Goal: Information Seeking & Learning: Compare options

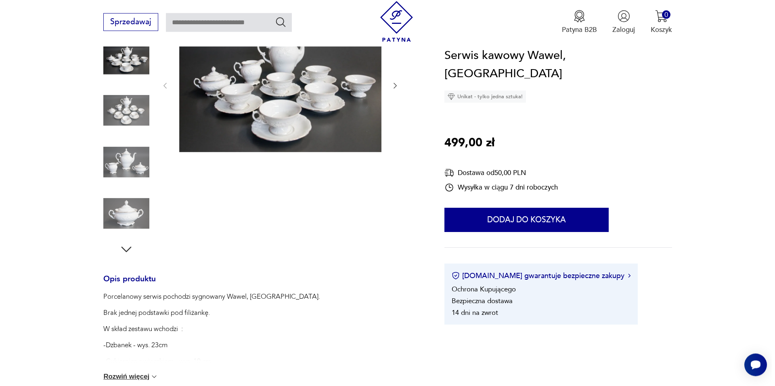
scroll to position [106, 0]
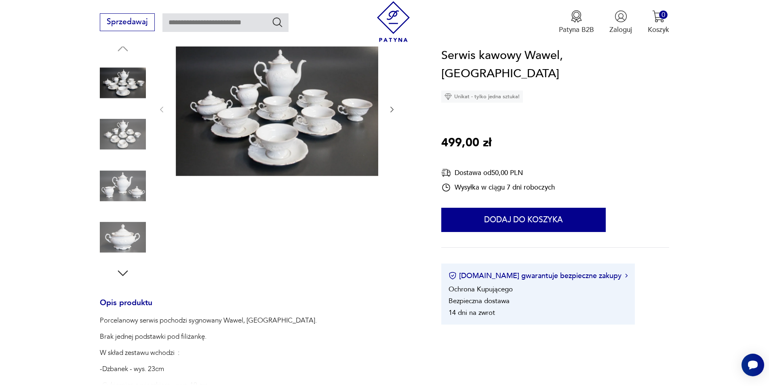
click at [265, 119] on img at bounding box center [277, 108] width 202 height 135
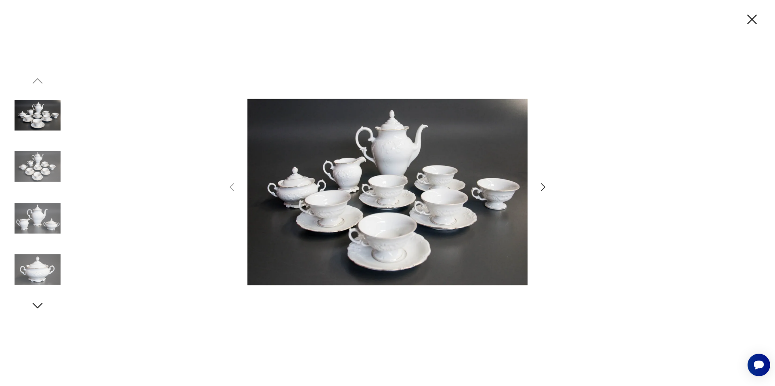
click at [541, 185] on icon "button" at bounding box center [544, 187] width 12 height 12
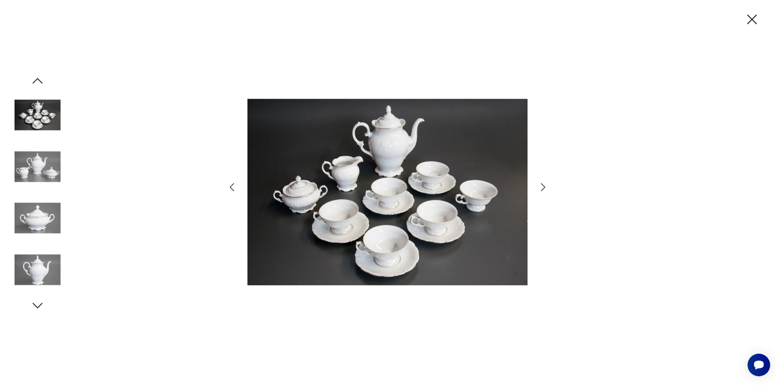
click at [541, 185] on icon "button" at bounding box center [544, 187] width 12 height 12
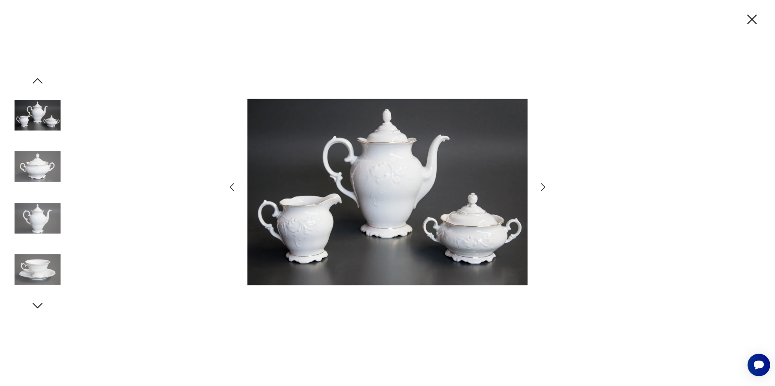
click at [541, 184] on icon "button" at bounding box center [544, 187] width 12 height 12
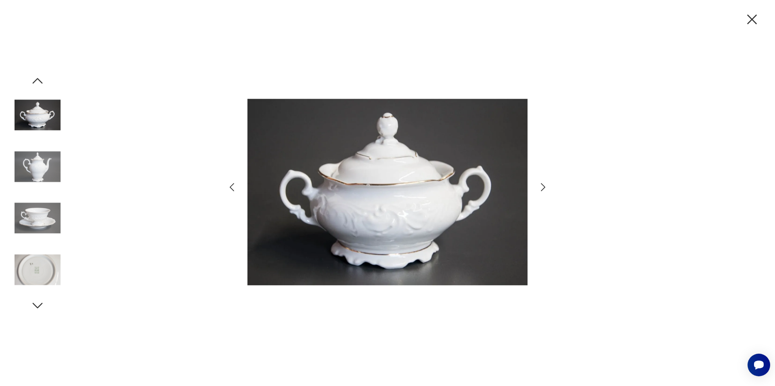
click at [541, 184] on icon "button" at bounding box center [544, 187] width 12 height 12
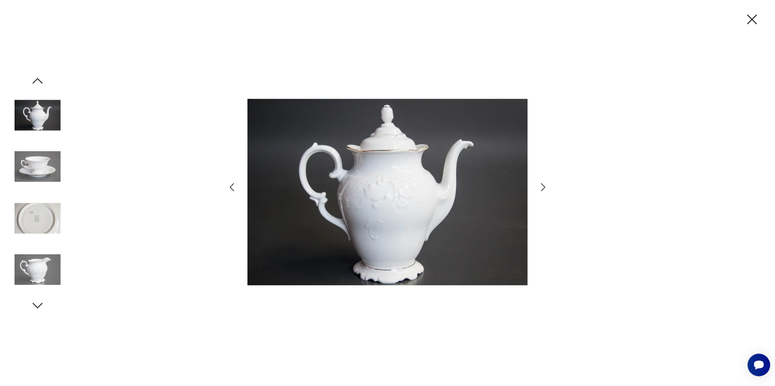
click at [541, 184] on icon "button" at bounding box center [544, 187] width 12 height 12
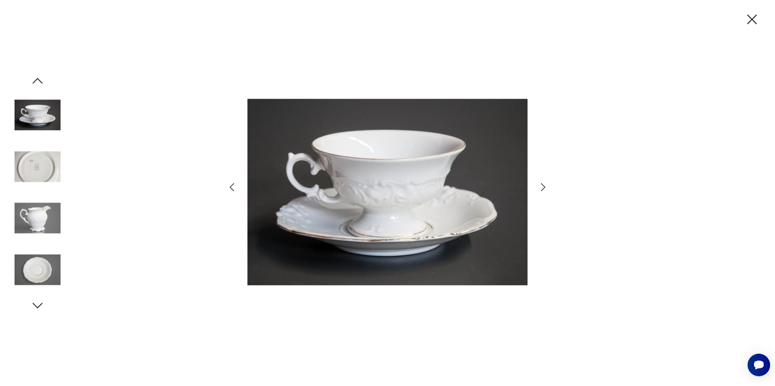
click at [541, 184] on icon "button" at bounding box center [544, 187] width 12 height 12
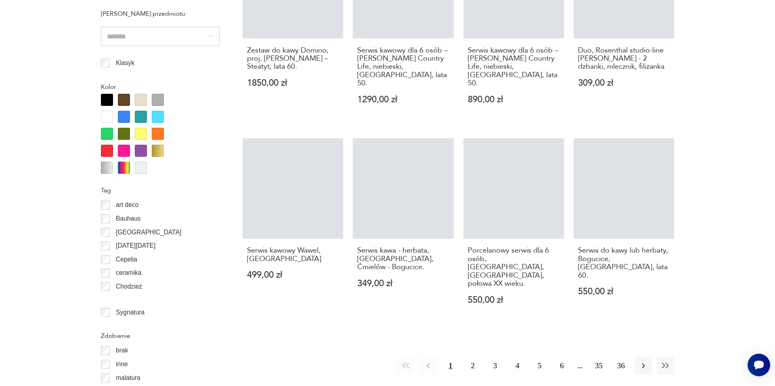
scroll to position [886, 0]
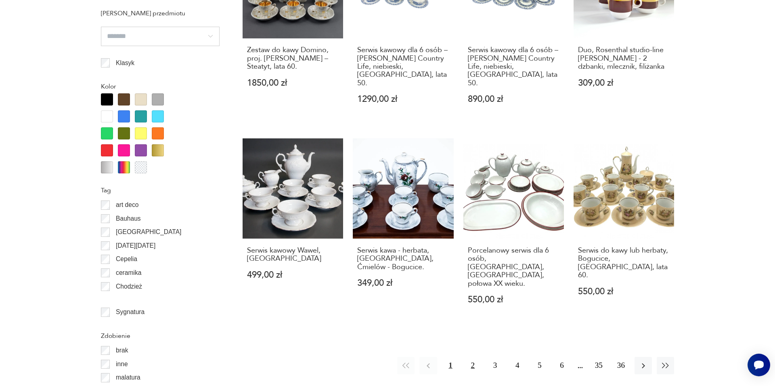
click at [474, 357] on button "2" at bounding box center [472, 365] width 17 height 17
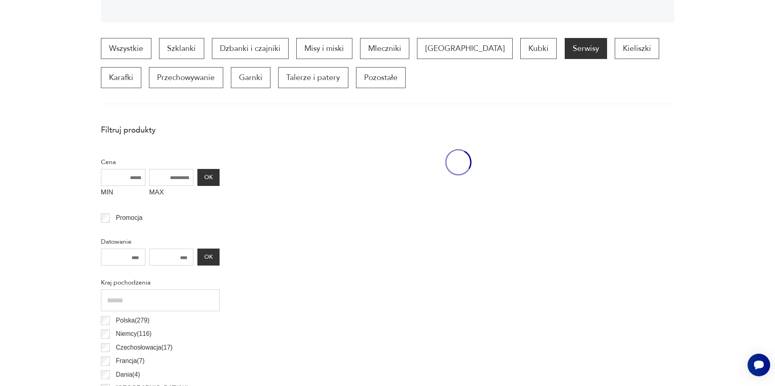
scroll to position [269, 0]
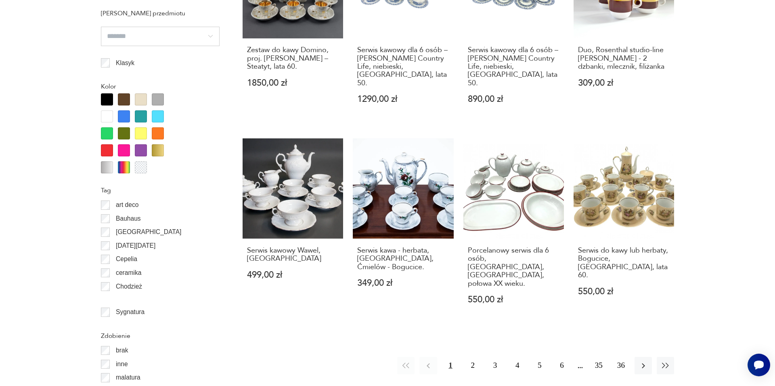
scroll to position [26, 0]
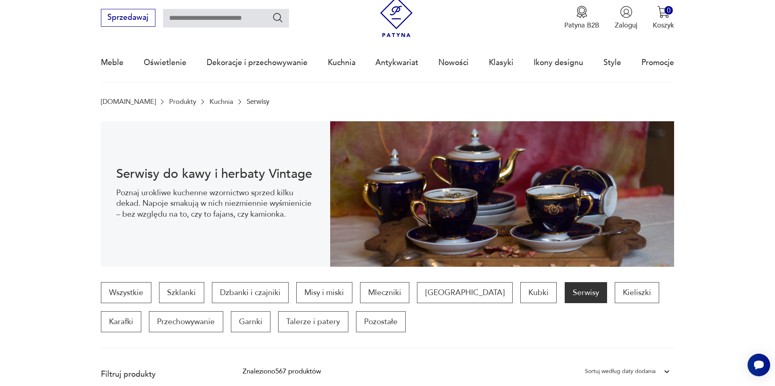
scroll to position [886, 0]
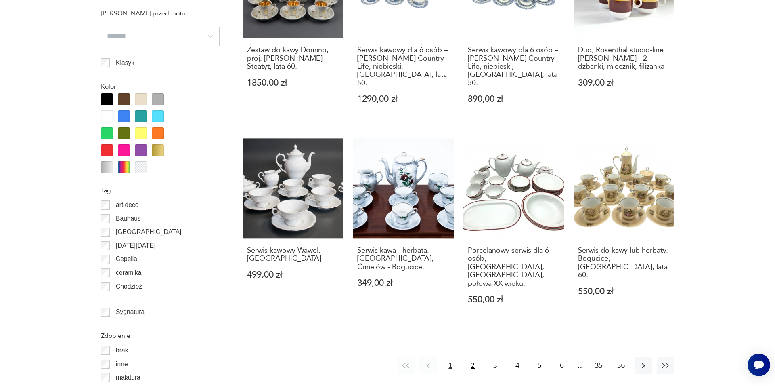
click at [472, 357] on button "2" at bounding box center [472, 365] width 17 height 17
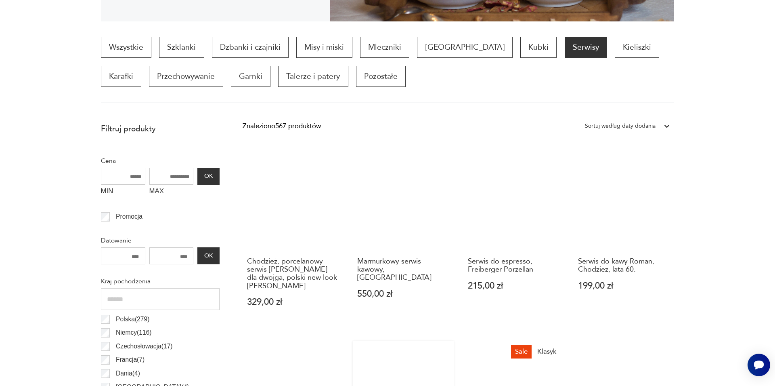
scroll to position [269, 0]
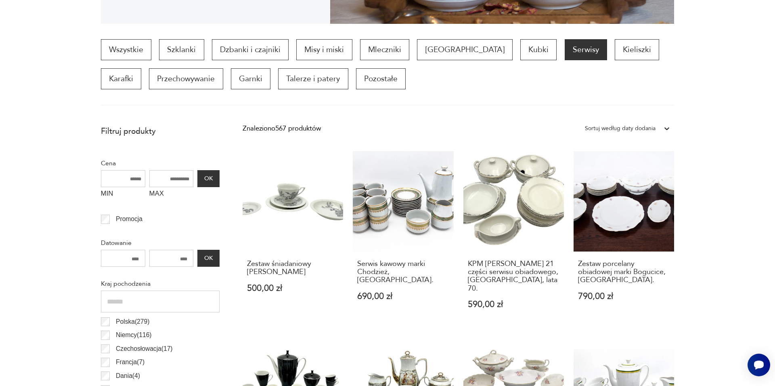
click at [443, 51] on p "[GEOGRAPHIC_DATA]" at bounding box center [464, 49] width 95 height 21
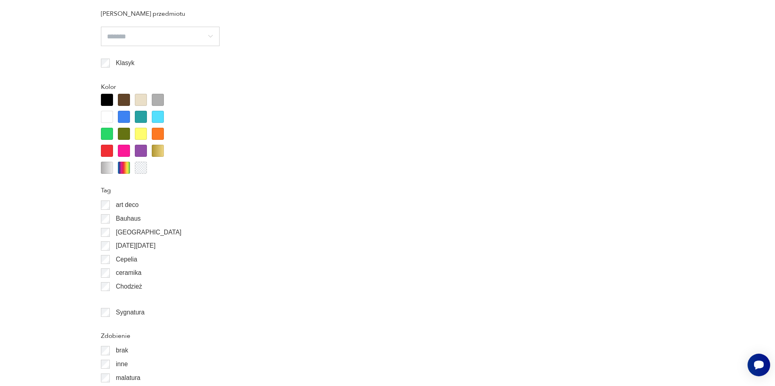
scroll to position [886, 0]
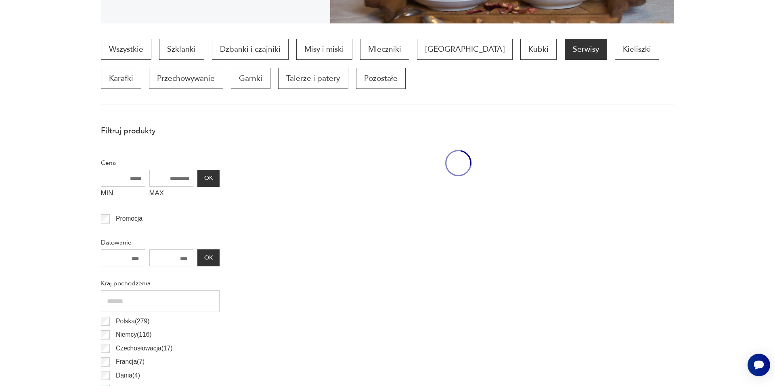
scroll to position [269, 0]
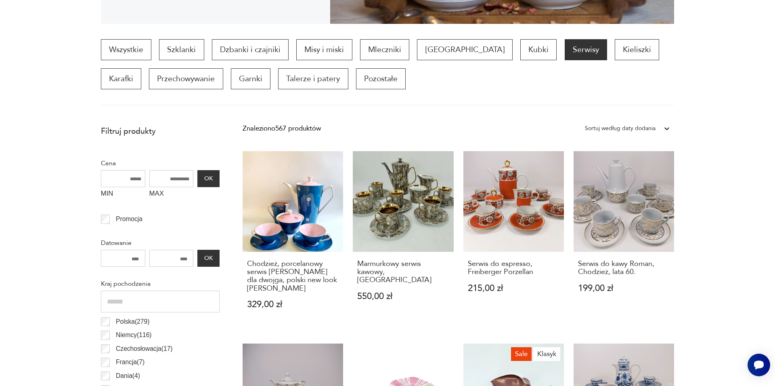
scroll to position [777, 0]
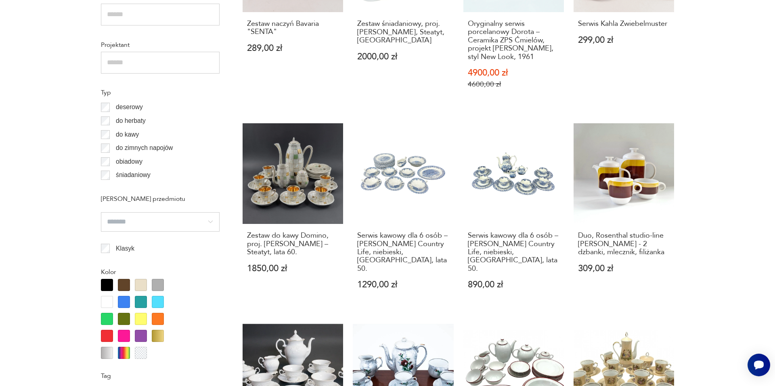
scroll to position [269, 0]
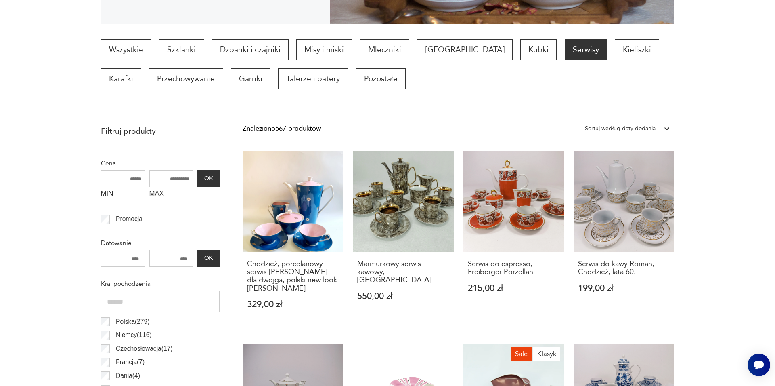
scroll to position [701, 0]
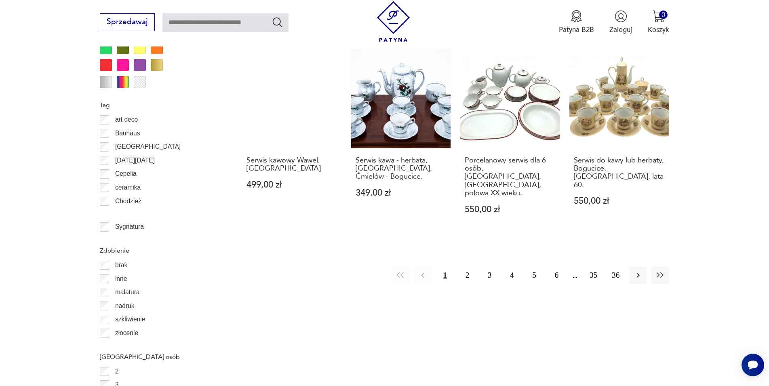
scroll to position [995, 0]
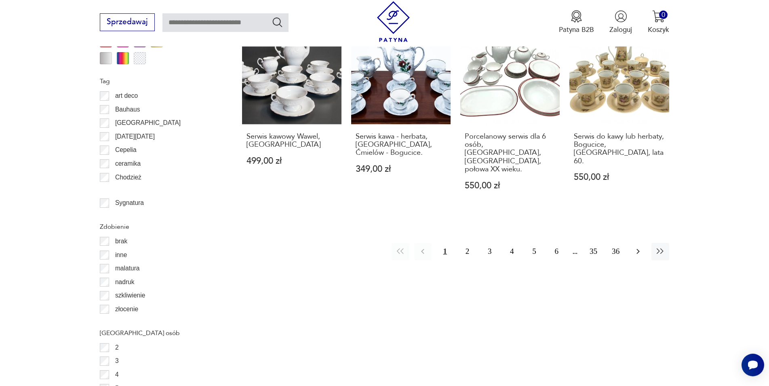
click at [636, 246] on icon "button" at bounding box center [638, 251] width 10 height 10
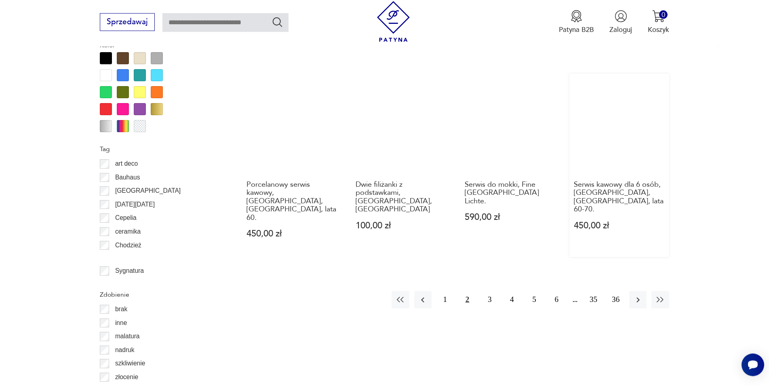
scroll to position [928, 0]
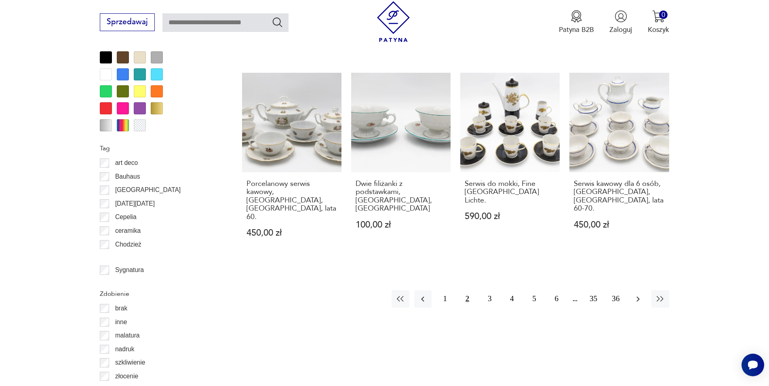
click at [637, 294] on icon "button" at bounding box center [638, 299] width 10 height 10
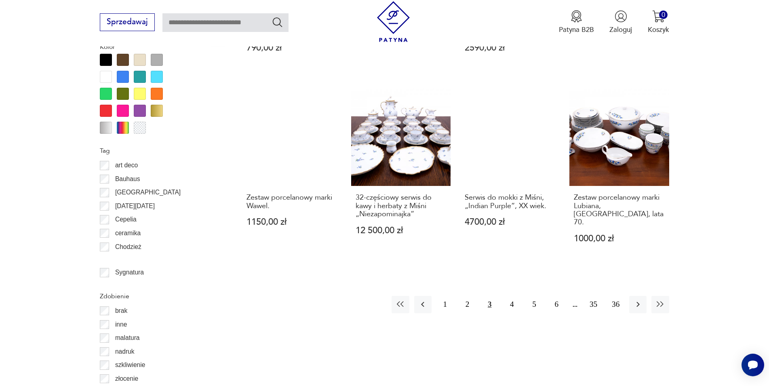
scroll to position [928, 0]
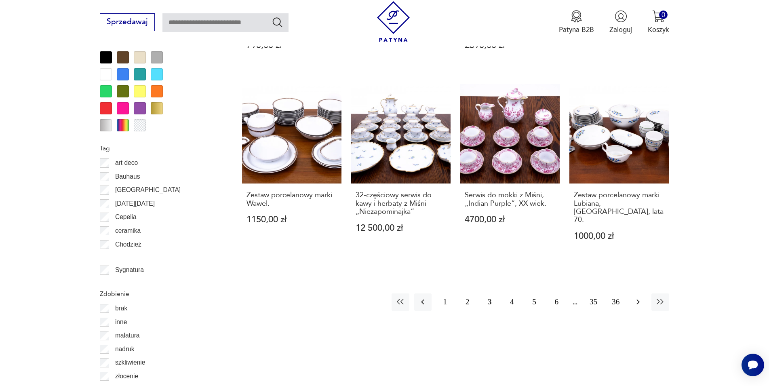
click at [638, 297] on icon "button" at bounding box center [638, 302] width 10 height 10
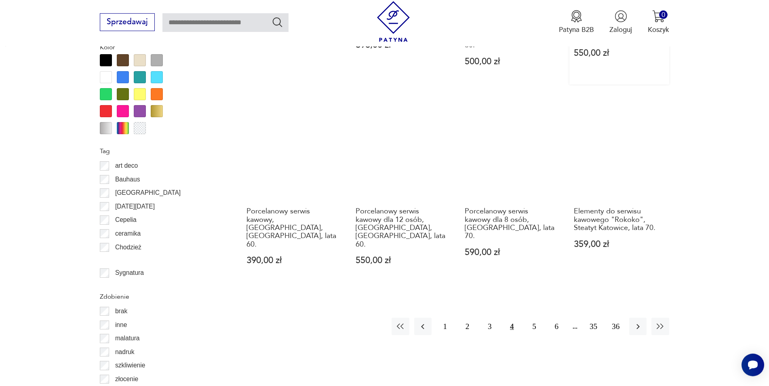
scroll to position [969, 0]
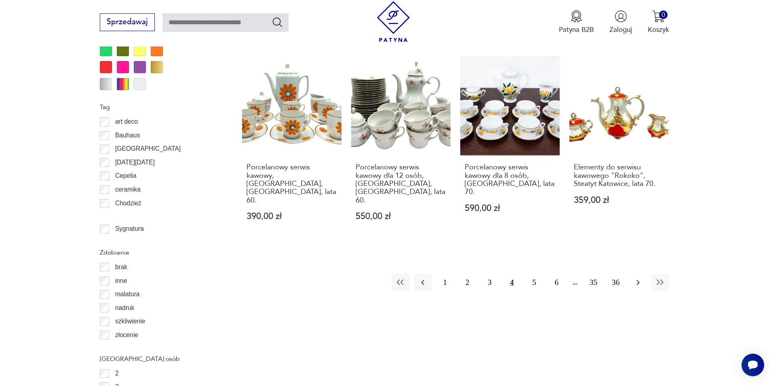
click at [638, 279] on icon "button" at bounding box center [637, 281] width 3 height 5
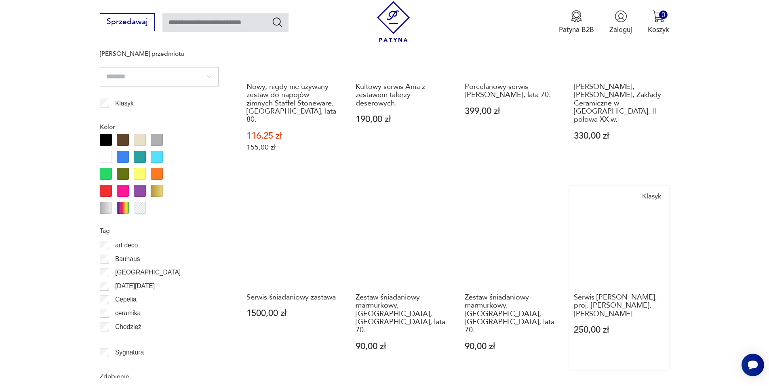
scroll to position [1010, 0]
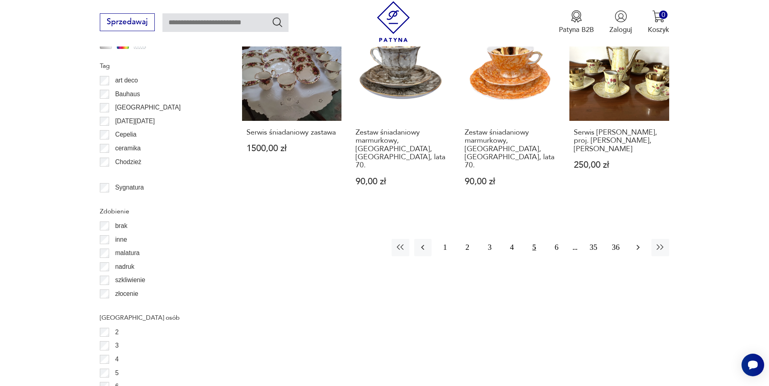
click at [636, 242] on icon "button" at bounding box center [638, 247] width 10 height 10
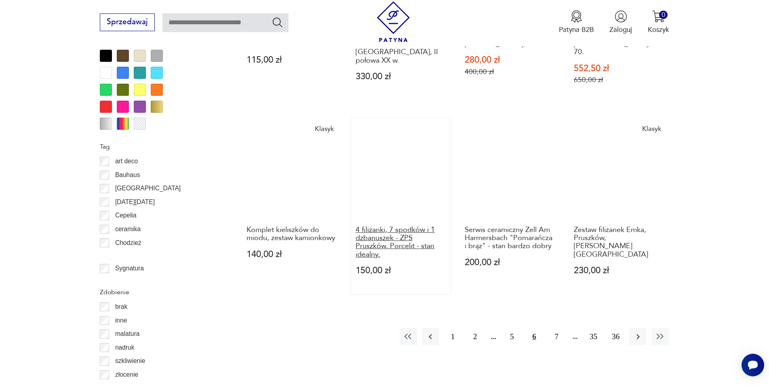
scroll to position [969, 0]
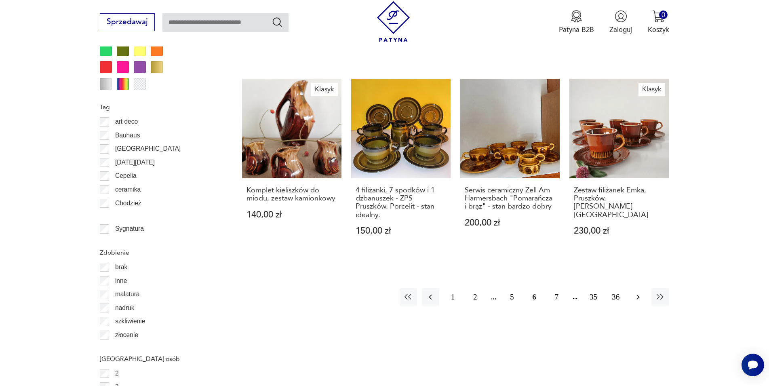
click at [634, 292] on icon "button" at bounding box center [638, 297] width 10 height 10
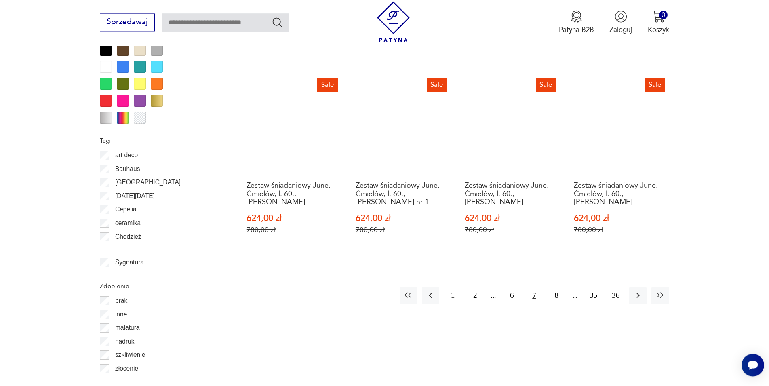
scroll to position [969, 0]
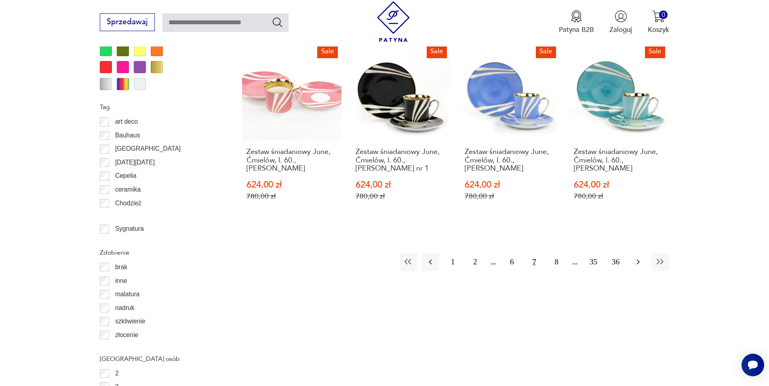
click at [638, 259] on icon "button" at bounding box center [637, 261] width 3 height 5
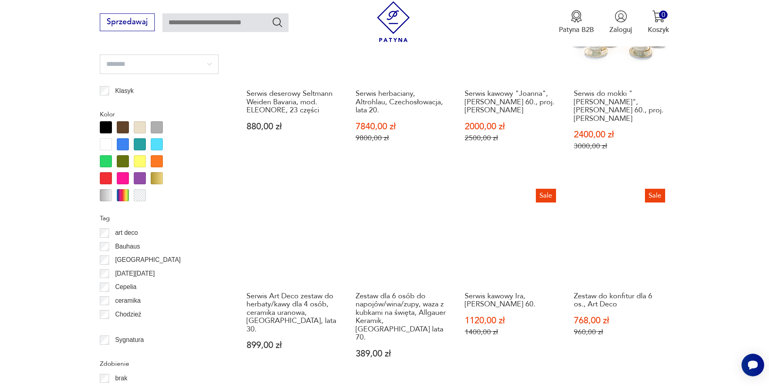
scroll to position [928, 0]
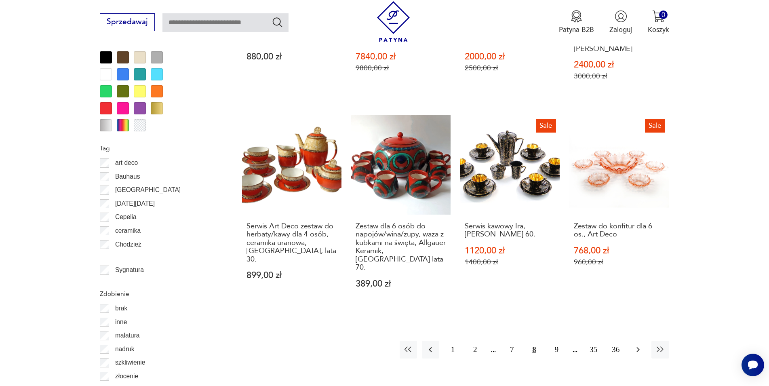
click at [637, 344] on icon "button" at bounding box center [638, 349] width 10 height 10
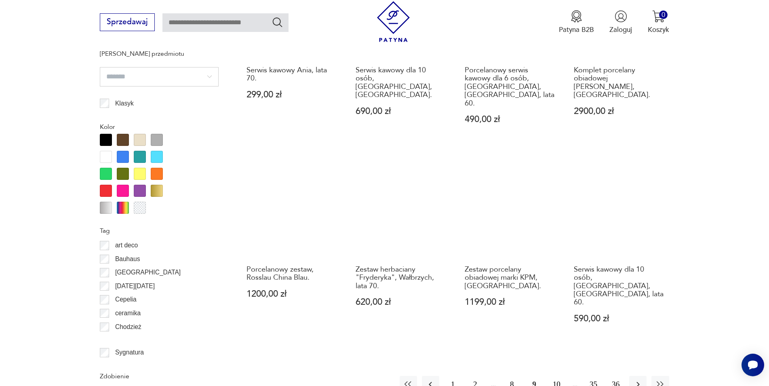
scroll to position [969, 0]
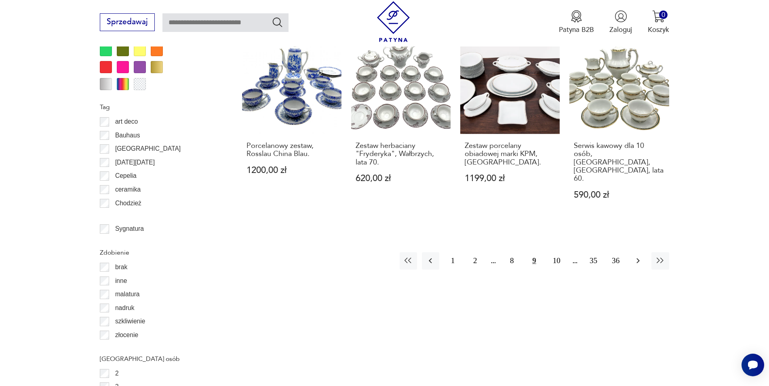
click at [637, 258] on icon "button" at bounding box center [637, 260] width 3 height 5
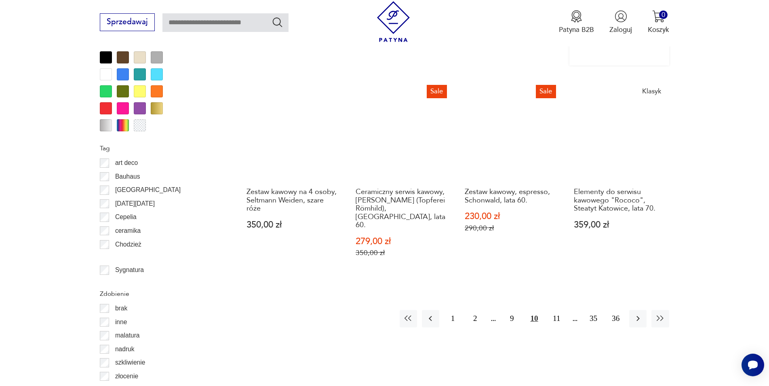
scroll to position [1052, 0]
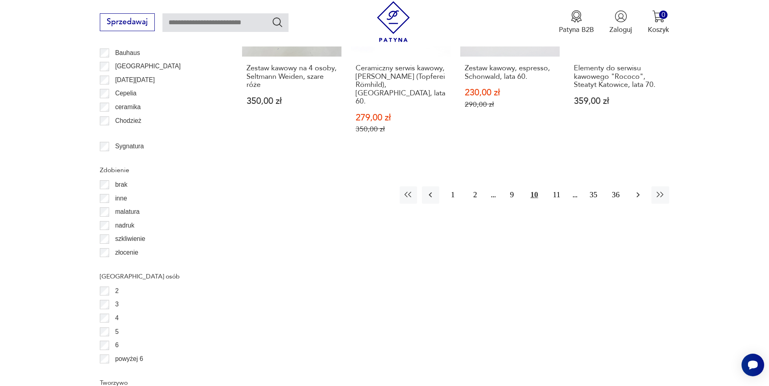
click at [640, 190] on icon "button" at bounding box center [638, 195] width 10 height 10
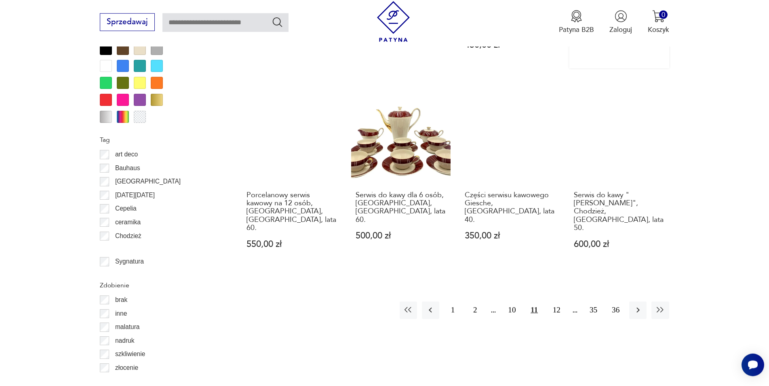
scroll to position [1010, 0]
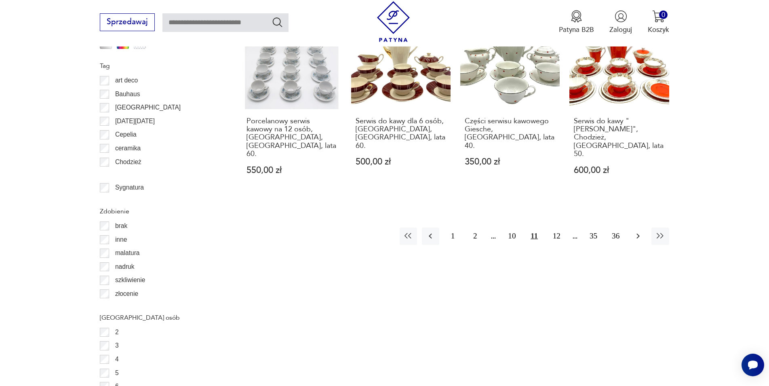
click at [636, 231] on icon "button" at bounding box center [638, 236] width 10 height 10
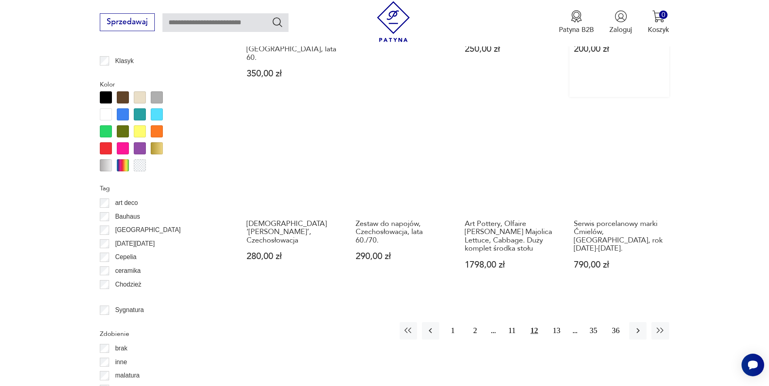
scroll to position [928, 0]
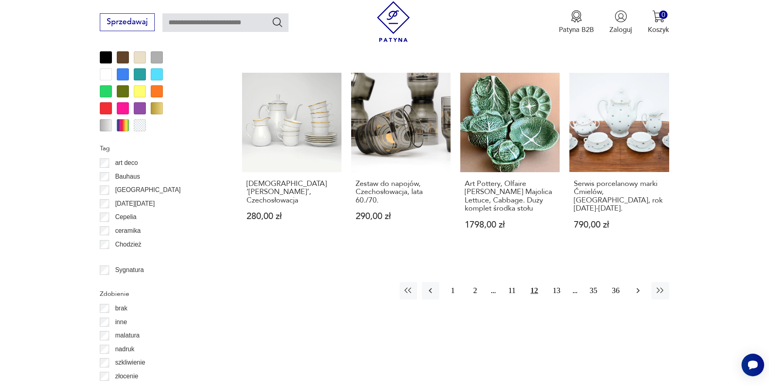
click at [637, 286] on icon "button" at bounding box center [638, 291] width 10 height 10
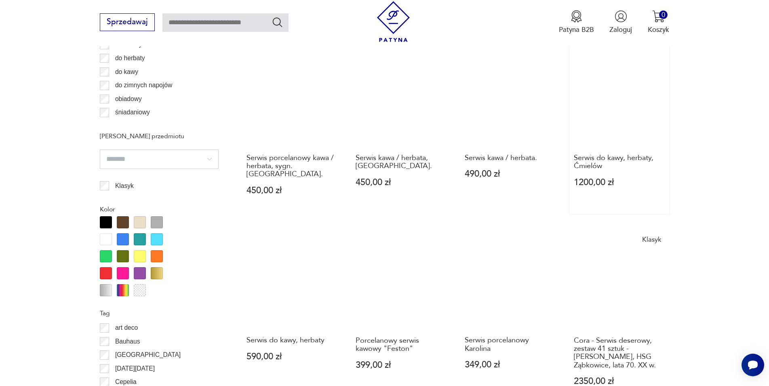
scroll to position [846, 0]
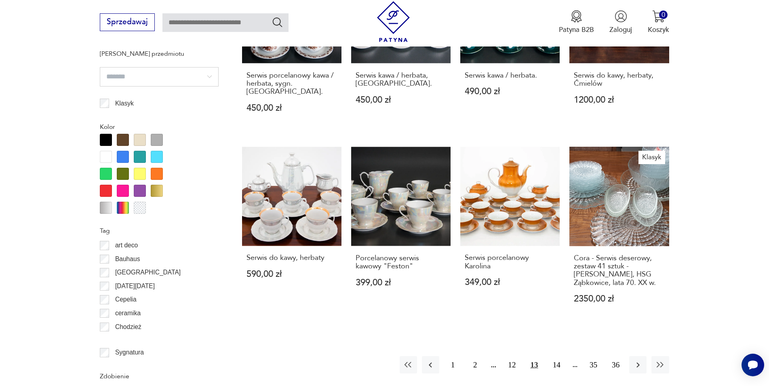
click at [617, 183] on link "Klasyk Cora - Serwis deserowy, zestaw 41 sztuk - [PERSON_NAME], HSG Ząbkowice, …" at bounding box center [618, 234] width 99 height 175
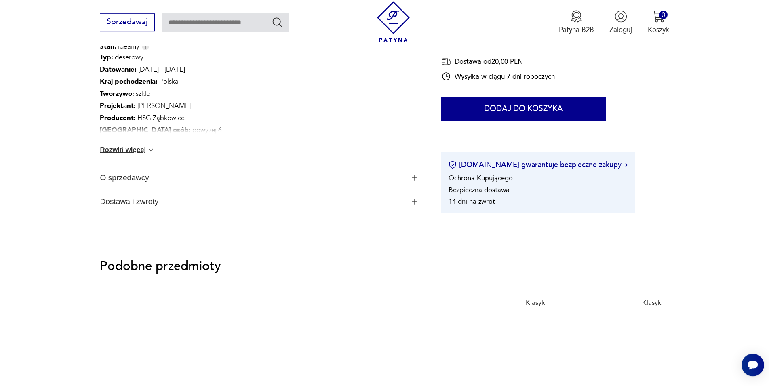
scroll to position [536, 0]
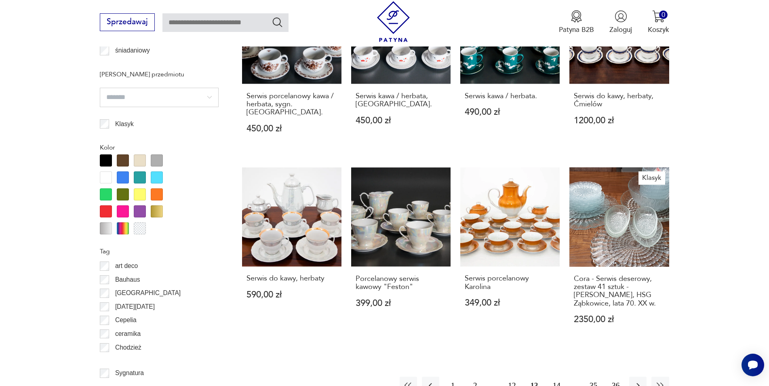
scroll to position [949, 0]
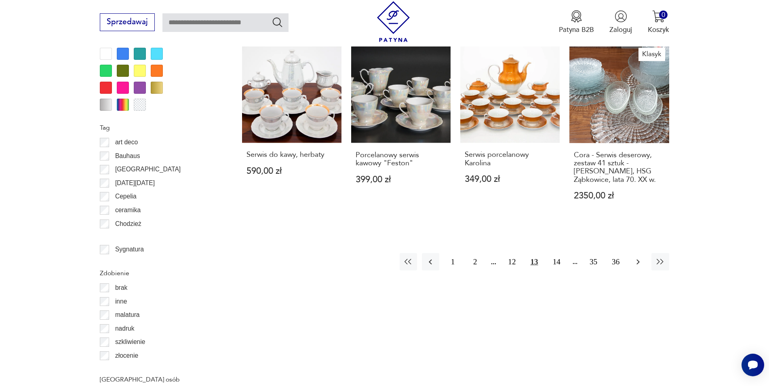
click at [637, 257] on icon "button" at bounding box center [638, 262] width 10 height 10
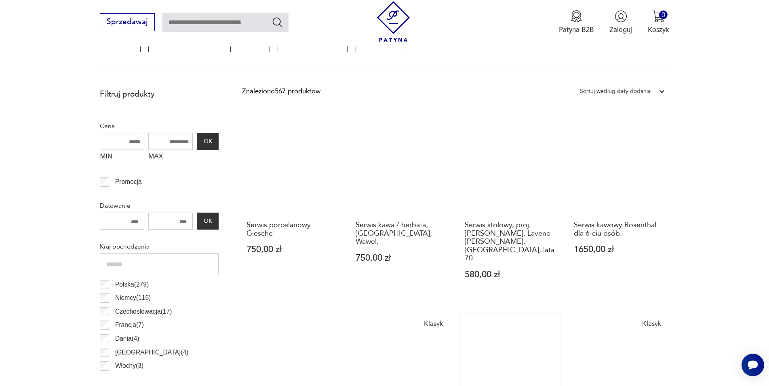
scroll to position [351, 0]
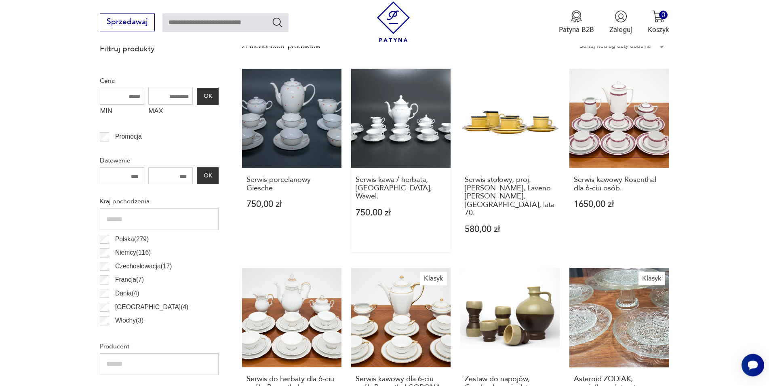
click at [380, 115] on link "Serwis kawa / herbata, [GEOGRAPHIC_DATA], Wawel. 750,00 zł" at bounding box center [400, 160] width 99 height 183
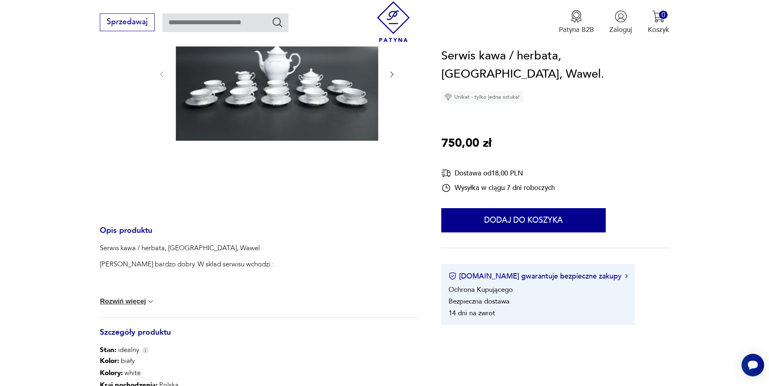
scroll to position [106, 0]
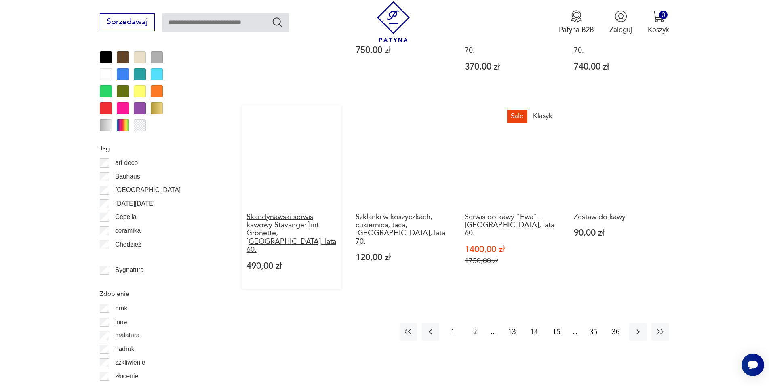
scroll to position [1052, 0]
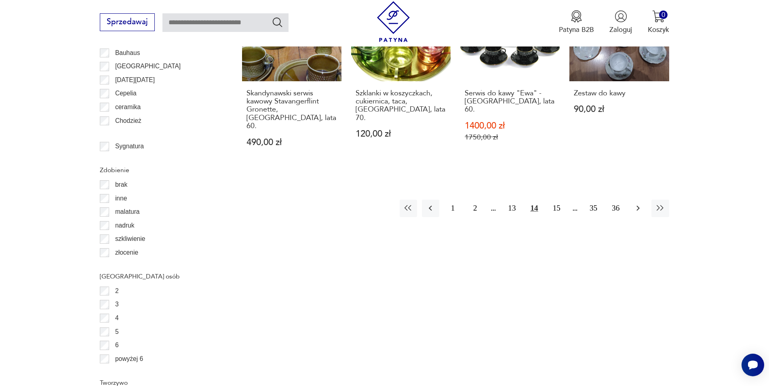
click at [636, 203] on icon "button" at bounding box center [638, 208] width 10 height 10
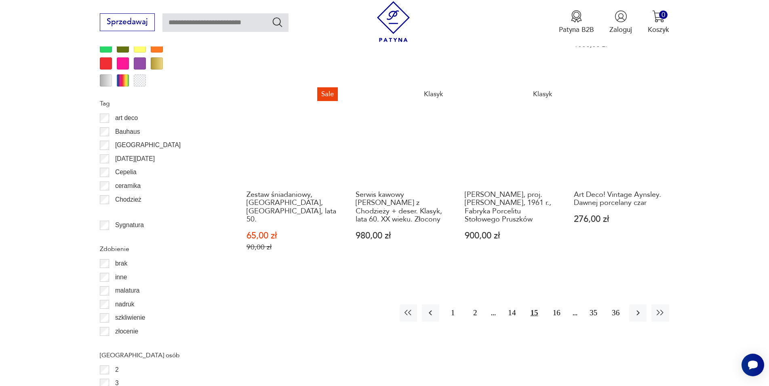
scroll to position [1010, 0]
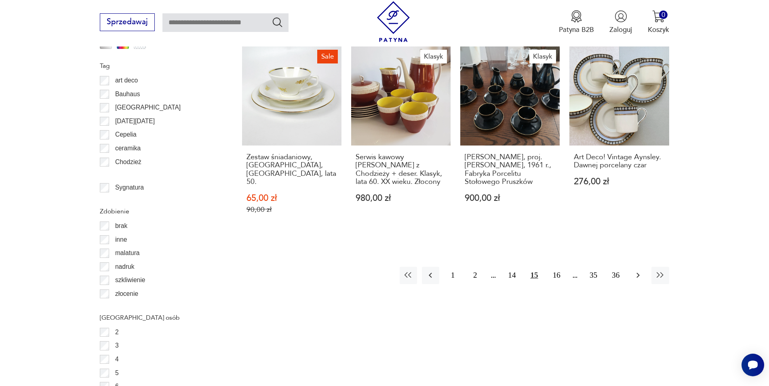
click at [638, 273] on icon "button" at bounding box center [637, 275] width 3 height 5
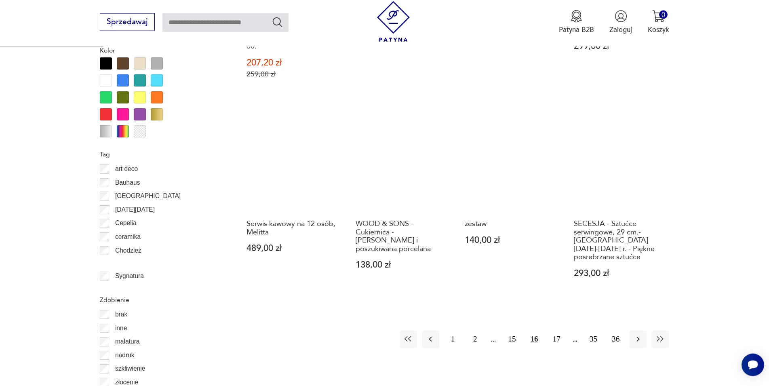
scroll to position [969, 0]
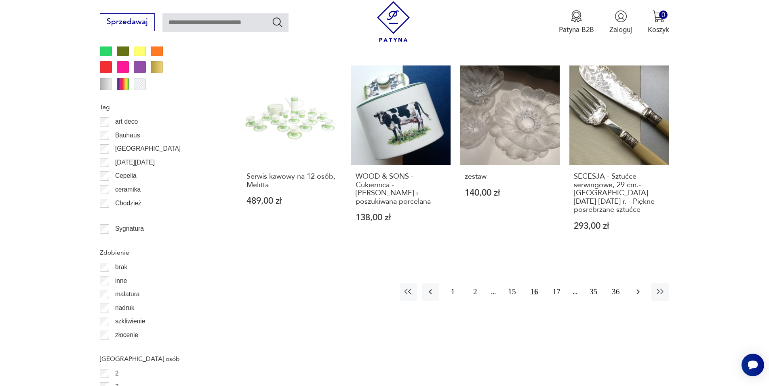
click at [638, 289] on icon "button" at bounding box center [637, 291] width 3 height 5
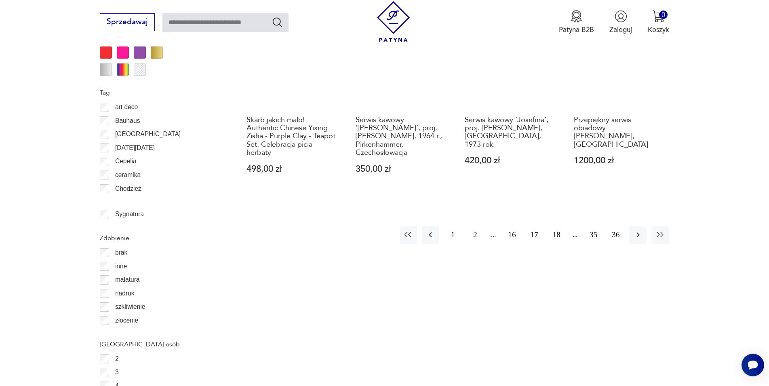
scroll to position [1010, 0]
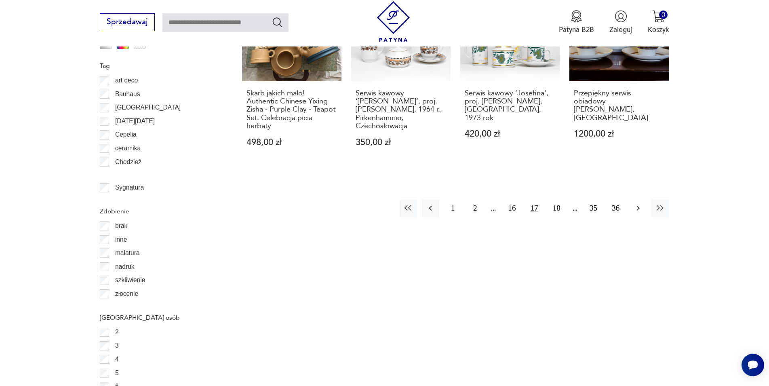
click at [636, 206] on icon "button" at bounding box center [637, 208] width 3 height 5
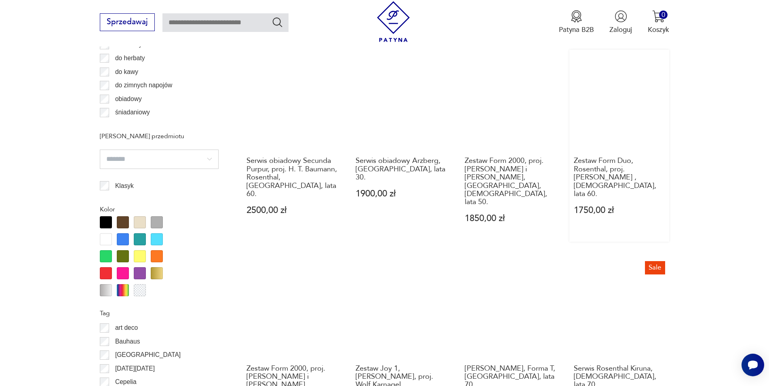
scroll to position [887, 0]
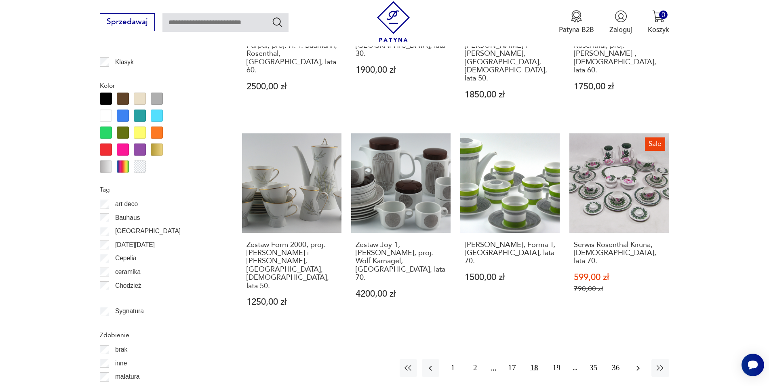
click at [634, 363] on icon "button" at bounding box center [638, 368] width 10 height 10
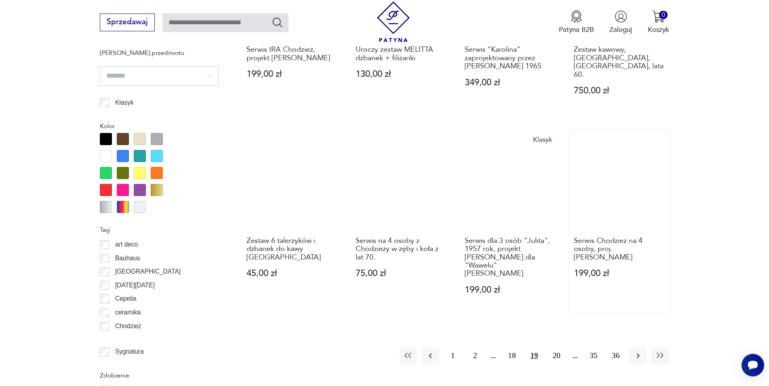
scroll to position [887, 0]
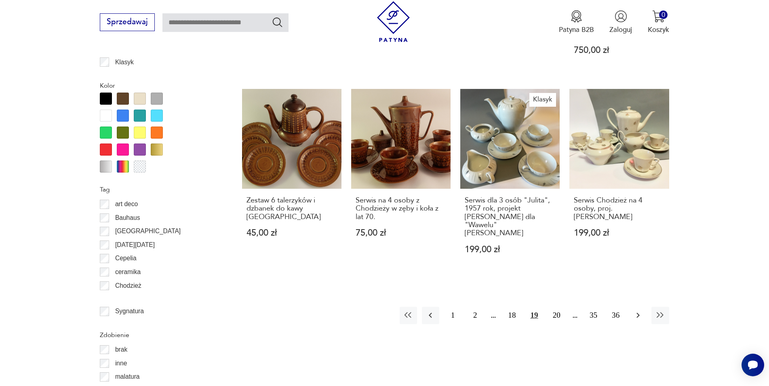
click at [637, 313] on icon "button" at bounding box center [637, 315] width 3 height 5
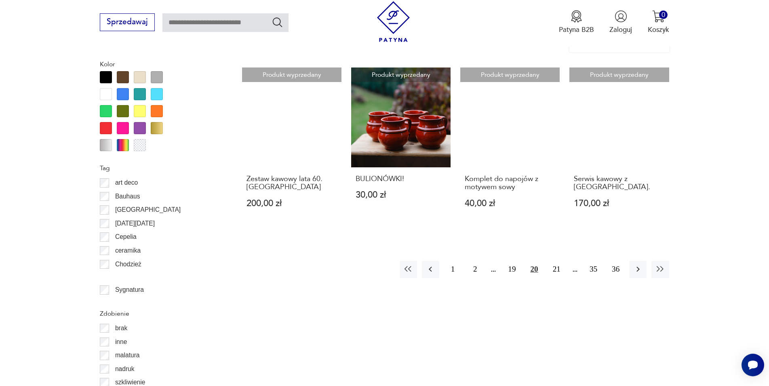
scroll to position [969, 0]
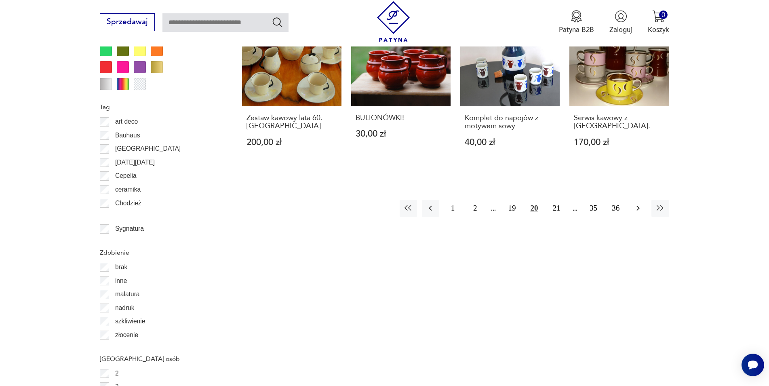
click at [633, 213] on icon "button" at bounding box center [638, 208] width 10 height 10
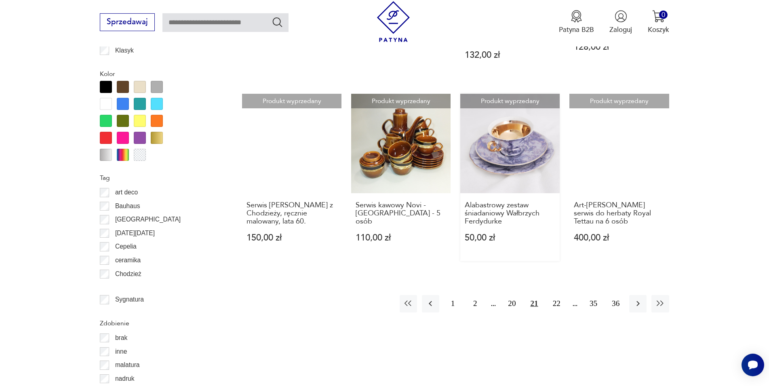
scroll to position [928, 0]
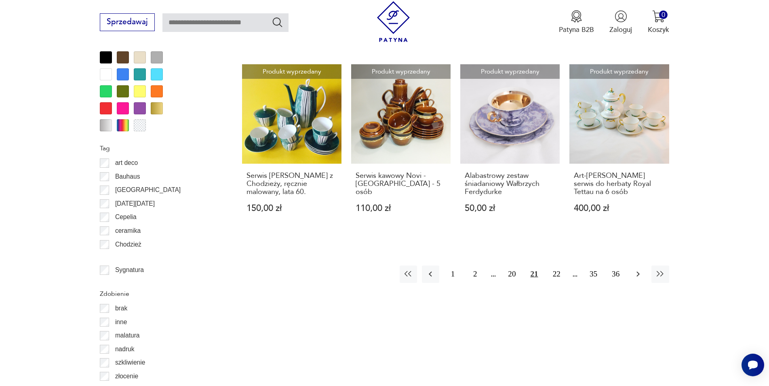
click at [635, 269] on icon "button" at bounding box center [638, 274] width 10 height 10
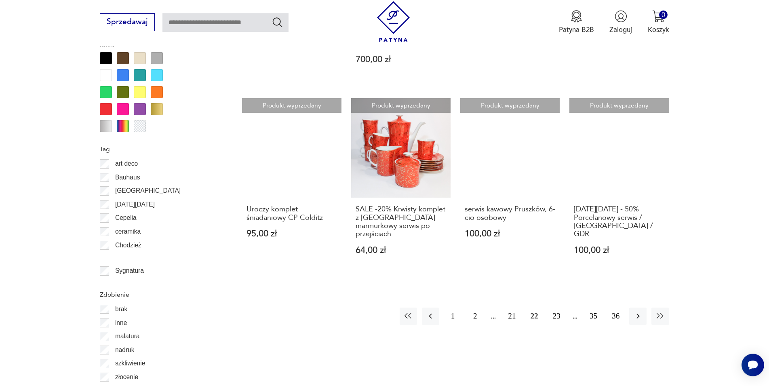
scroll to position [928, 0]
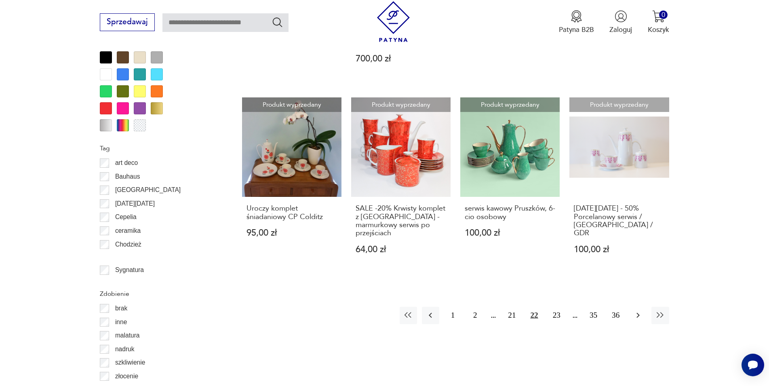
click at [640, 310] on icon "button" at bounding box center [638, 315] width 10 height 10
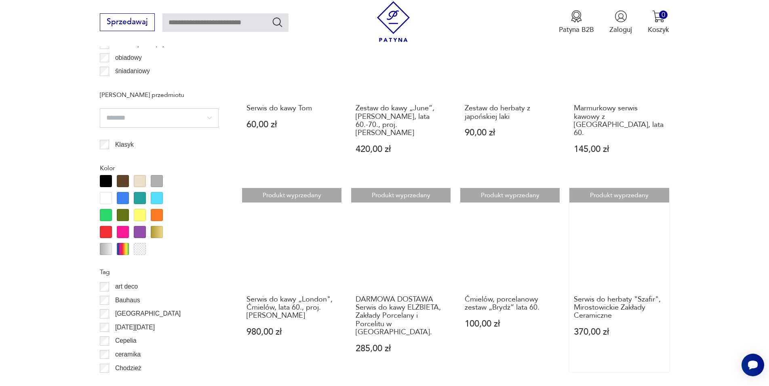
scroll to position [928, 0]
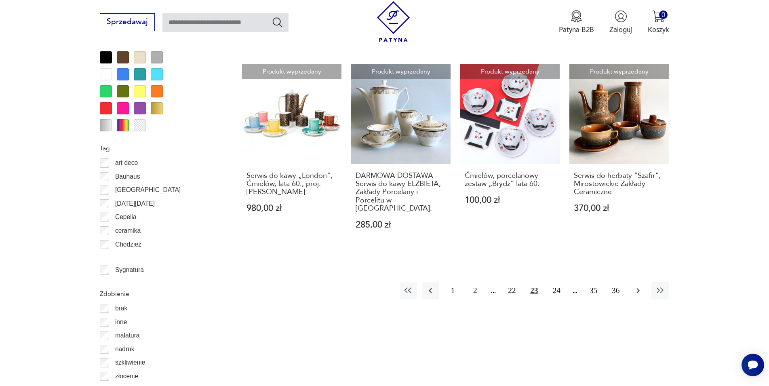
click at [637, 286] on icon "button" at bounding box center [638, 291] width 10 height 10
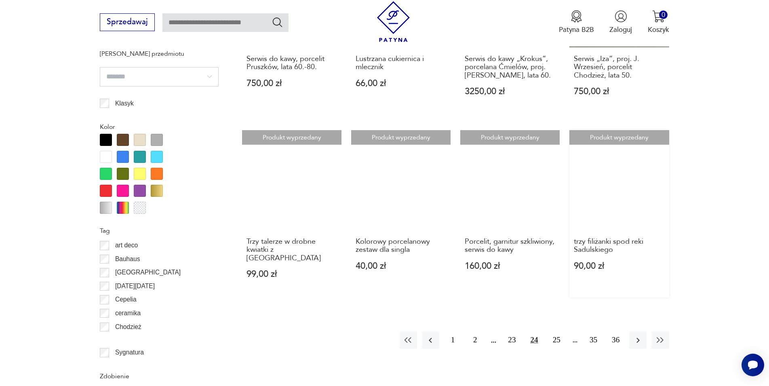
scroll to position [969, 0]
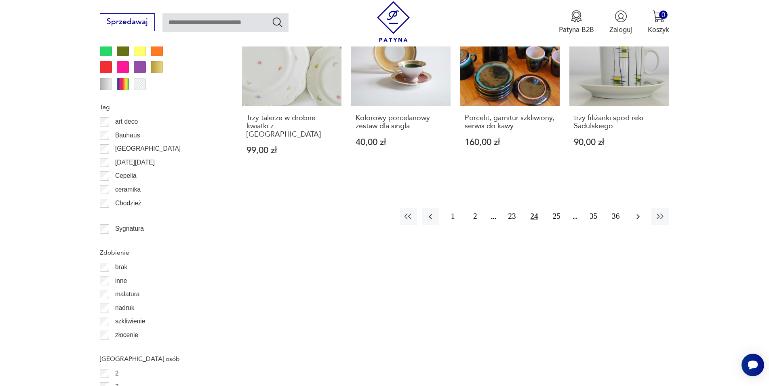
click at [641, 212] on icon "button" at bounding box center [638, 217] width 10 height 10
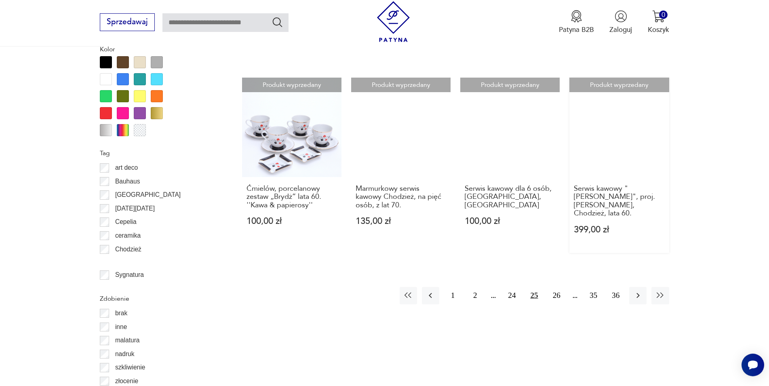
scroll to position [969, 0]
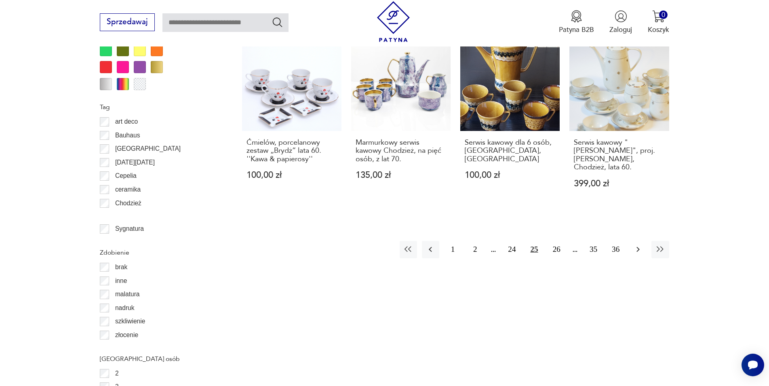
click at [639, 247] on icon "button" at bounding box center [637, 249] width 3 height 5
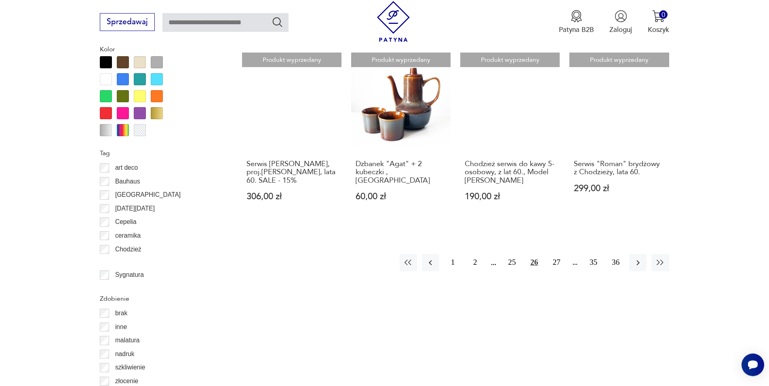
scroll to position [928, 0]
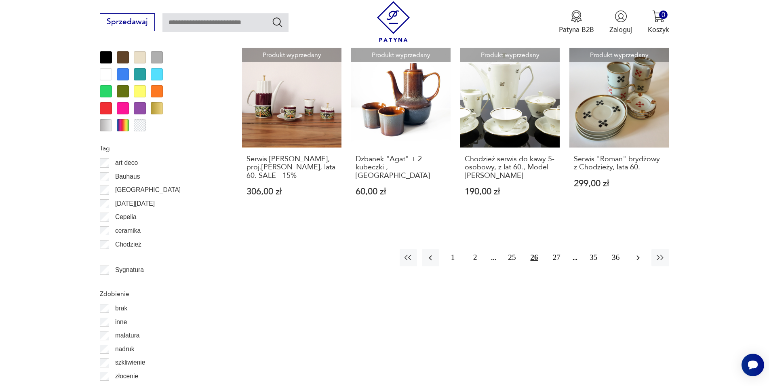
click at [638, 258] on icon "button" at bounding box center [637, 257] width 3 height 5
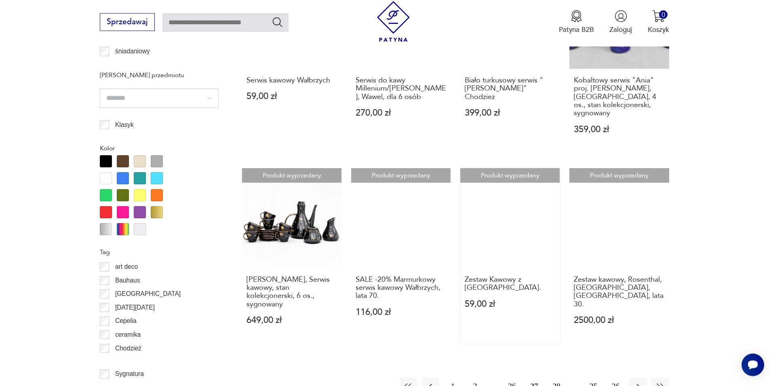
scroll to position [887, 0]
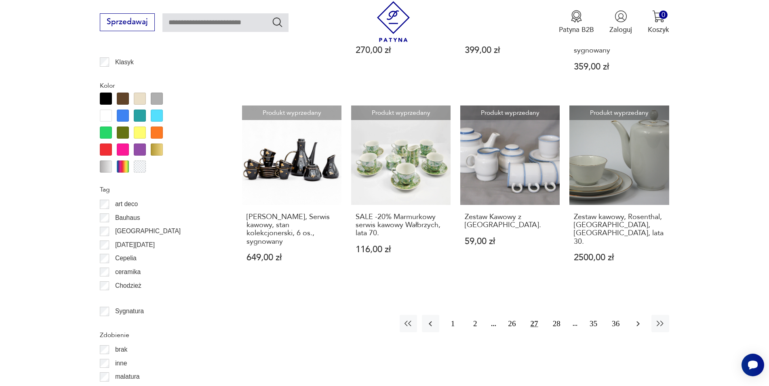
click at [638, 321] on icon "button" at bounding box center [637, 323] width 3 height 5
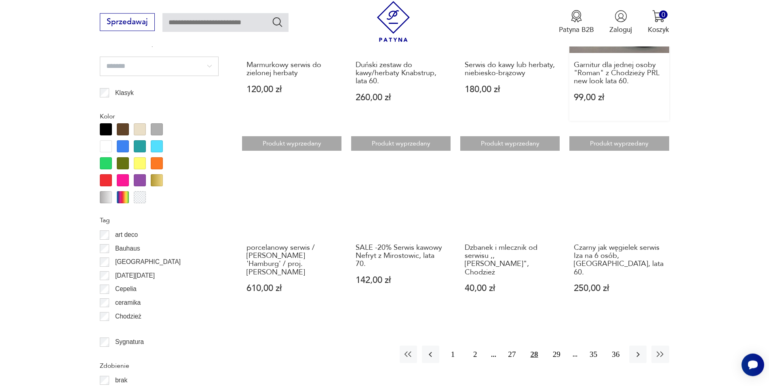
scroll to position [887, 0]
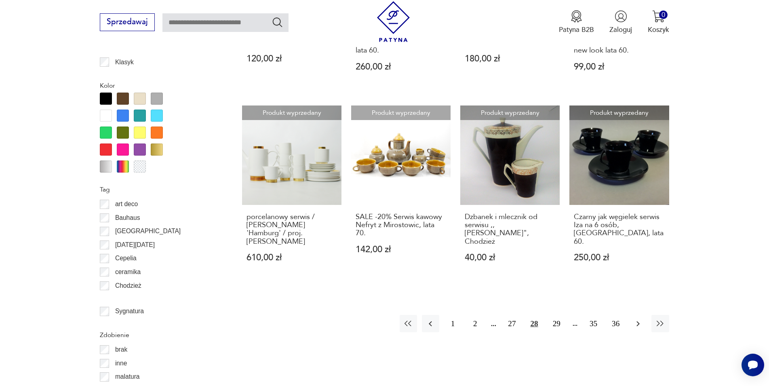
click at [637, 321] on icon "button" at bounding box center [637, 323] width 3 height 5
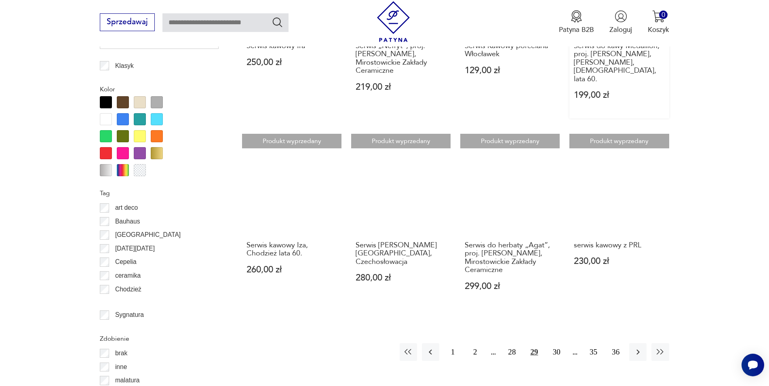
scroll to position [887, 0]
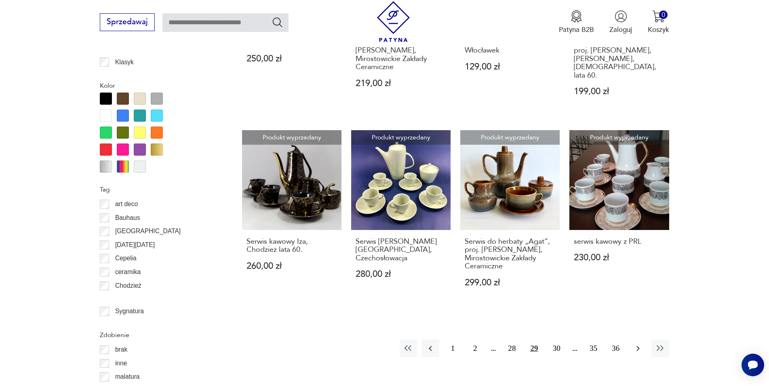
click at [638, 343] on icon "button" at bounding box center [638, 348] width 10 height 10
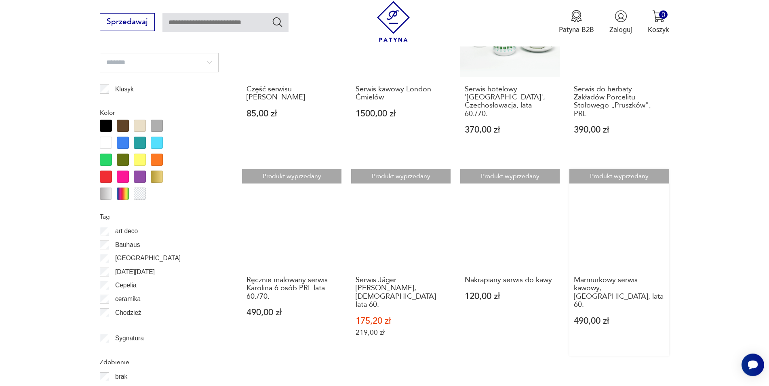
scroll to position [887, 0]
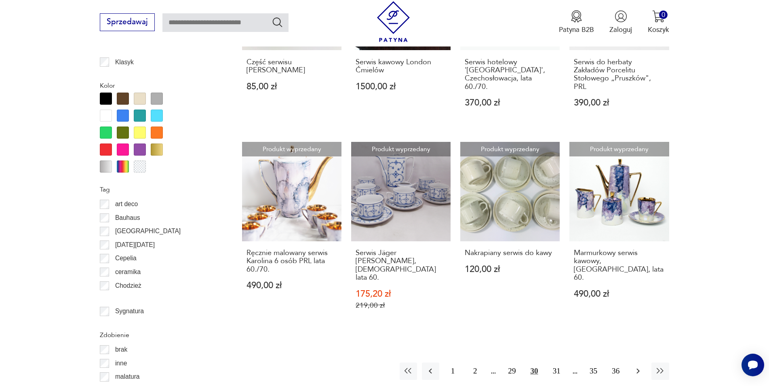
click at [638, 366] on icon "button" at bounding box center [638, 371] width 10 height 10
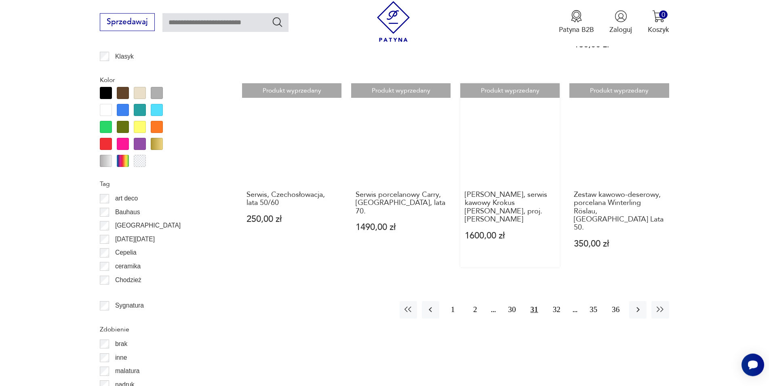
scroll to position [969, 0]
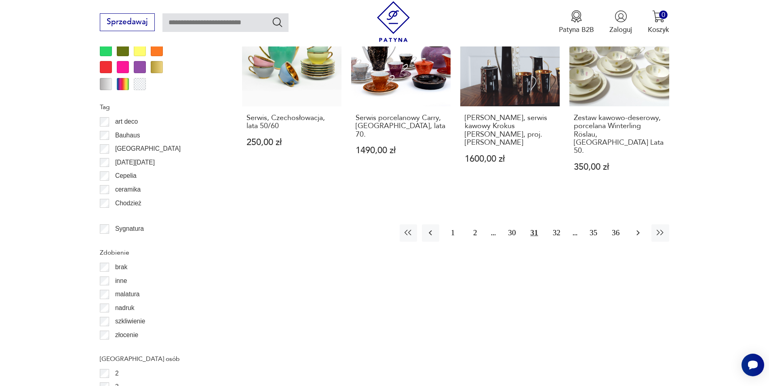
click at [636, 228] on icon "button" at bounding box center [638, 233] width 10 height 10
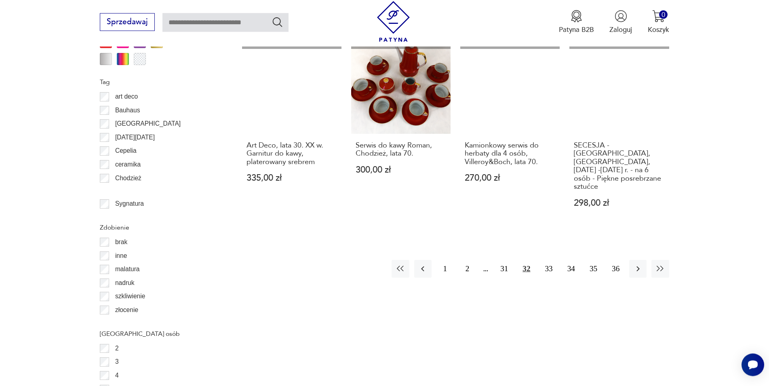
scroll to position [969, 0]
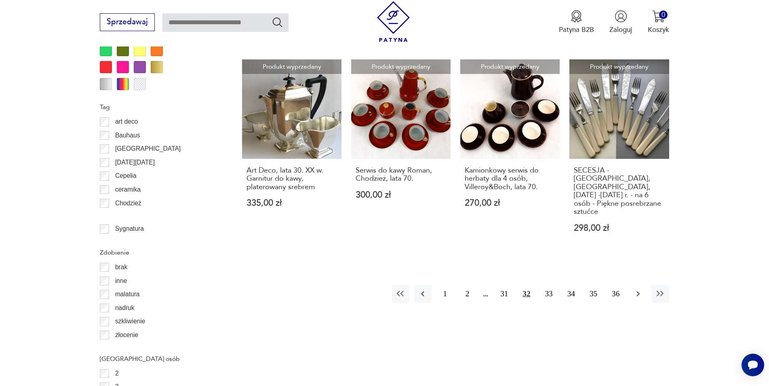
click at [634, 289] on icon "button" at bounding box center [638, 294] width 10 height 10
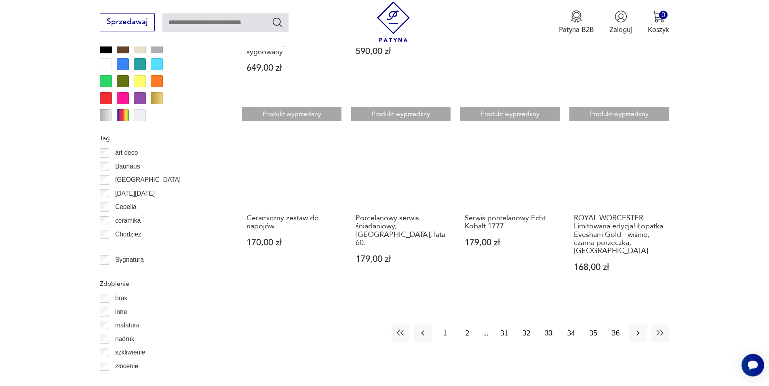
scroll to position [969, 0]
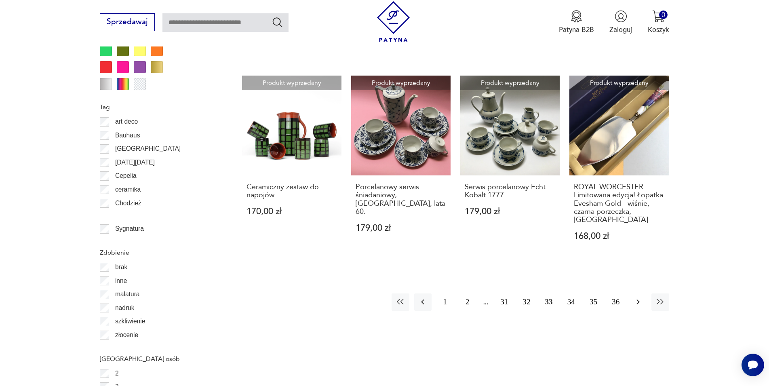
click at [633, 297] on icon "button" at bounding box center [638, 302] width 10 height 10
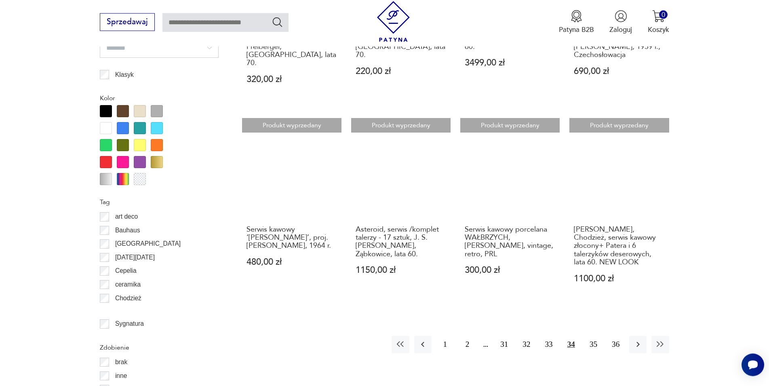
scroll to position [887, 0]
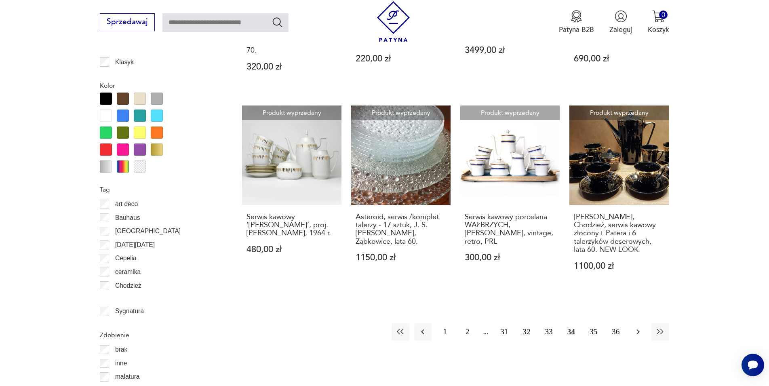
click at [642, 327] on icon "button" at bounding box center [638, 332] width 10 height 10
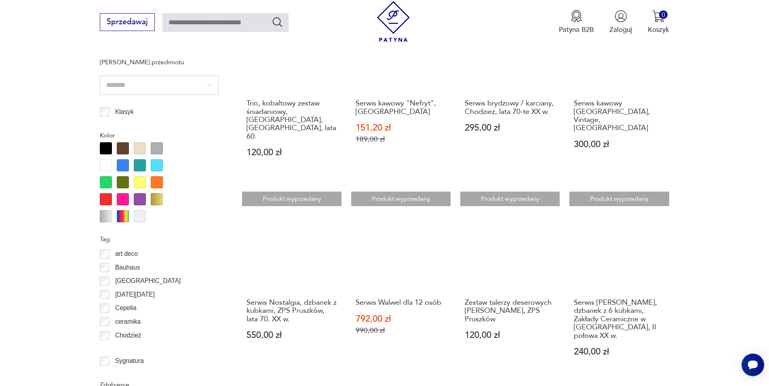
scroll to position [887, 0]
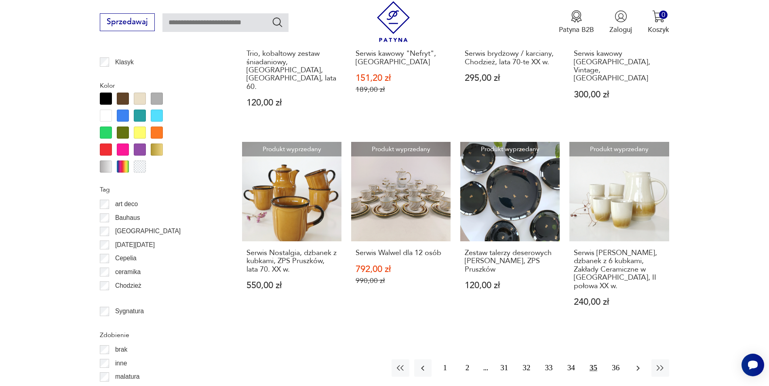
click at [641, 363] on icon "button" at bounding box center [638, 368] width 10 height 10
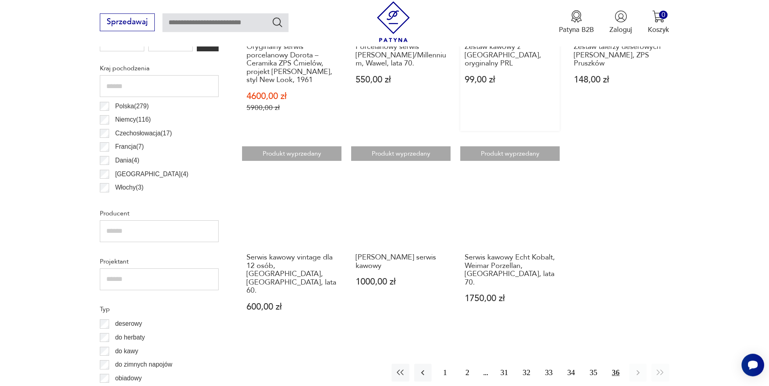
scroll to position [516, 0]
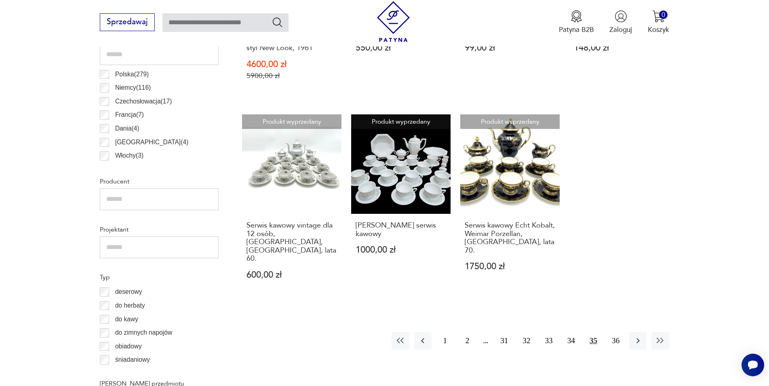
scroll to position [887, 0]
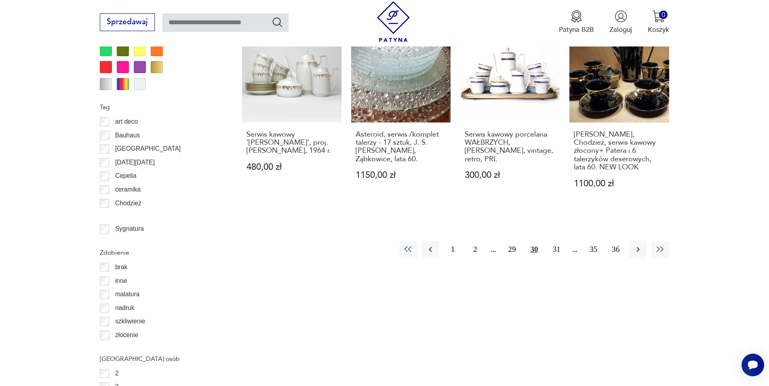
scroll to position [887, 0]
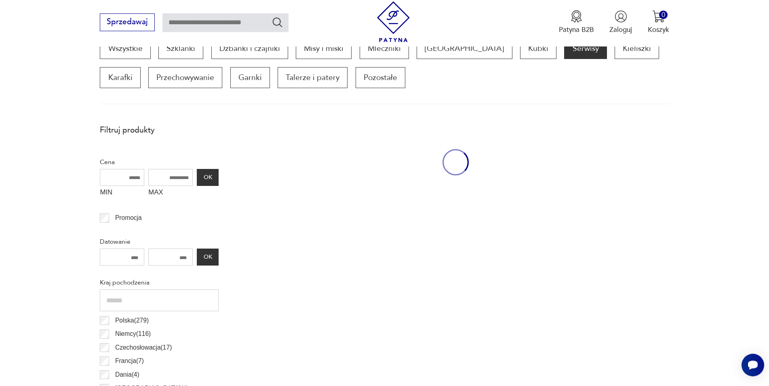
scroll to position [269, 0]
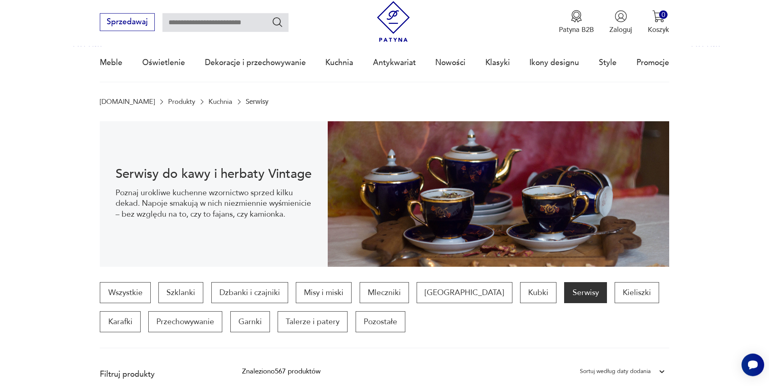
scroll to position [212, 0]
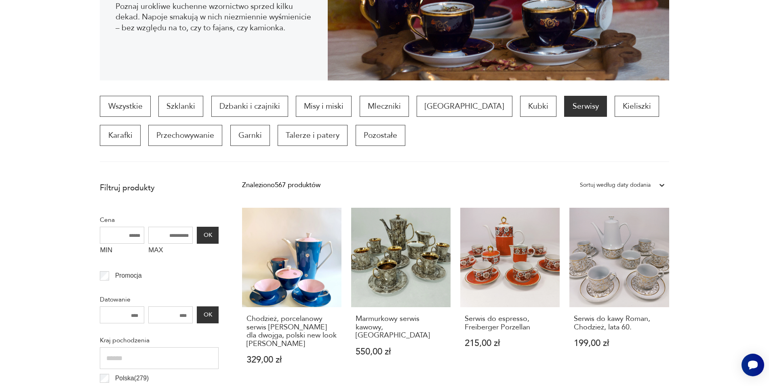
scroll to position [26, 0]
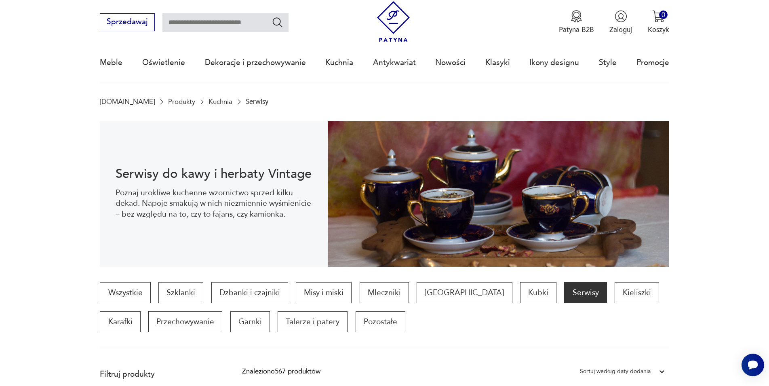
scroll to position [212, 0]
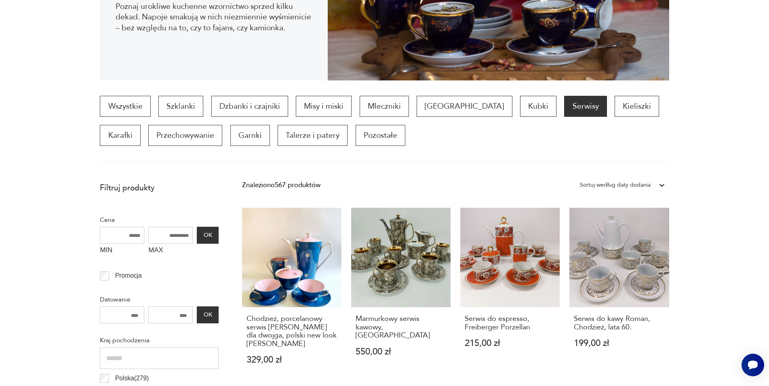
scroll to position [26, 0]
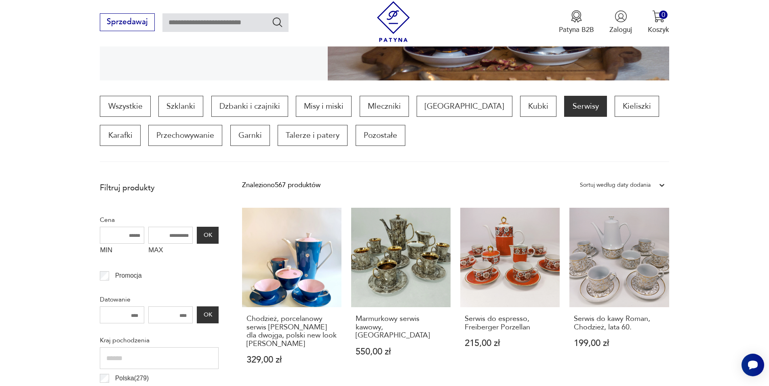
scroll to position [26, 0]
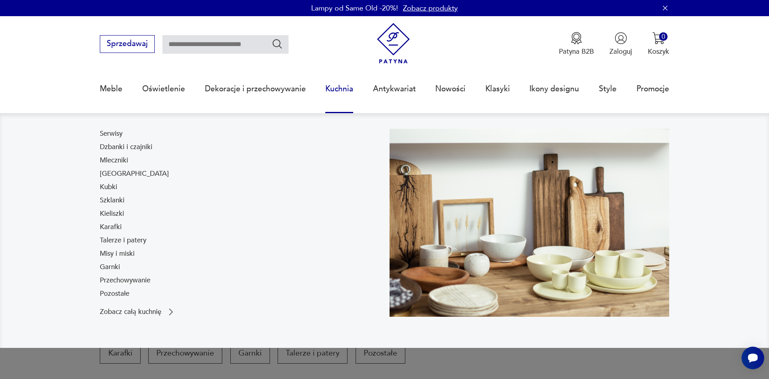
click at [115, 173] on link "[GEOGRAPHIC_DATA]" at bounding box center [134, 174] width 69 height 10
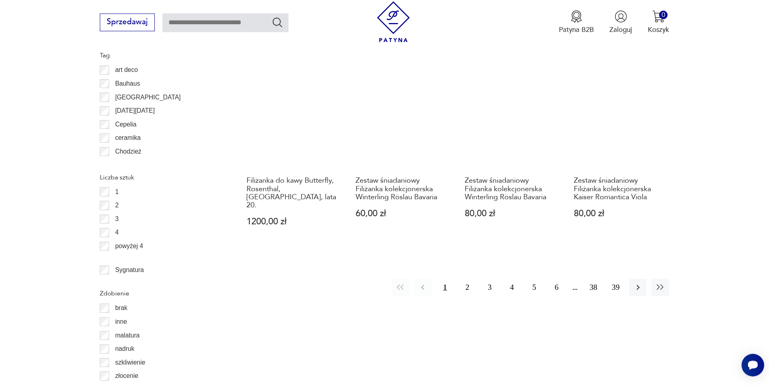
scroll to position [969, 0]
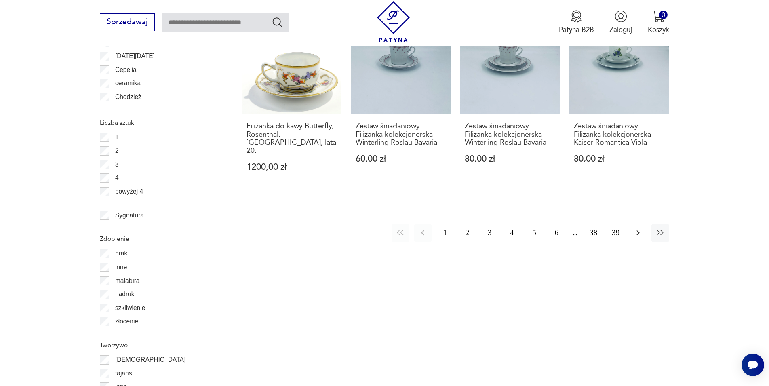
click at [637, 230] on icon "button" at bounding box center [637, 232] width 3 height 5
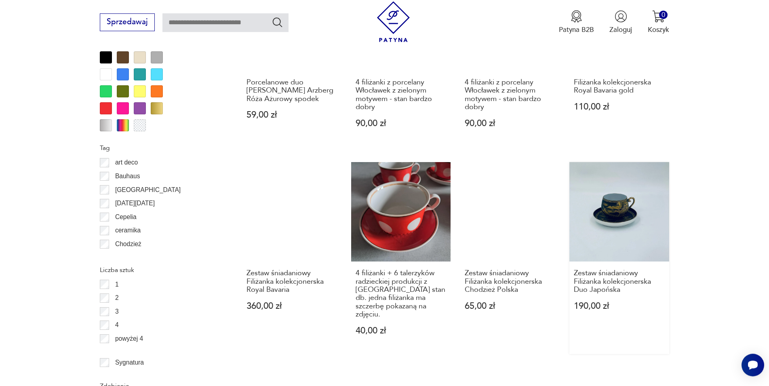
scroll to position [887, 0]
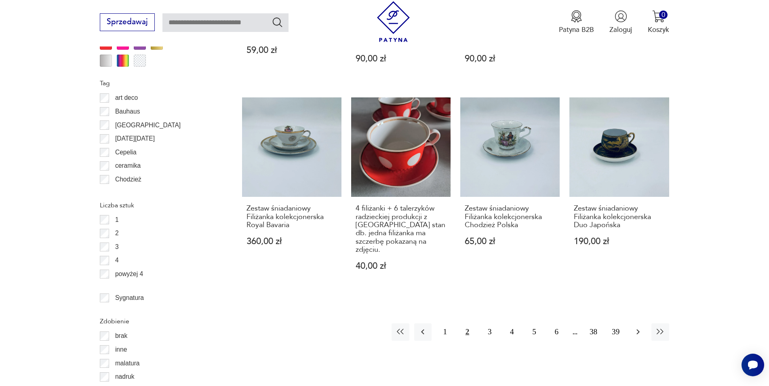
click at [638, 327] on icon "button" at bounding box center [638, 332] width 10 height 10
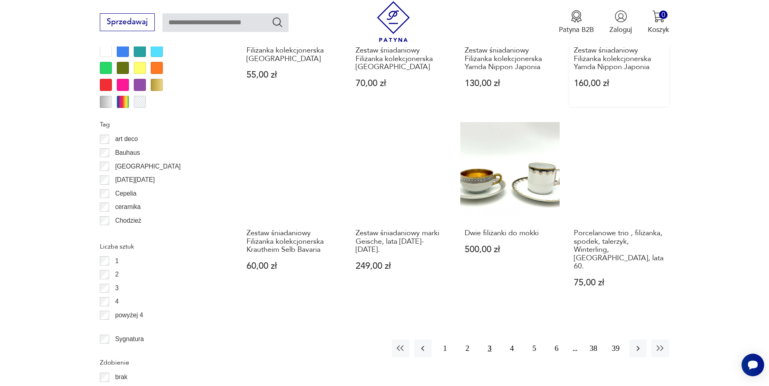
scroll to position [969, 0]
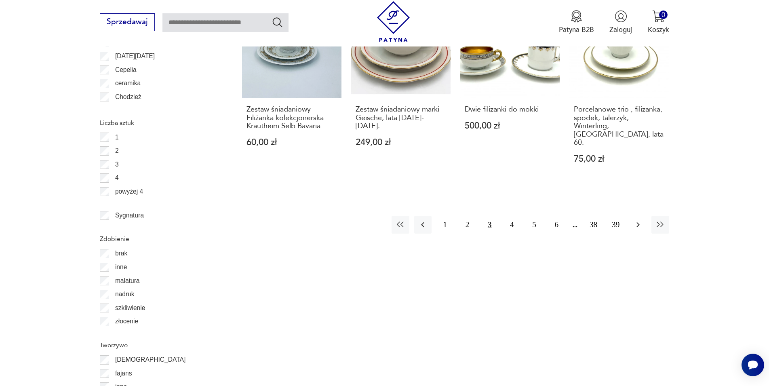
click at [638, 220] on icon "button" at bounding box center [638, 225] width 10 height 10
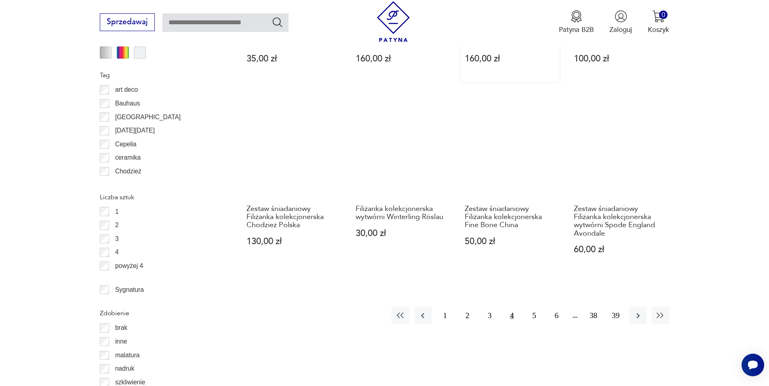
scroll to position [928, 0]
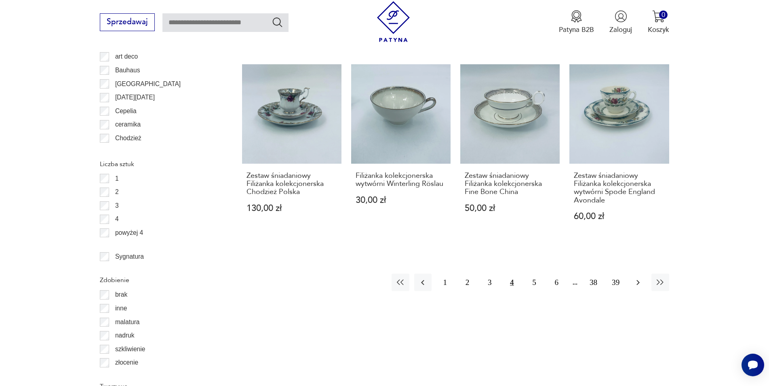
click at [638, 277] on icon "button" at bounding box center [638, 282] width 10 height 10
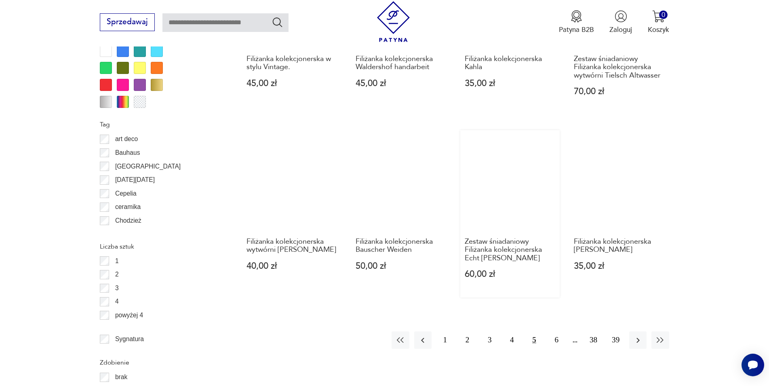
scroll to position [969, 0]
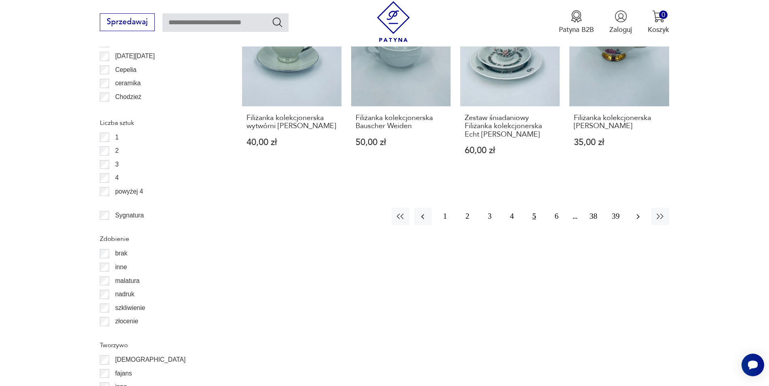
click at [637, 219] on icon "button" at bounding box center [638, 217] width 10 height 10
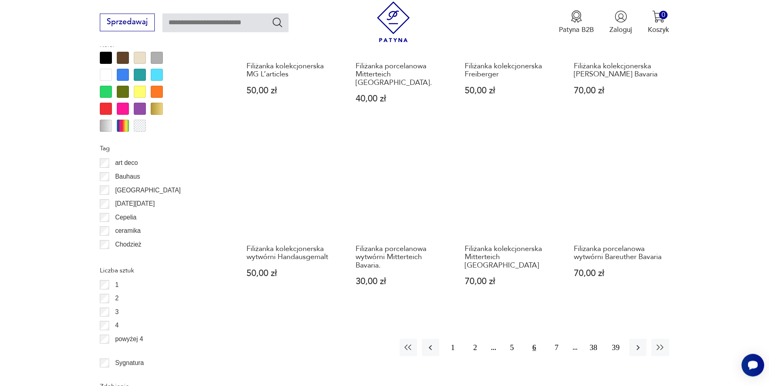
scroll to position [846, 0]
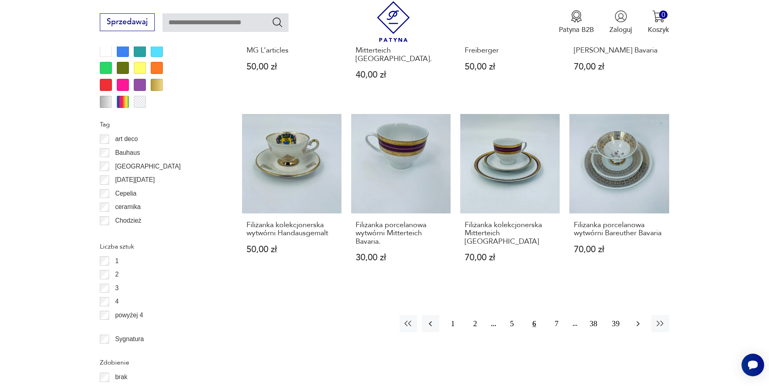
click at [637, 319] on icon "button" at bounding box center [638, 324] width 10 height 10
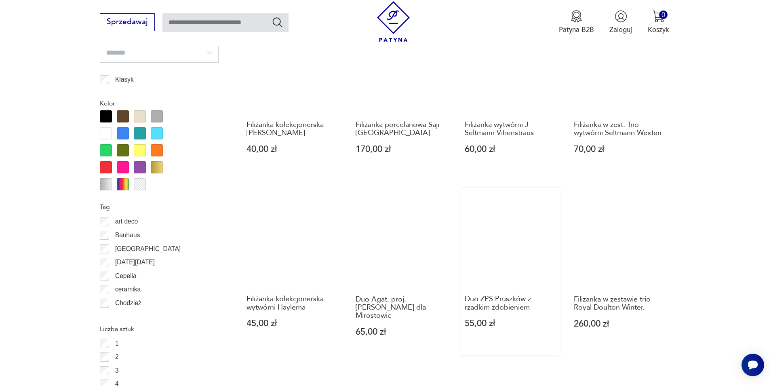
scroll to position [887, 0]
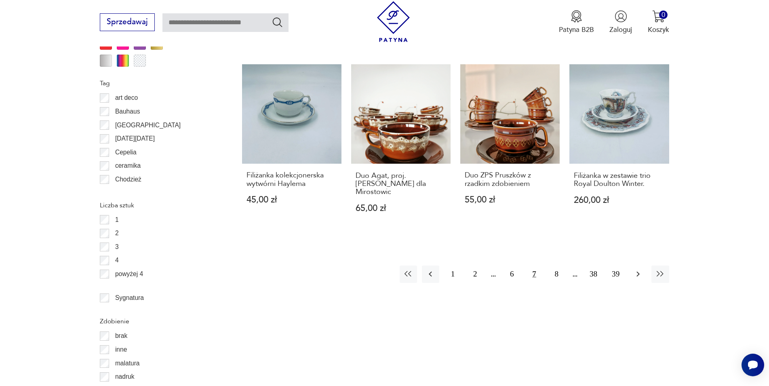
click at [640, 269] on icon "button" at bounding box center [638, 274] width 10 height 10
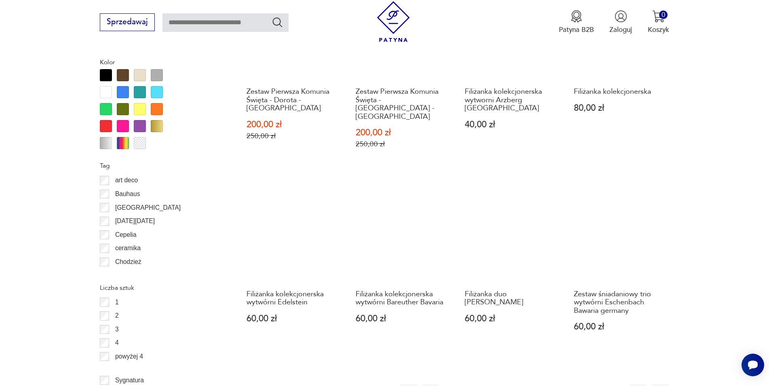
scroll to position [928, 0]
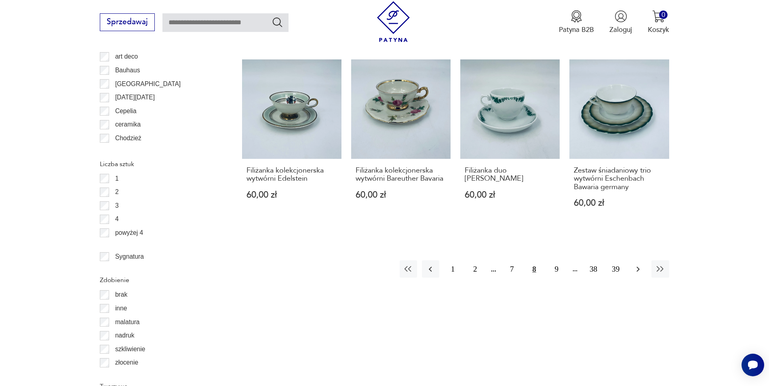
click at [640, 264] on icon "button" at bounding box center [638, 269] width 10 height 10
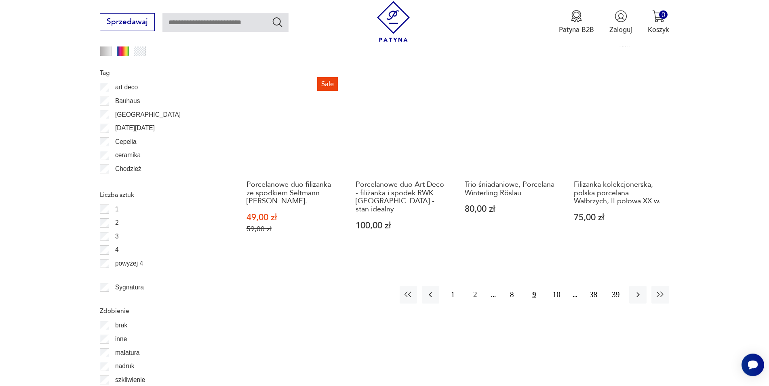
scroll to position [928, 0]
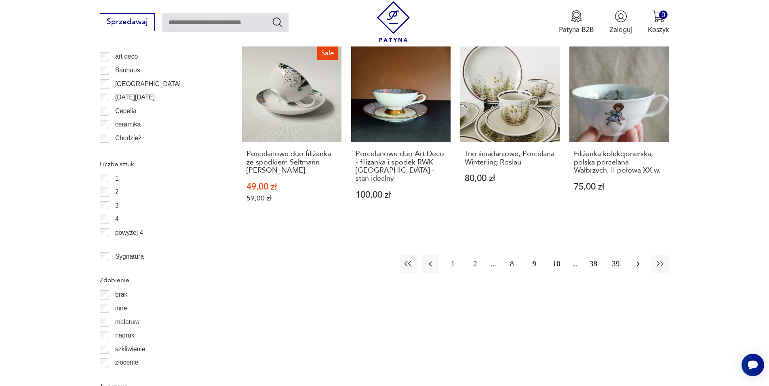
click at [638, 266] on icon "button" at bounding box center [638, 264] width 10 height 10
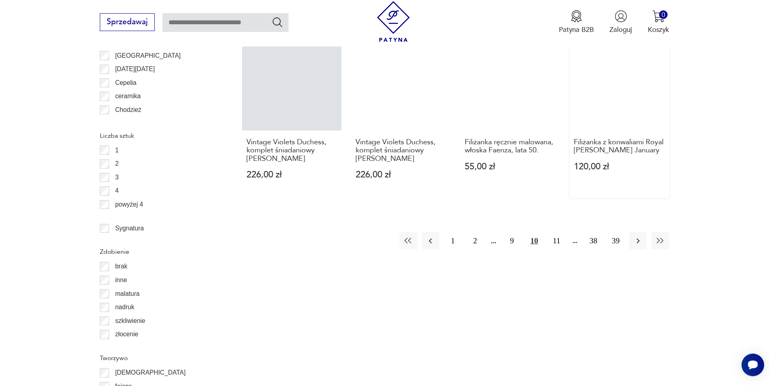
scroll to position [969, 0]
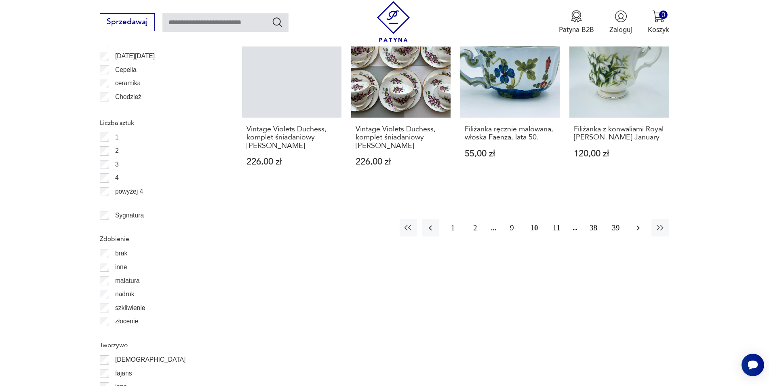
click at [638, 227] on icon "button" at bounding box center [638, 228] width 10 height 10
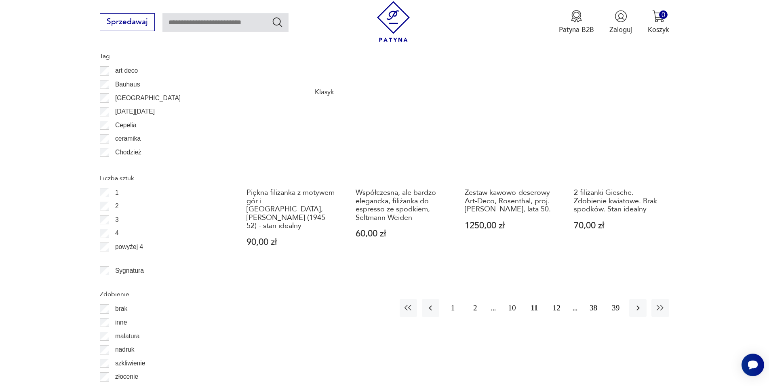
scroll to position [969, 0]
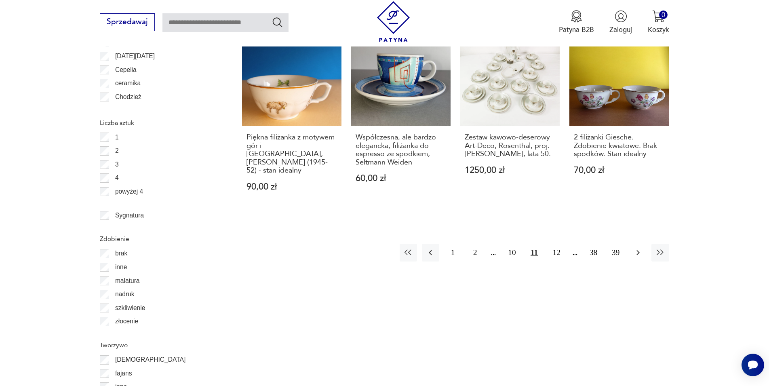
click at [636, 248] on icon "button" at bounding box center [638, 253] width 10 height 10
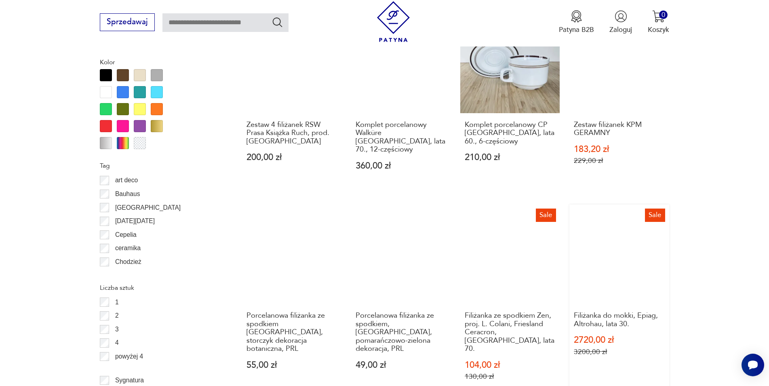
scroll to position [969, 0]
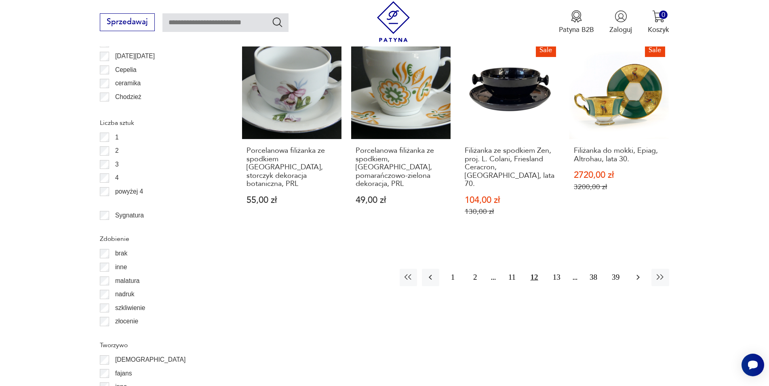
click at [641, 272] on icon "button" at bounding box center [638, 277] width 10 height 10
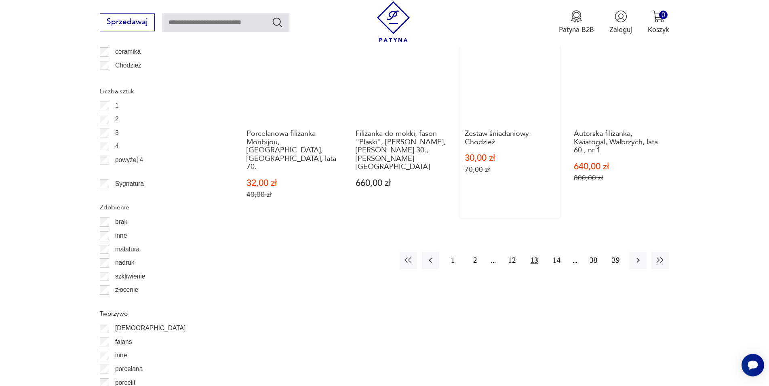
scroll to position [1010, 0]
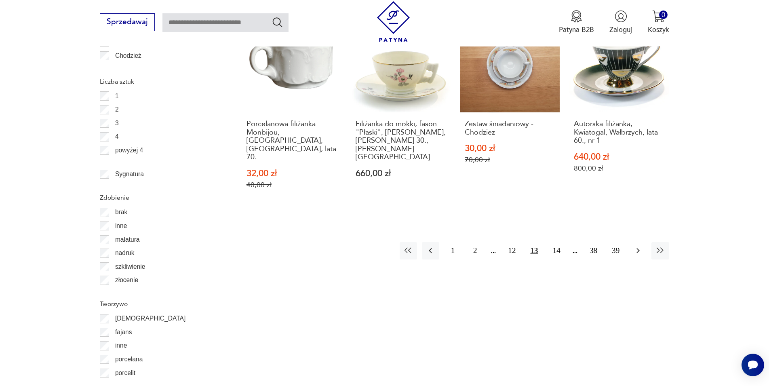
click at [636, 246] on icon "button" at bounding box center [638, 251] width 10 height 10
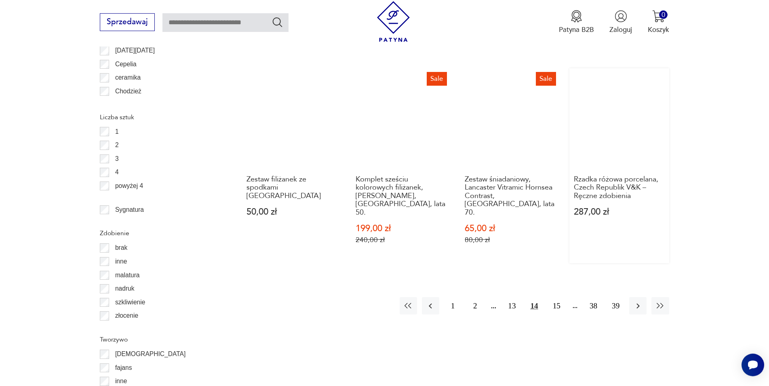
scroll to position [1010, 0]
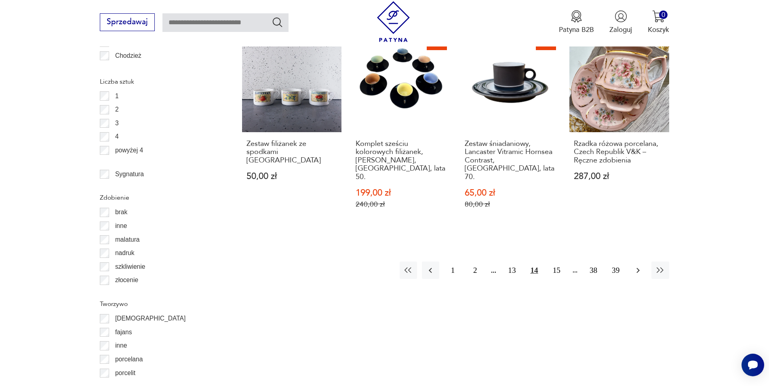
click at [636, 265] on icon "button" at bounding box center [638, 270] width 10 height 10
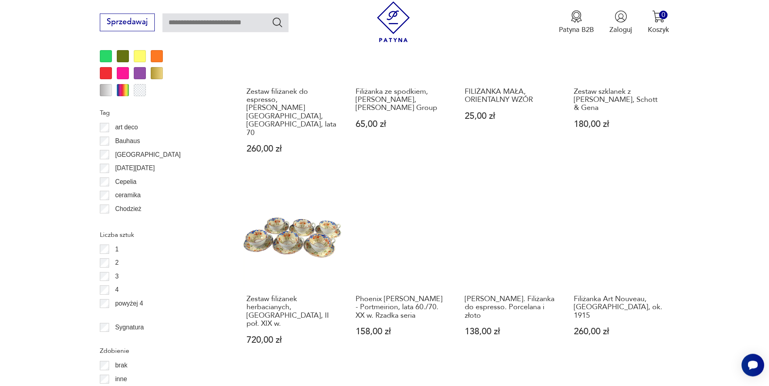
scroll to position [887, 0]
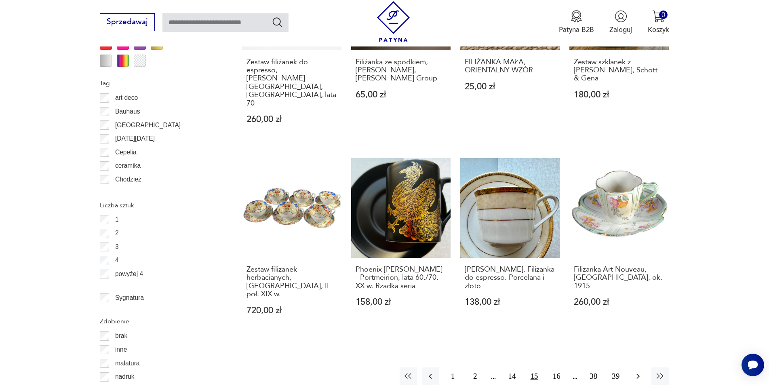
click at [639, 371] on icon "button" at bounding box center [638, 376] width 10 height 10
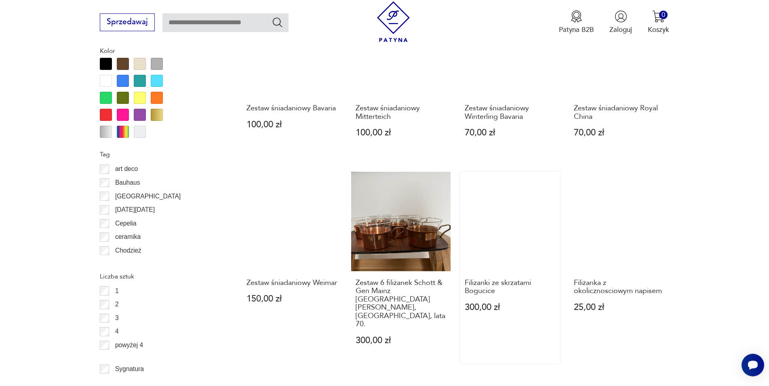
scroll to position [887, 0]
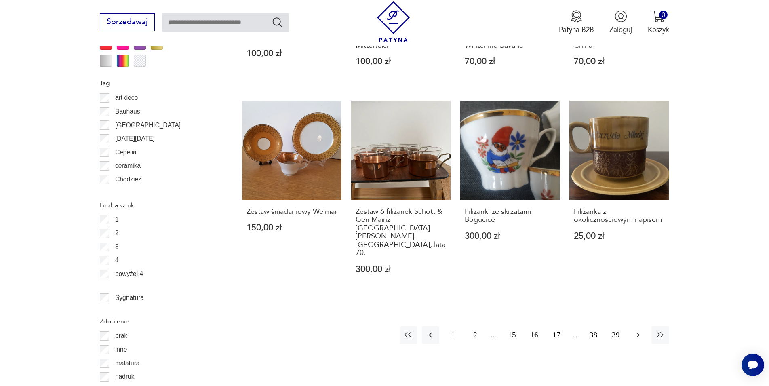
click at [635, 330] on icon "button" at bounding box center [638, 335] width 10 height 10
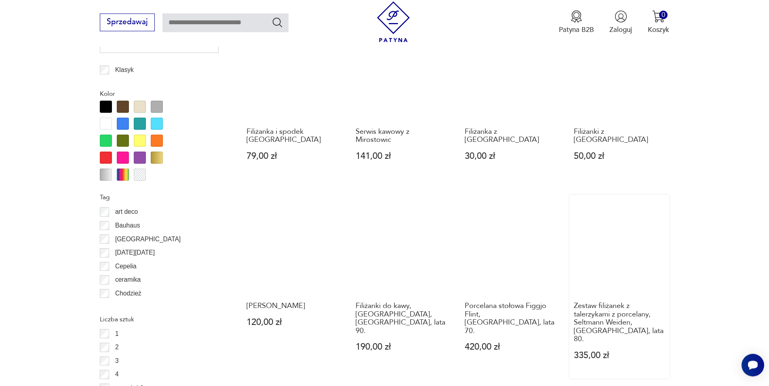
scroll to position [804, 0]
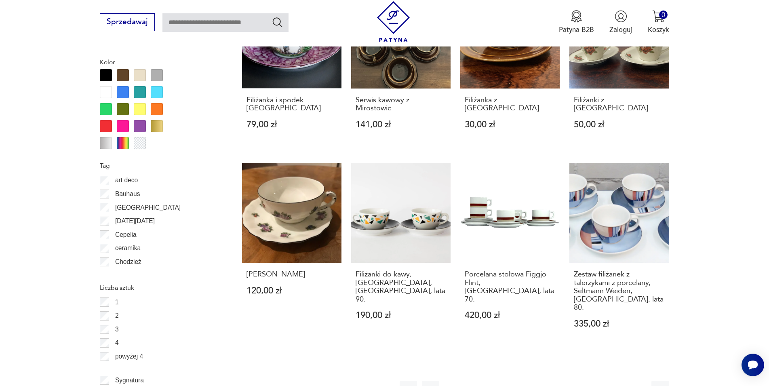
click at [638, 385] on icon "button" at bounding box center [637, 389] width 3 height 5
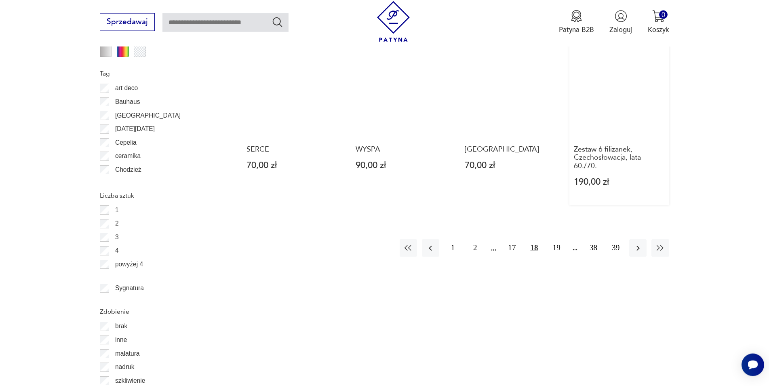
scroll to position [928, 0]
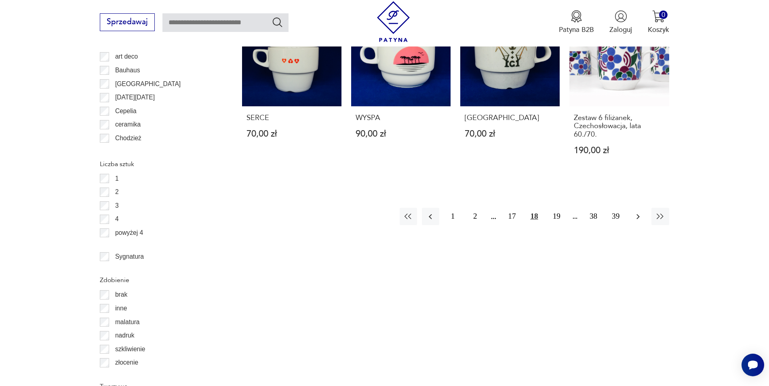
click at [635, 218] on icon "button" at bounding box center [638, 217] width 10 height 10
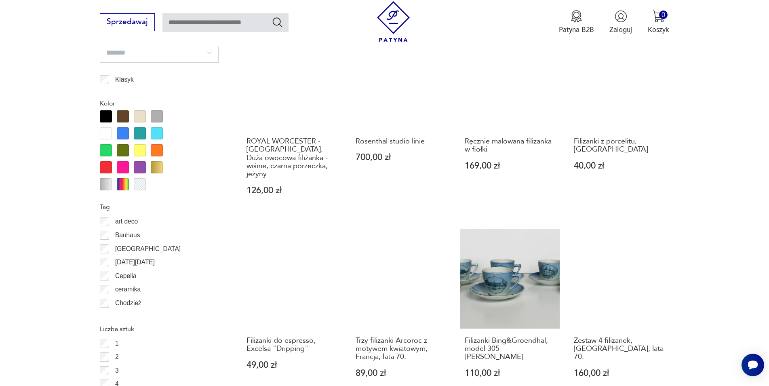
scroll to position [928, 0]
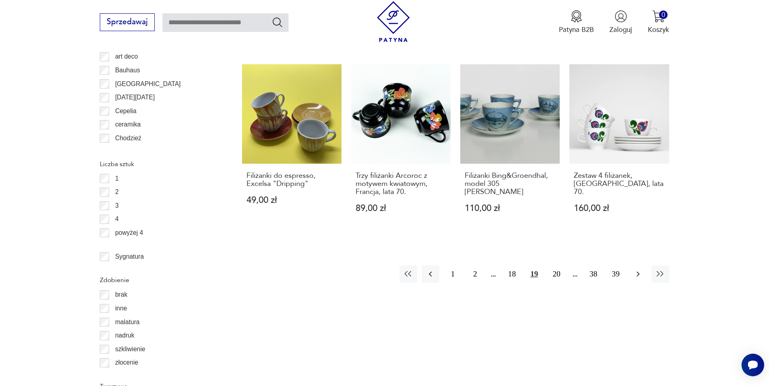
click at [638, 269] on icon "button" at bounding box center [638, 274] width 10 height 10
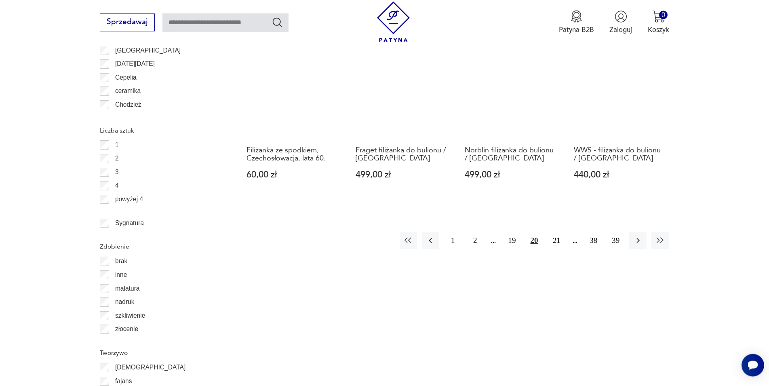
scroll to position [969, 0]
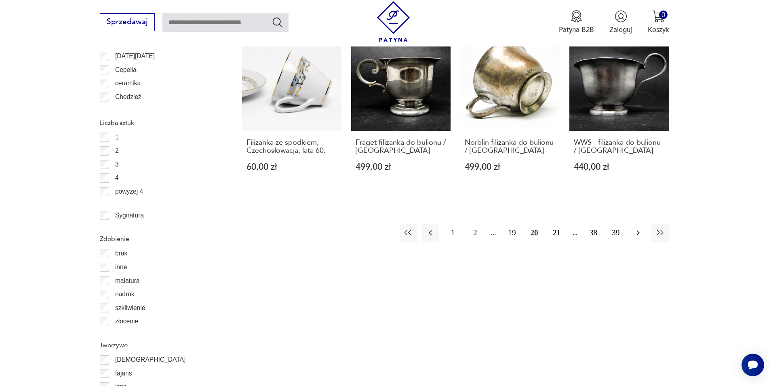
click at [642, 228] on icon "button" at bounding box center [638, 233] width 10 height 10
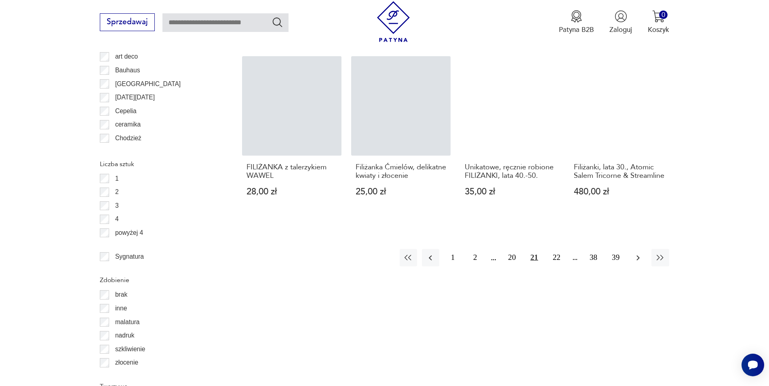
scroll to position [846, 0]
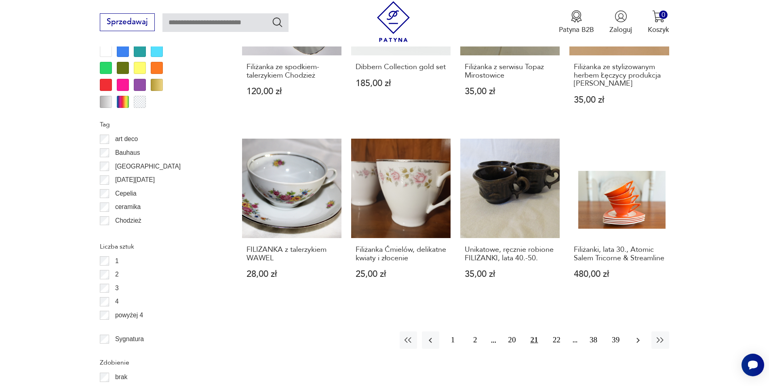
click at [639, 335] on icon "button" at bounding box center [638, 340] width 10 height 10
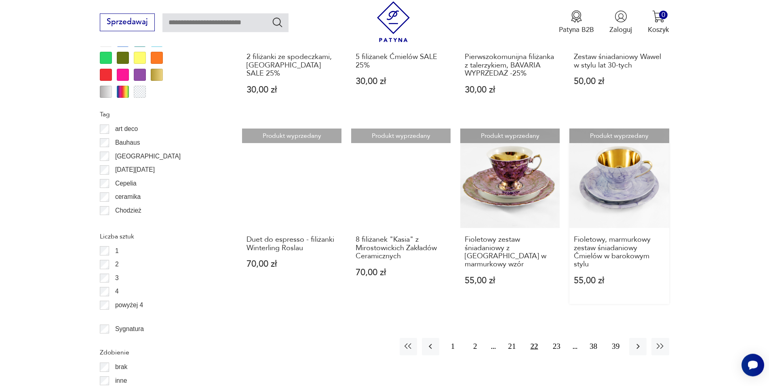
scroll to position [928, 0]
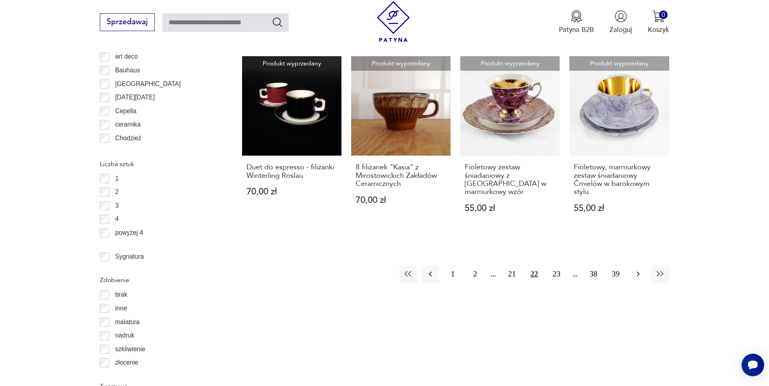
click at [636, 269] on icon "button" at bounding box center [638, 274] width 10 height 10
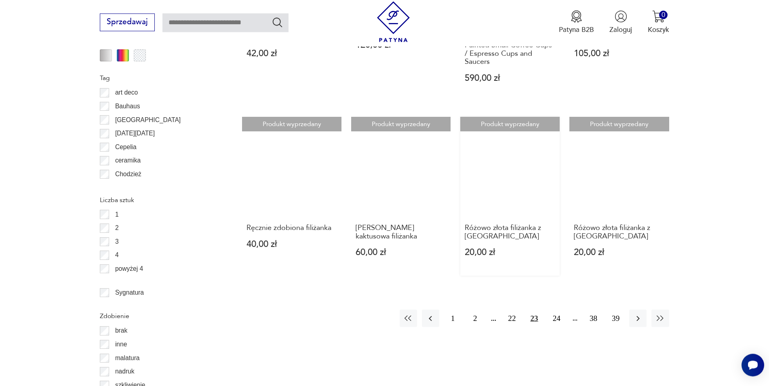
scroll to position [928, 0]
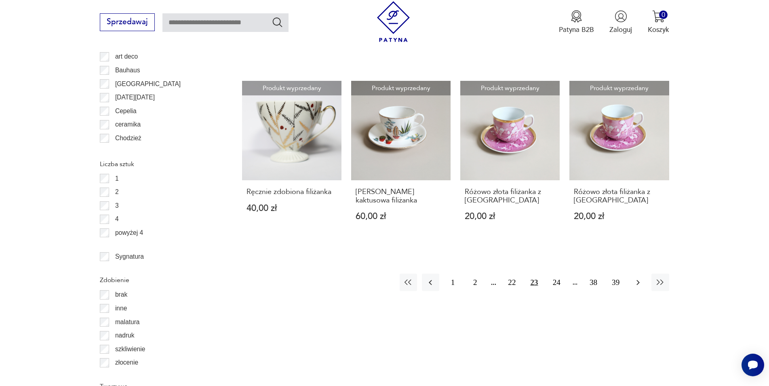
click at [640, 277] on icon "button" at bounding box center [638, 282] width 10 height 10
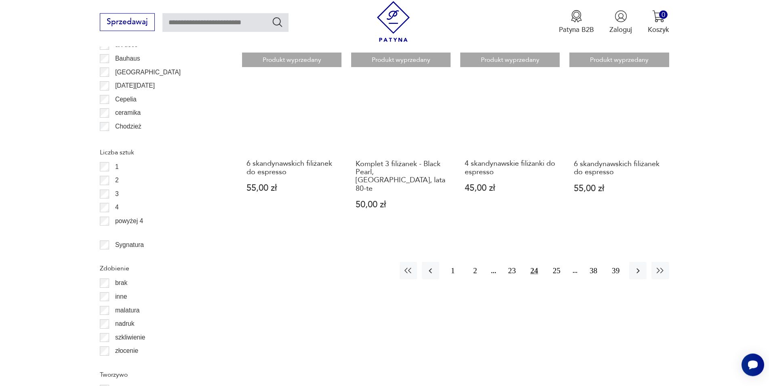
scroll to position [969, 0]
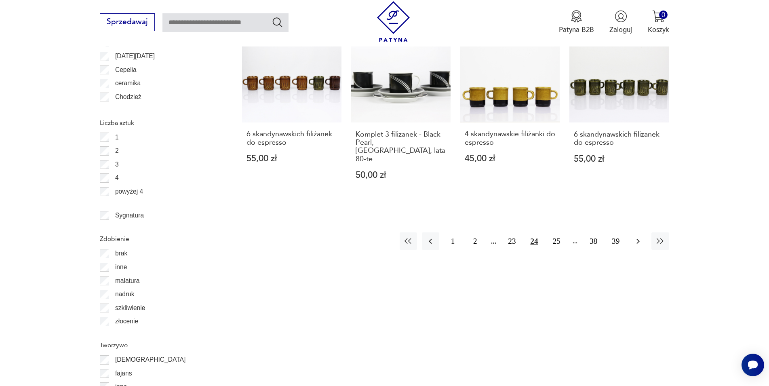
click at [641, 236] on icon "button" at bounding box center [638, 241] width 10 height 10
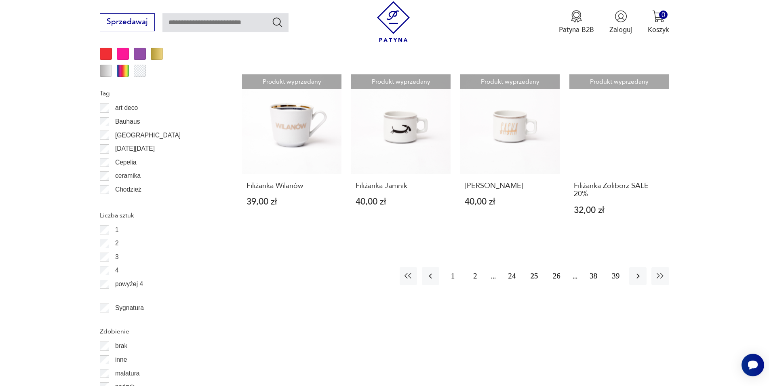
scroll to position [887, 0]
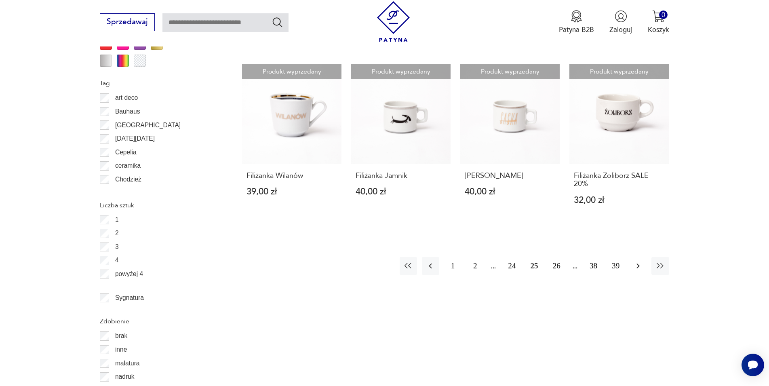
click at [634, 261] on icon "button" at bounding box center [638, 266] width 10 height 10
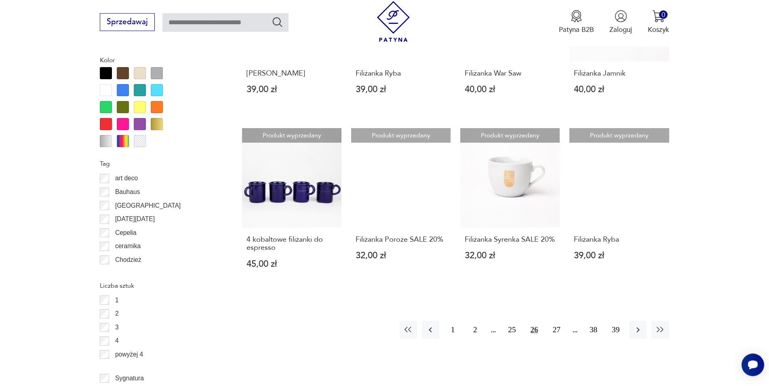
scroll to position [928, 0]
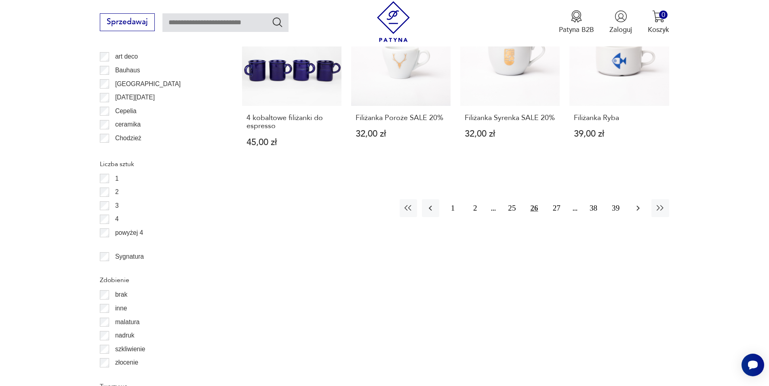
click at [639, 208] on icon "button" at bounding box center [638, 208] width 10 height 10
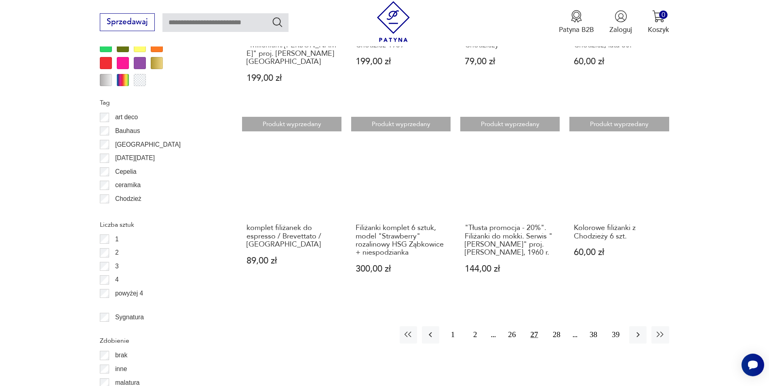
scroll to position [887, 0]
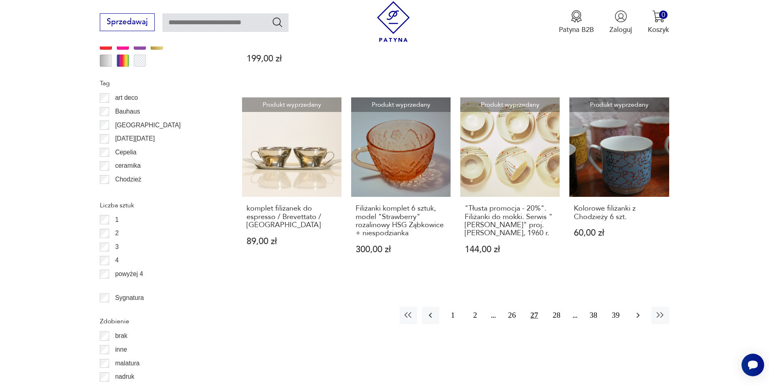
click at [637, 310] on icon "button" at bounding box center [638, 315] width 10 height 10
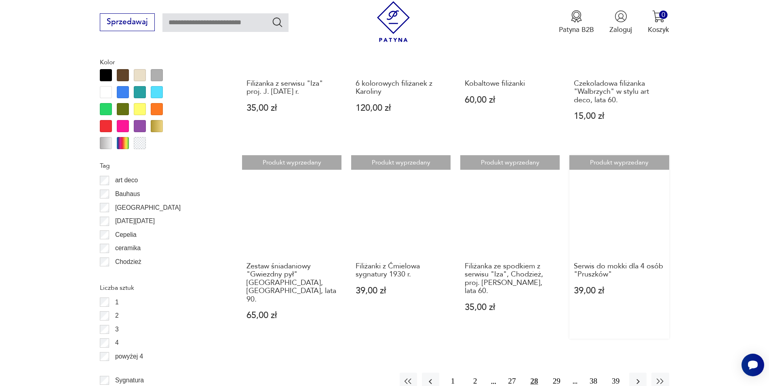
scroll to position [928, 0]
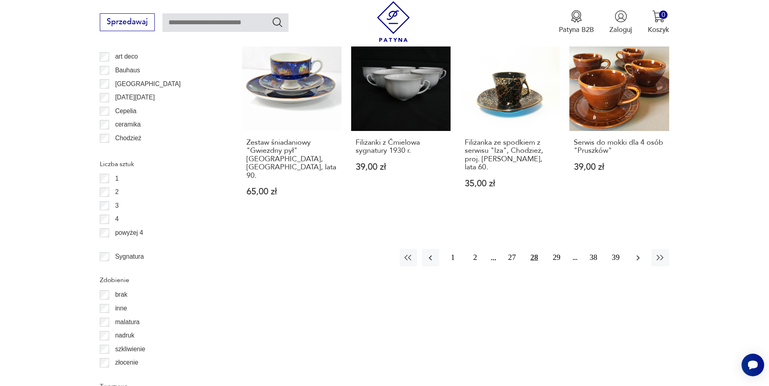
click at [638, 253] on icon "button" at bounding box center [638, 258] width 10 height 10
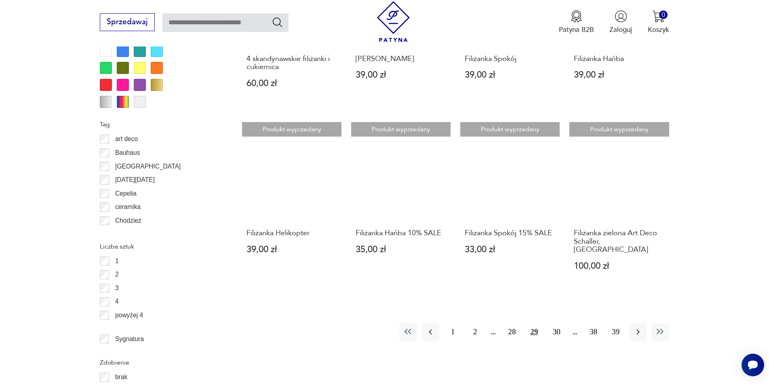
scroll to position [928, 0]
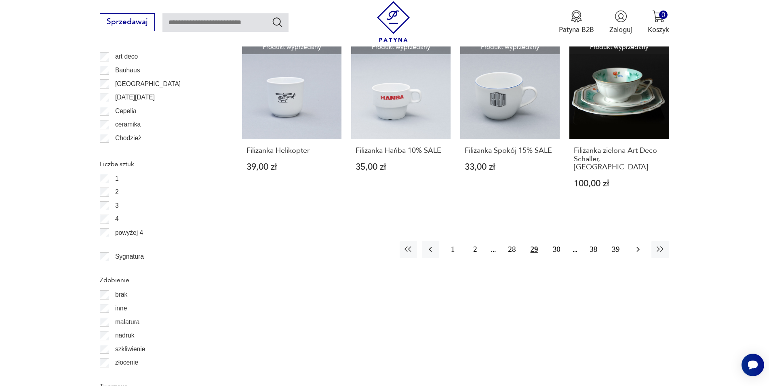
click at [638, 244] on icon "button" at bounding box center [638, 249] width 10 height 10
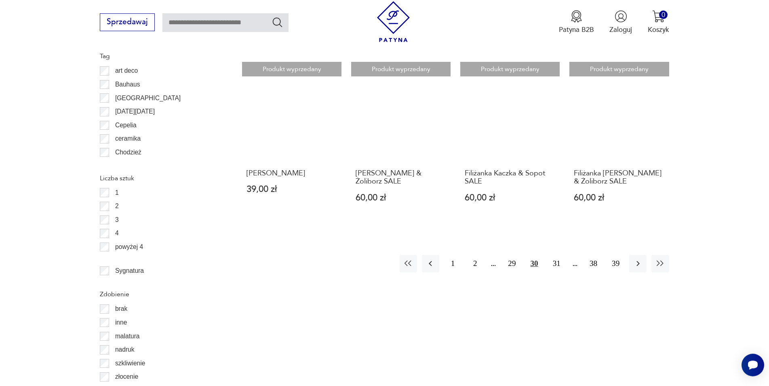
scroll to position [928, 0]
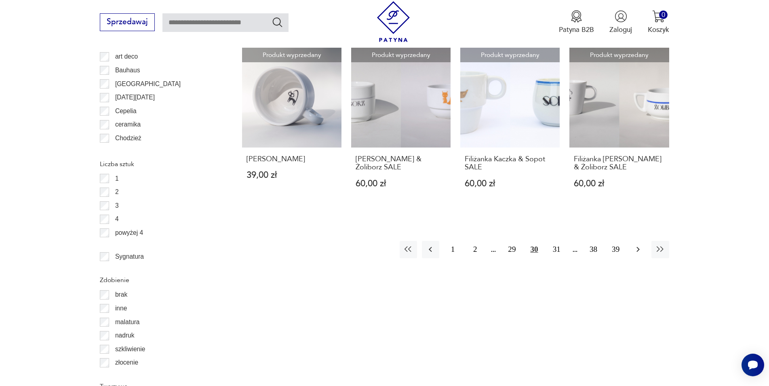
click at [638, 251] on icon "button" at bounding box center [638, 249] width 10 height 10
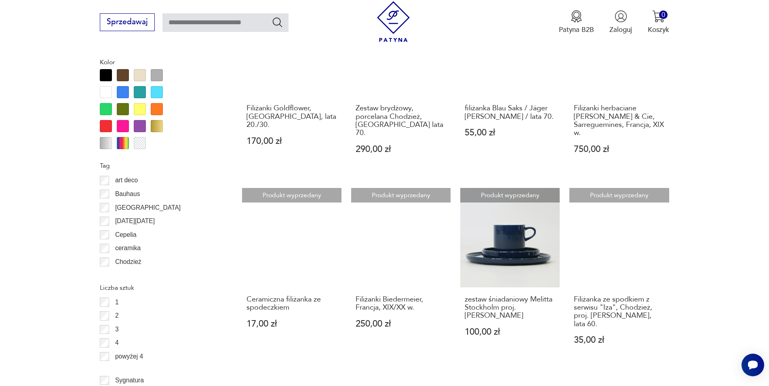
scroll to position [928, 0]
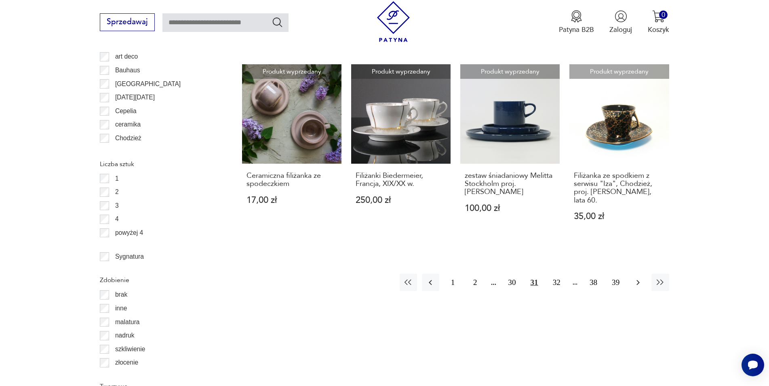
click at [638, 277] on icon "button" at bounding box center [638, 282] width 10 height 10
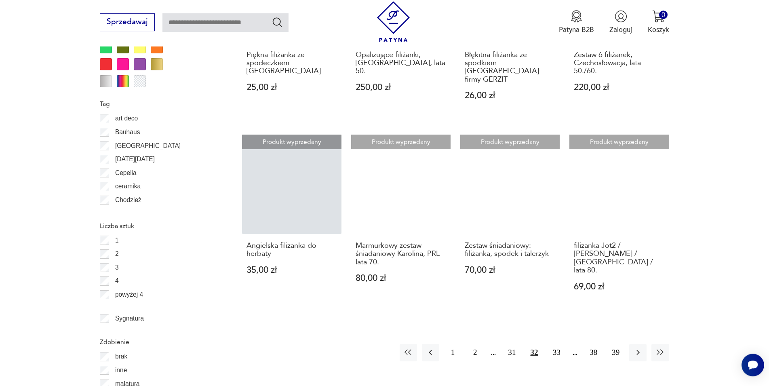
scroll to position [887, 0]
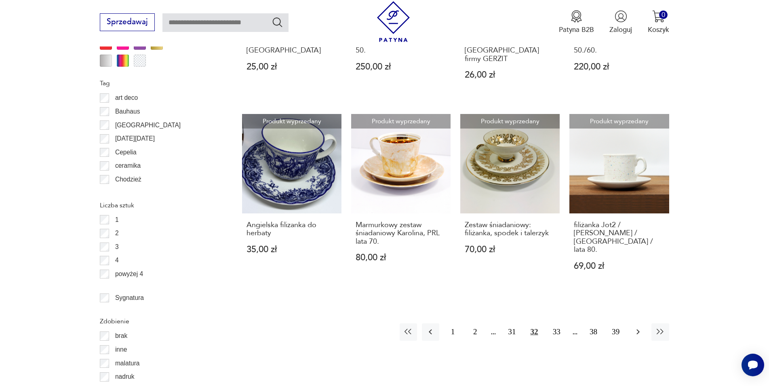
click at [637, 327] on icon "button" at bounding box center [638, 332] width 10 height 10
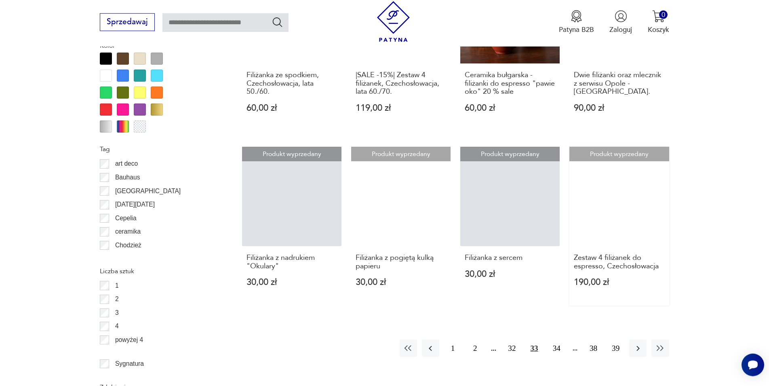
scroll to position [846, 0]
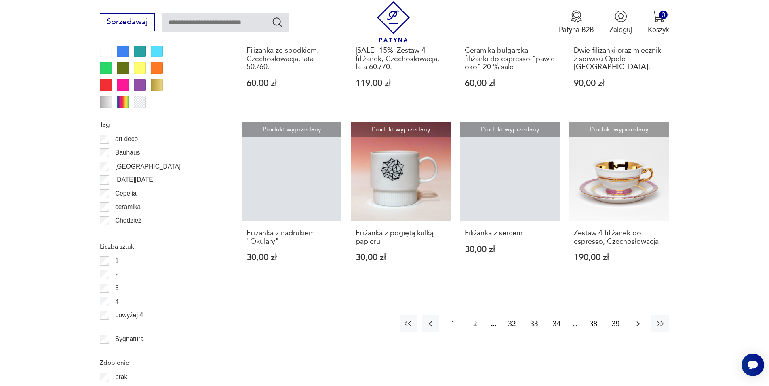
click at [642, 322] on icon "button" at bounding box center [638, 324] width 10 height 10
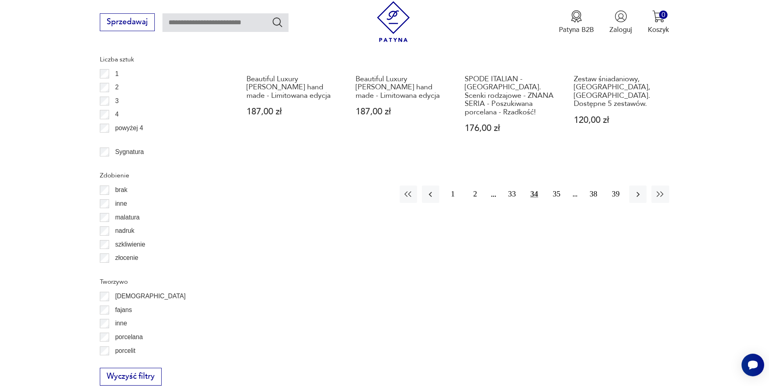
scroll to position [1052, 0]
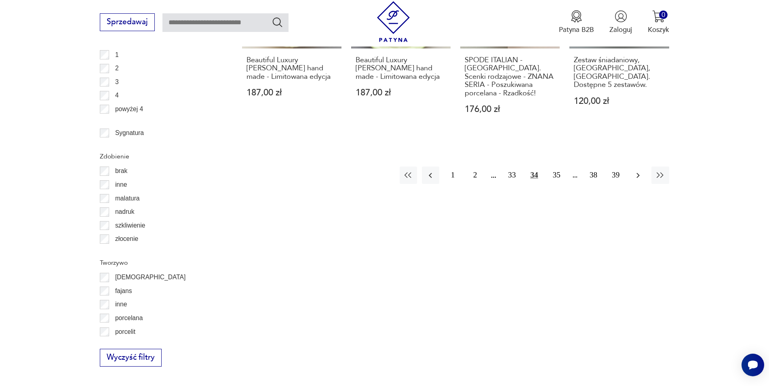
click at [637, 170] on icon "button" at bounding box center [638, 175] width 10 height 10
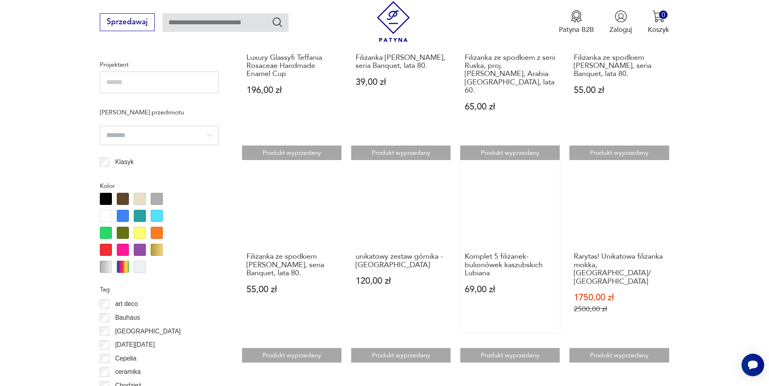
scroll to position [887, 0]
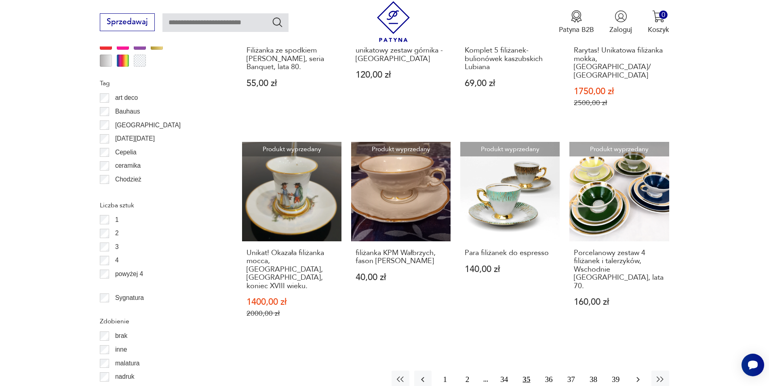
click at [640, 374] on icon "button" at bounding box center [638, 379] width 10 height 10
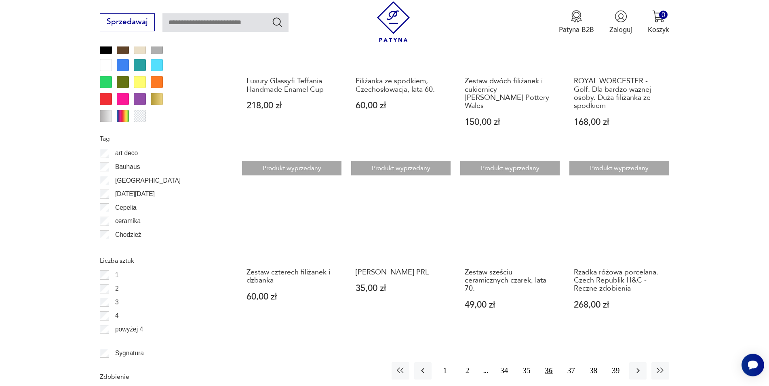
scroll to position [846, 0]
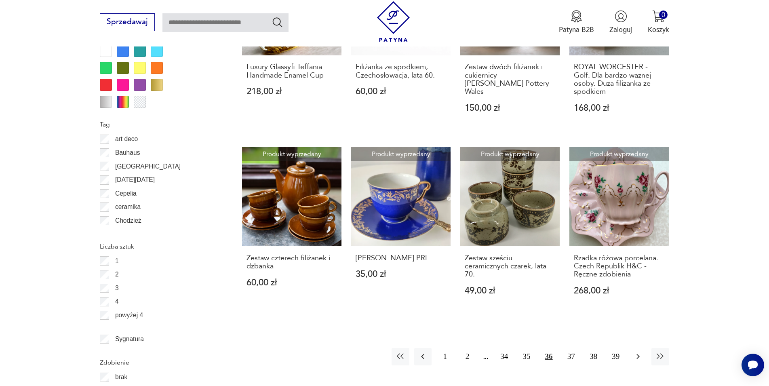
click at [636, 351] on icon "button" at bounding box center [638, 356] width 10 height 10
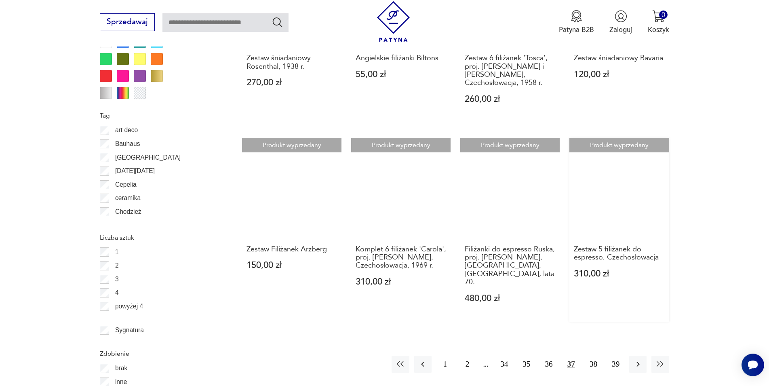
scroll to position [887, 0]
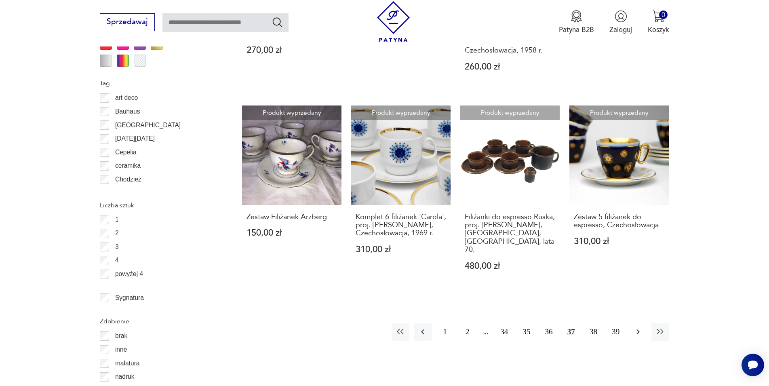
click at [638, 329] on icon "button" at bounding box center [637, 331] width 3 height 5
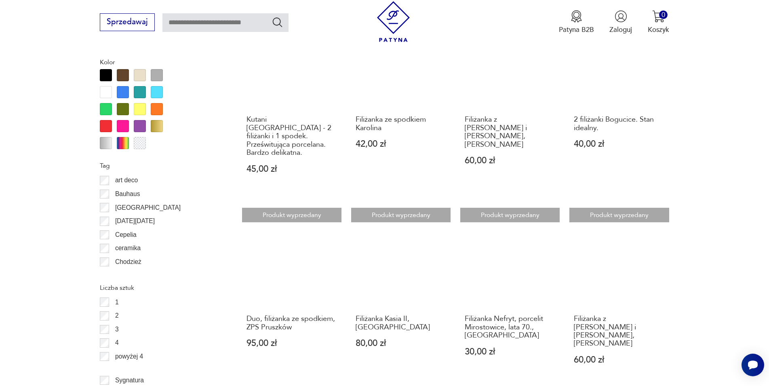
scroll to position [928, 0]
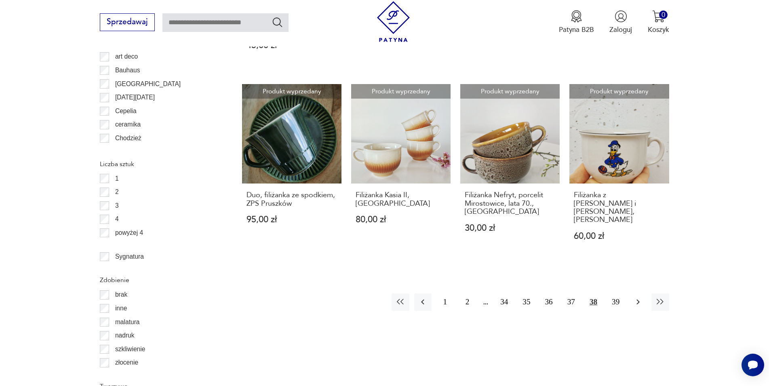
click at [637, 297] on icon "button" at bounding box center [638, 302] width 10 height 10
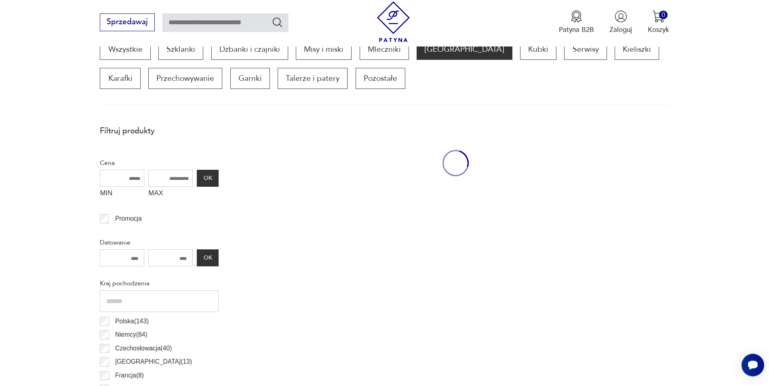
scroll to position [269, 0]
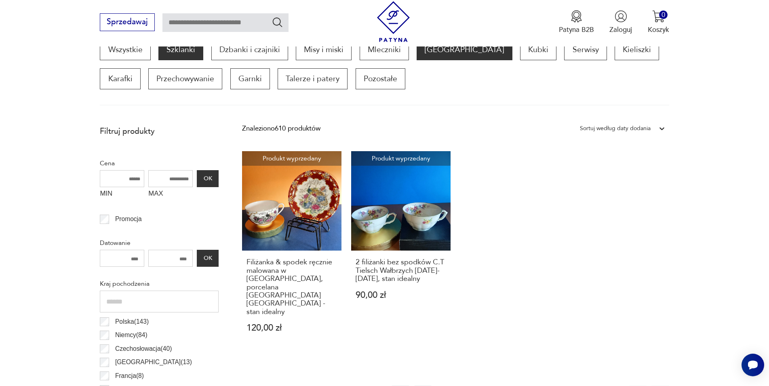
click at [184, 53] on p "Szklanki" at bounding box center [180, 49] width 45 height 21
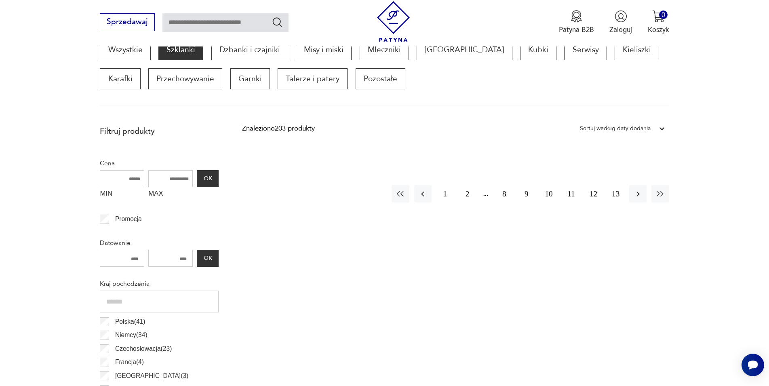
click at [187, 50] on p "Szklanki" at bounding box center [180, 49] width 45 height 21
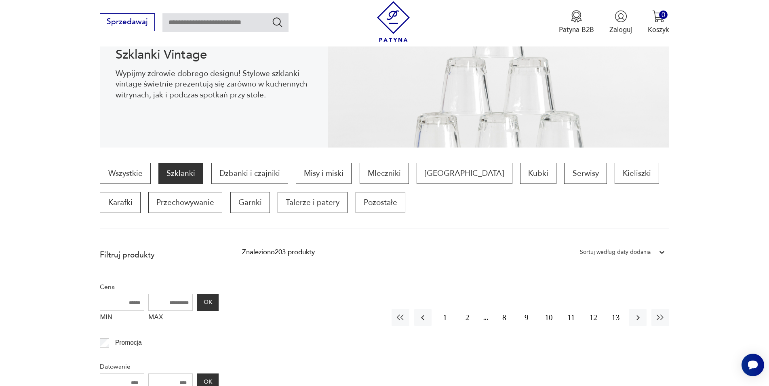
scroll to position [228, 0]
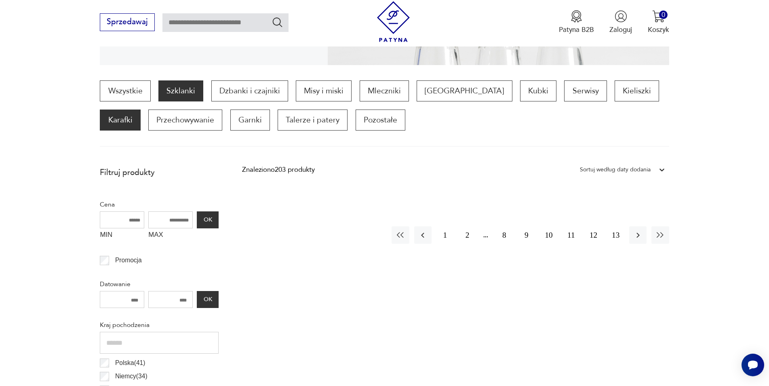
click at [140, 109] on p "Karafki" at bounding box center [120, 119] width 40 height 21
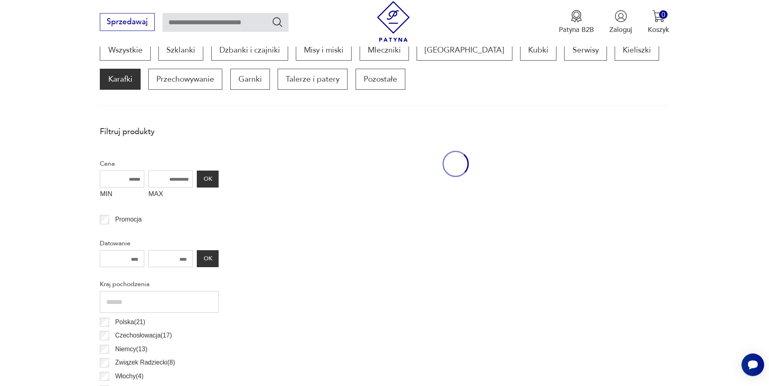
scroll to position [269, 0]
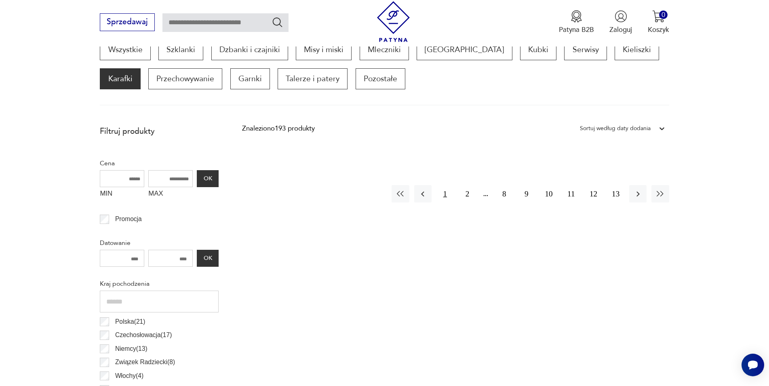
click at [445, 194] on button "1" at bounding box center [444, 193] width 17 height 17
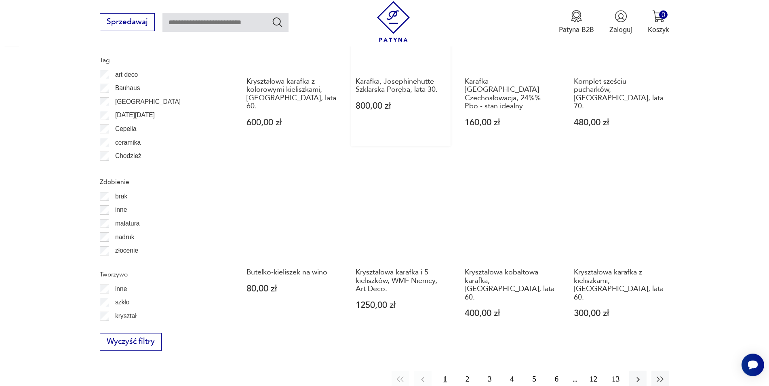
scroll to position [846, 0]
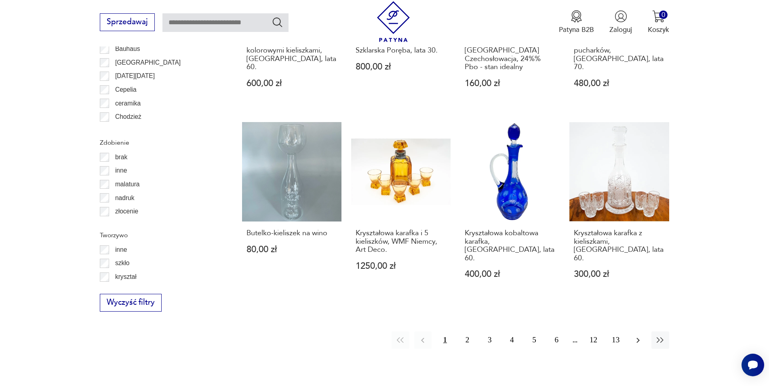
click at [639, 335] on icon "button" at bounding box center [638, 340] width 10 height 10
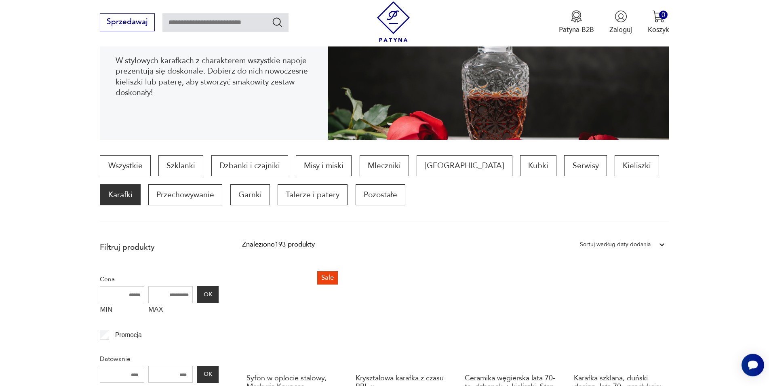
scroll to position [187, 0]
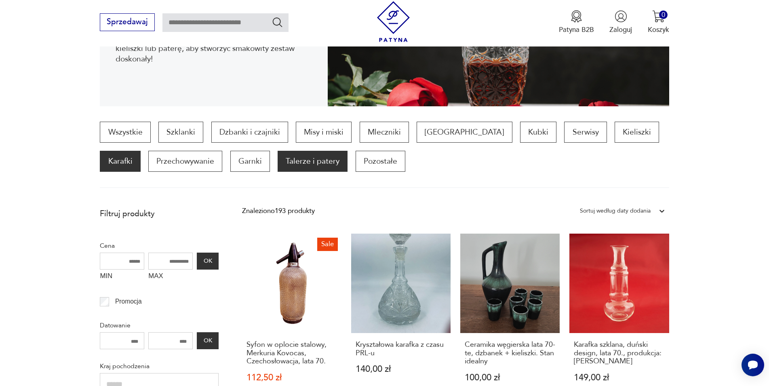
click at [277, 162] on p "Talerze i patery" at bounding box center [312, 161] width 70 height 21
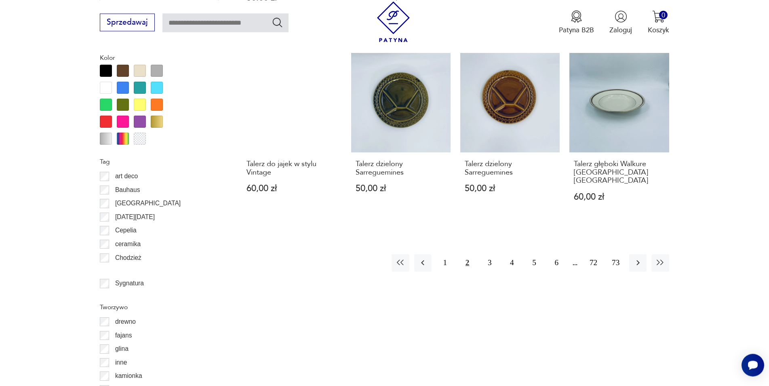
scroll to position [928, 0]
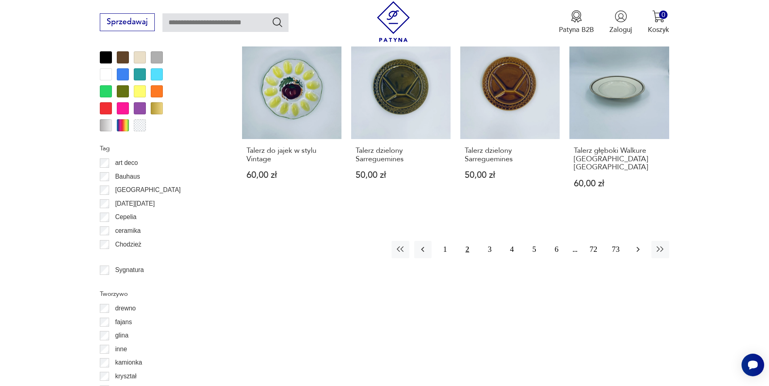
click at [635, 244] on icon "button" at bounding box center [638, 249] width 10 height 10
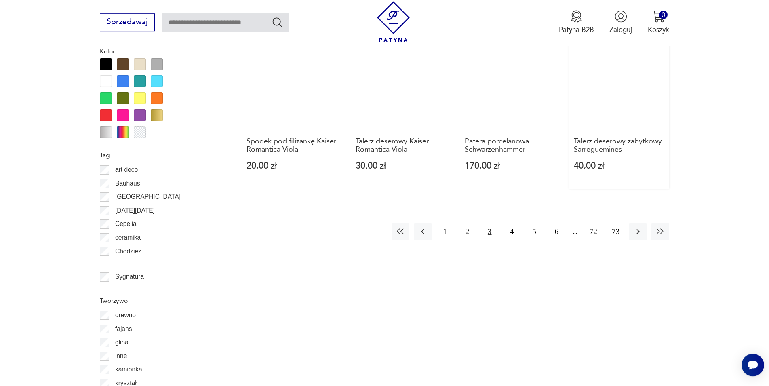
scroll to position [969, 0]
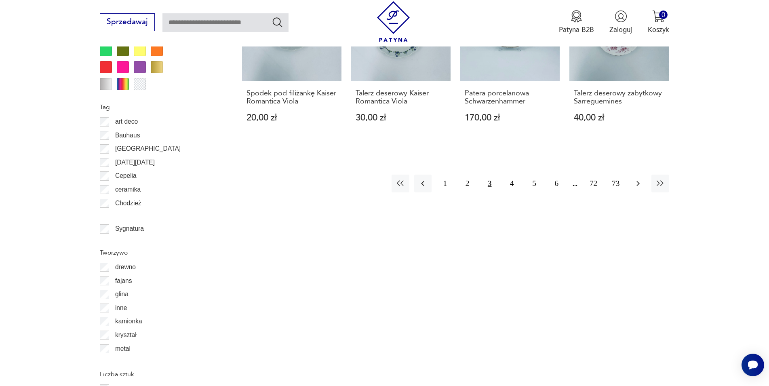
click at [642, 179] on icon "button" at bounding box center [638, 184] width 10 height 10
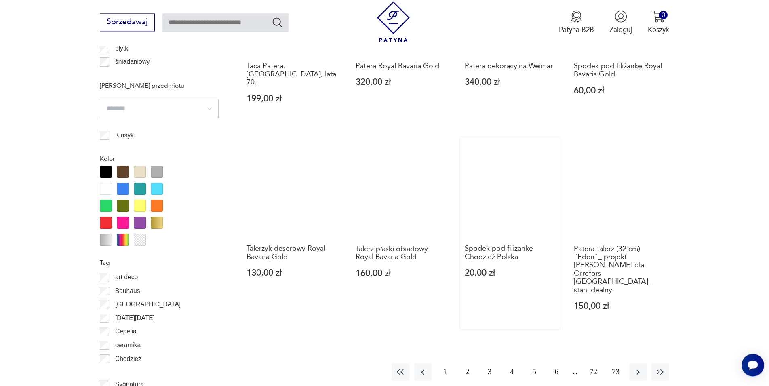
scroll to position [846, 0]
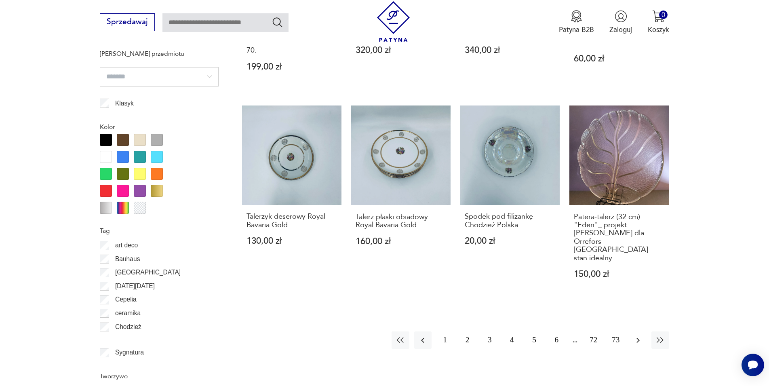
click at [642, 335] on icon "button" at bounding box center [638, 340] width 10 height 10
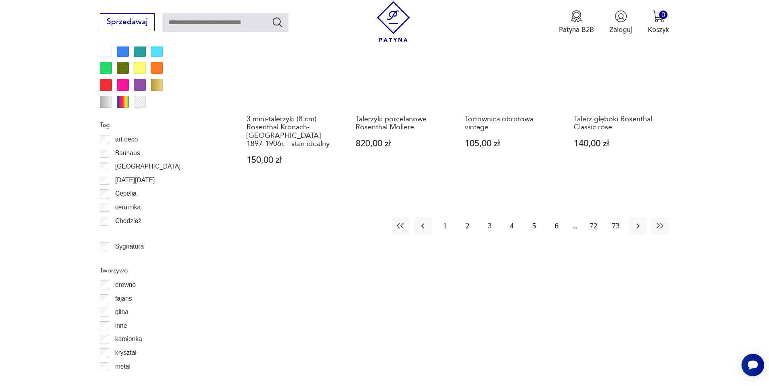
scroll to position [1010, 0]
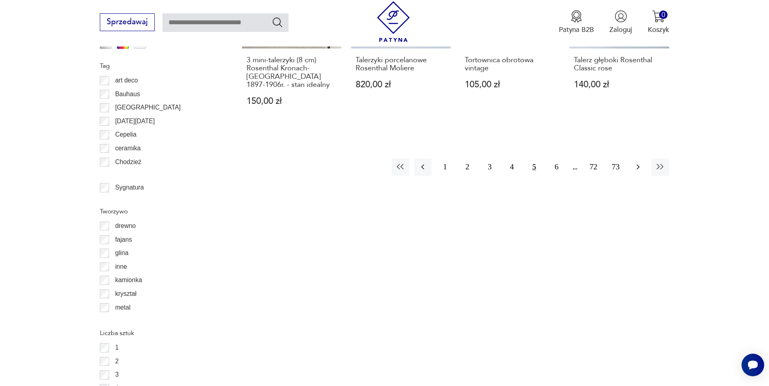
click at [642, 162] on icon "button" at bounding box center [638, 167] width 10 height 10
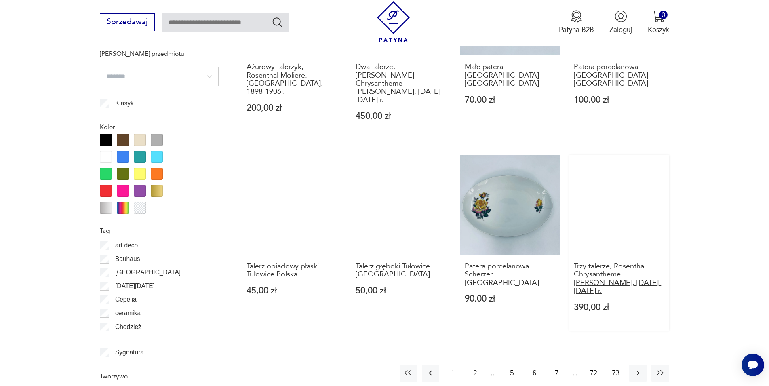
scroll to position [928, 0]
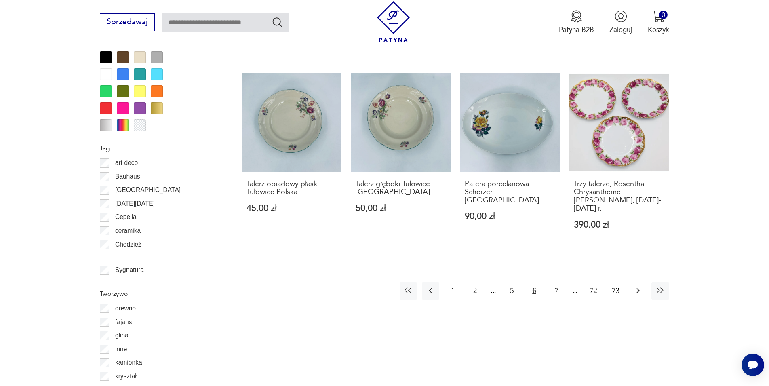
click at [639, 286] on icon "button" at bounding box center [638, 291] width 10 height 10
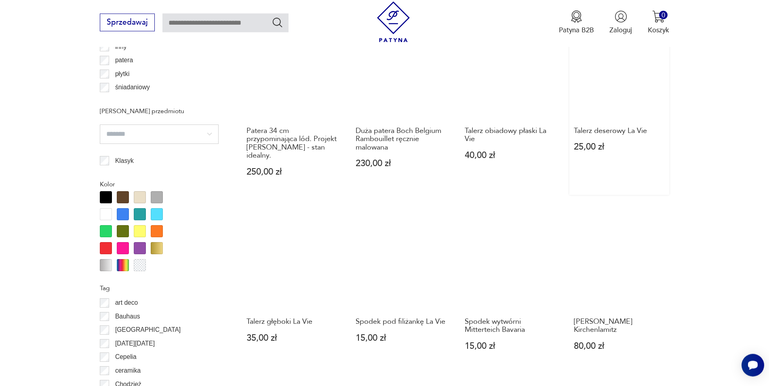
scroll to position [846, 0]
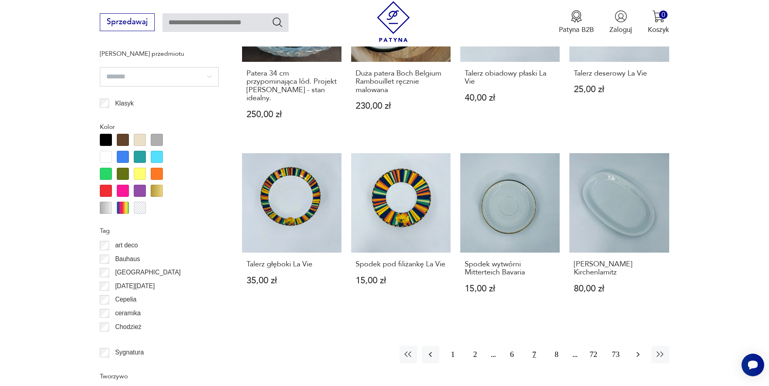
click at [638, 349] on icon "button" at bounding box center [638, 354] width 10 height 10
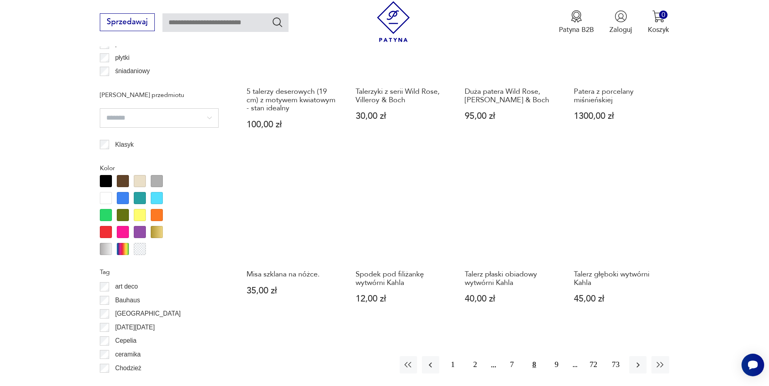
scroll to position [928, 0]
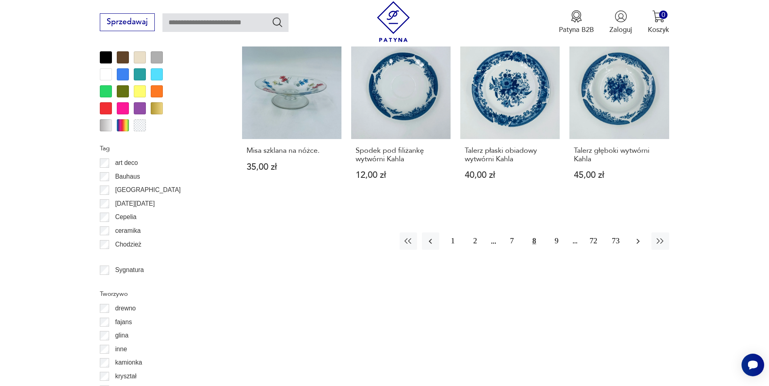
click at [635, 242] on icon "button" at bounding box center [638, 241] width 10 height 10
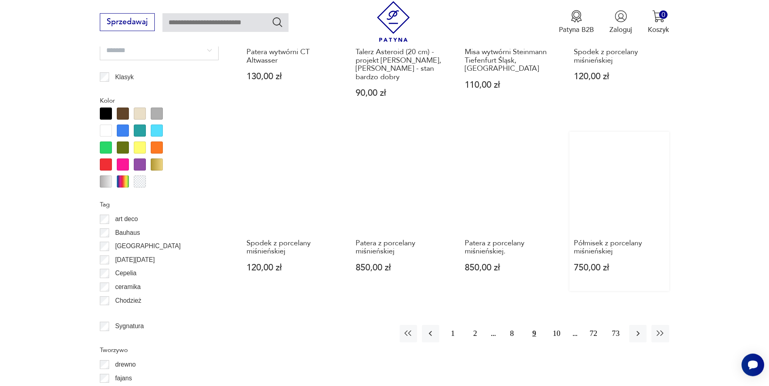
scroll to position [928, 0]
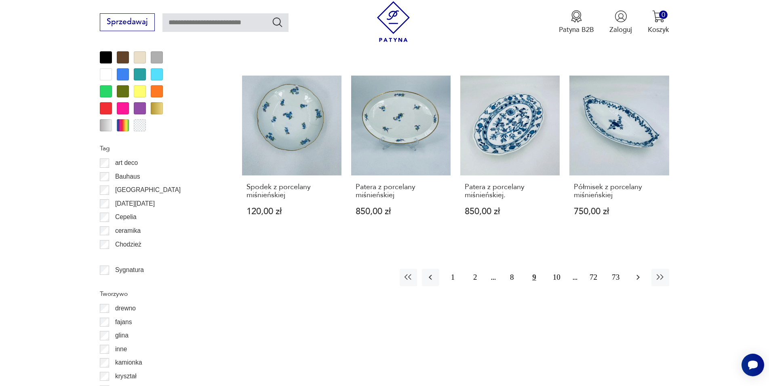
click at [642, 272] on icon "button" at bounding box center [638, 277] width 10 height 10
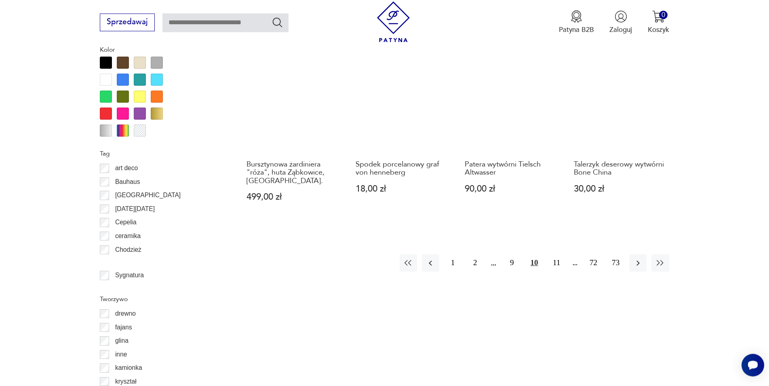
scroll to position [928, 0]
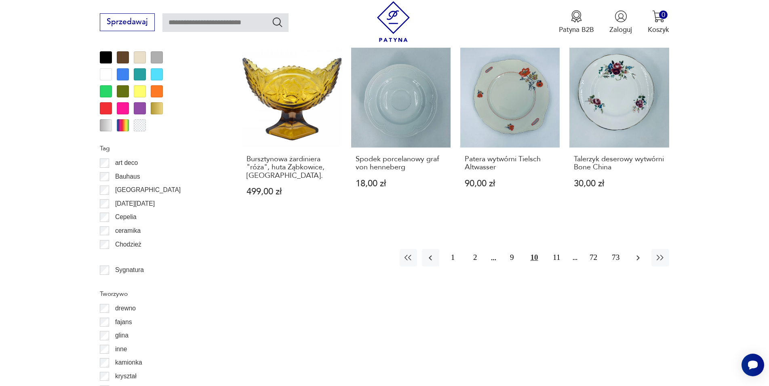
click at [639, 253] on icon "button" at bounding box center [638, 258] width 10 height 10
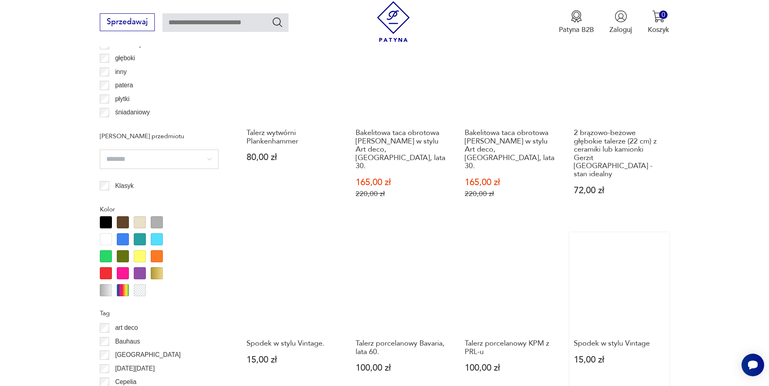
scroll to position [846, 0]
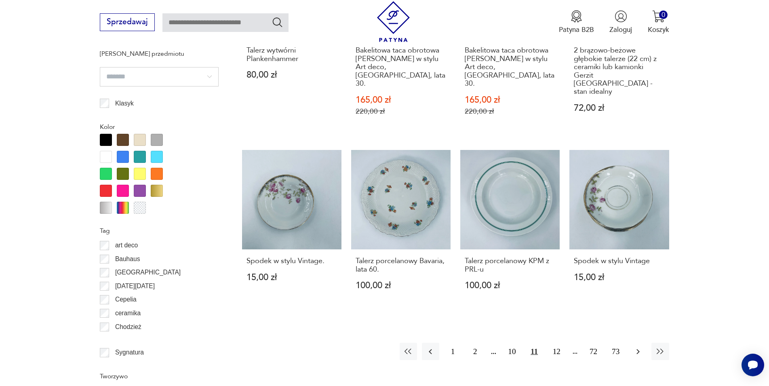
click at [636, 347] on icon "button" at bounding box center [638, 352] width 10 height 10
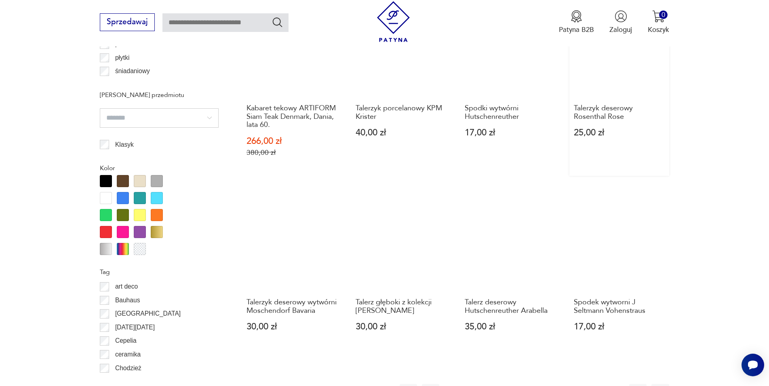
scroll to position [928, 0]
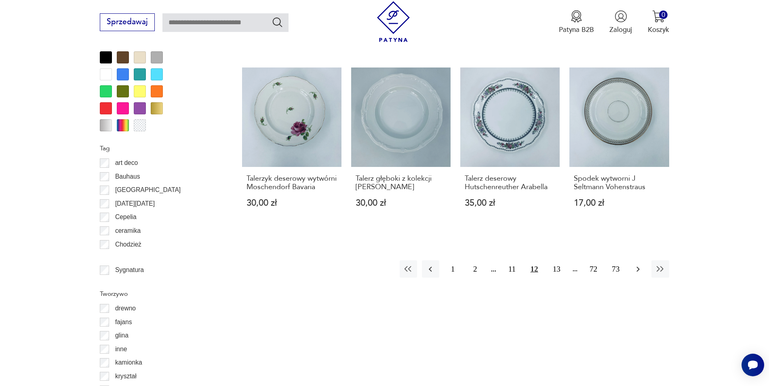
click at [638, 270] on icon "button" at bounding box center [637, 268] width 3 height 5
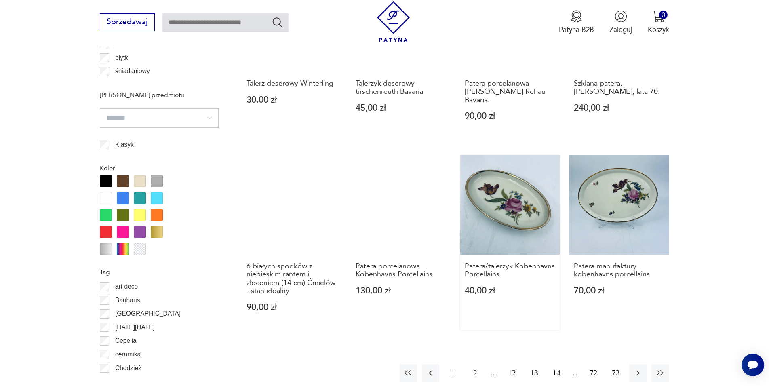
scroll to position [969, 0]
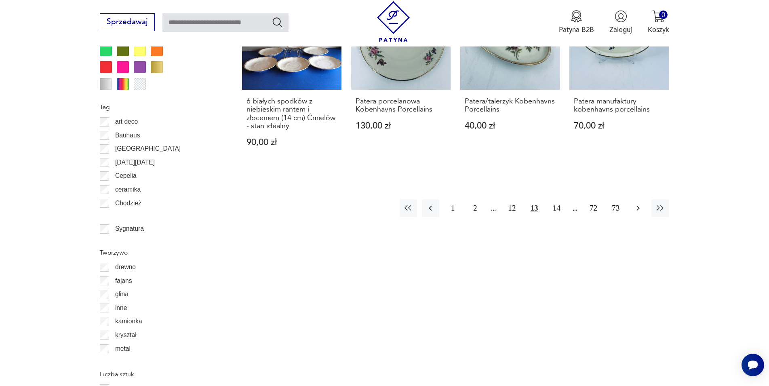
click at [641, 203] on icon "button" at bounding box center [638, 208] width 10 height 10
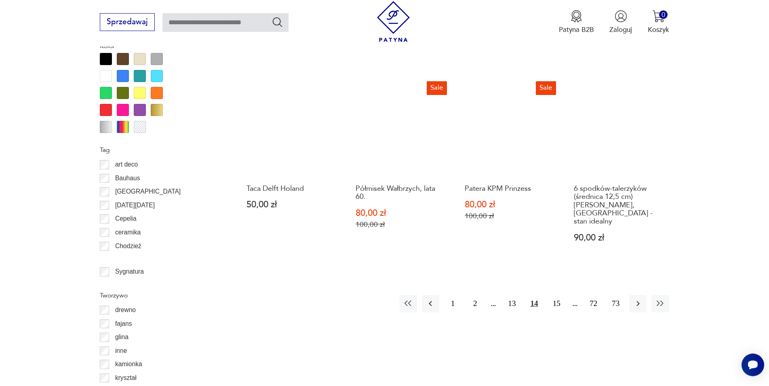
scroll to position [928, 0]
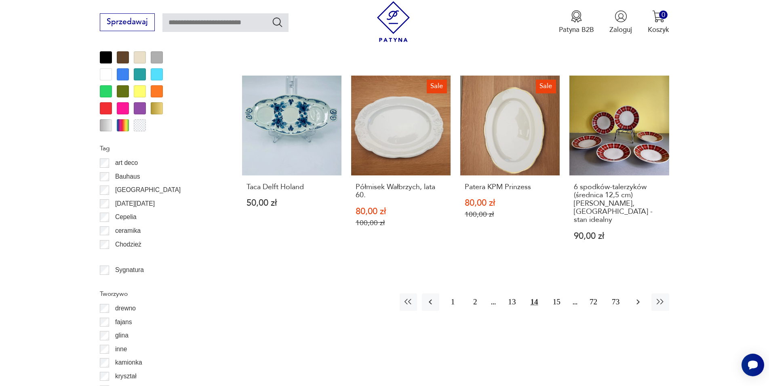
click at [638, 299] on icon "button" at bounding box center [637, 301] width 3 height 5
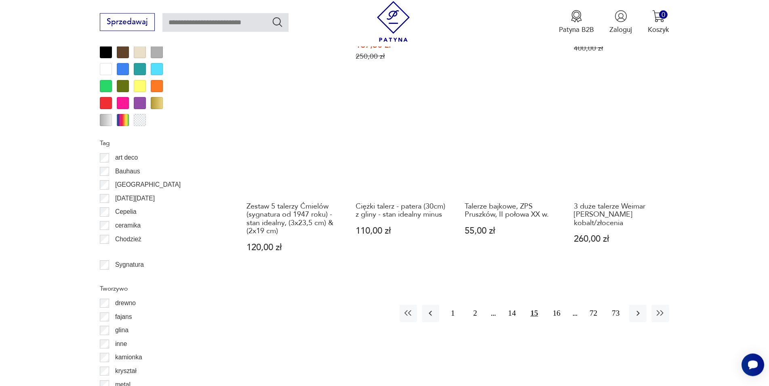
scroll to position [969, 0]
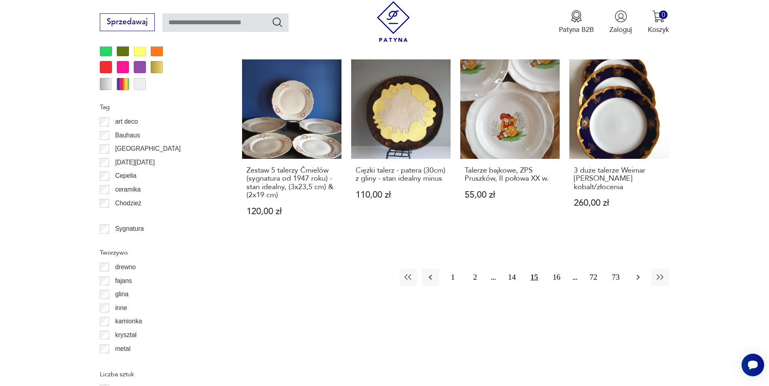
click at [641, 272] on icon "button" at bounding box center [638, 277] width 10 height 10
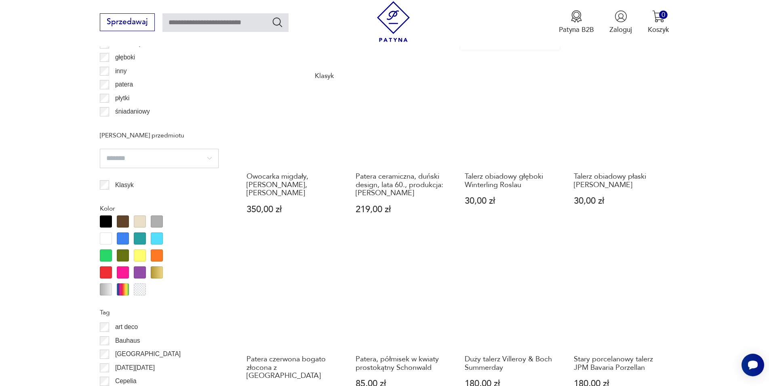
scroll to position [928, 0]
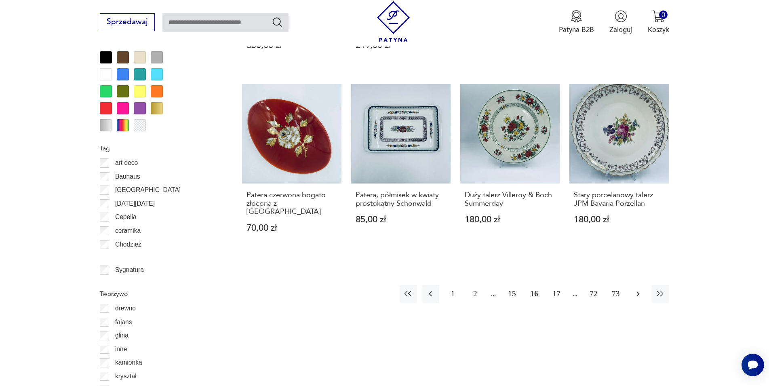
click at [635, 289] on icon "button" at bounding box center [638, 294] width 10 height 10
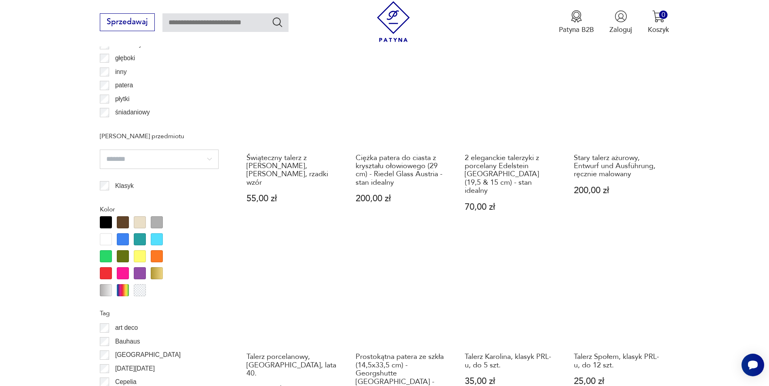
scroll to position [887, 0]
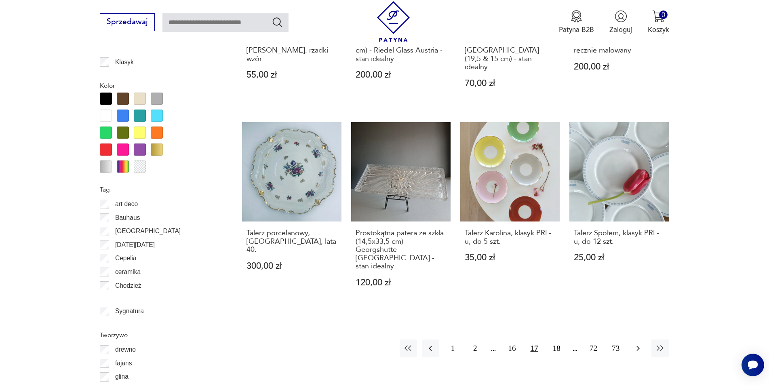
click at [636, 343] on icon "button" at bounding box center [638, 348] width 10 height 10
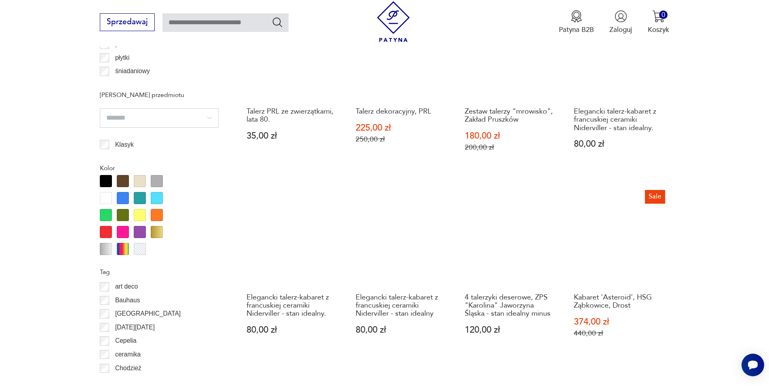
scroll to position [928, 0]
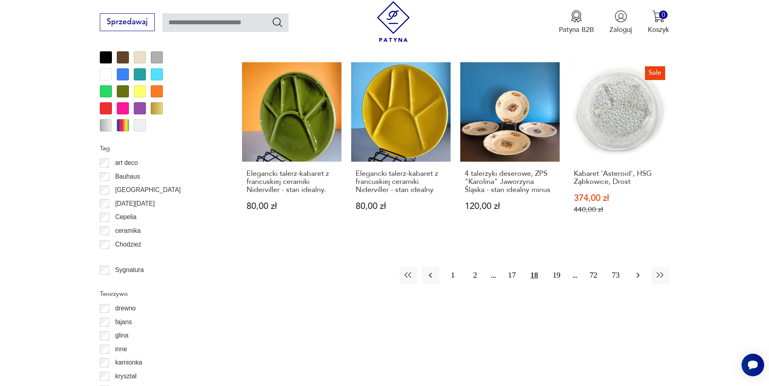
click at [638, 273] on icon "button" at bounding box center [637, 275] width 3 height 5
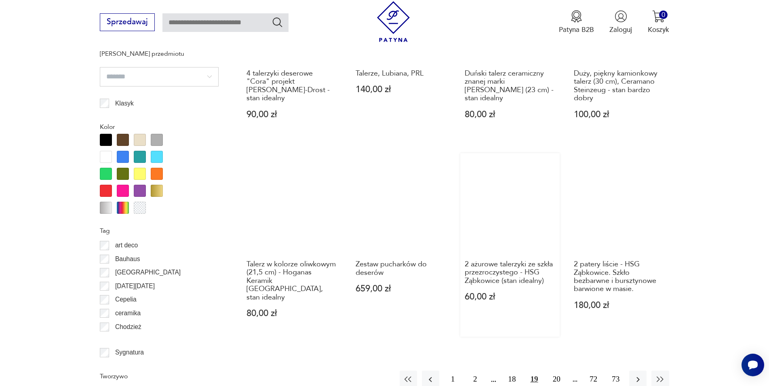
scroll to position [969, 0]
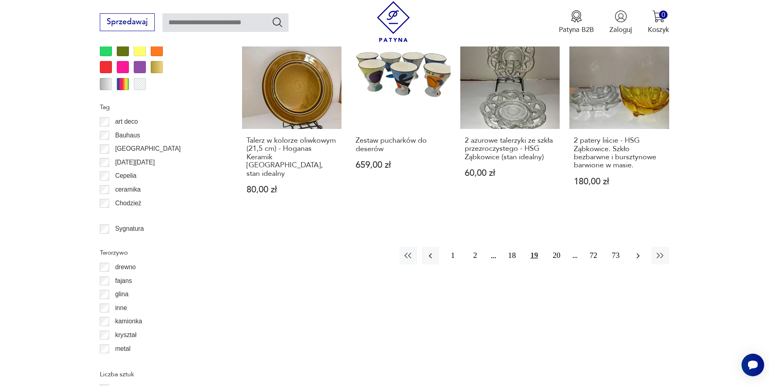
click at [636, 251] on icon "button" at bounding box center [638, 256] width 10 height 10
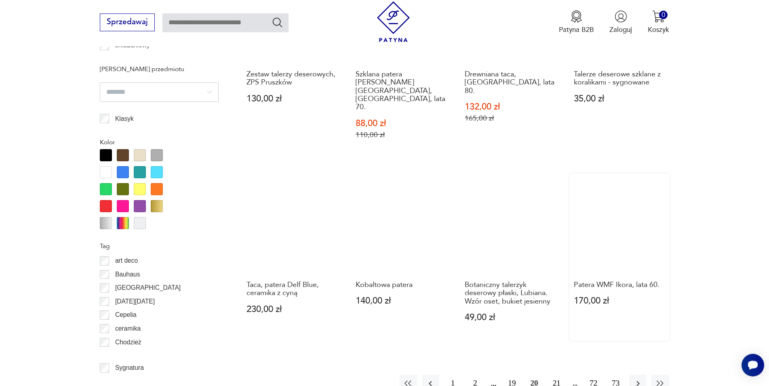
scroll to position [887, 0]
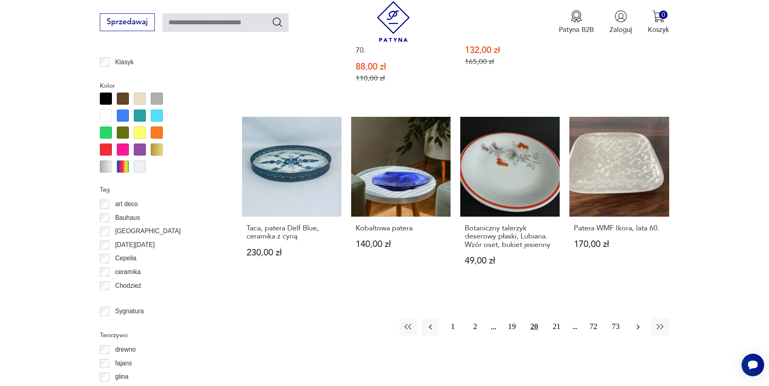
drag, startPoint x: 636, startPoint y: 303, endPoint x: 629, endPoint y: 300, distance: 8.2
click at [636, 322] on icon "button" at bounding box center [638, 327] width 10 height 10
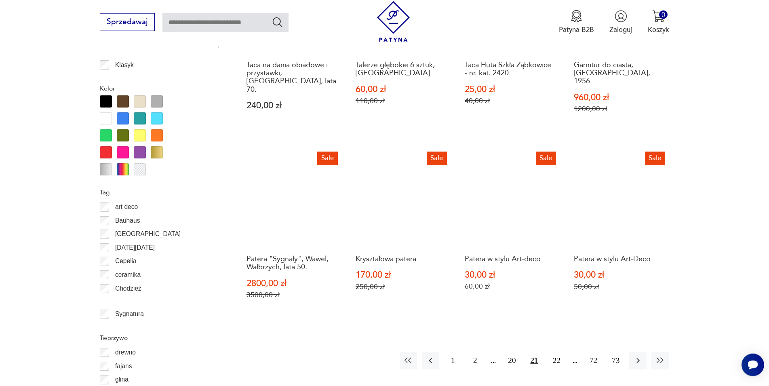
scroll to position [969, 0]
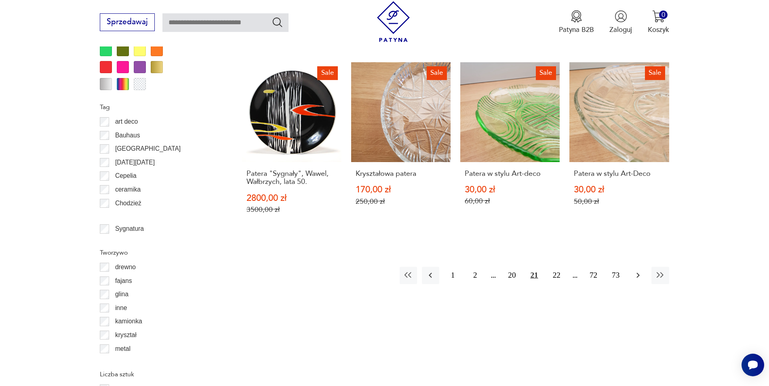
click at [638, 270] on icon "button" at bounding box center [638, 275] width 10 height 10
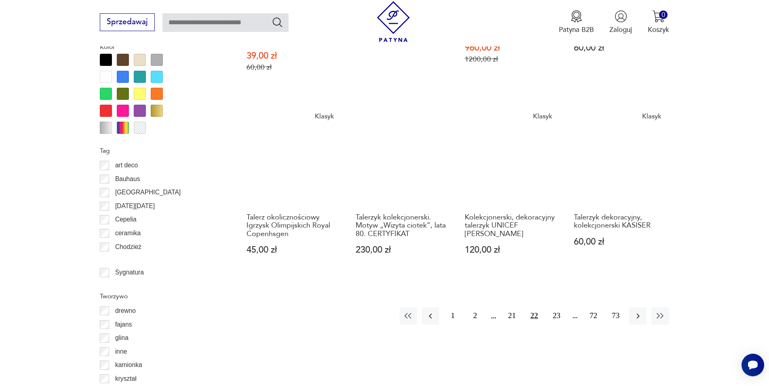
scroll to position [1010, 0]
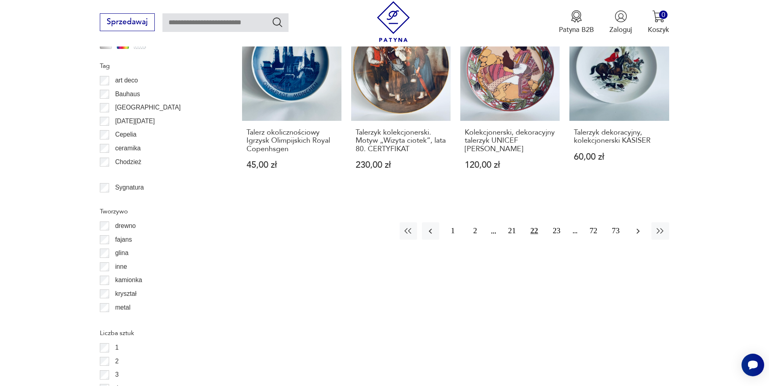
click at [641, 226] on icon "button" at bounding box center [638, 231] width 10 height 10
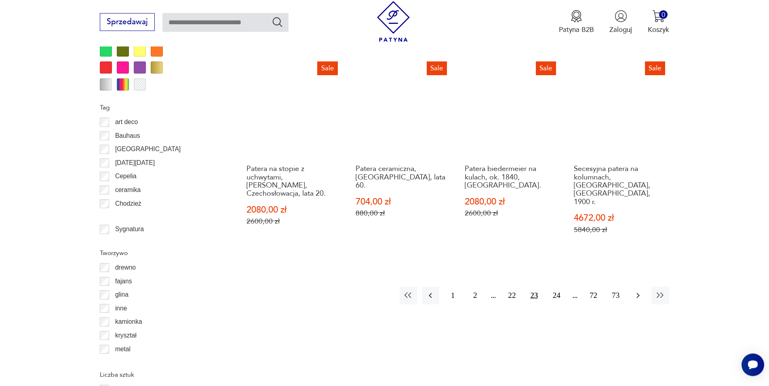
scroll to position [969, 0]
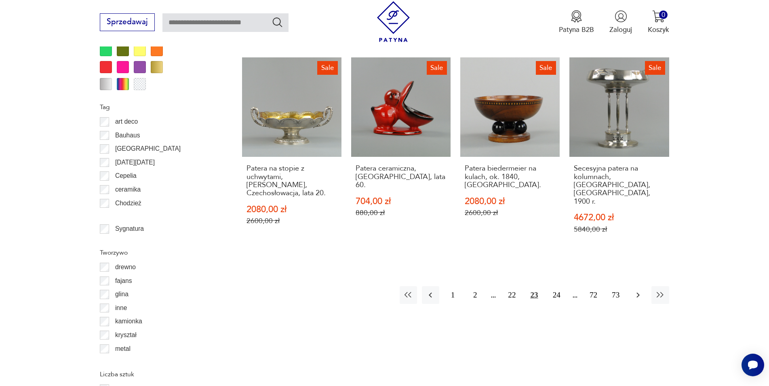
click at [639, 290] on icon "button" at bounding box center [638, 295] width 10 height 10
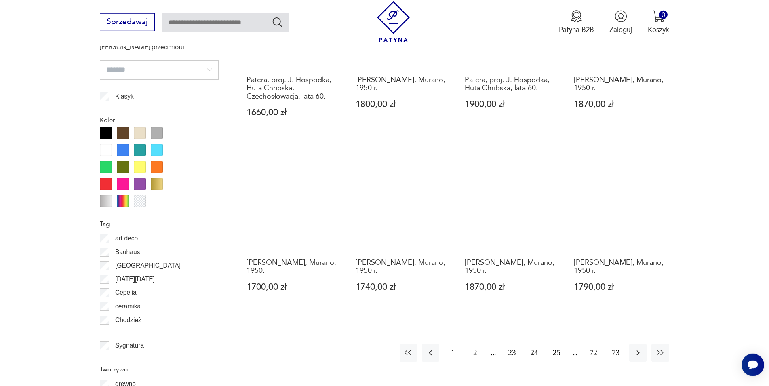
scroll to position [969, 0]
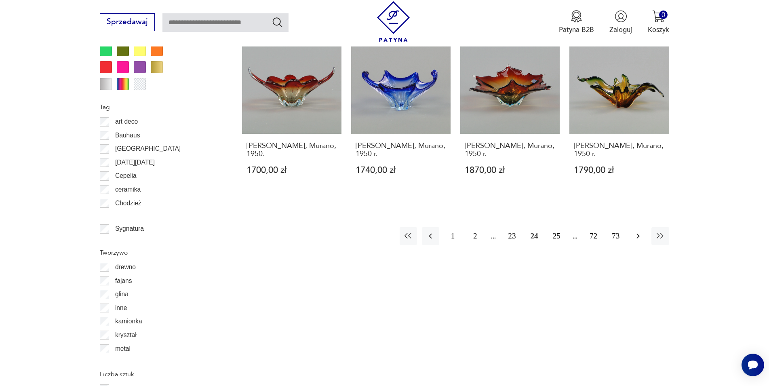
click at [636, 231] on icon "button" at bounding box center [638, 236] width 10 height 10
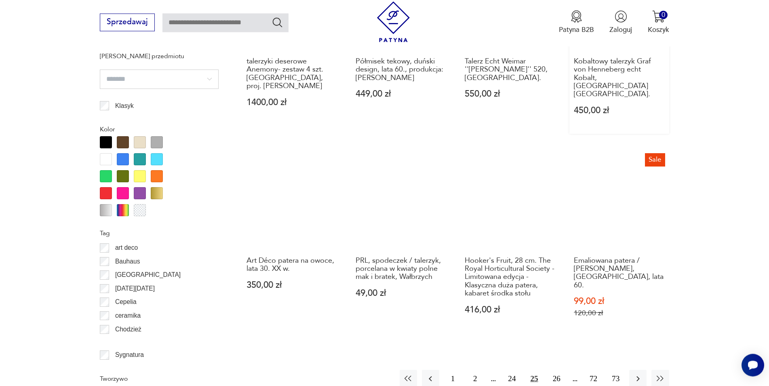
scroll to position [846, 0]
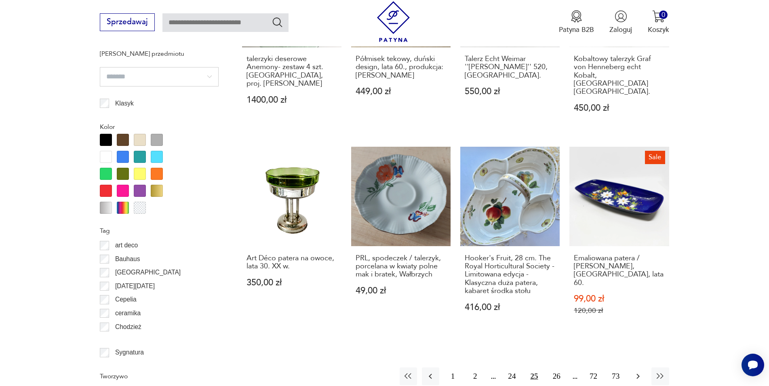
click at [636, 371] on icon "button" at bounding box center [638, 376] width 10 height 10
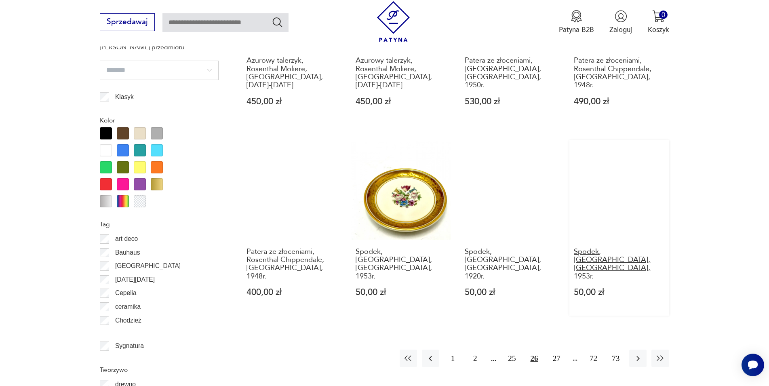
scroll to position [928, 0]
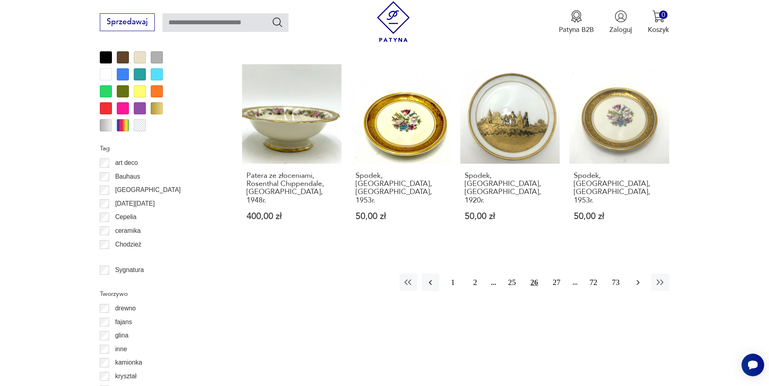
click at [635, 277] on icon "button" at bounding box center [638, 282] width 10 height 10
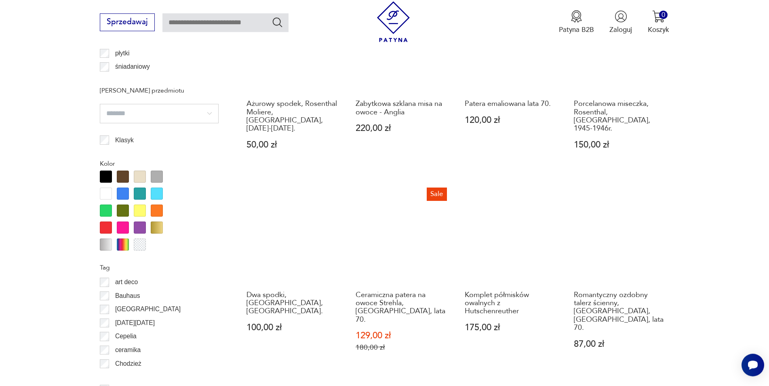
scroll to position [928, 0]
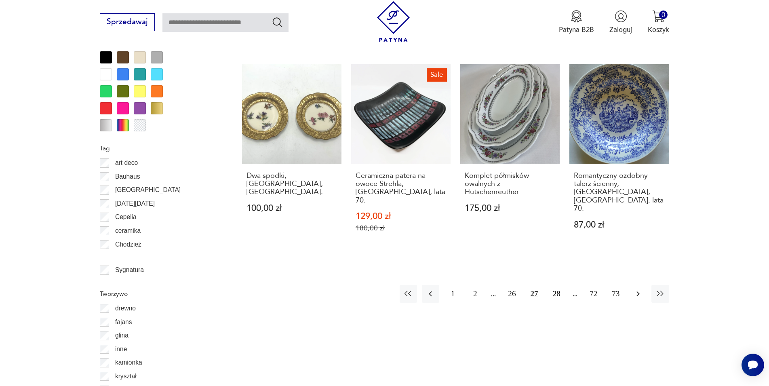
click at [637, 291] on icon "button" at bounding box center [637, 293] width 3 height 5
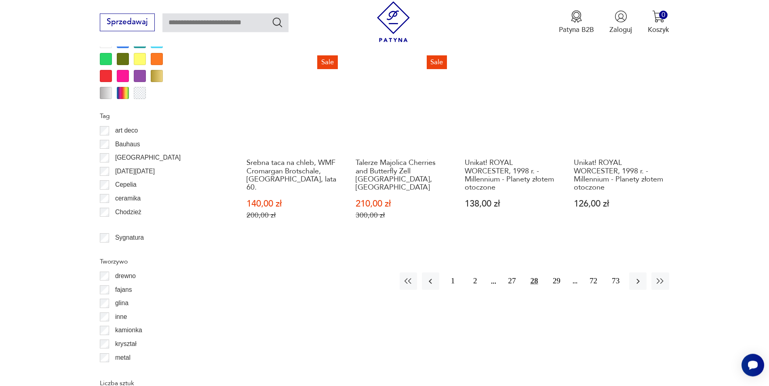
scroll to position [969, 0]
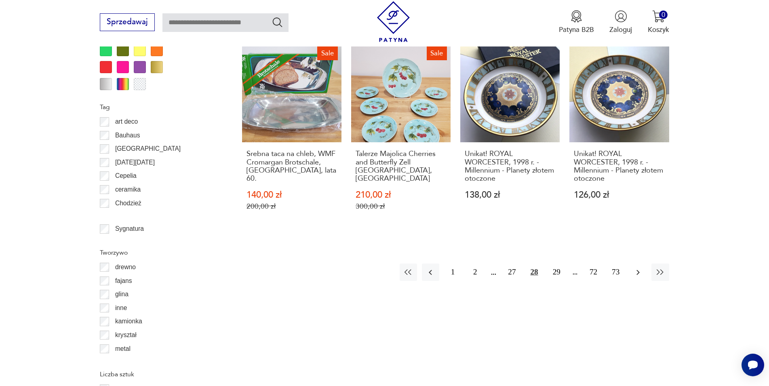
click at [638, 267] on icon "button" at bounding box center [638, 272] width 10 height 10
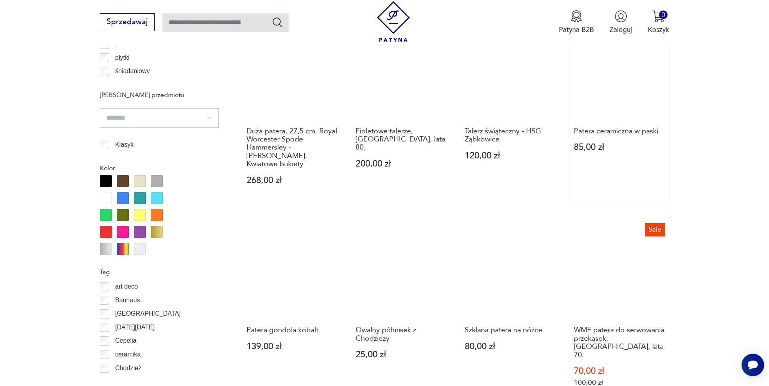
scroll to position [928, 0]
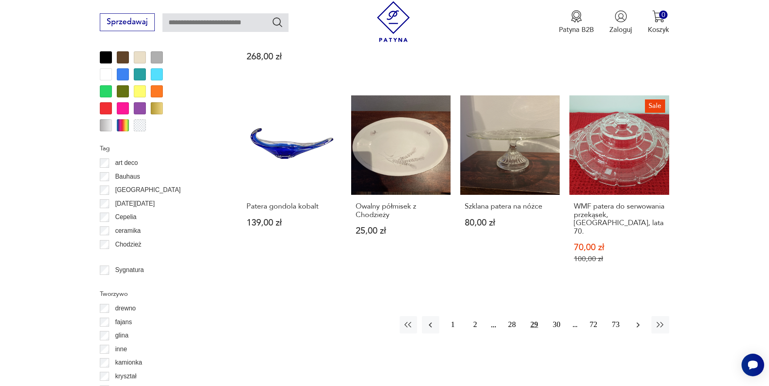
drag, startPoint x: 636, startPoint y: 291, endPoint x: 632, endPoint y: 292, distance: 4.5
click at [636, 320] on icon "button" at bounding box center [638, 325] width 10 height 10
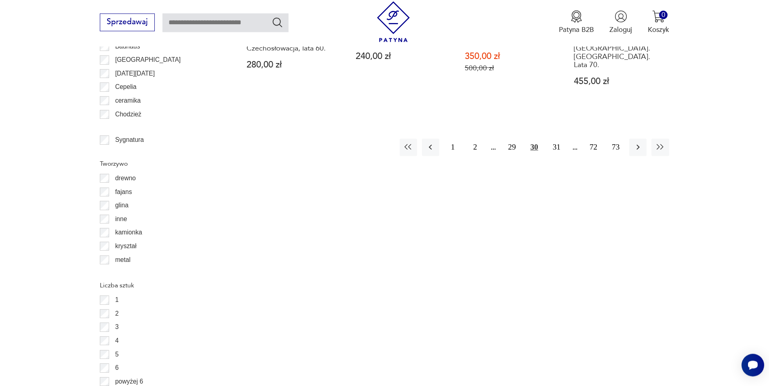
scroll to position [1093, 0]
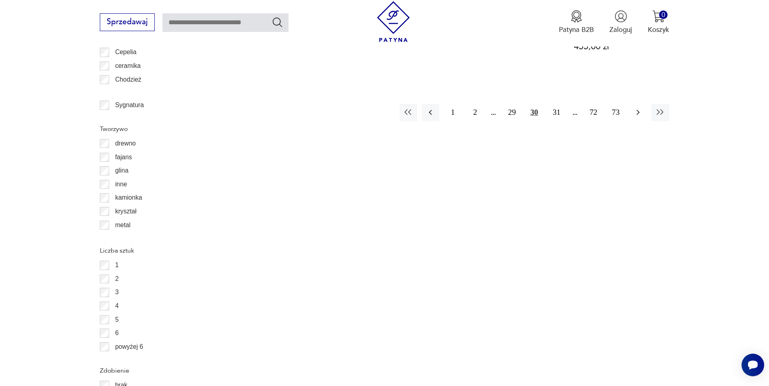
click at [640, 107] on icon "button" at bounding box center [638, 112] width 10 height 10
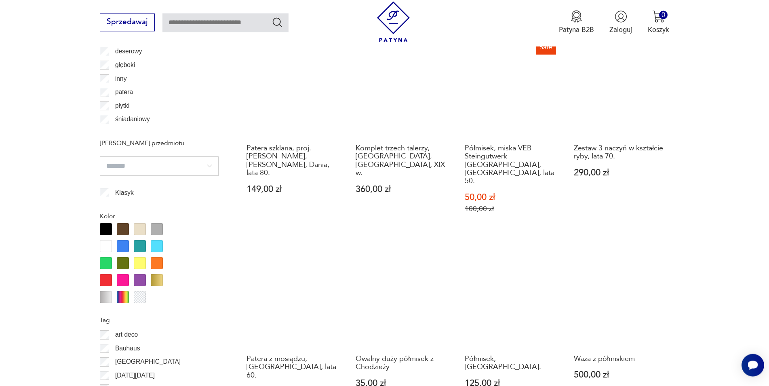
scroll to position [887, 0]
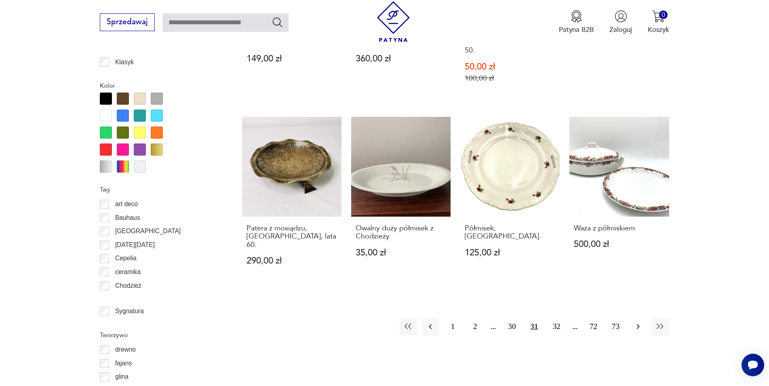
click at [641, 321] on icon "button" at bounding box center [638, 326] width 10 height 10
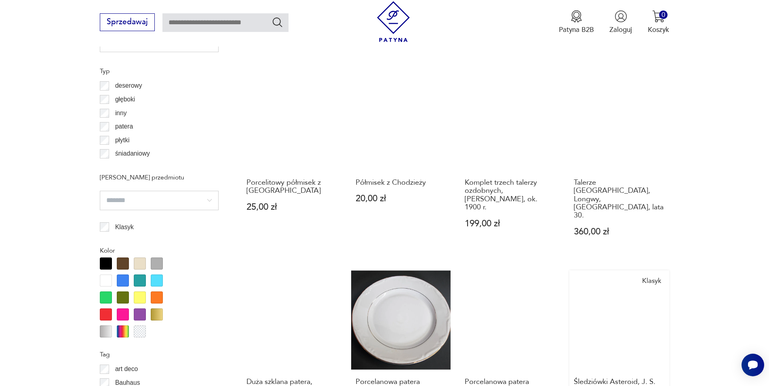
scroll to position [887, 0]
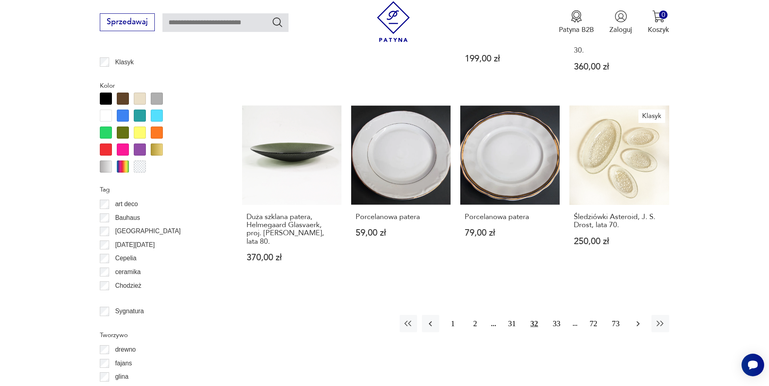
click at [641, 319] on icon "button" at bounding box center [638, 324] width 10 height 10
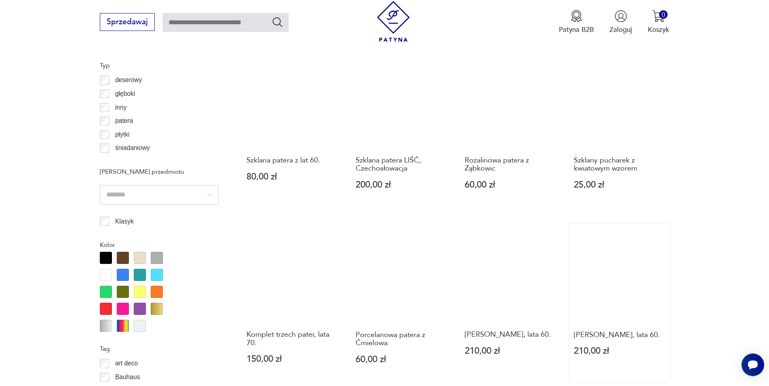
scroll to position [846, 0]
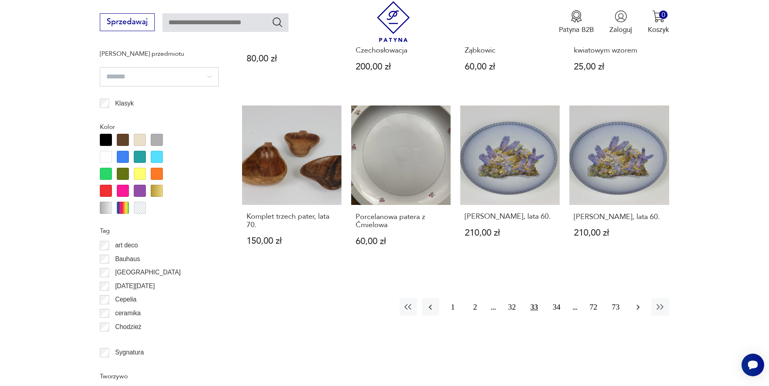
click at [638, 305] on icon "button" at bounding box center [638, 307] width 10 height 10
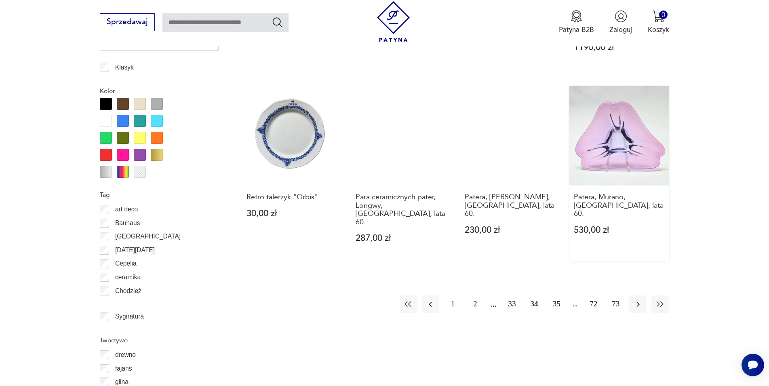
scroll to position [887, 0]
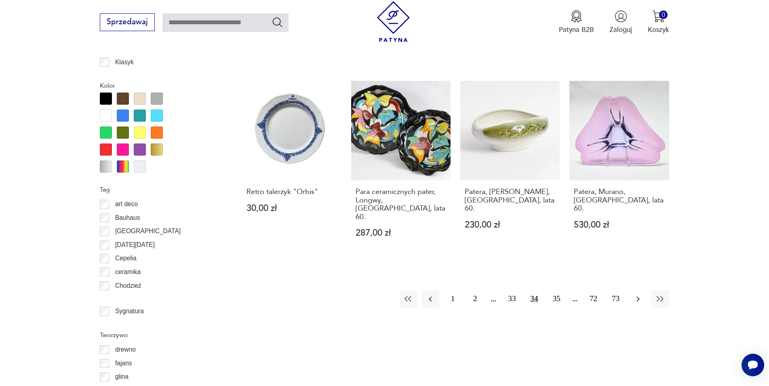
click at [637, 294] on icon "button" at bounding box center [638, 299] width 10 height 10
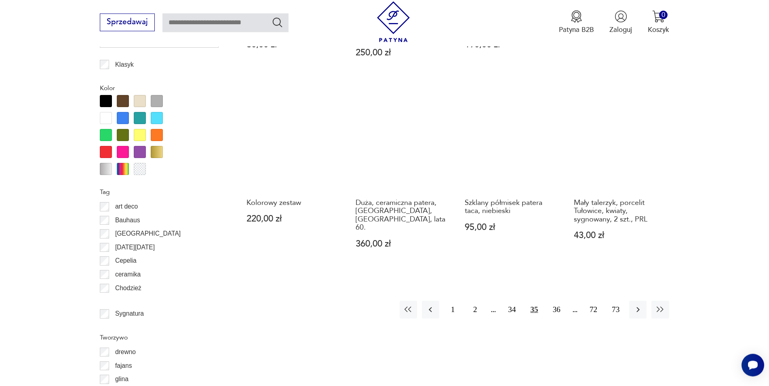
scroll to position [928, 0]
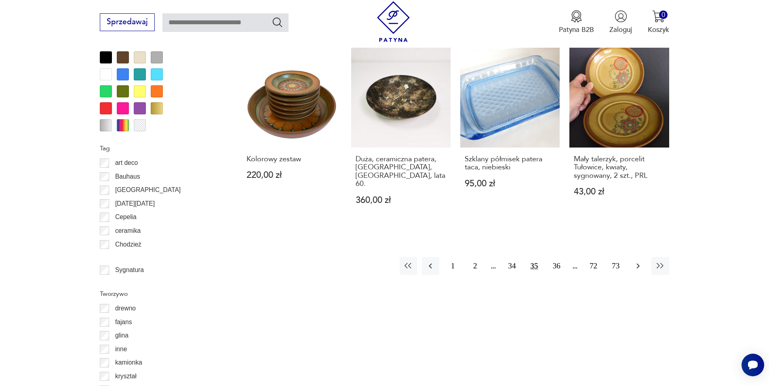
click at [638, 263] on icon "button" at bounding box center [637, 265] width 3 height 5
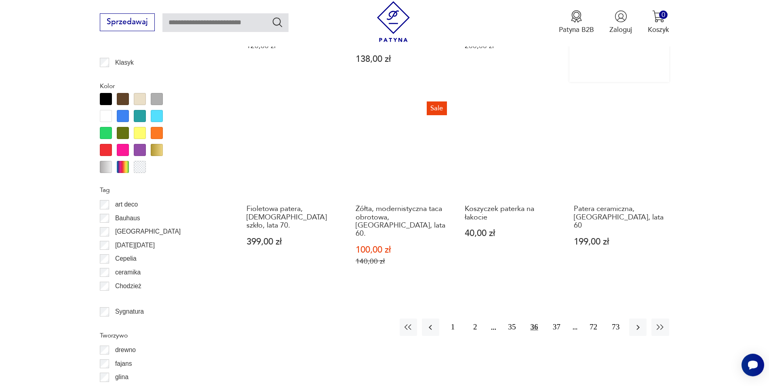
scroll to position [887, 0]
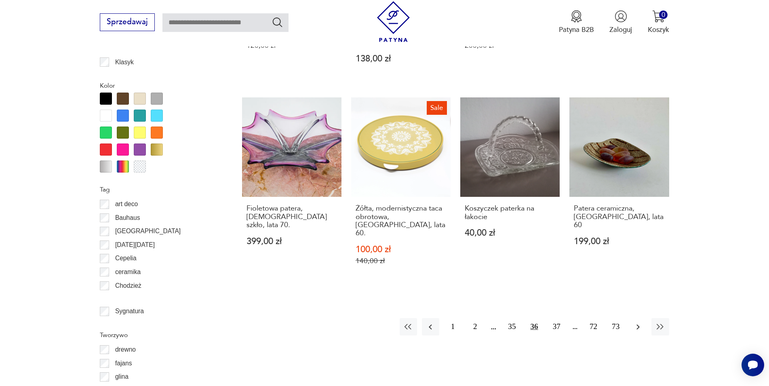
click at [641, 322] on icon "button" at bounding box center [638, 327] width 10 height 10
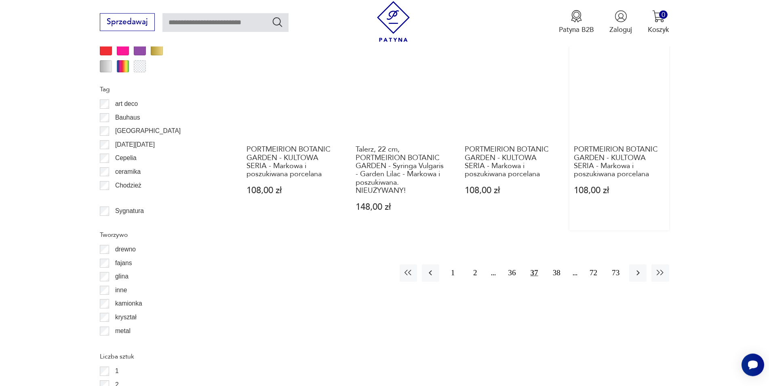
scroll to position [1010, 0]
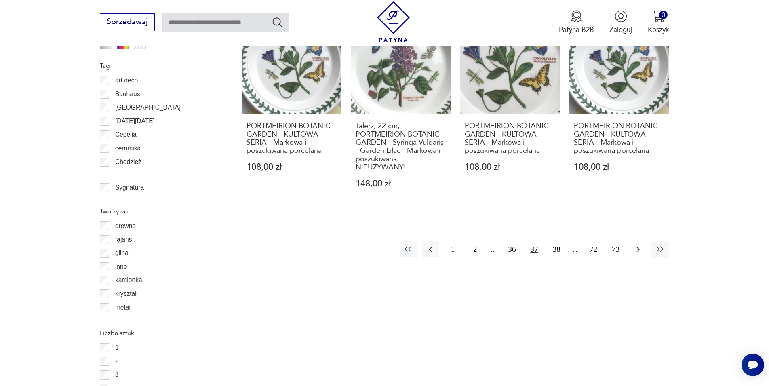
click at [642, 244] on icon "button" at bounding box center [638, 249] width 10 height 10
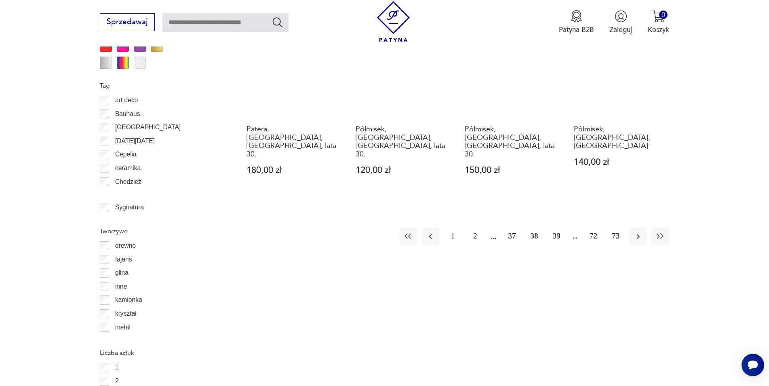
scroll to position [1010, 0]
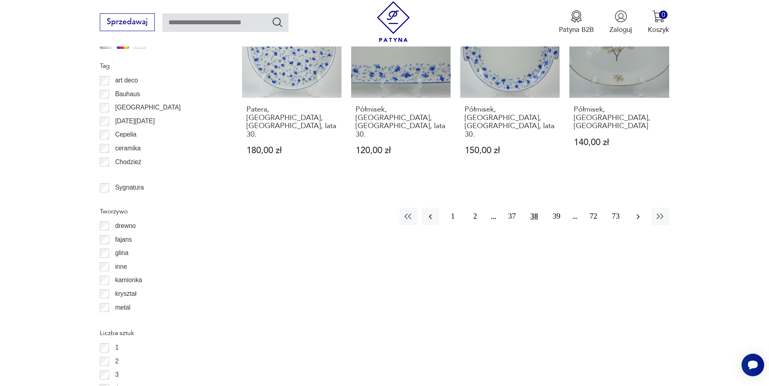
click at [639, 214] on icon "button" at bounding box center [637, 216] width 3 height 5
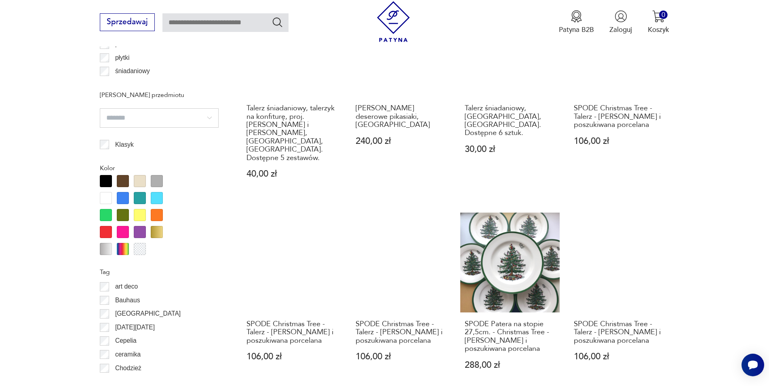
scroll to position [928, 0]
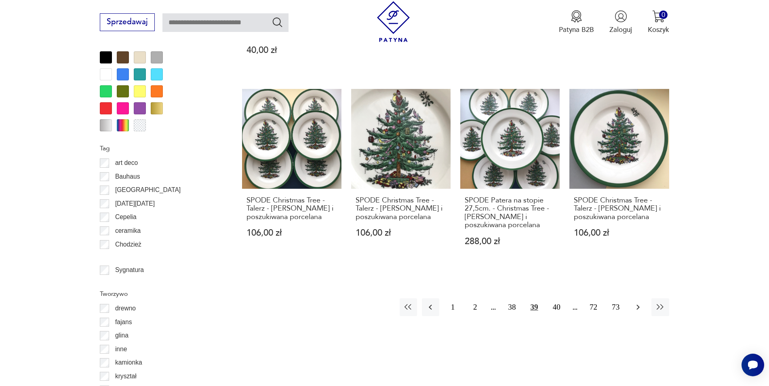
click at [638, 302] on icon "button" at bounding box center [638, 307] width 10 height 10
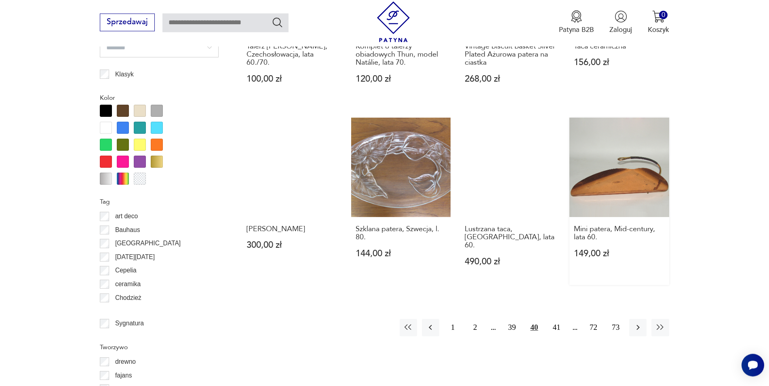
scroll to position [887, 0]
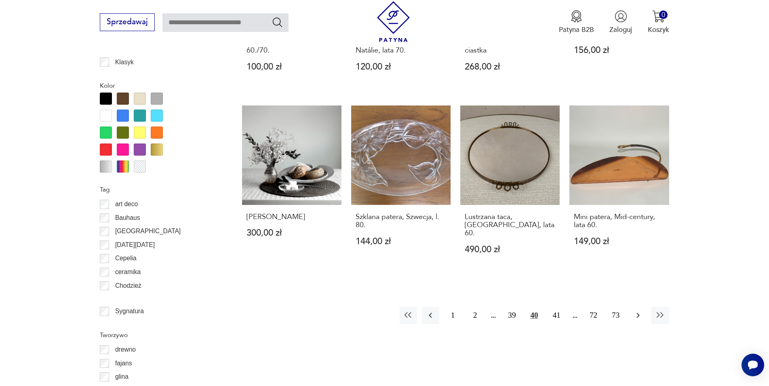
click at [638, 313] on icon "button" at bounding box center [637, 315] width 3 height 5
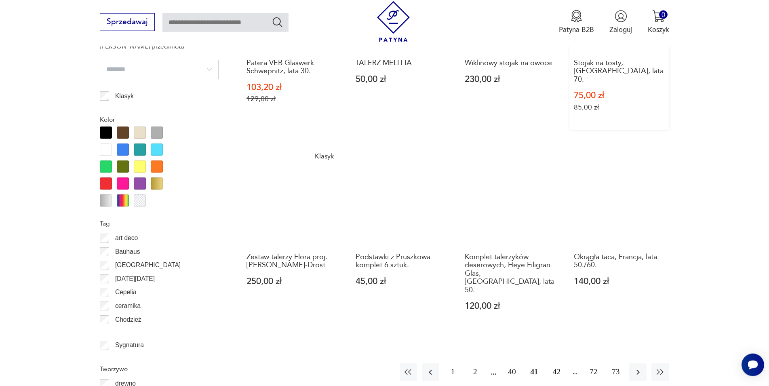
scroll to position [887, 0]
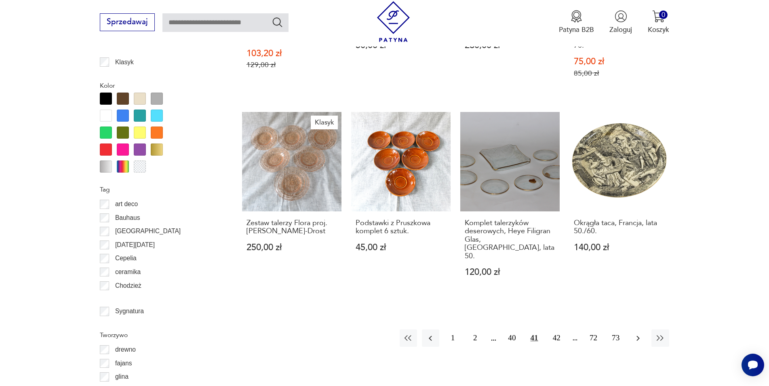
click at [638, 333] on icon "button" at bounding box center [638, 338] width 10 height 10
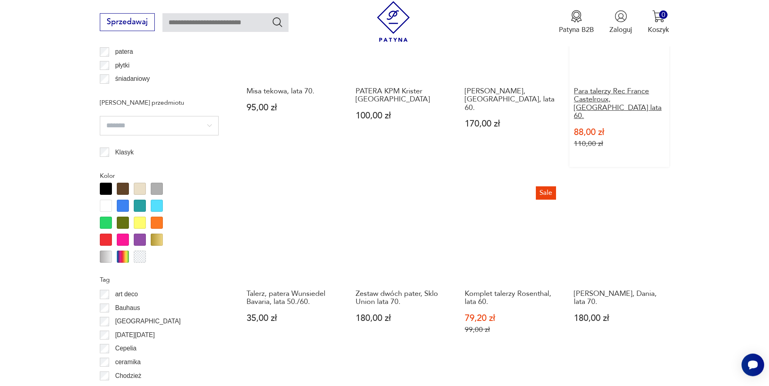
scroll to position [887, 0]
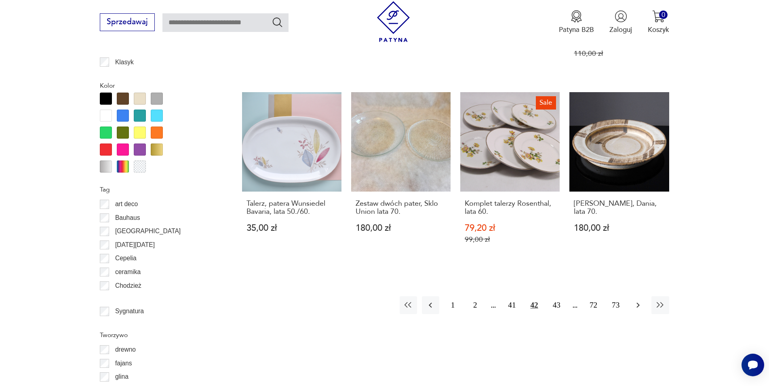
click at [638, 300] on icon "button" at bounding box center [638, 305] width 10 height 10
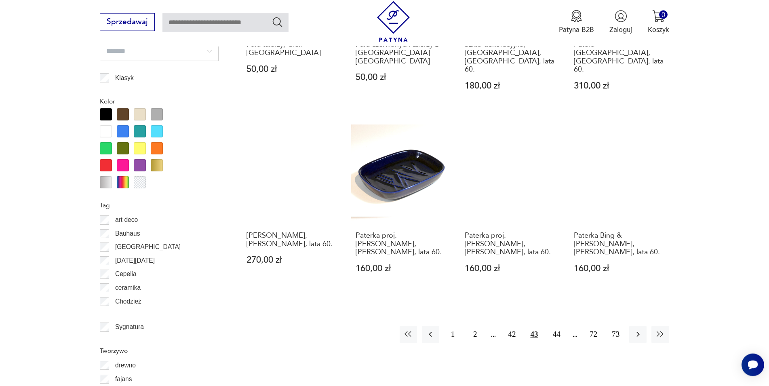
scroll to position [887, 0]
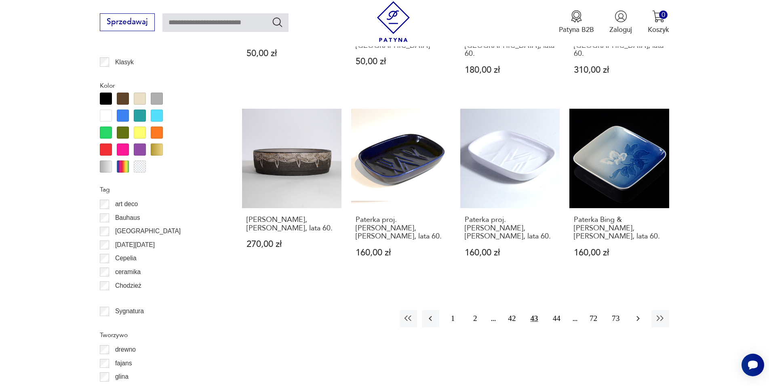
click at [636, 313] on icon "button" at bounding box center [638, 318] width 10 height 10
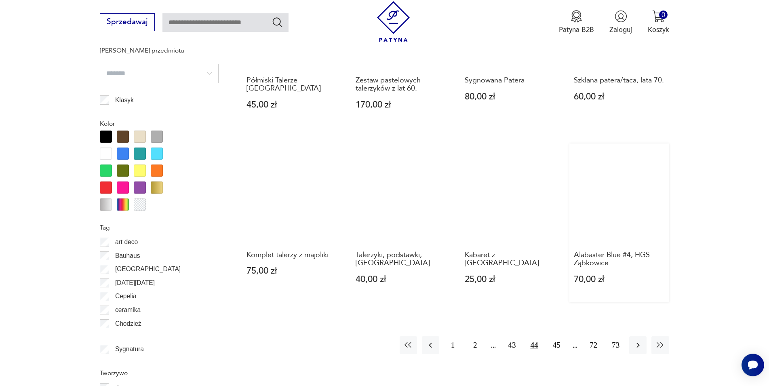
scroll to position [887, 0]
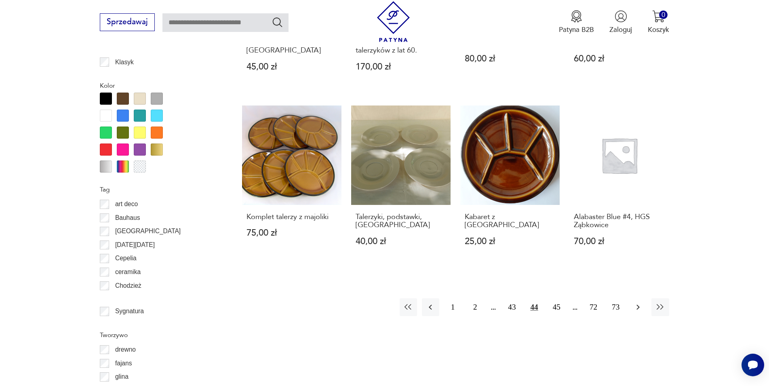
click at [639, 302] on icon "button" at bounding box center [638, 307] width 10 height 10
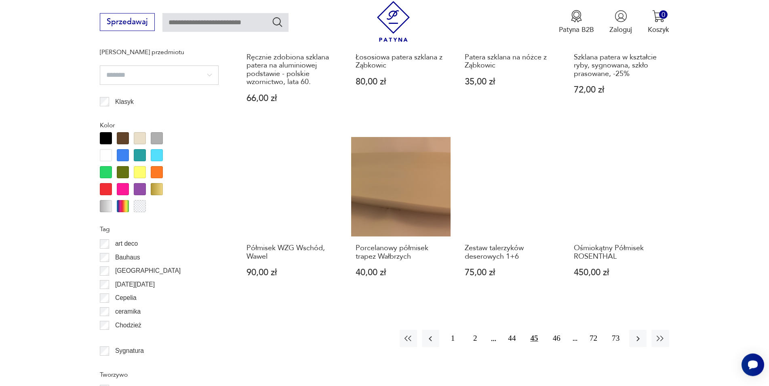
scroll to position [887, 0]
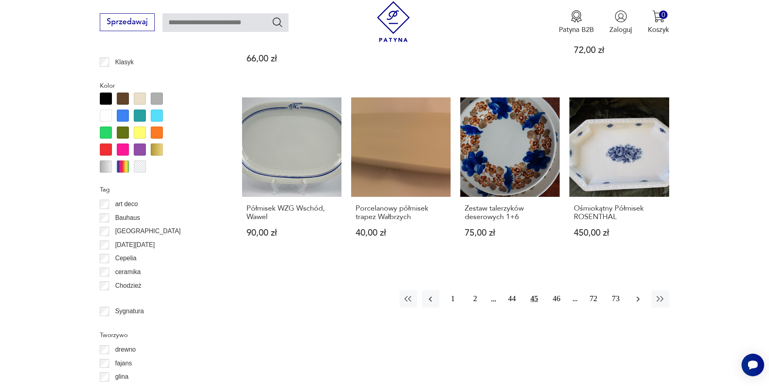
click at [638, 296] on icon "button" at bounding box center [637, 298] width 3 height 5
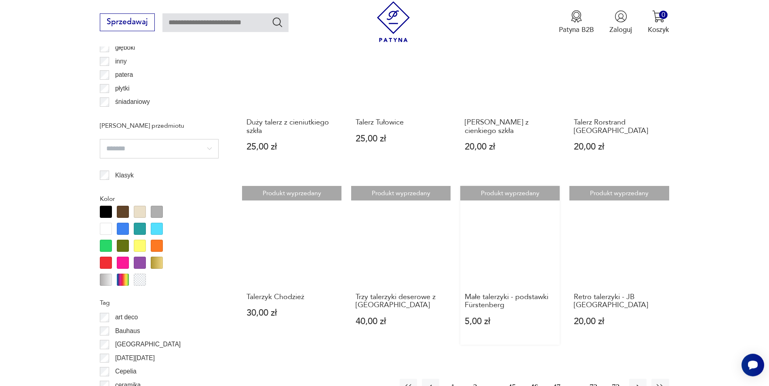
scroll to position [846, 0]
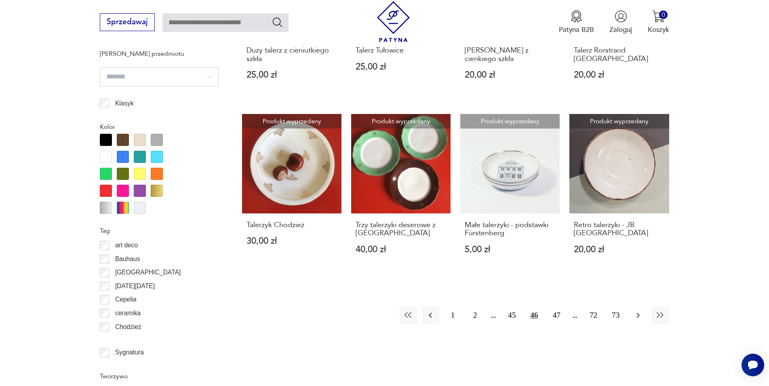
click at [644, 307] on button "button" at bounding box center [637, 315] width 17 height 17
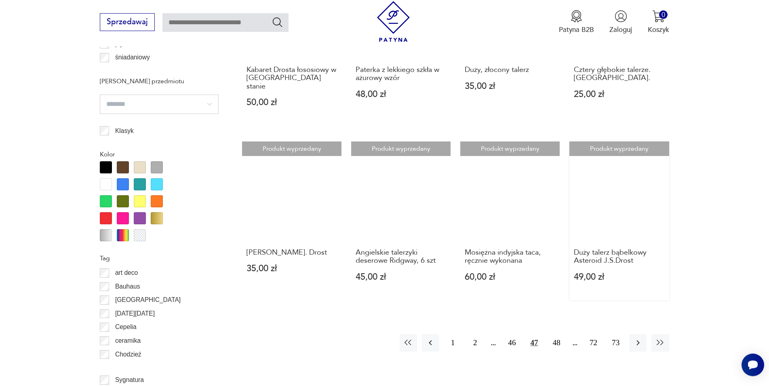
scroll to position [846, 0]
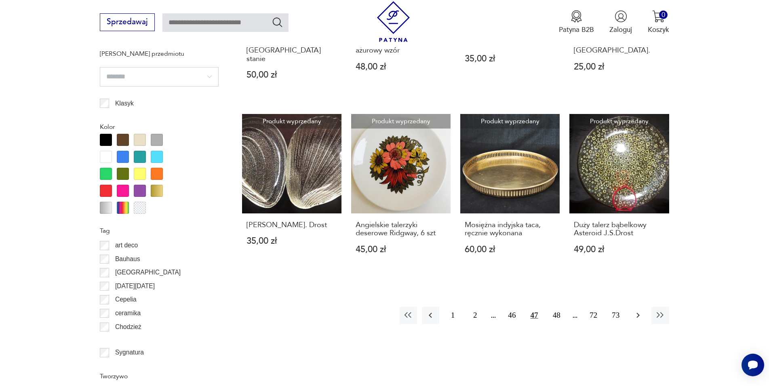
click at [638, 313] on icon "button" at bounding box center [637, 315] width 3 height 5
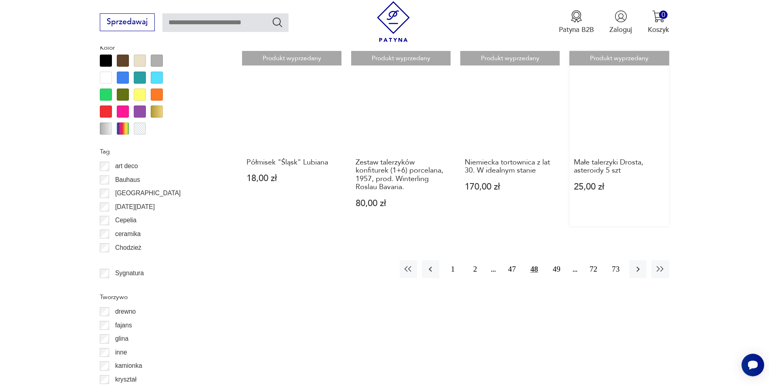
scroll to position [928, 0]
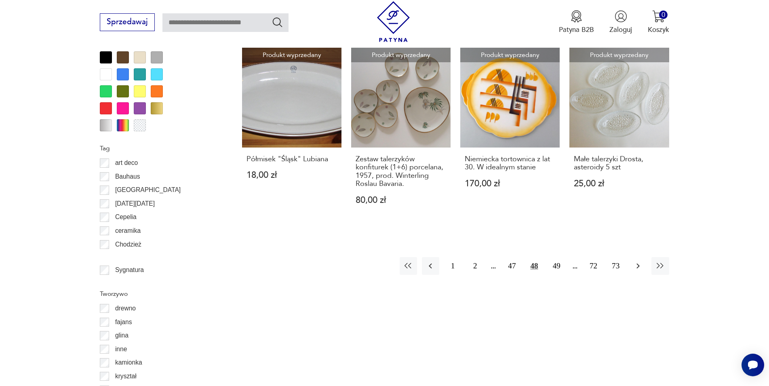
click at [639, 261] on icon "button" at bounding box center [638, 266] width 10 height 10
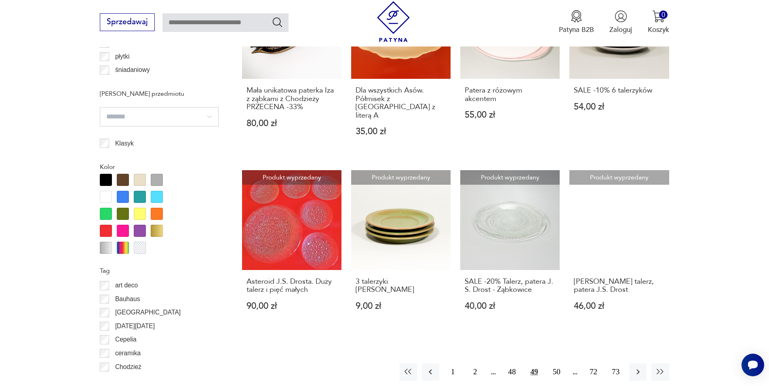
scroll to position [846, 0]
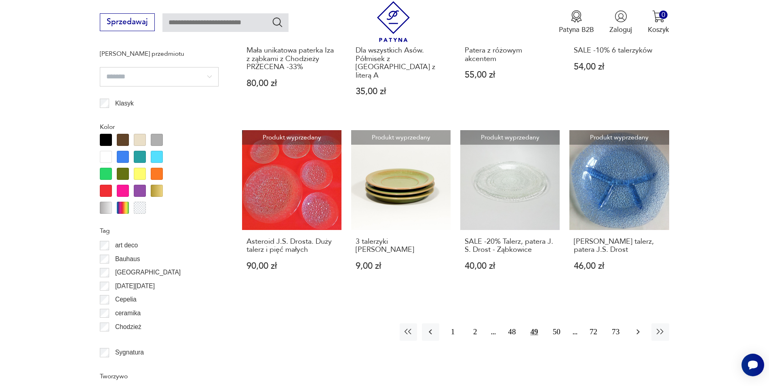
click at [638, 327] on icon "button" at bounding box center [638, 332] width 10 height 10
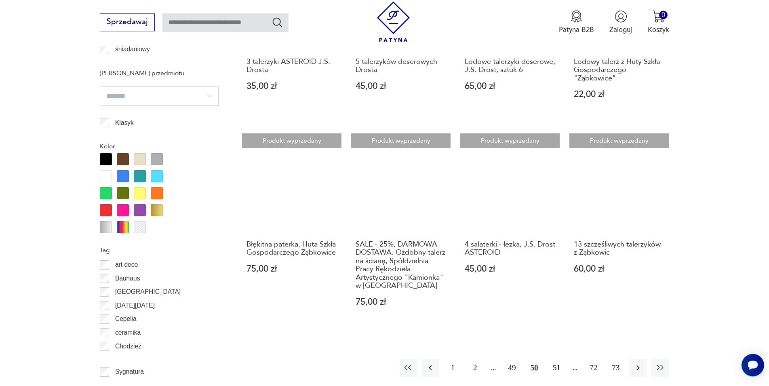
scroll to position [887, 0]
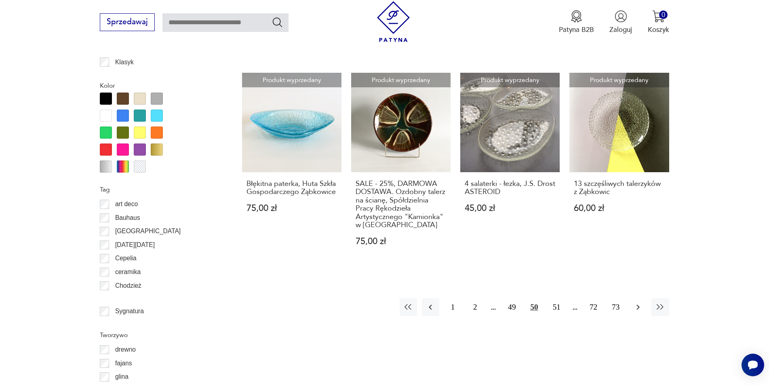
click at [638, 307] on icon "button" at bounding box center [637, 307] width 3 height 5
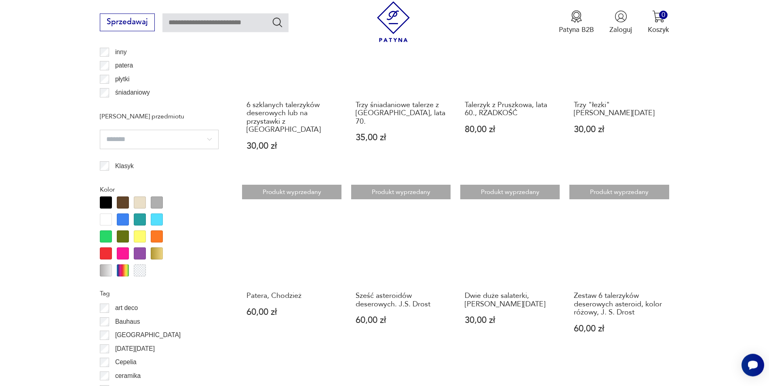
scroll to position [804, 0]
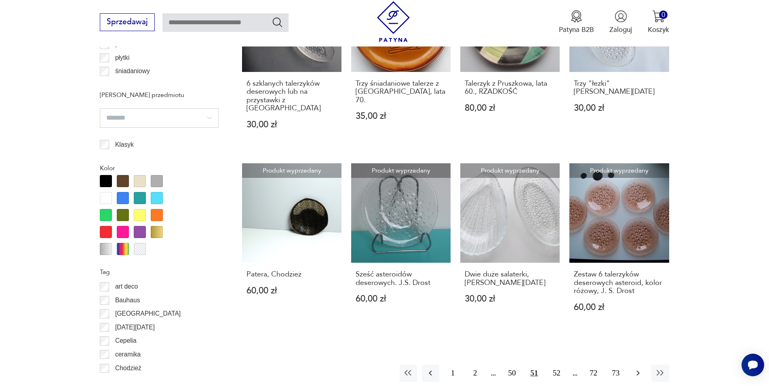
click at [638, 368] on icon "button" at bounding box center [638, 373] width 10 height 10
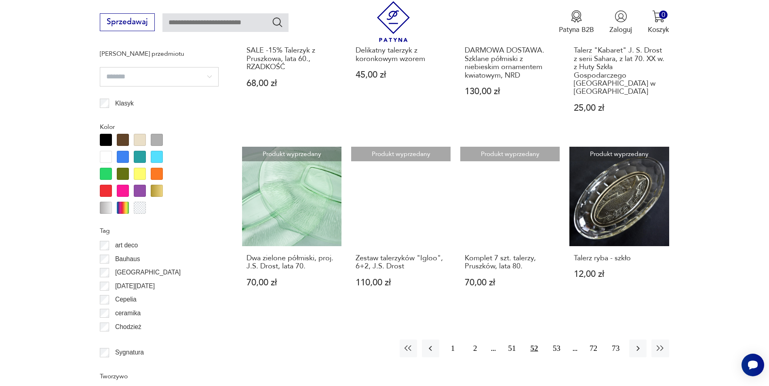
scroll to position [887, 0]
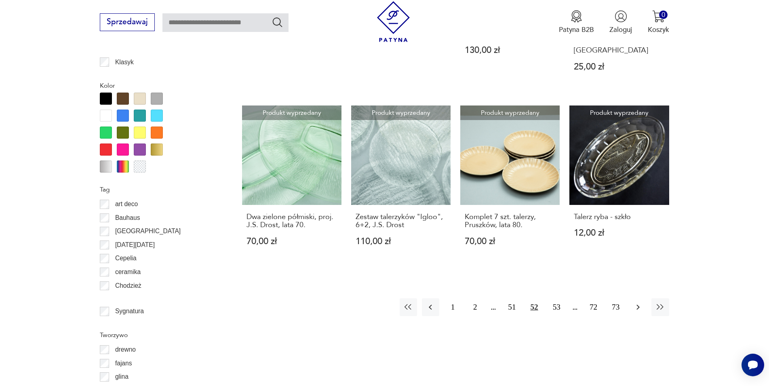
click at [640, 303] on icon "button" at bounding box center [638, 307] width 10 height 10
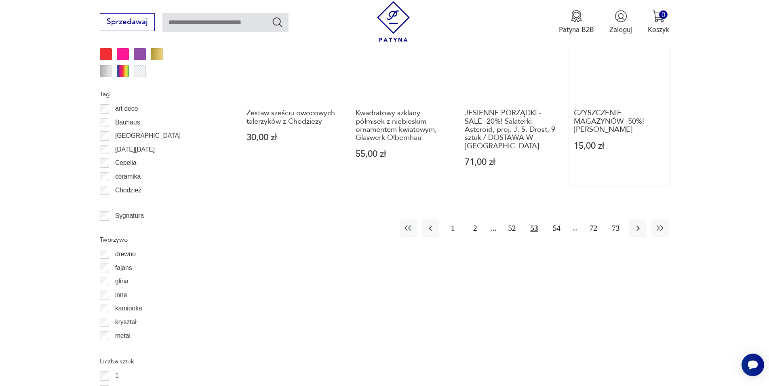
scroll to position [1052, 0]
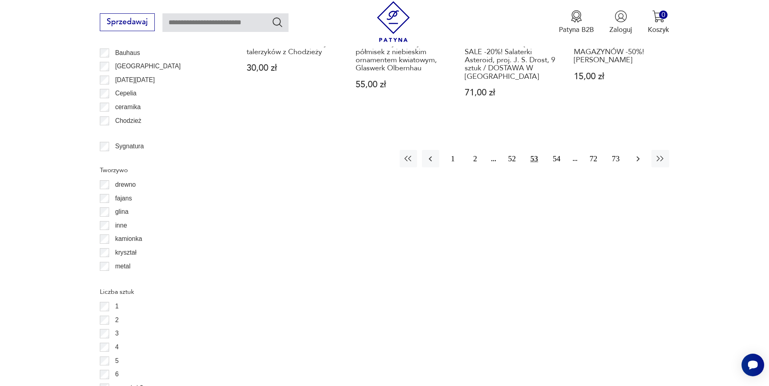
click at [636, 164] on icon "button" at bounding box center [638, 159] width 10 height 10
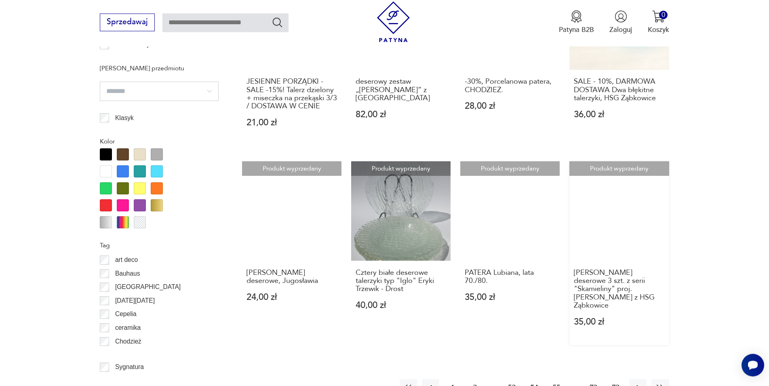
scroll to position [887, 0]
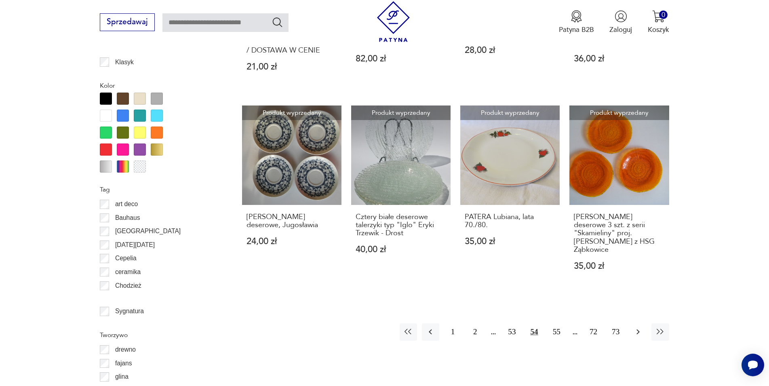
click at [641, 327] on icon "button" at bounding box center [638, 332] width 10 height 10
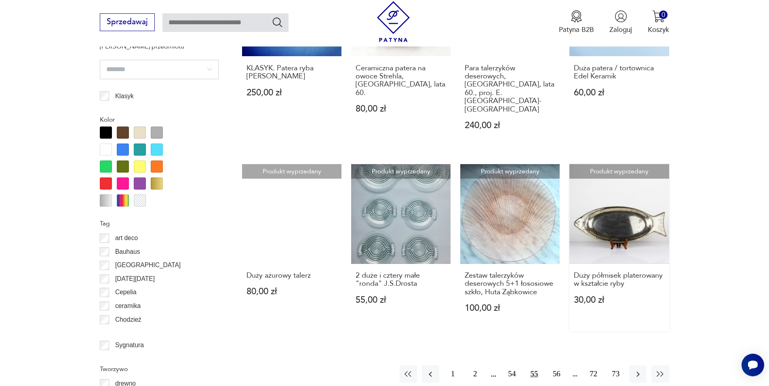
scroll to position [887, 0]
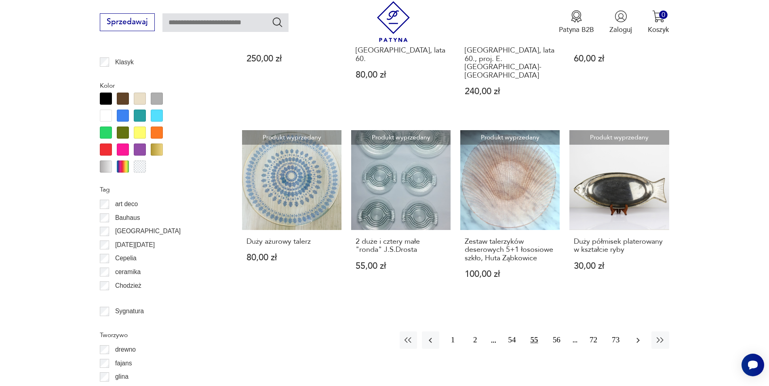
click at [641, 335] on icon "button" at bounding box center [638, 340] width 10 height 10
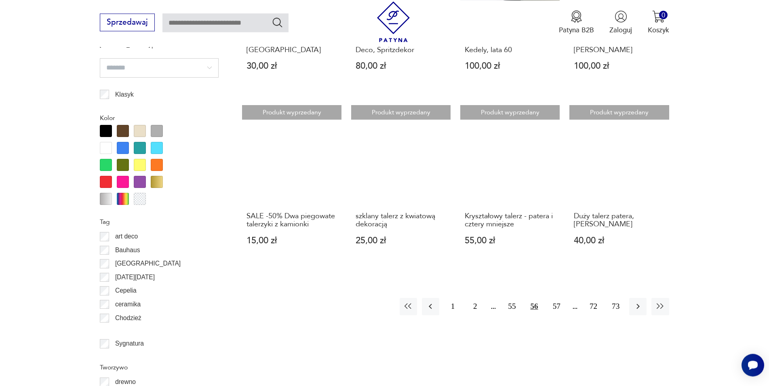
scroll to position [887, 0]
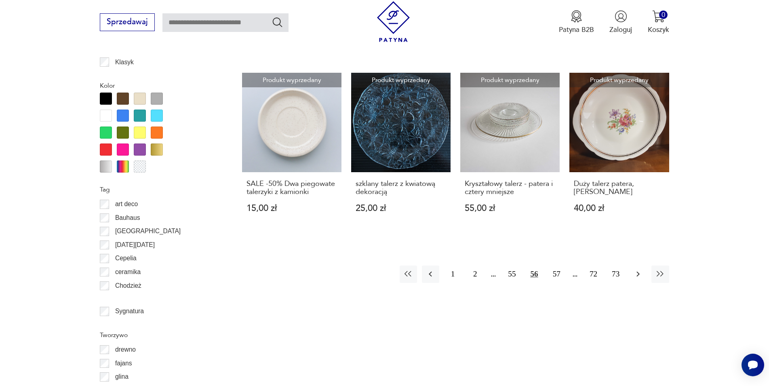
click at [637, 274] on icon "button" at bounding box center [638, 274] width 10 height 10
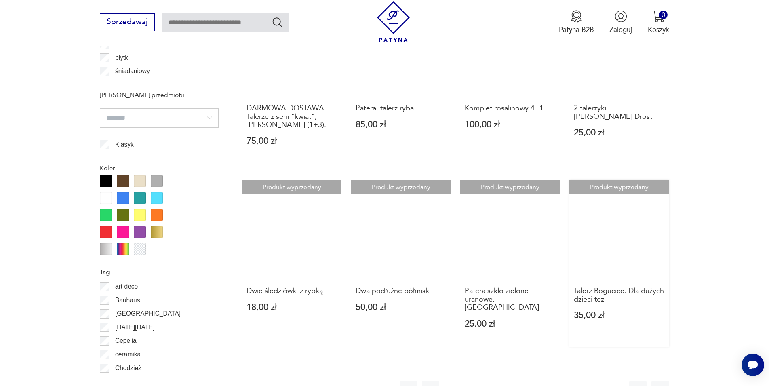
scroll to position [928, 0]
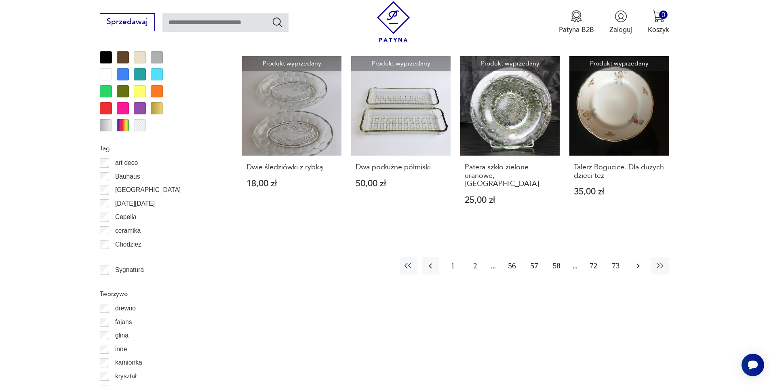
click at [638, 261] on icon "button" at bounding box center [638, 266] width 10 height 10
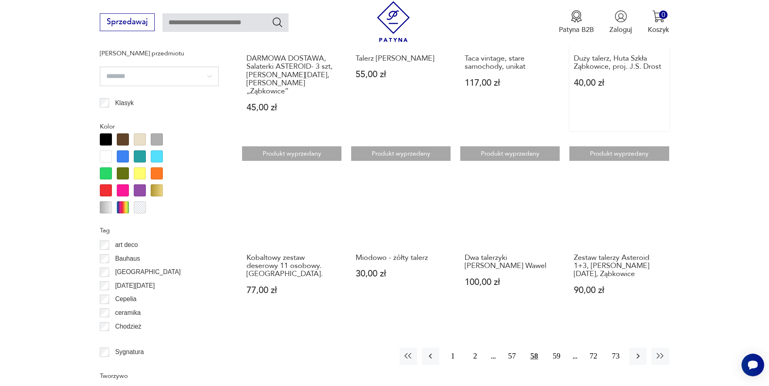
scroll to position [887, 0]
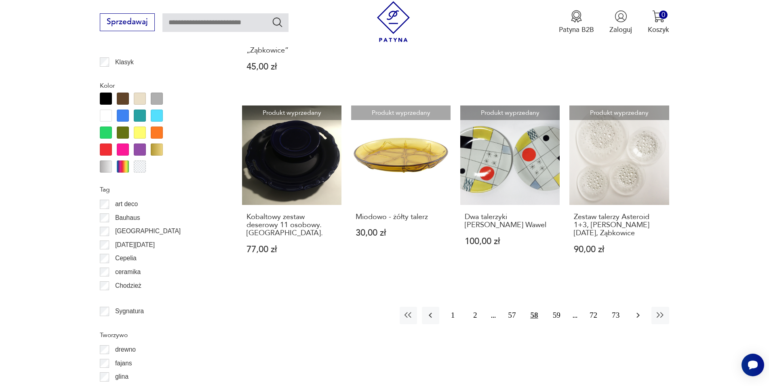
click at [635, 310] on icon "button" at bounding box center [638, 315] width 10 height 10
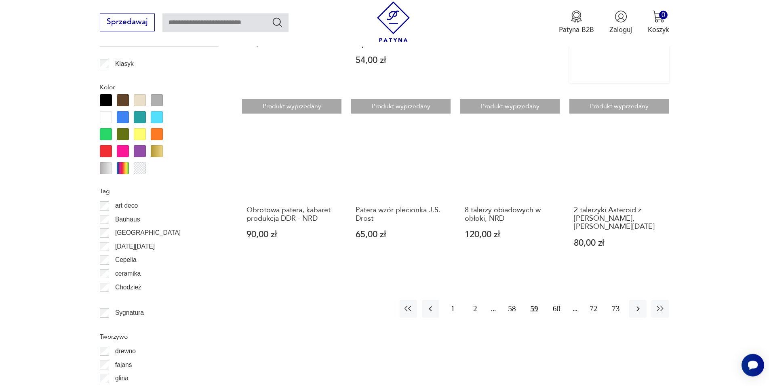
scroll to position [887, 0]
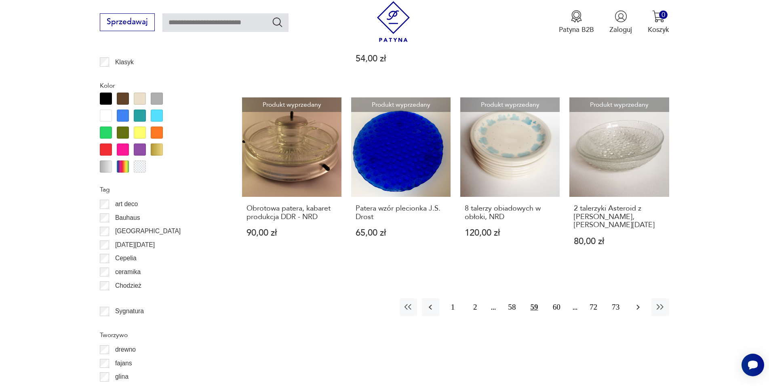
click at [637, 302] on icon "button" at bounding box center [638, 307] width 10 height 10
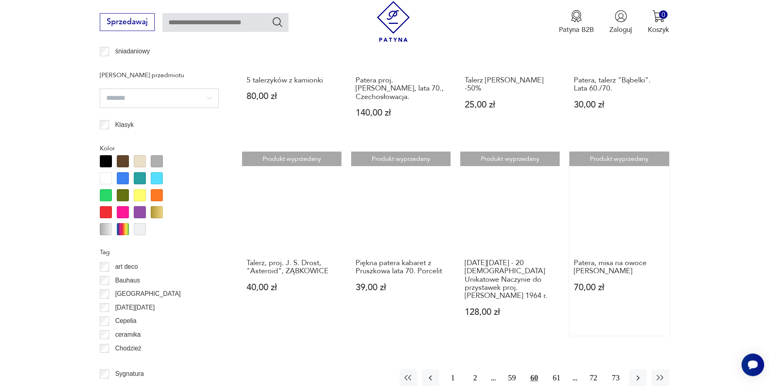
scroll to position [846, 0]
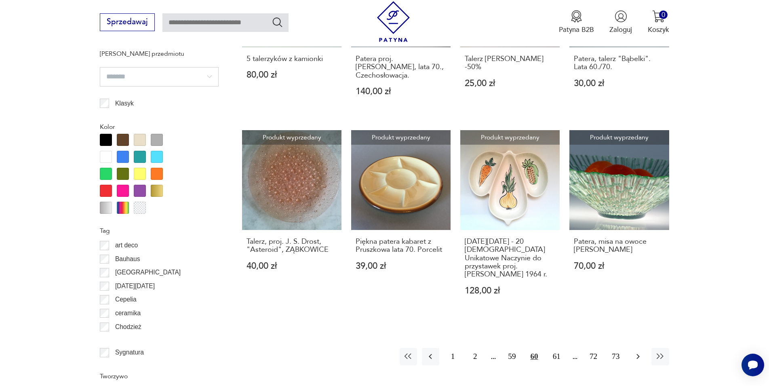
click at [636, 351] on icon "button" at bounding box center [638, 356] width 10 height 10
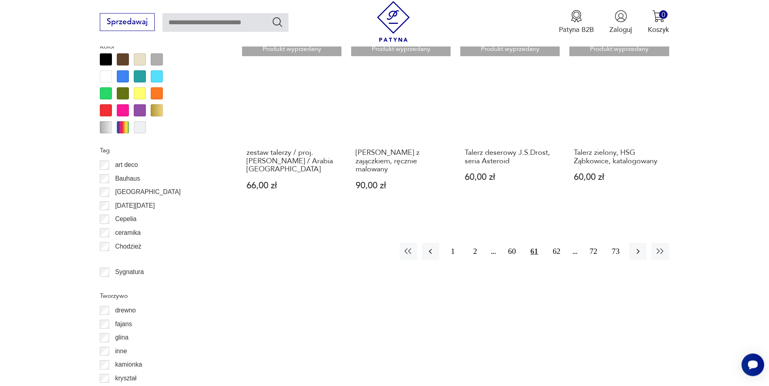
scroll to position [928, 0]
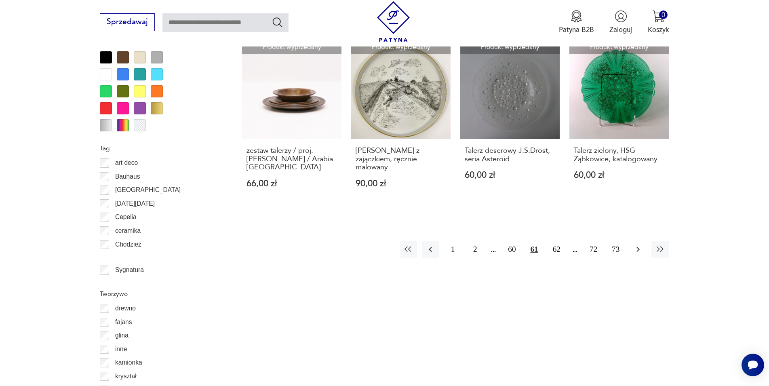
click at [637, 244] on icon "button" at bounding box center [638, 249] width 10 height 10
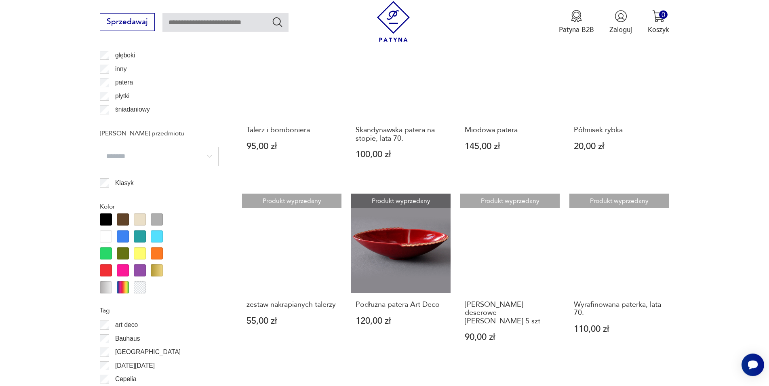
scroll to position [804, 0]
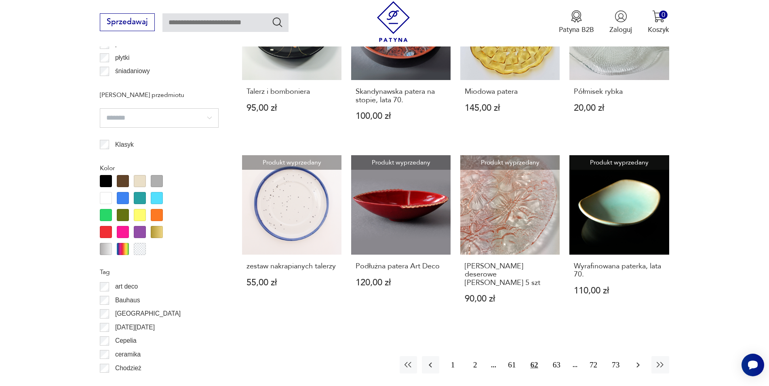
click at [638, 360] on icon "button" at bounding box center [638, 365] width 10 height 10
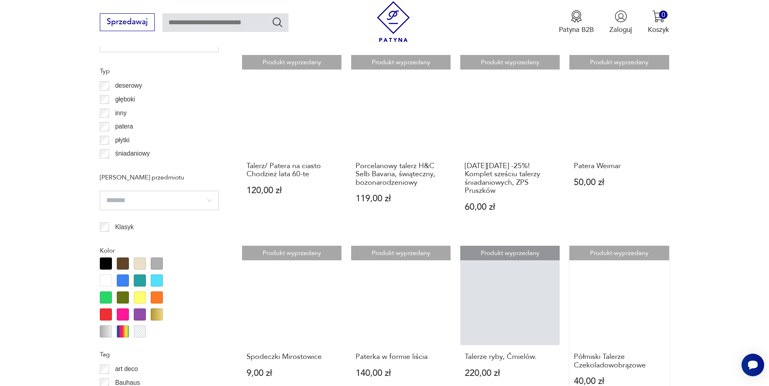
scroll to position [804, 0]
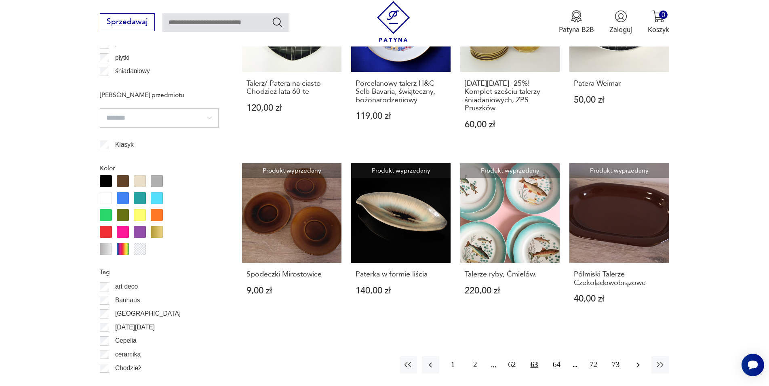
click at [636, 361] on icon "button" at bounding box center [638, 365] width 10 height 10
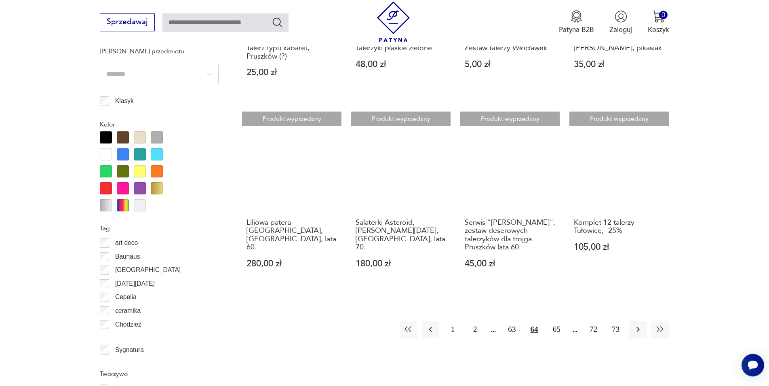
scroll to position [887, 0]
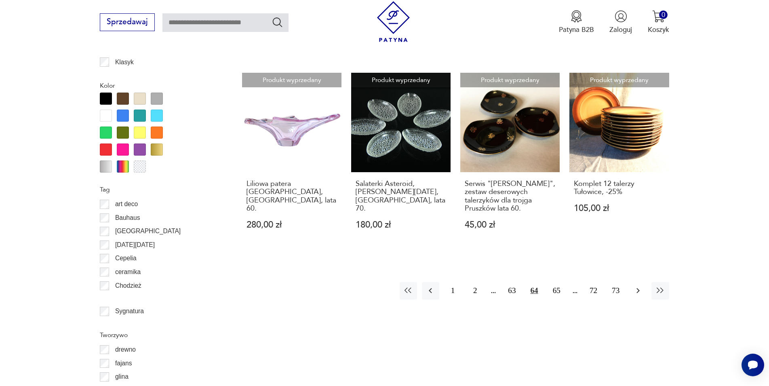
click at [644, 283] on button "button" at bounding box center [637, 290] width 17 height 17
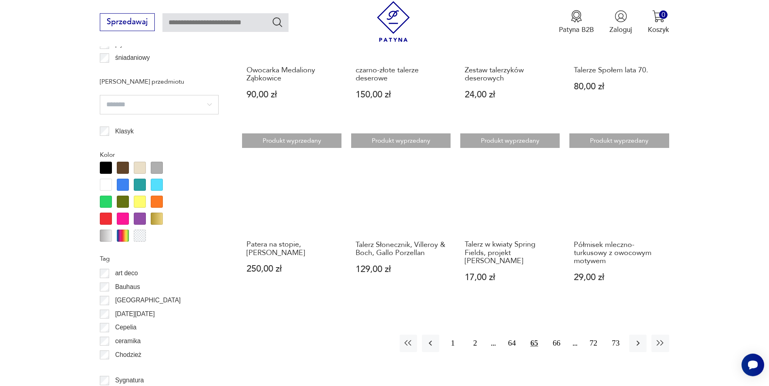
scroll to position [887, 0]
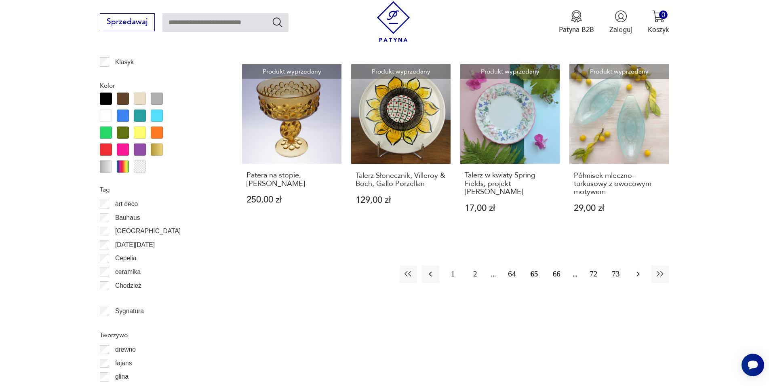
click at [640, 271] on icon "button" at bounding box center [638, 274] width 10 height 10
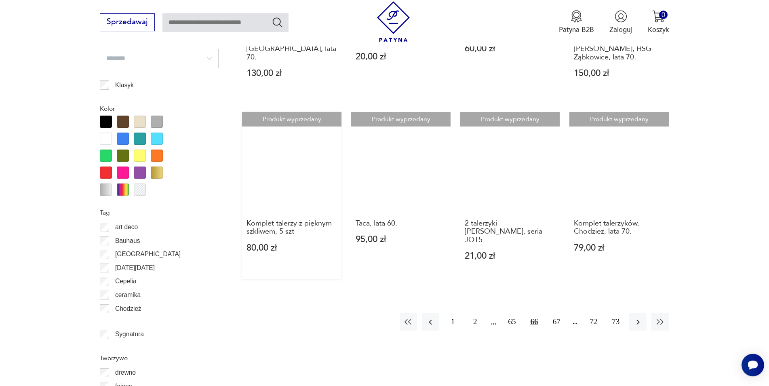
scroll to position [887, 0]
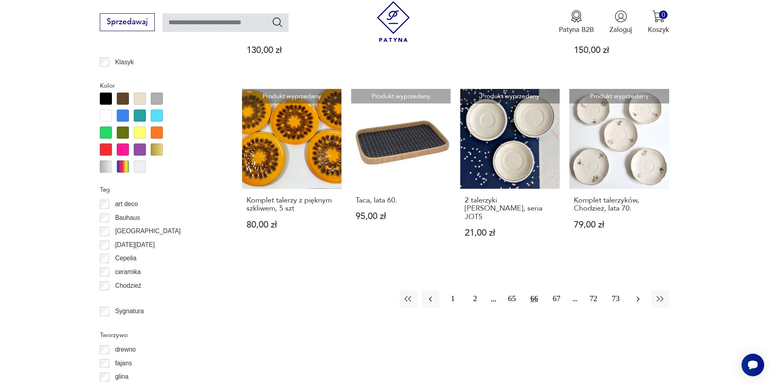
click at [639, 294] on icon "button" at bounding box center [638, 299] width 10 height 10
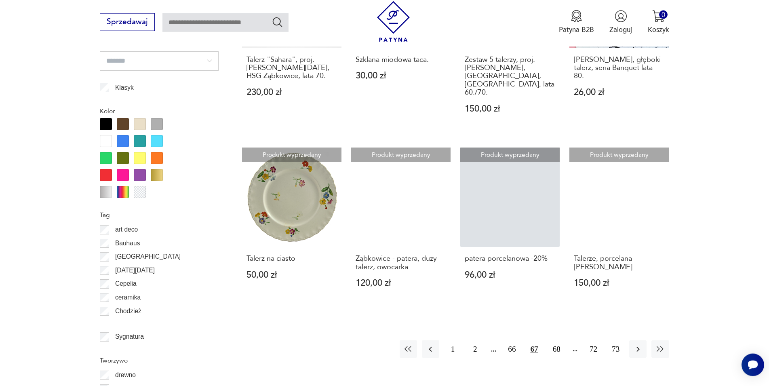
scroll to position [887, 0]
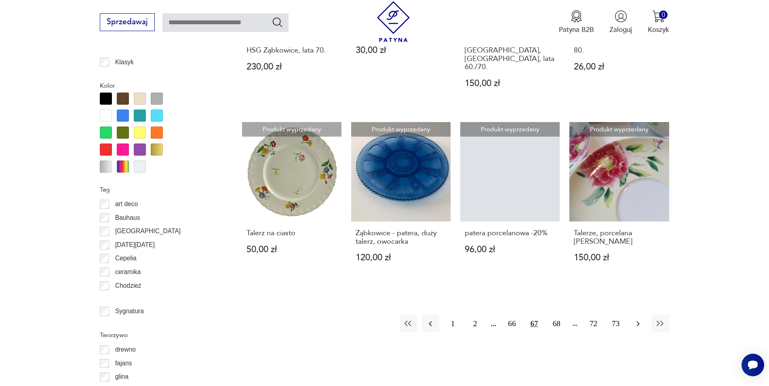
click at [641, 319] on icon "button" at bounding box center [638, 324] width 10 height 10
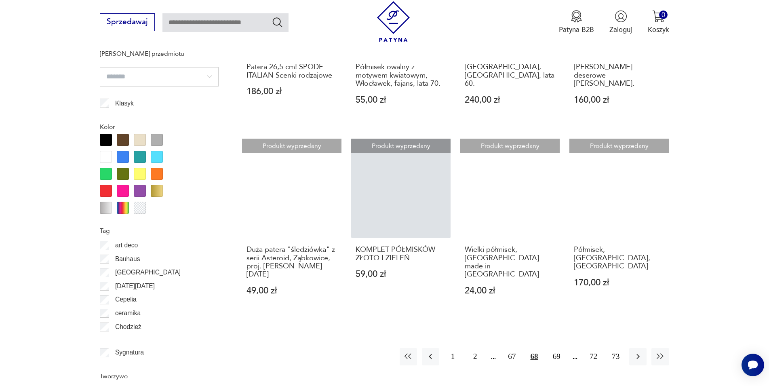
scroll to position [969, 0]
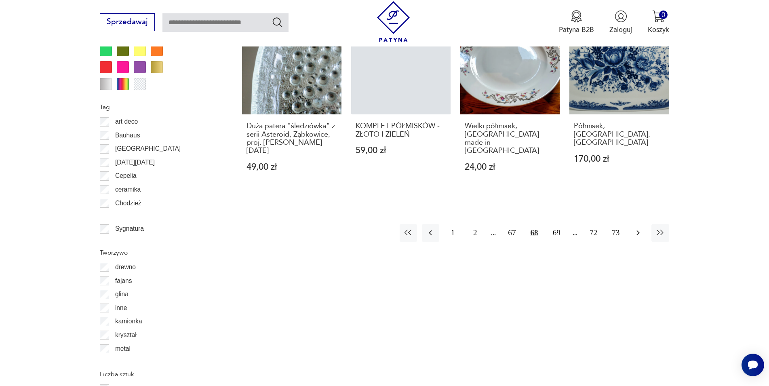
click at [635, 228] on icon "button" at bounding box center [638, 233] width 10 height 10
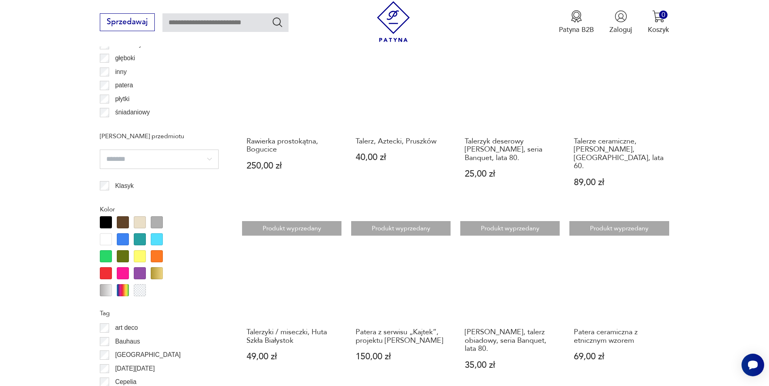
scroll to position [887, 0]
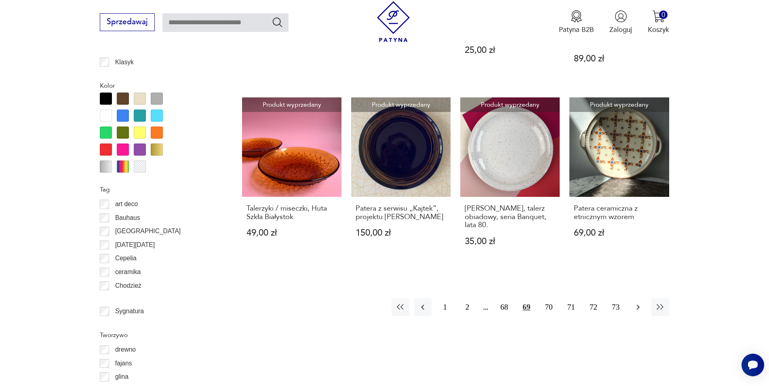
click at [640, 302] on icon "button" at bounding box center [638, 307] width 10 height 10
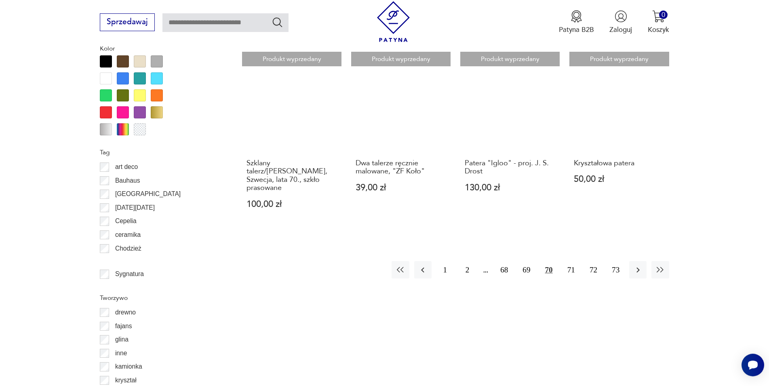
scroll to position [928, 0]
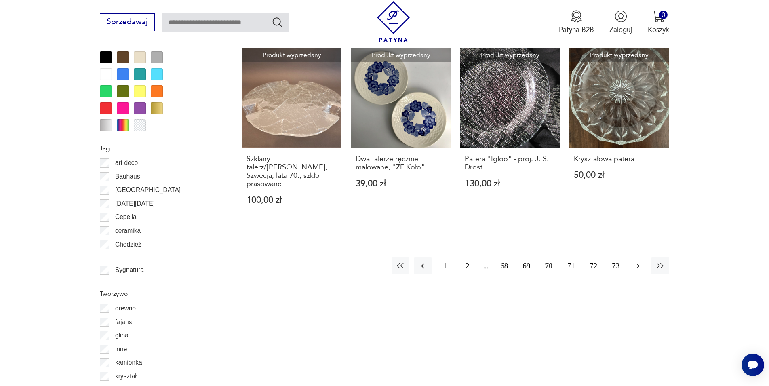
click at [636, 261] on icon "button" at bounding box center [638, 266] width 10 height 10
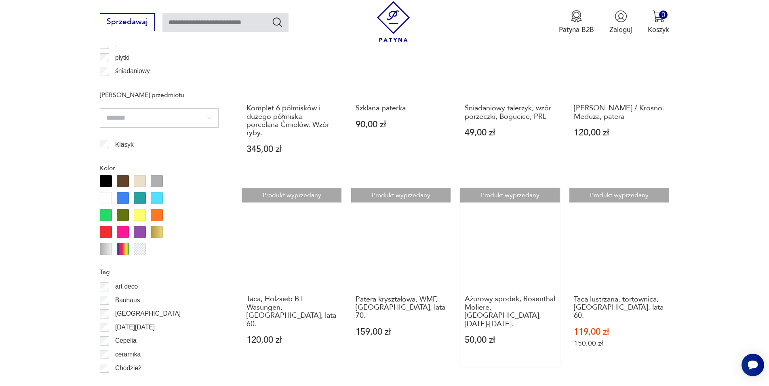
scroll to position [969, 0]
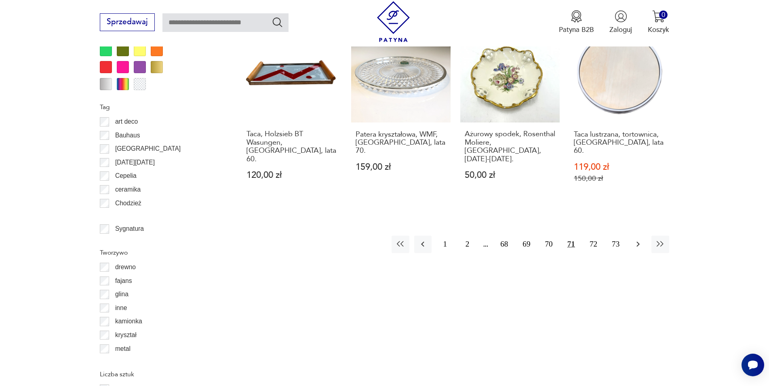
drag, startPoint x: 636, startPoint y: 231, endPoint x: 634, endPoint y: 237, distance: 6.0
click at [635, 235] on button "button" at bounding box center [637, 243] width 17 height 17
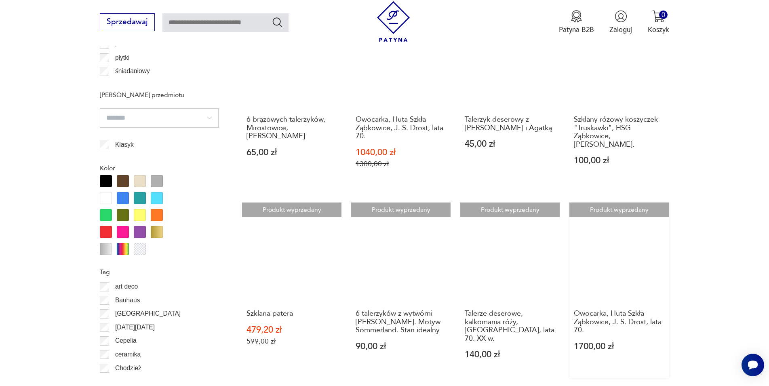
scroll to position [928, 0]
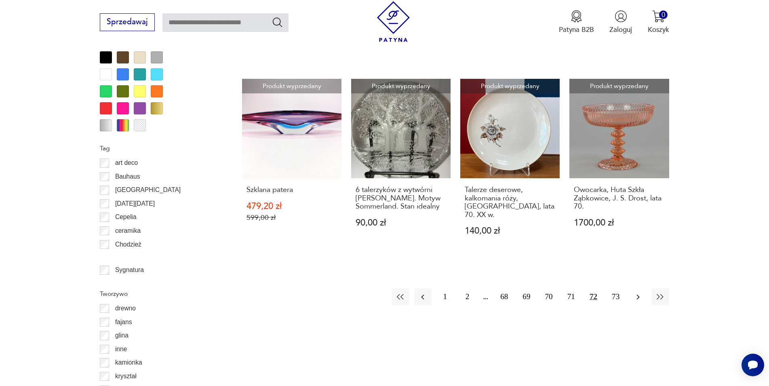
click at [638, 294] on icon "button" at bounding box center [637, 296] width 3 height 5
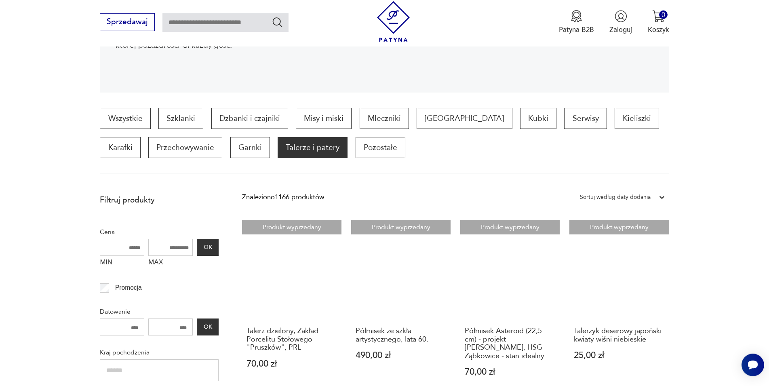
scroll to position [206, 0]
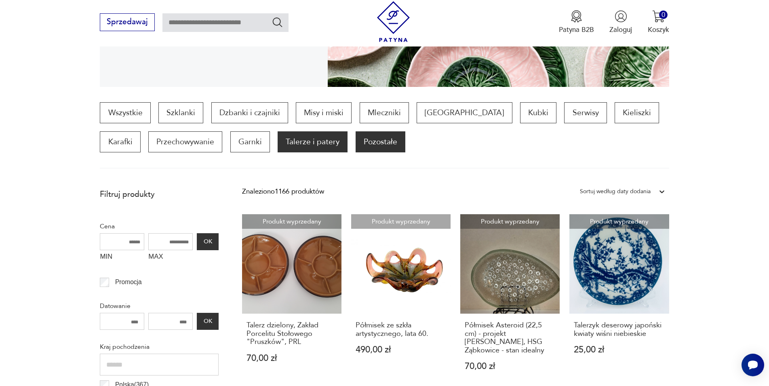
click at [355, 142] on p "Pozostałe" at bounding box center [380, 141] width 50 height 21
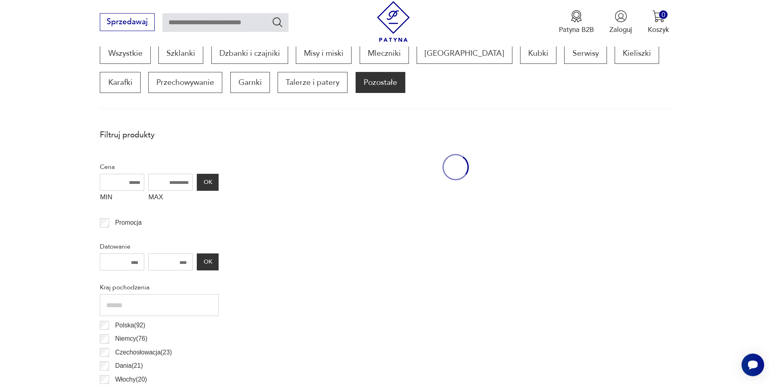
scroll to position [269, 0]
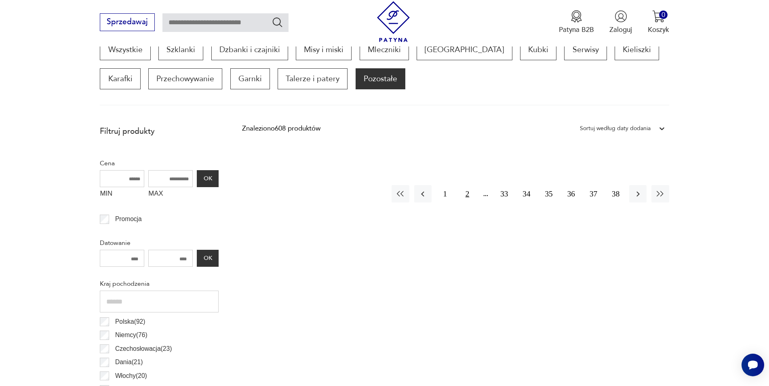
click at [467, 196] on button "2" at bounding box center [466, 193] width 17 height 17
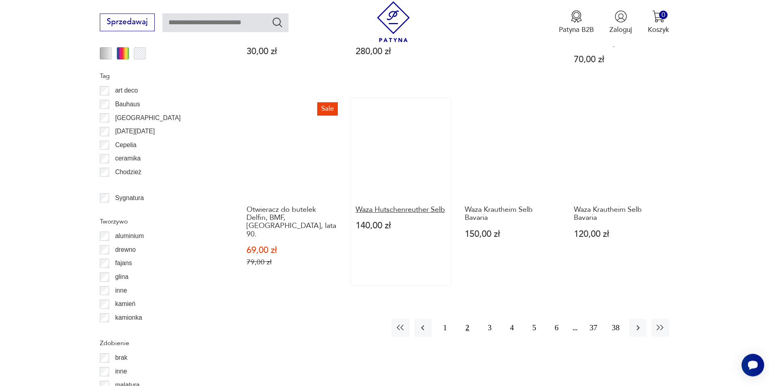
scroll to position [928, 0]
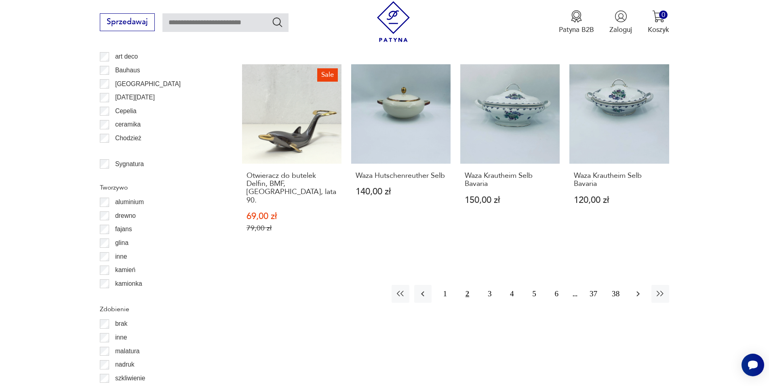
click at [636, 289] on icon "button" at bounding box center [638, 294] width 10 height 10
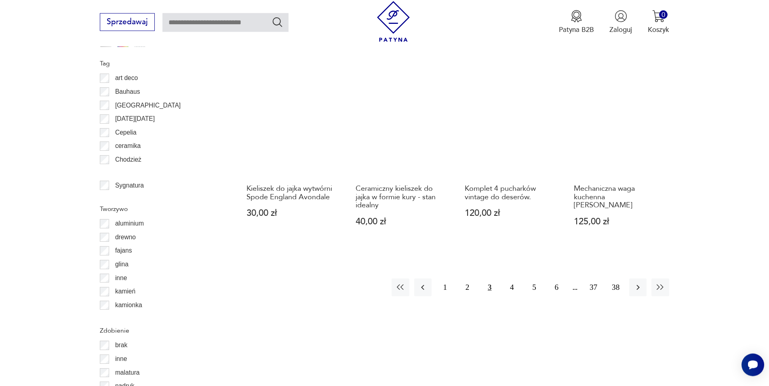
scroll to position [969, 0]
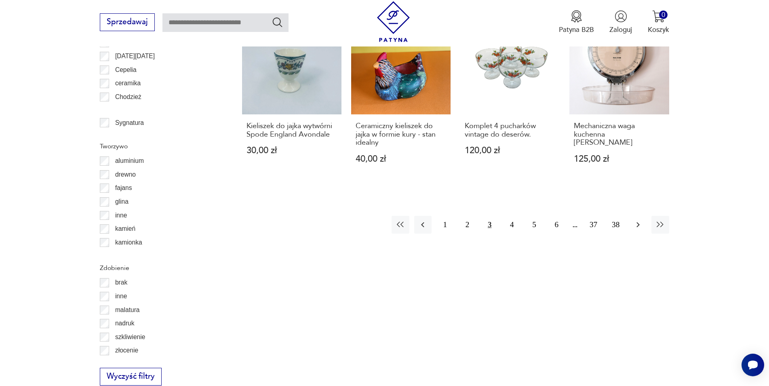
click at [636, 220] on icon "button" at bounding box center [638, 225] width 10 height 10
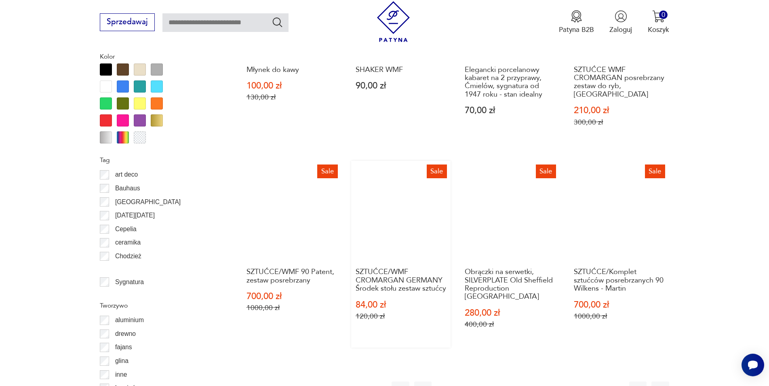
scroll to position [887, 0]
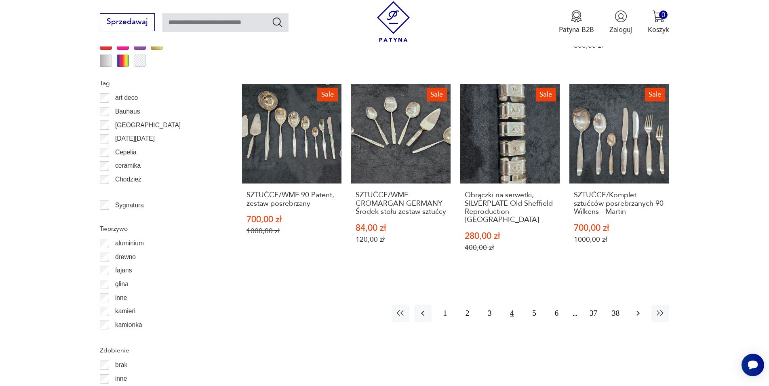
click at [638, 308] on icon "button" at bounding box center [638, 313] width 10 height 10
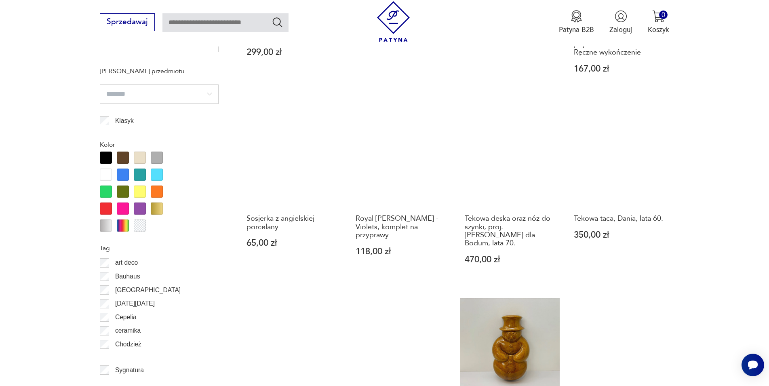
scroll to position [557, 0]
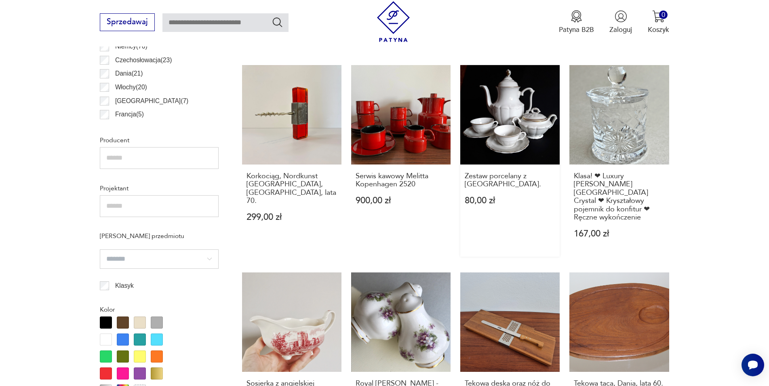
click at [511, 124] on link "Zestaw porcelany z [GEOGRAPHIC_DATA] 80,00 zł" at bounding box center [509, 161] width 99 height 192
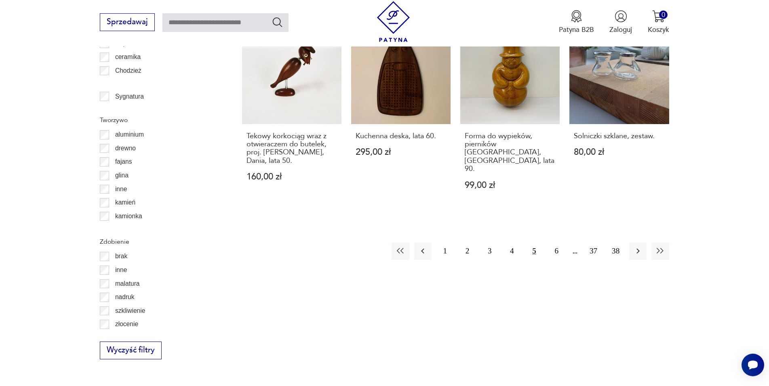
scroll to position [997, 0]
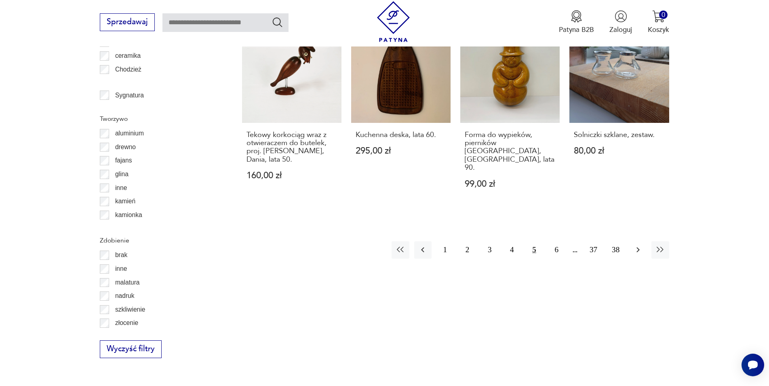
click at [635, 245] on icon "button" at bounding box center [638, 250] width 10 height 10
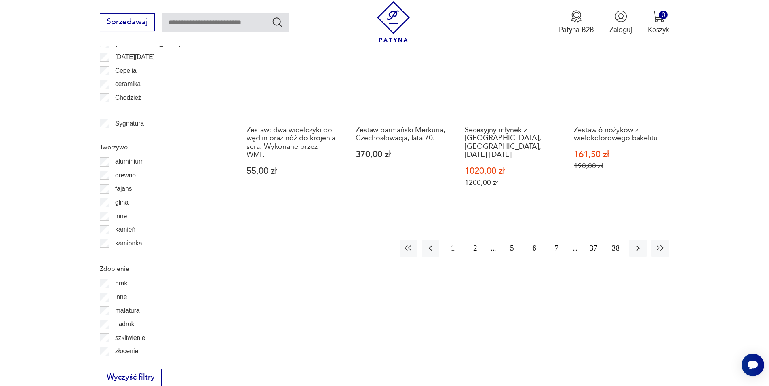
scroll to position [969, 0]
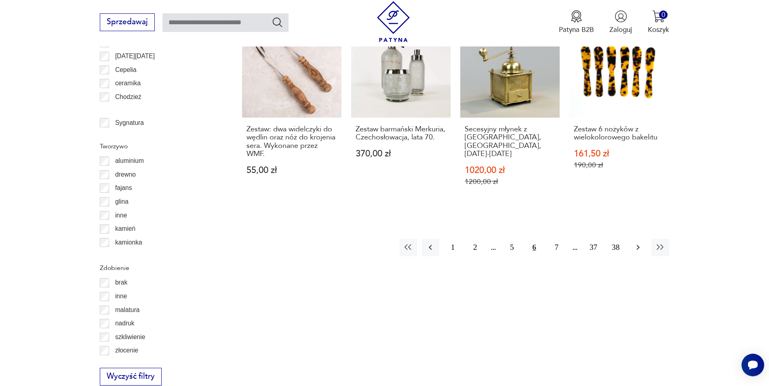
click at [641, 242] on icon "button" at bounding box center [638, 247] width 10 height 10
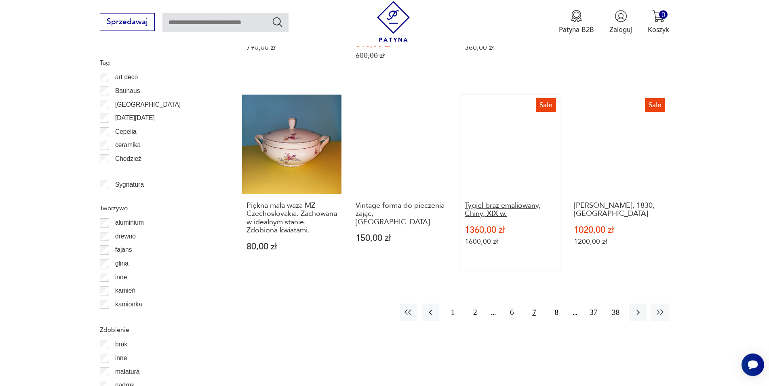
scroll to position [928, 0]
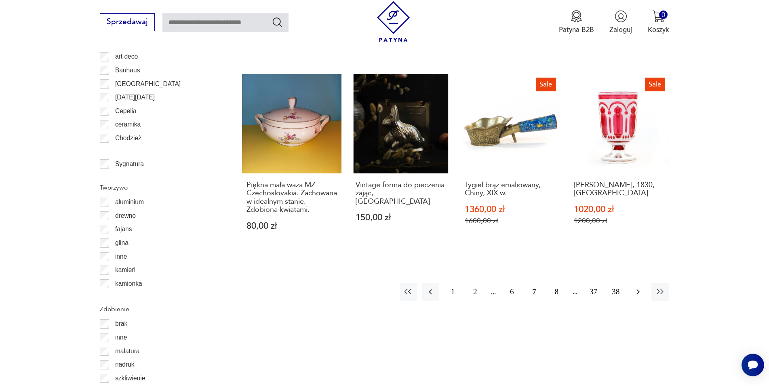
click at [643, 293] on button "button" at bounding box center [637, 291] width 17 height 17
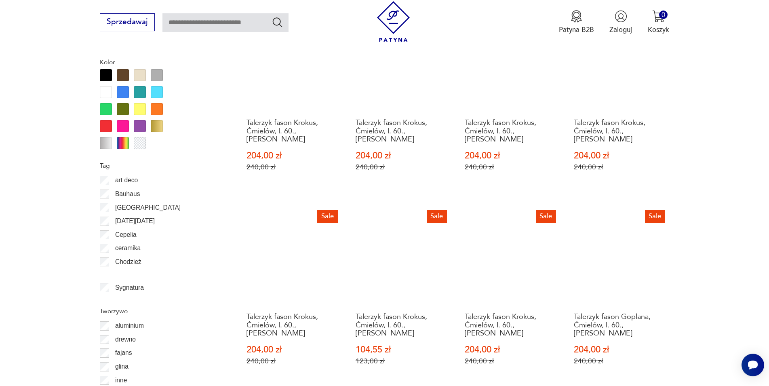
scroll to position [928, 0]
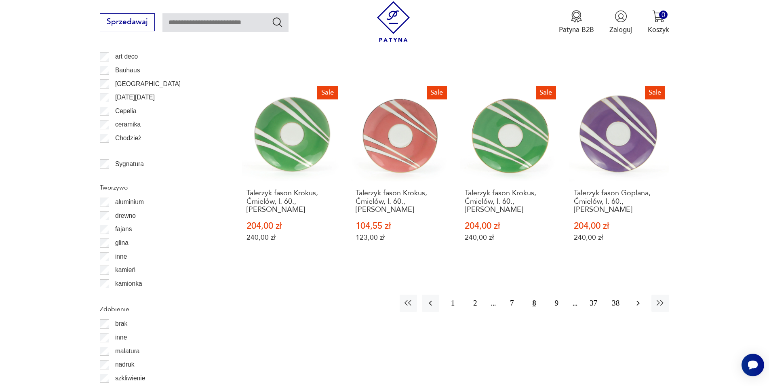
click at [639, 298] on icon "button" at bounding box center [638, 303] width 10 height 10
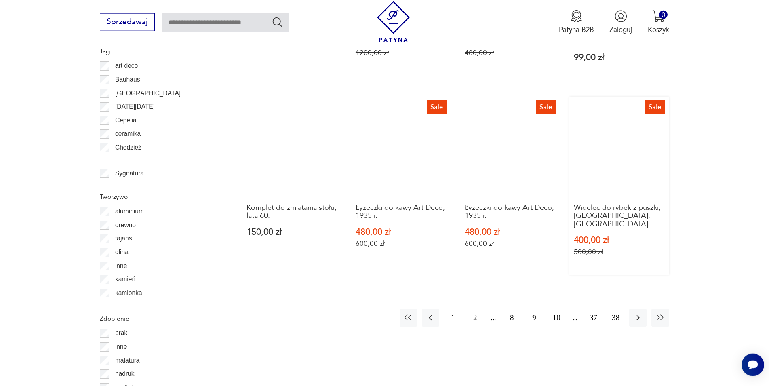
scroll to position [969, 0]
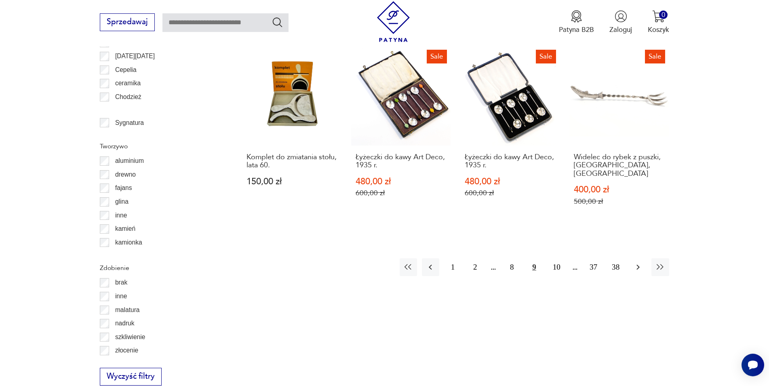
click at [641, 262] on icon "button" at bounding box center [638, 267] width 10 height 10
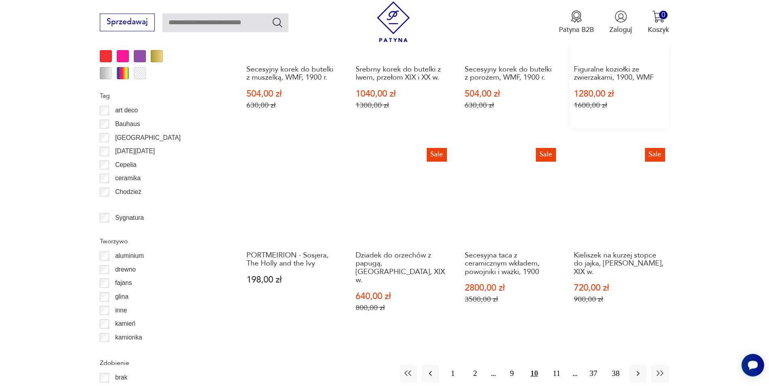
scroll to position [969, 0]
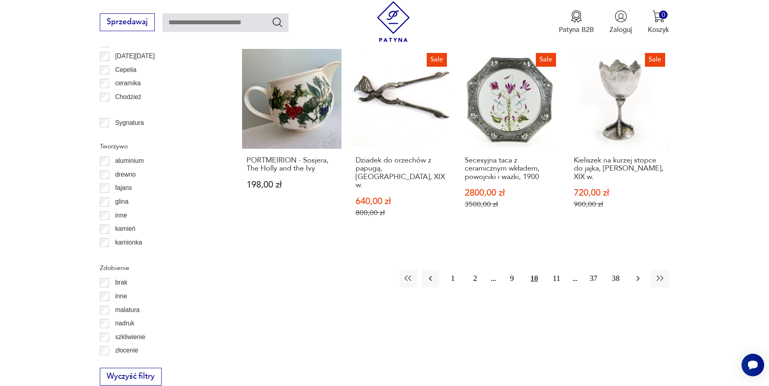
click at [640, 273] on icon "button" at bounding box center [638, 278] width 10 height 10
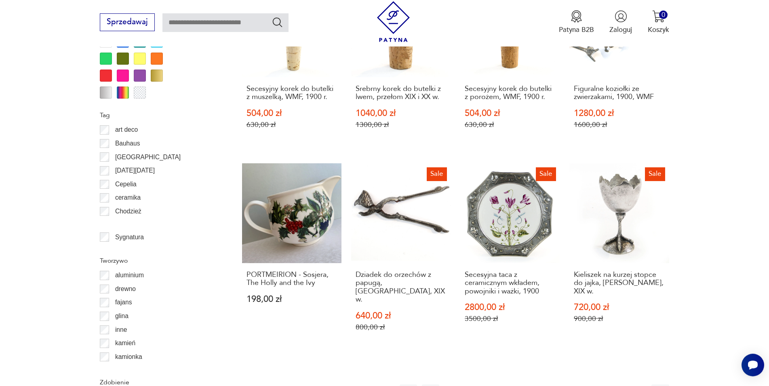
click at [638, 263] on div "Kieliszek na kurzej stopce do jajka, [PERSON_NAME], XIX w. 720,00 zł 900,00 zł" at bounding box center [618, 302] width 99 height 79
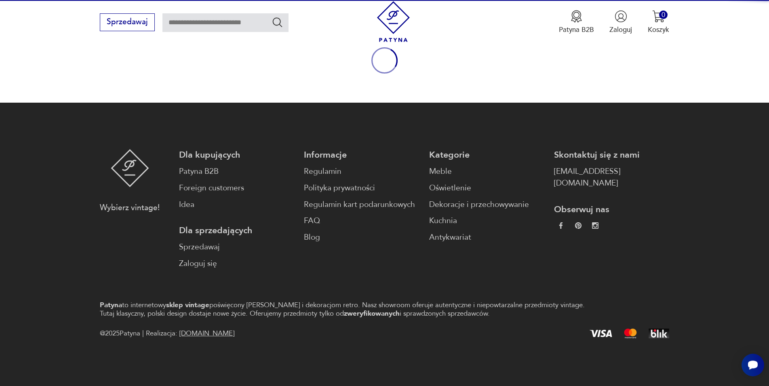
scroll to position [106, 0]
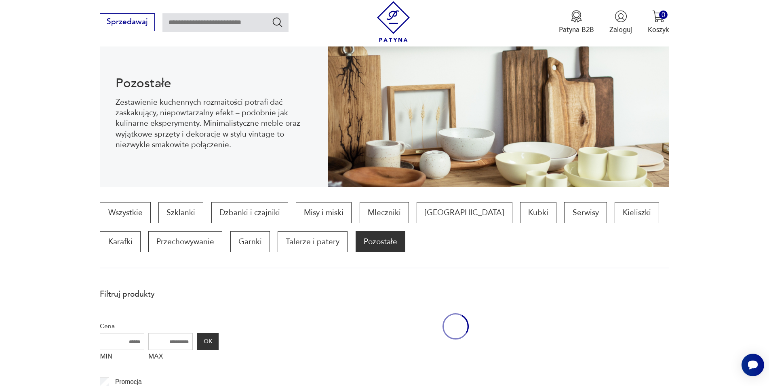
scroll to position [944, 0]
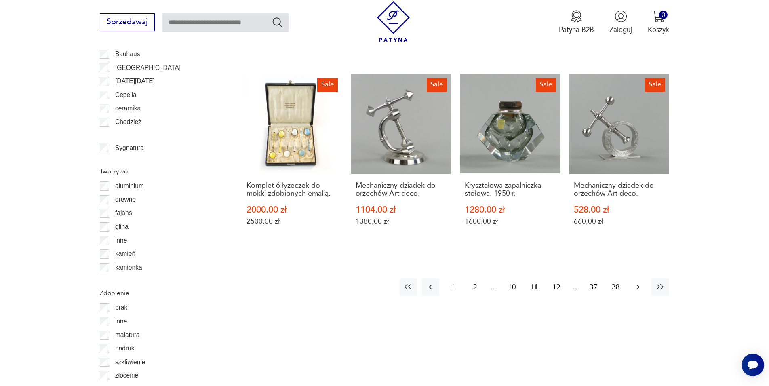
click at [641, 282] on icon "button" at bounding box center [638, 287] width 10 height 10
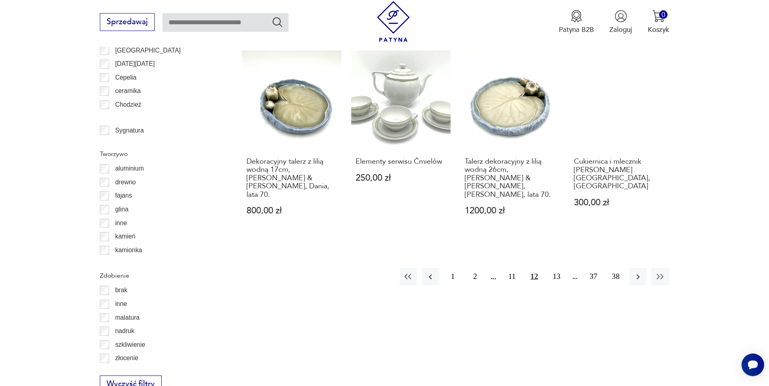
scroll to position [969, 0]
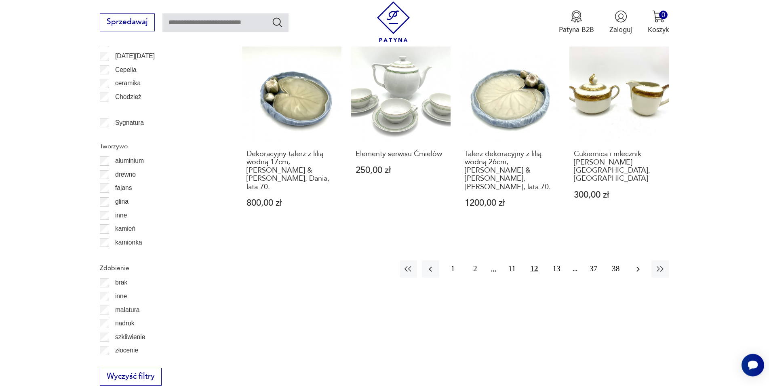
click at [638, 266] on icon "button" at bounding box center [637, 268] width 3 height 5
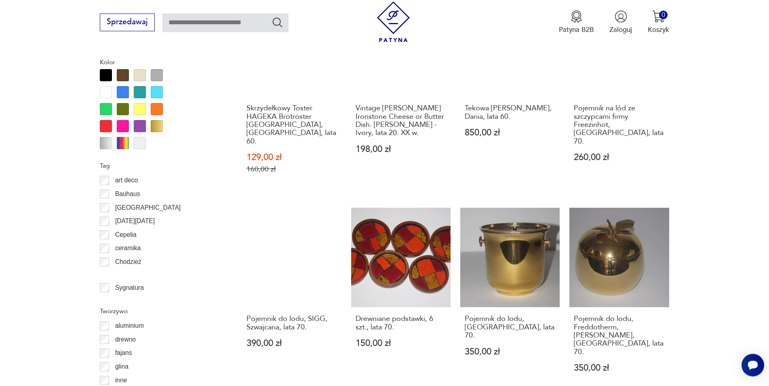
scroll to position [928, 0]
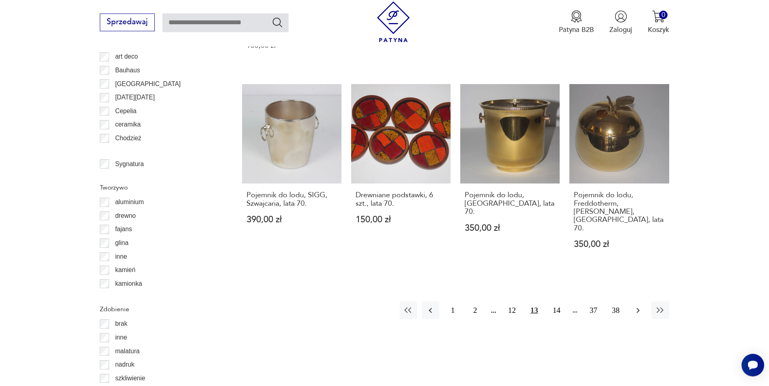
click at [639, 305] on icon "button" at bounding box center [638, 310] width 10 height 10
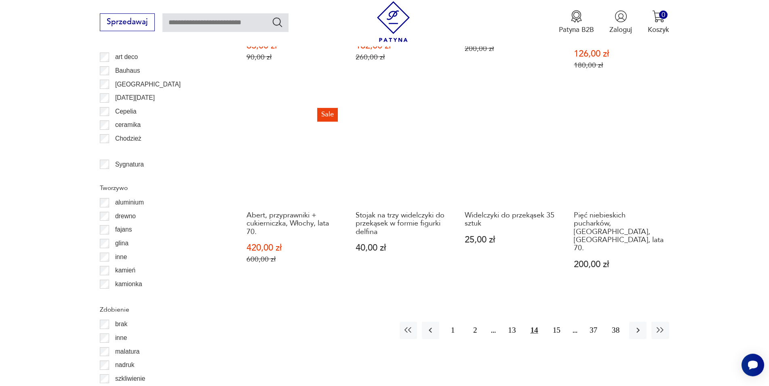
scroll to position [928, 0]
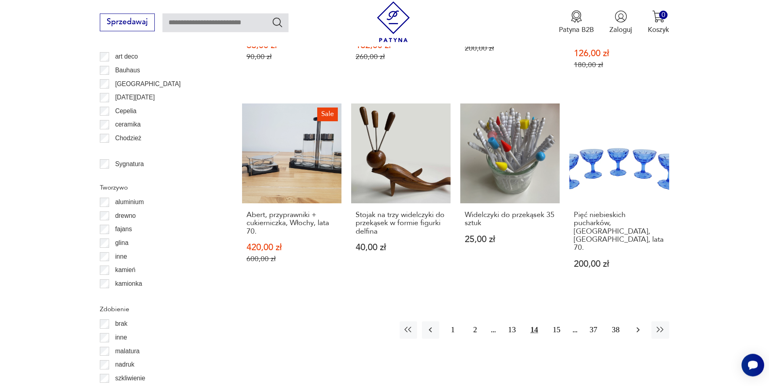
click at [638, 327] on icon "button" at bounding box center [637, 329] width 3 height 5
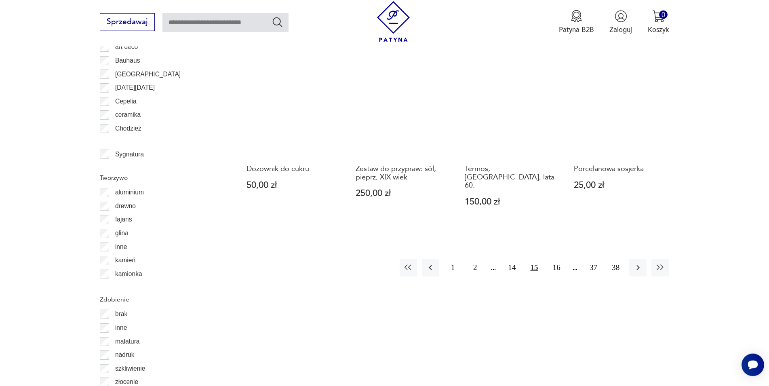
scroll to position [969, 0]
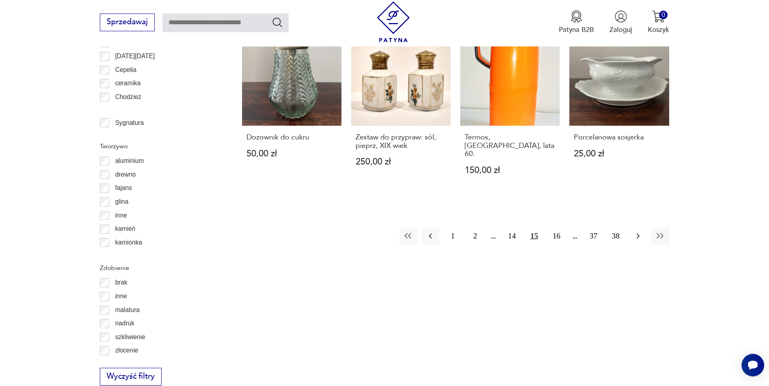
click at [636, 231] on icon "button" at bounding box center [638, 236] width 10 height 10
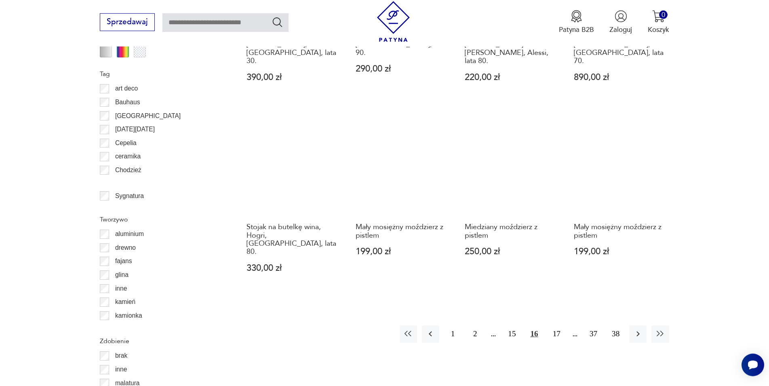
scroll to position [928, 0]
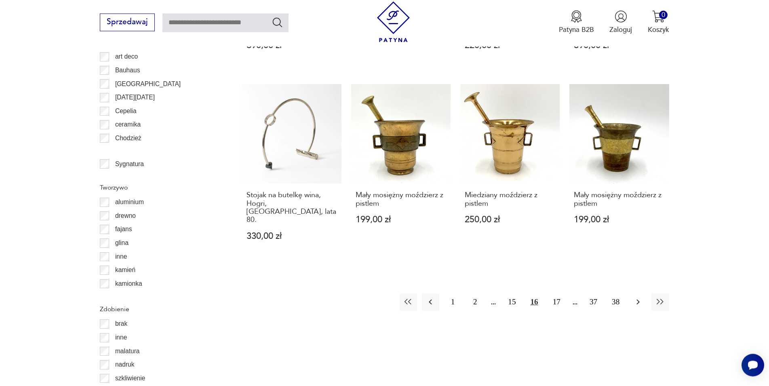
click at [636, 297] on icon "button" at bounding box center [638, 302] width 10 height 10
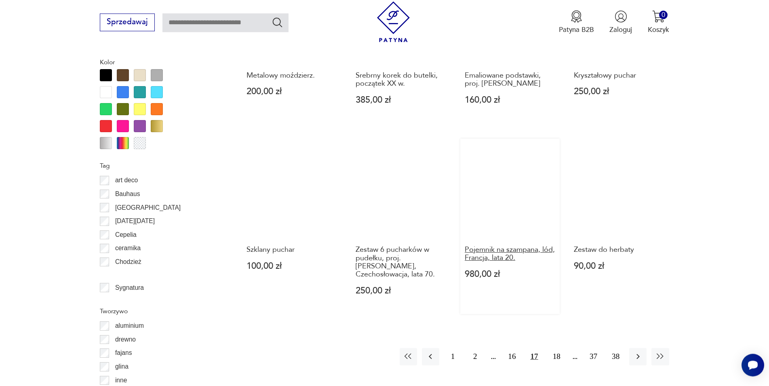
scroll to position [969, 0]
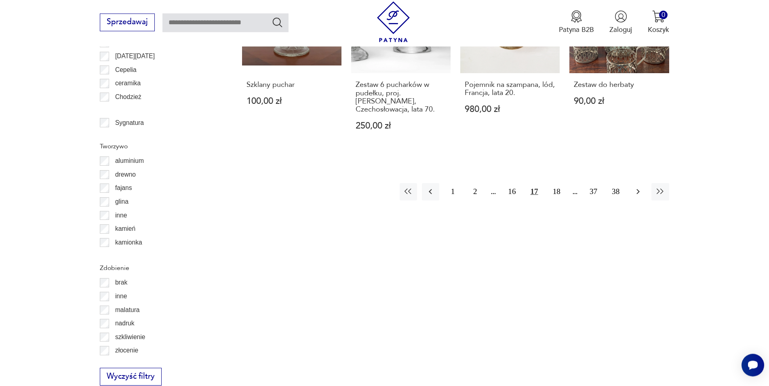
click at [641, 187] on icon "button" at bounding box center [638, 192] width 10 height 10
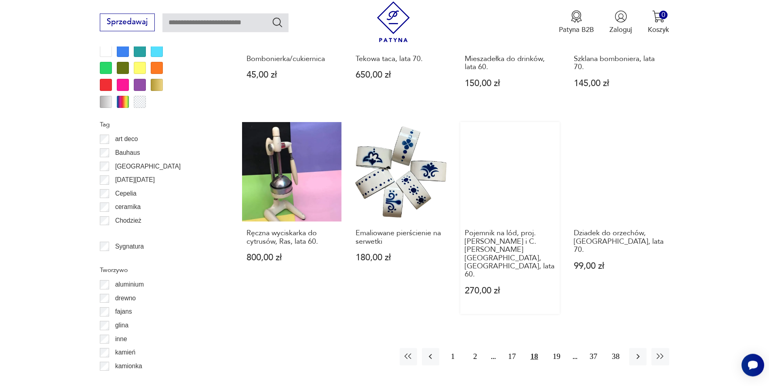
scroll to position [969, 0]
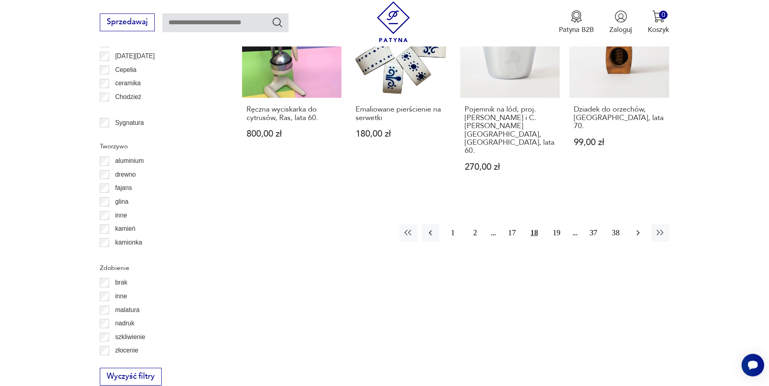
click at [636, 228] on icon "button" at bounding box center [638, 233] width 10 height 10
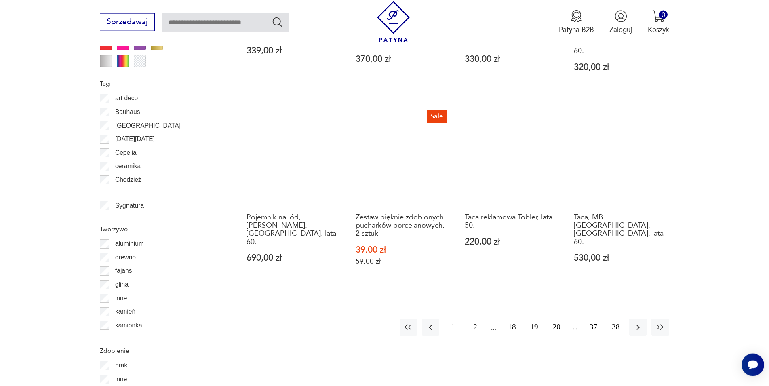
scroll to position [887, 0]
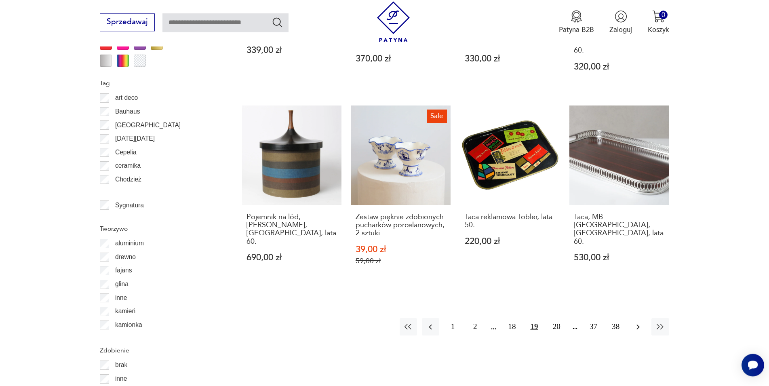
click at [638, 324] on icon "button" at bounding box center [637, 326] width 3 height 5
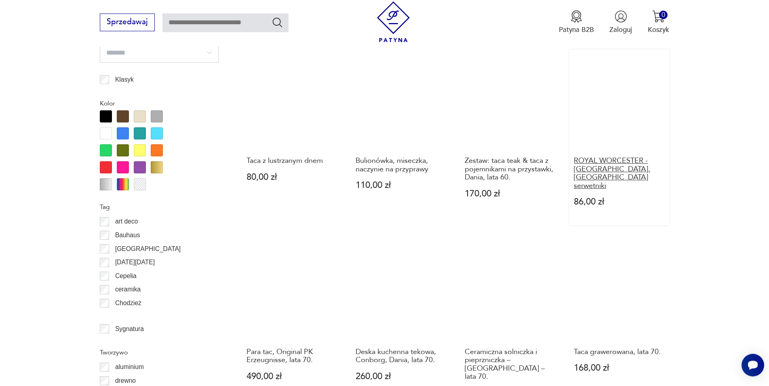
scroll to position [887, 0]
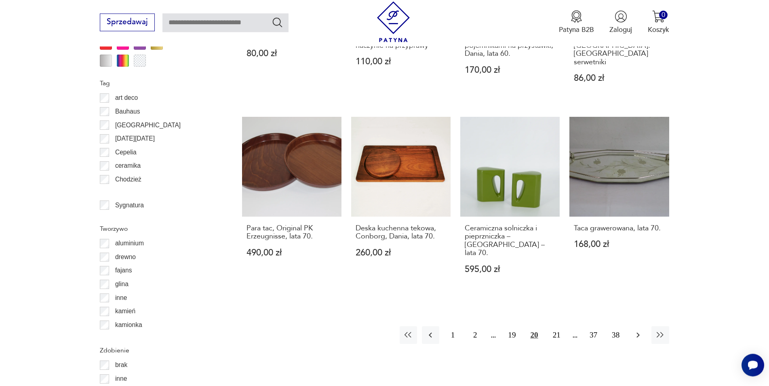
click at [639, 330] on icon "button" at bounding box center [638, 335] width 10 height 10
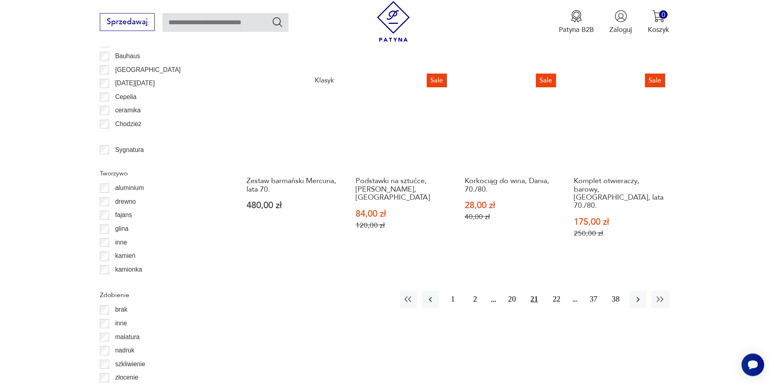
scroll to position [969, 0]
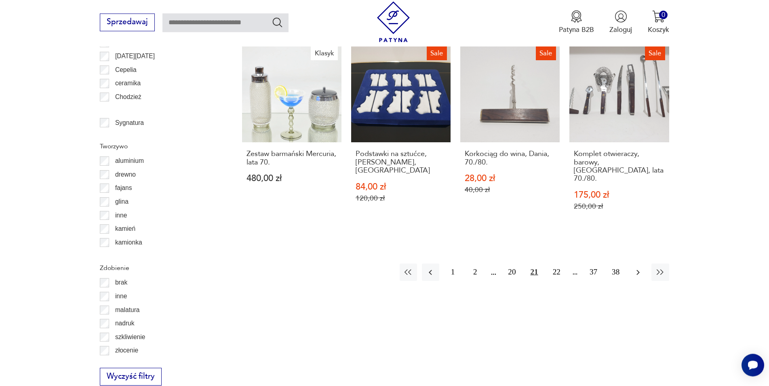
click at [641, 267] on icon "button" at bounding box center [638, 272] width 10 height 10
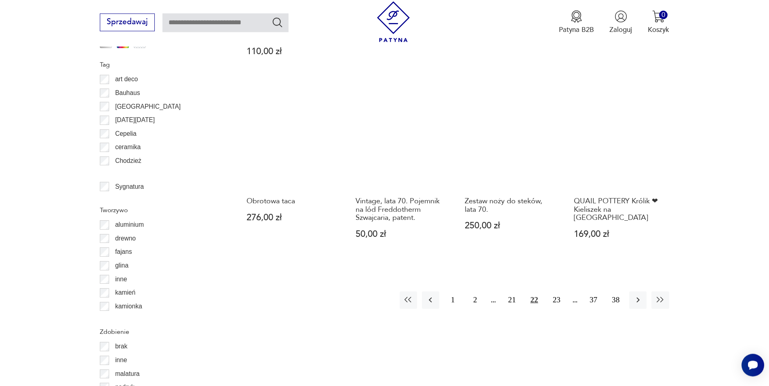
scroll to position [969, 0]
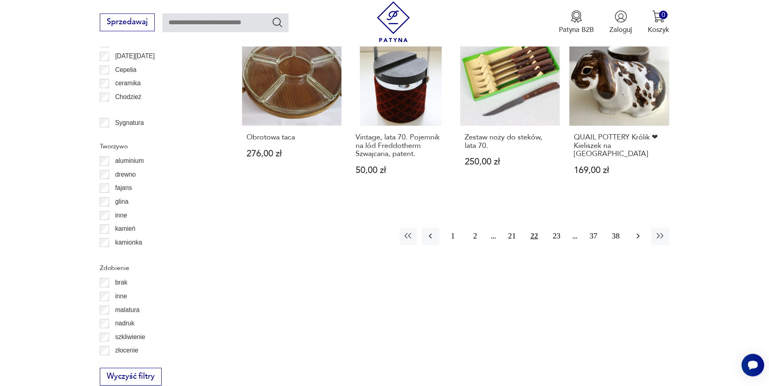
click at [634, 234] on icon "button" at bounding box center [638, 236] width 10 height 10
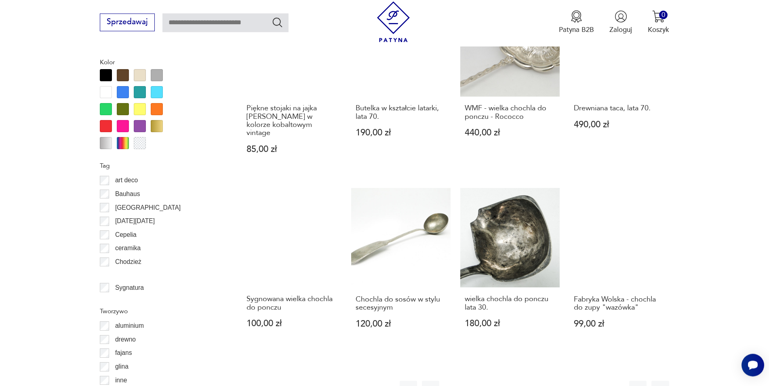
scroll to position [928, 0]
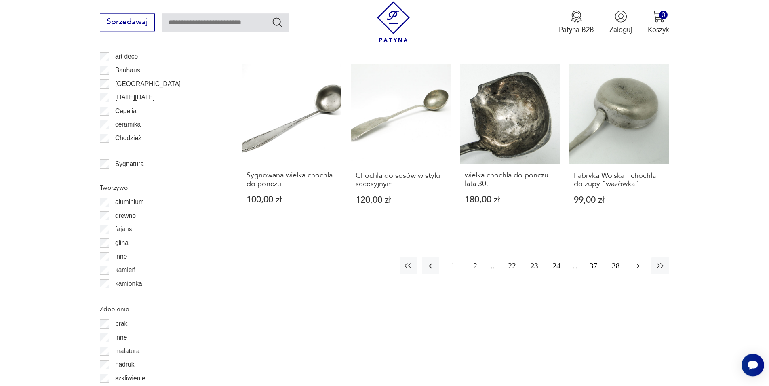
click at [636, 263] on icon "button" at bounding box center [637, 265] width 3 height 5
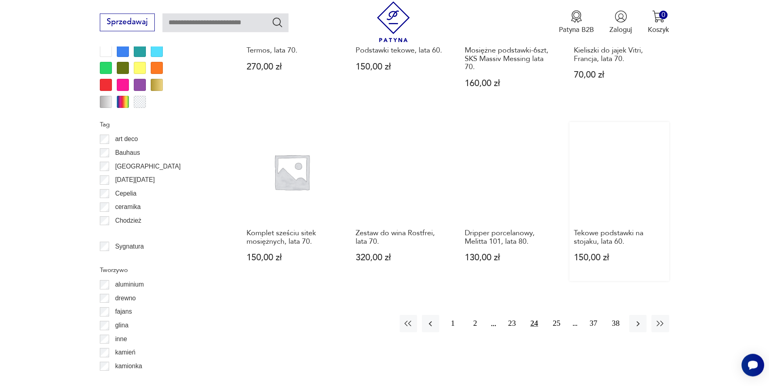
scroll to position [969, 0]
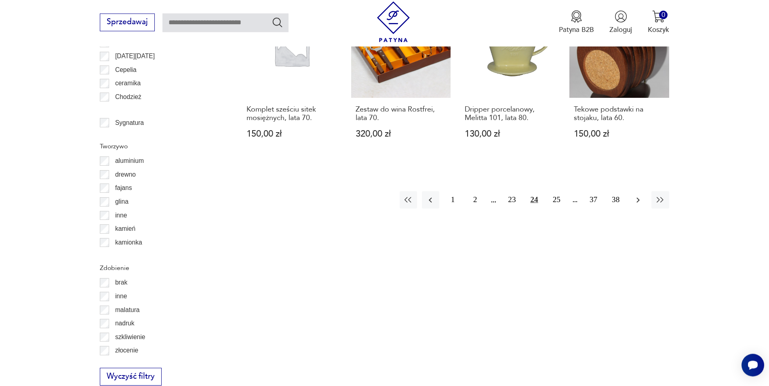
click at [642, 195] on icon "button" at bounding box center [638, 200] width 10 height 10
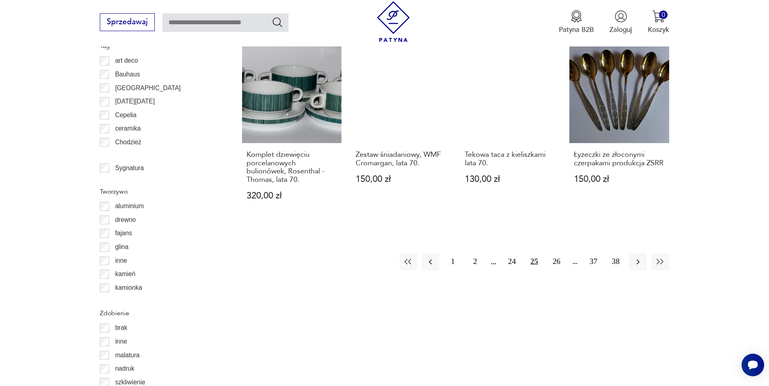
scroll to position [928, 0]
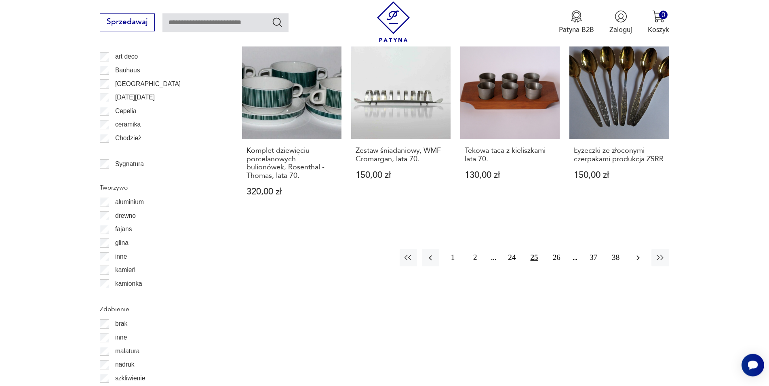
click at [636, 258] on icon "button" at bounding box center [638, 258] width 10 height 10
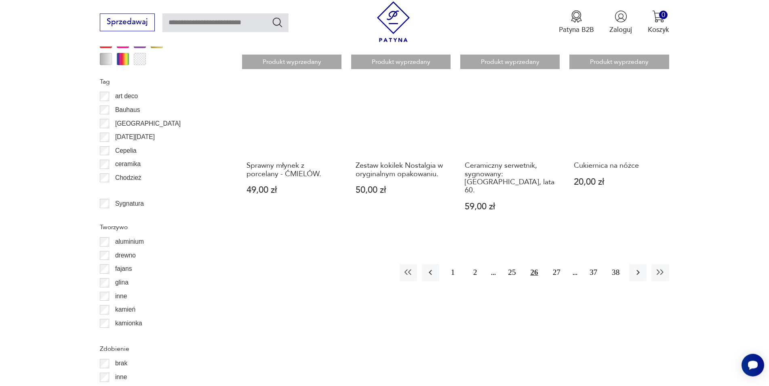
scroll to position [928, 0]
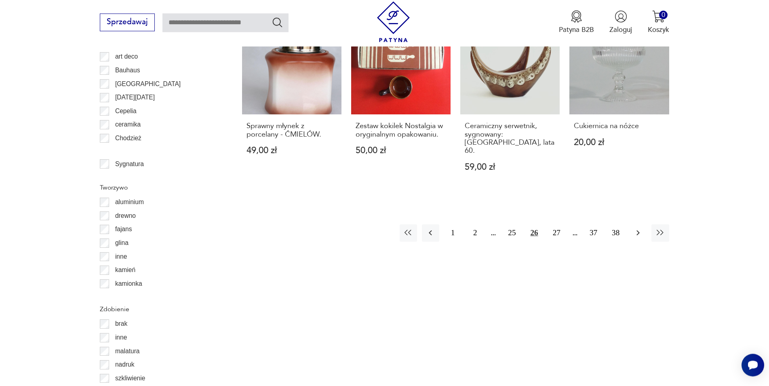
click at [637, 228] on icon "button" at bounding box center [638, 233] width 10 height 10
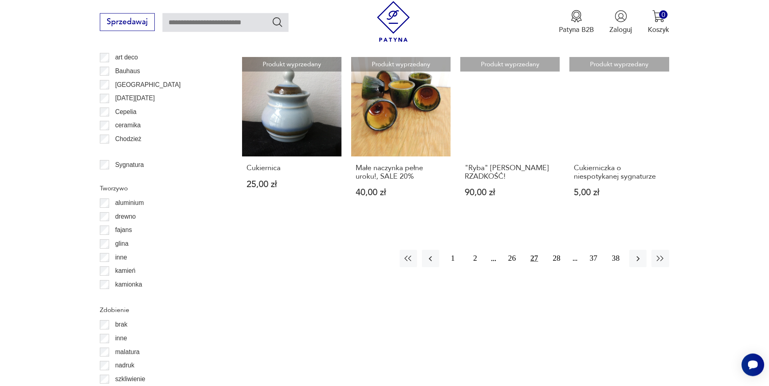
scroll to position [1010, 0]
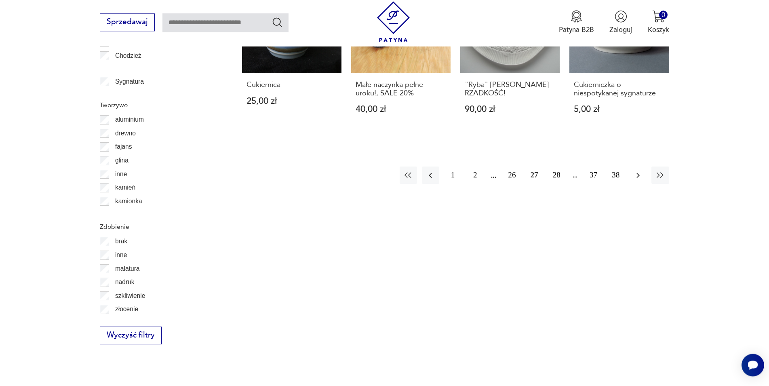
click at [638, 170] on icon "button" at bounding box center [638, 175] width 10 height 10
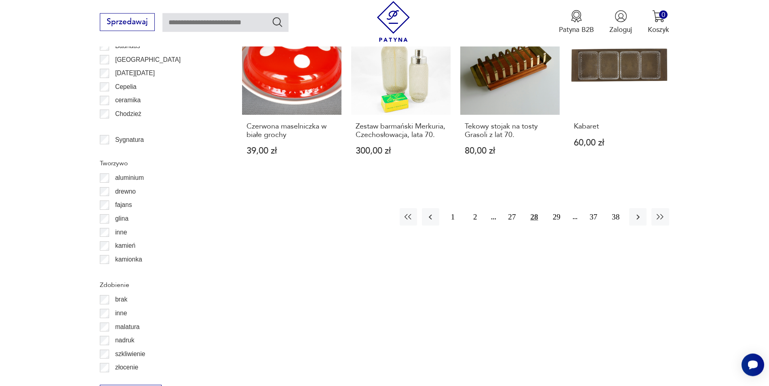
scroll to position [969, 0]
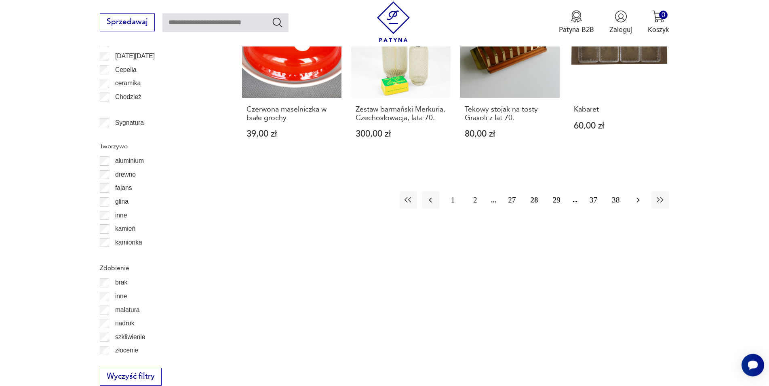
click at [638, 197] on icon "button" at bounding box center [637, 199] width 3 height 5
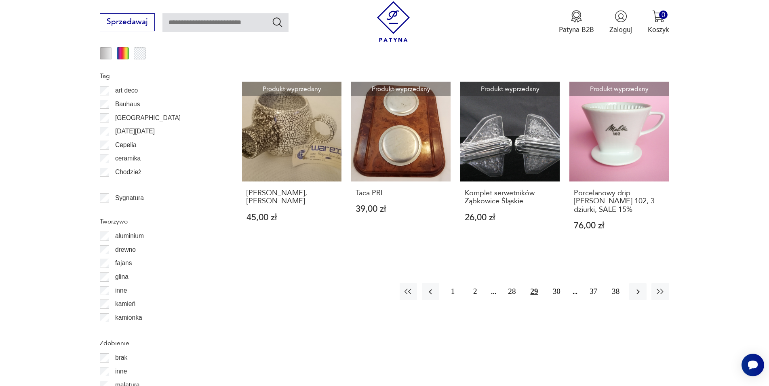
scroll to position [969, 0]
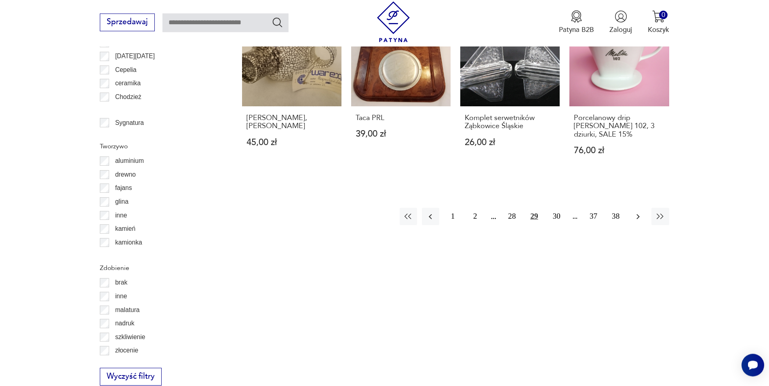
click at [634, 212] on icon "button" at bounding box center [638, 217] width 10 height 10
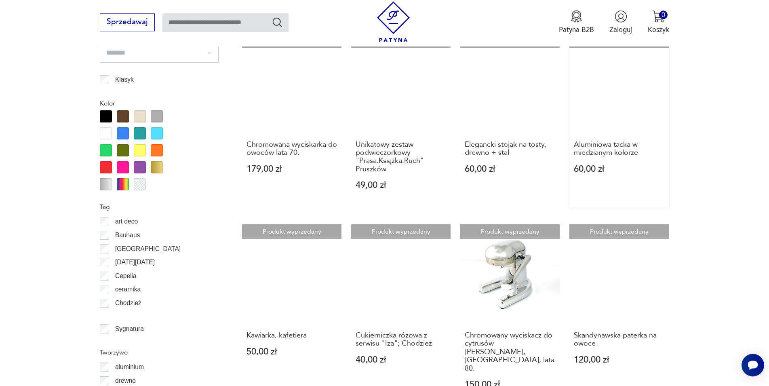
scroll to position [887, 0]
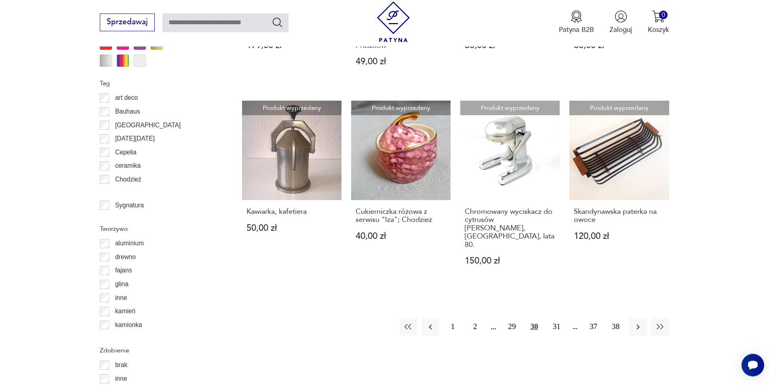
drag, startPoint x: 634, startPoint y: 303, endPoint x: 634, endPoint y: 299, distance: 4.5
click at [634, 318] on button "button" at bounding box center [637, 326] width 17 height 17
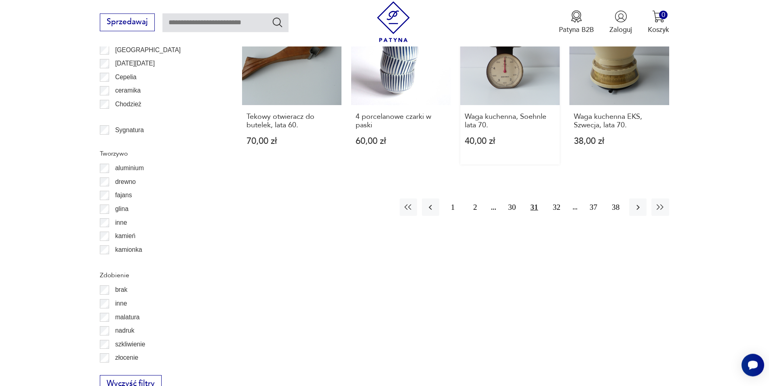
scroll to position [969, 0]
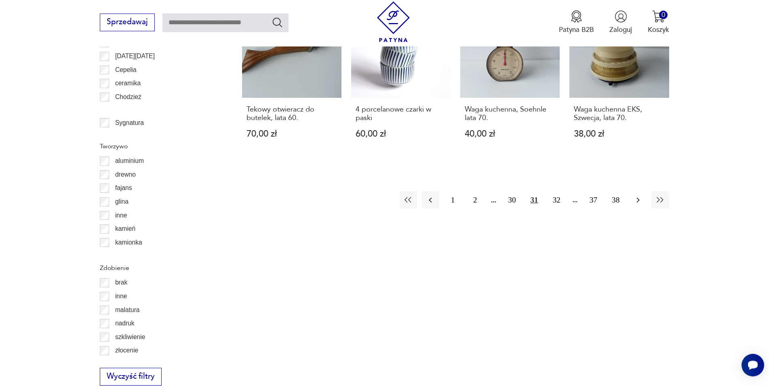
click at [632, 191] on button "button" at bounding box center [637, 199] width 17 height 17
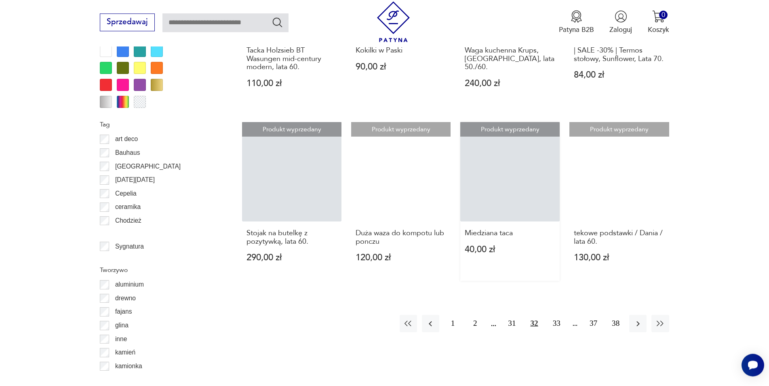
scroll to position [1010, 0]
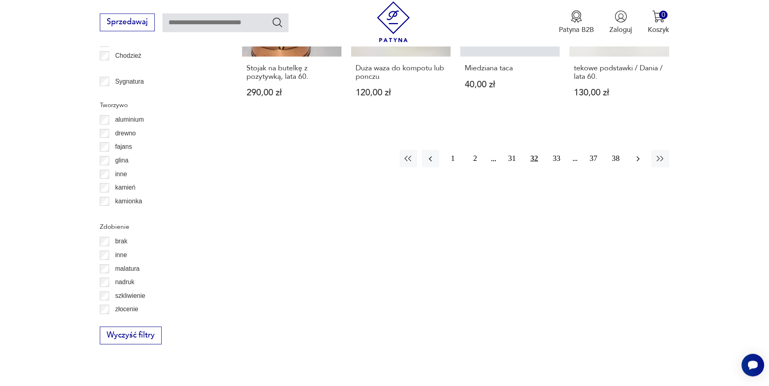
drag, startPoint x: 639, startPoint y: 157, endPoint x: 636, endPoint y: 166, distance: 10.2
click at [639, 157] on icon "button" at bounding box center [638, 159] width 10 height 10
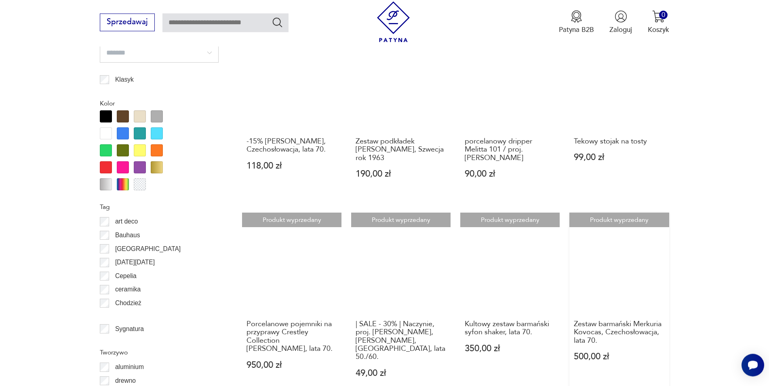
scroll to position [887, 0]
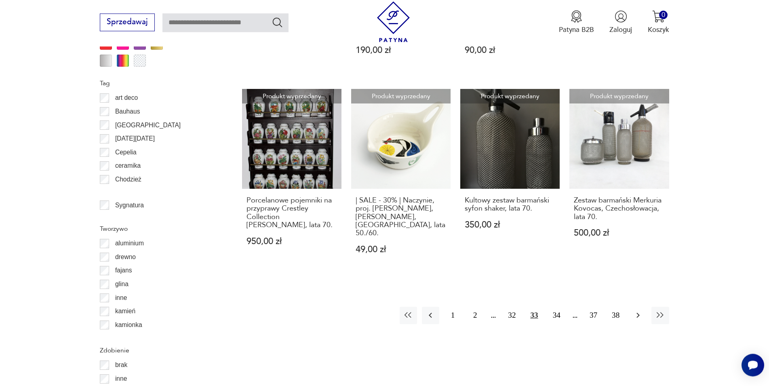
click at [639, 310] on icon "button" at bounding box center [638, 315] width 10 height 10
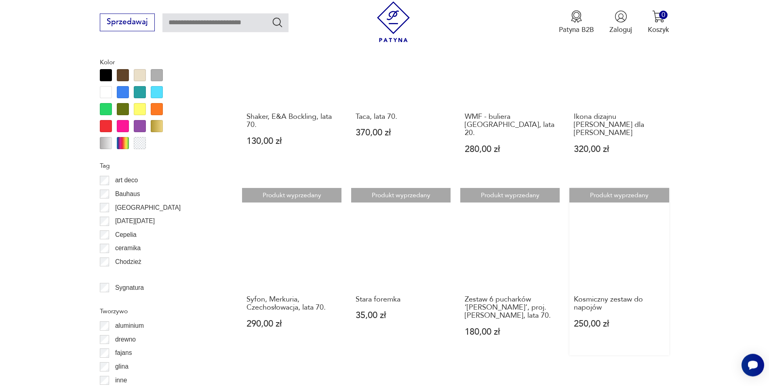
scroll to position [928, 0]
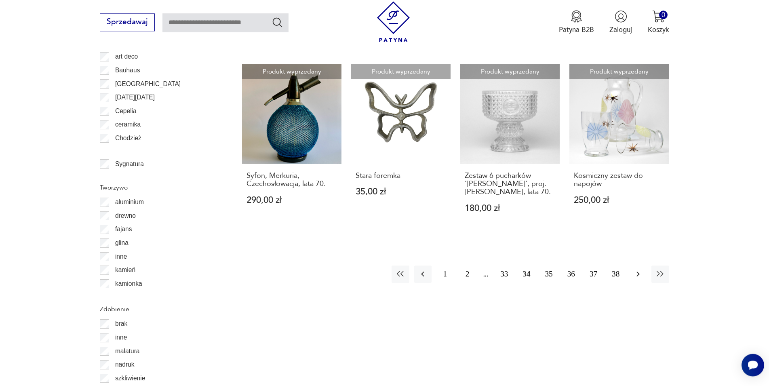
click at [640, 269] on icon "button" at bounding box center [638, 274] width 10 height 10
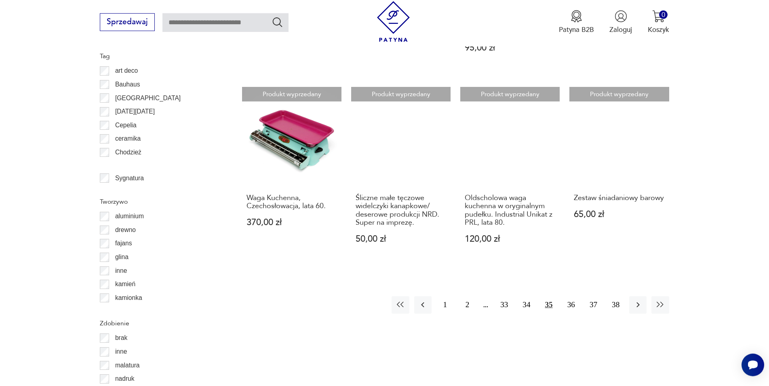
scroll to position [928, 0]
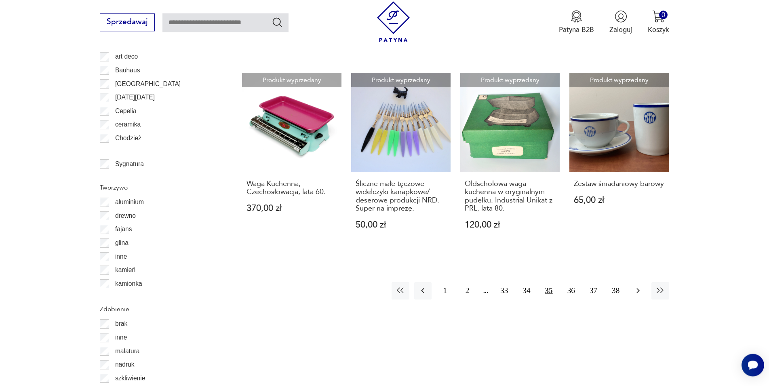
click at [635, 292] on icon "button" at bounding box center [638, 291] width 10 height 10
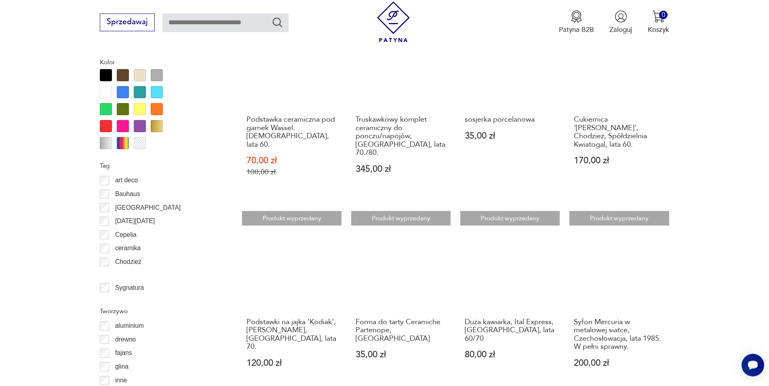
scroll to position [928, 0]
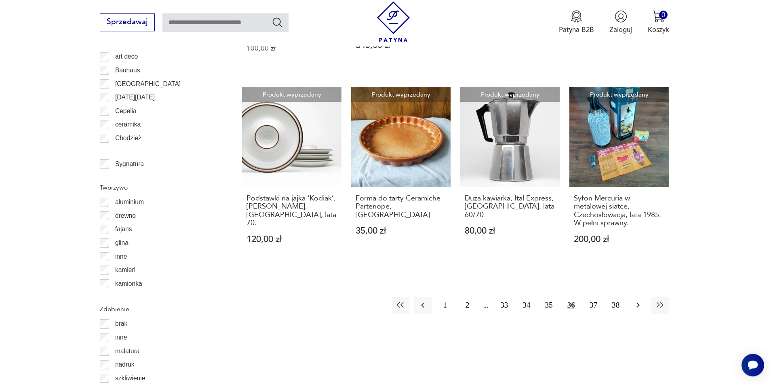
click at [634, 296] on button "button" at bounding box center [637, 304] width 17 height 17
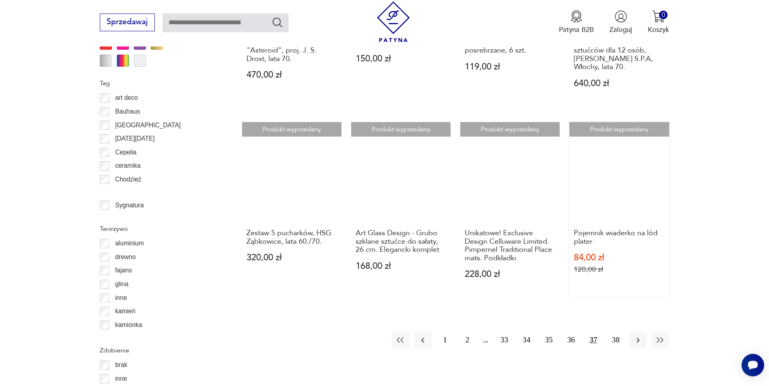
scroll to position [969, 0]
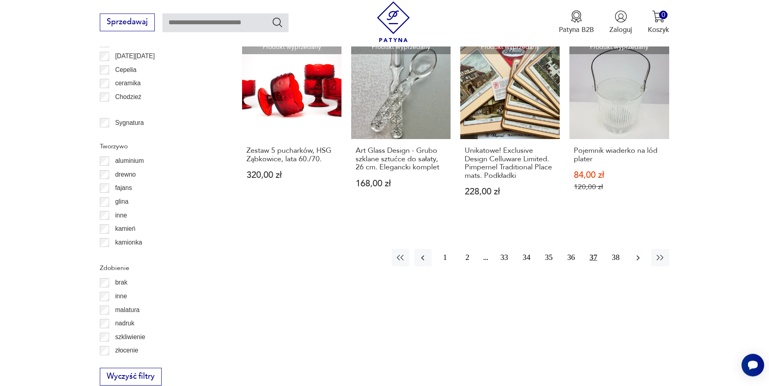
click at [638, 253] on icon "button" at bounding box center [638, 258] width 10 height 10
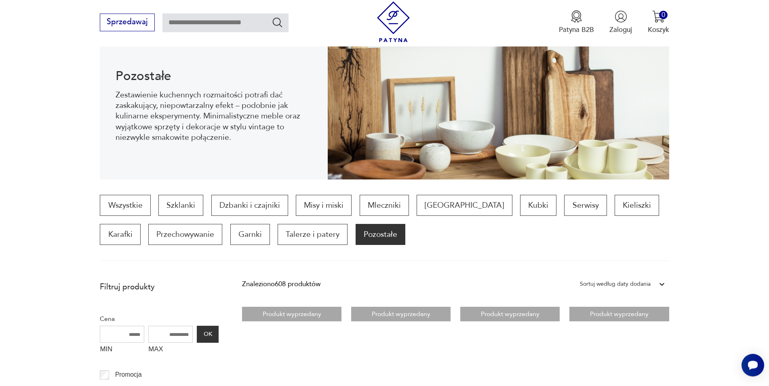
scroll to position [206, 0]
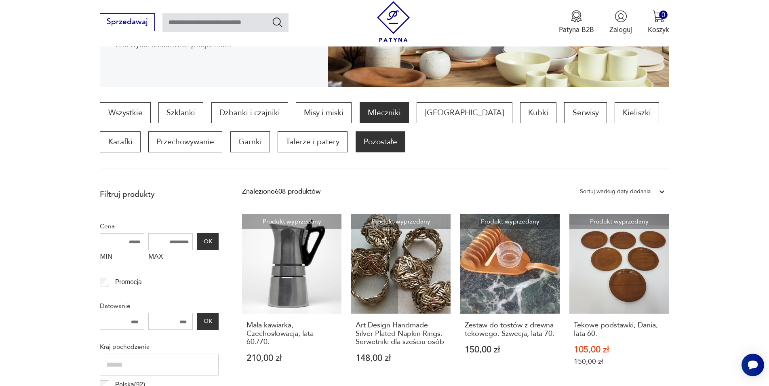
click at [386, 115] on p "Mleczniki" at bounding box center [383, 112] width 49 height 21
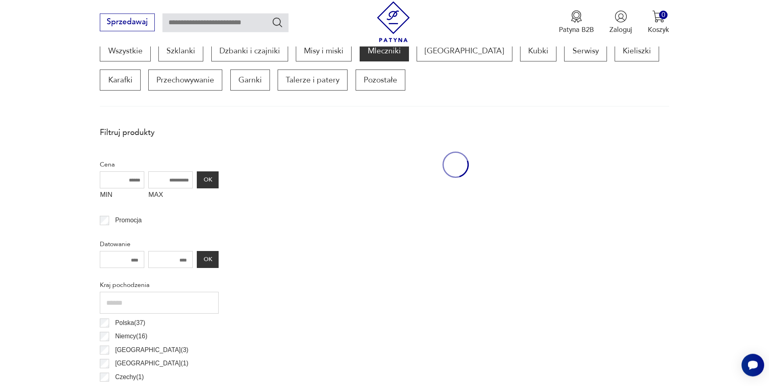
scroll to position [269, 0]
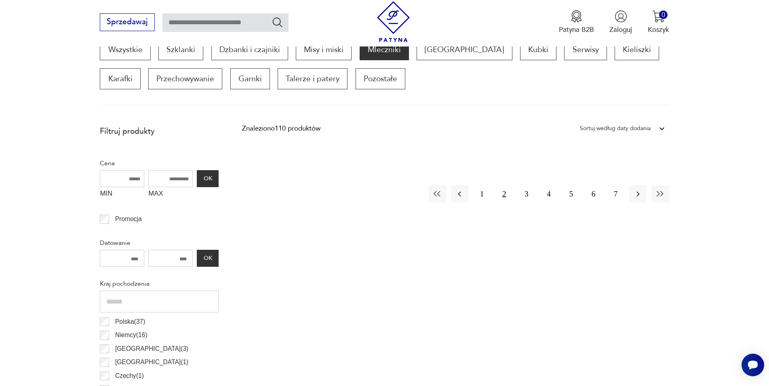
click at [503, 196] on button "2" at bounding box center [503, 193] width 17 height 17
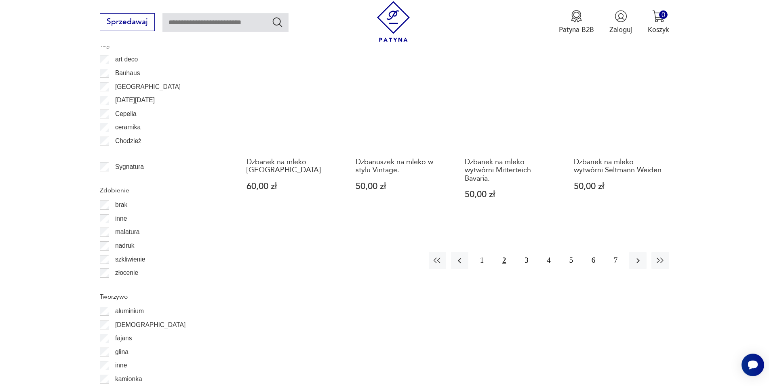
scroll to position [928, 0]
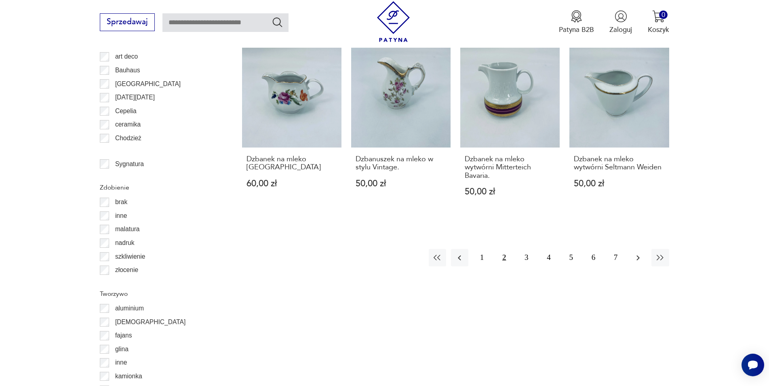
click at [638, 256] on icon "button" at bounding box center [638, 258] width 10 height 10
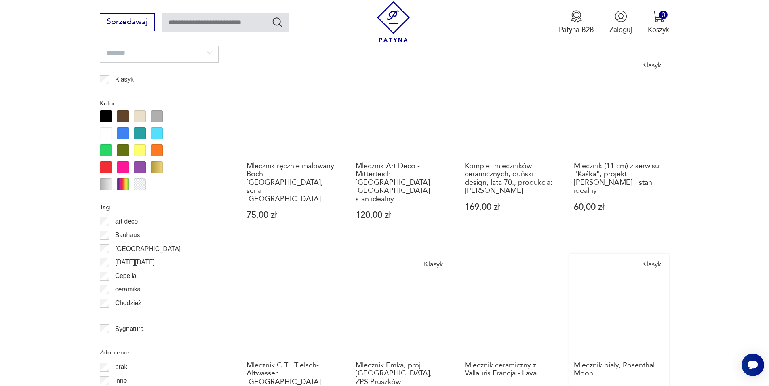
scroll to position [887, 0]
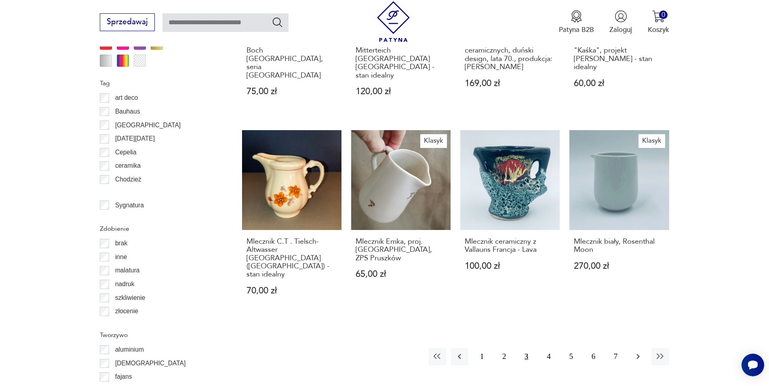
click at [639, 351] on icon "button" at bounding box center [638, 356] width 10 height 10
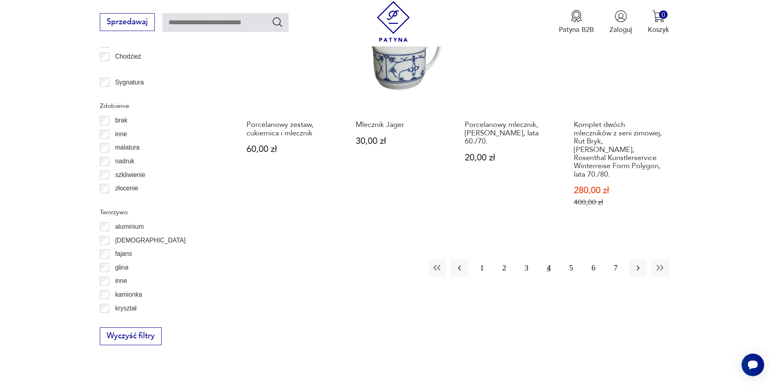
scroll to position [1010, 0]
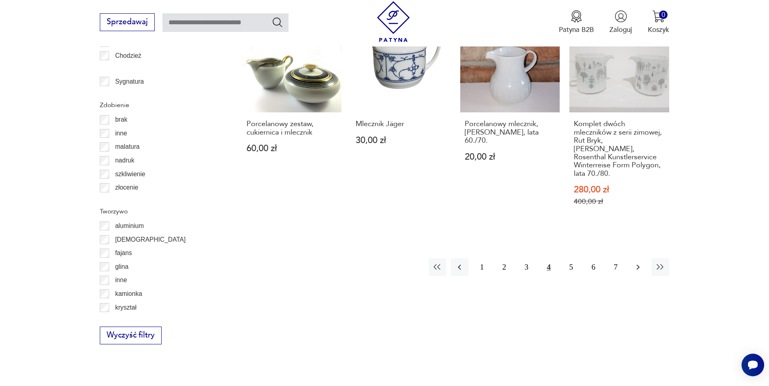
click at [638, 262] on icon "button" at bounding box center [638, 267] width 10 height 10
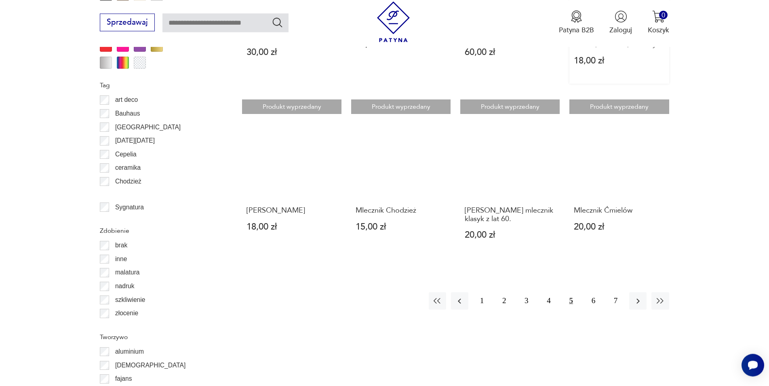
scroll to position [887, 0]
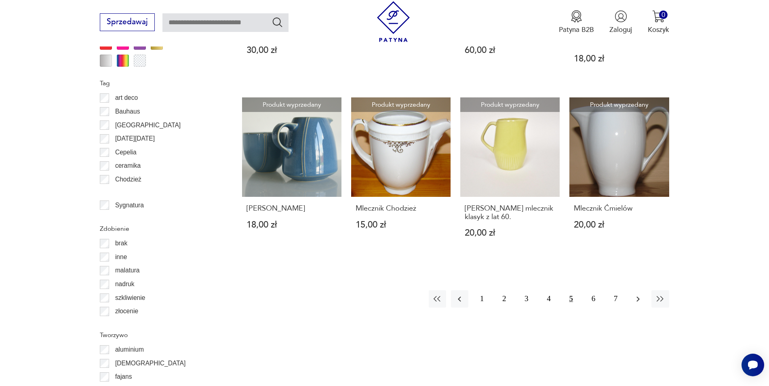
click at [641, 299] on icon "button" at bounding box center [638, 299] width 10 height 10
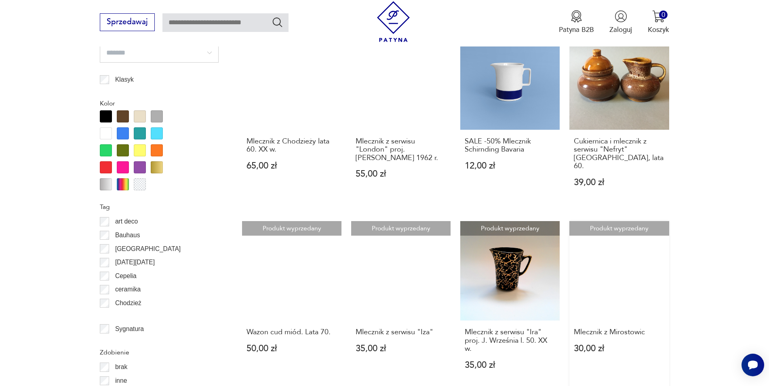
scroll to position [887, 0]
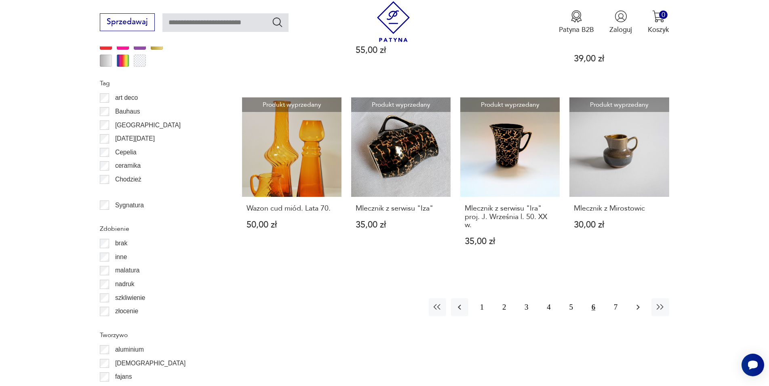
click at [637, 302] on icon "button" at bounding box center [638, 307] width 10 height 10
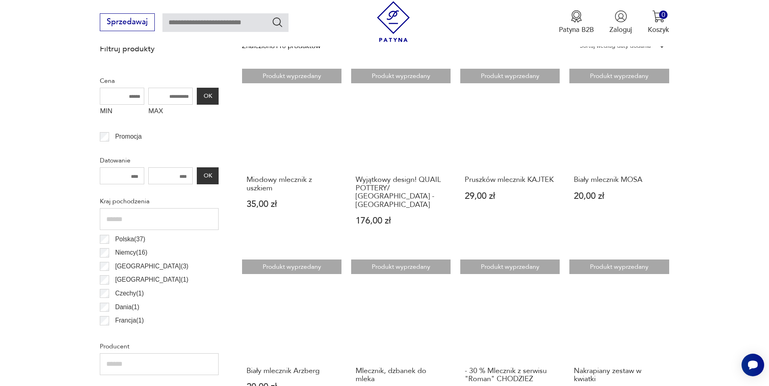
scroll to position [145, 0]
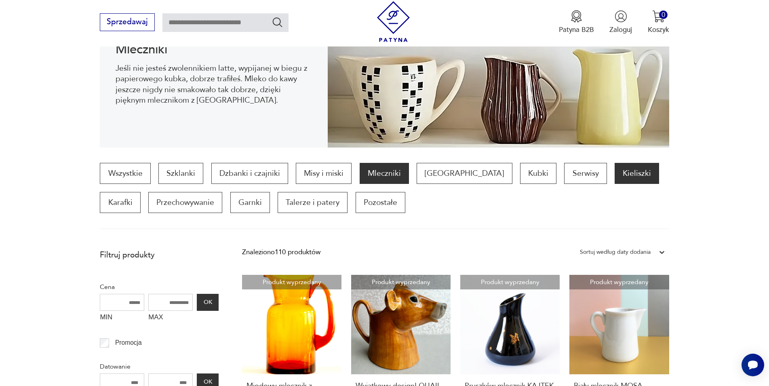
click at [614, 176] on p "Kieliszki" at bounding box center [636, 173] width 44 height 21
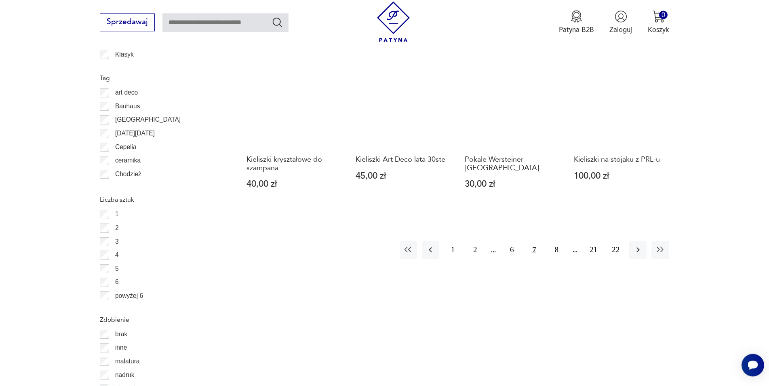
scroll to position [928, 0]
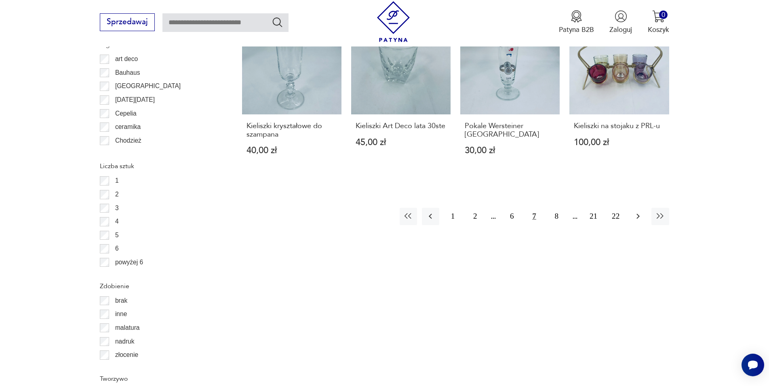
click at [638, 216] on icon "button" at bounding box center [637, 216] width 3 height 5
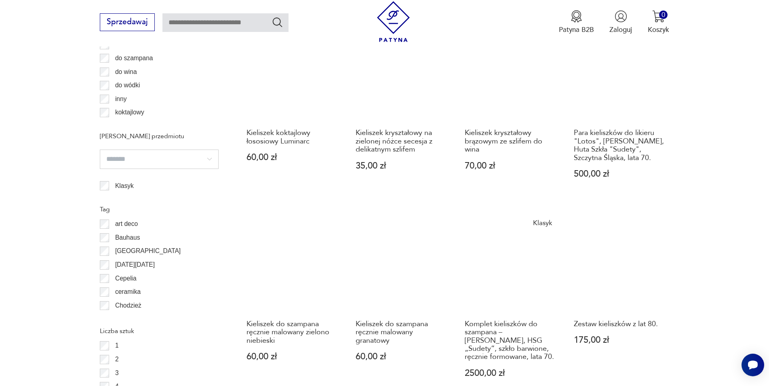
scroll to position [928, 0]
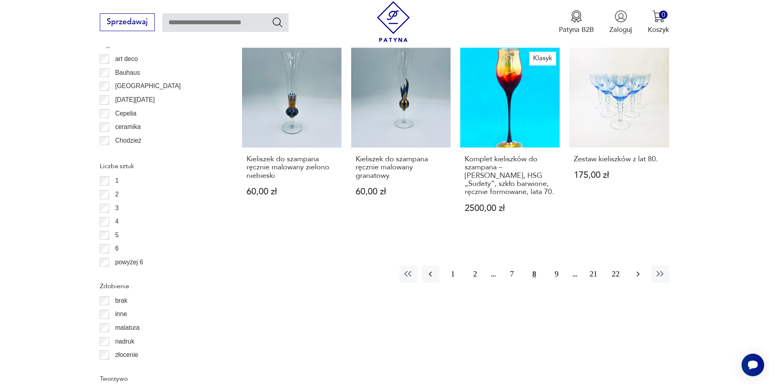
click at [637, 275] on icon "button" at bounding box center [638, 274] width 10 height 10
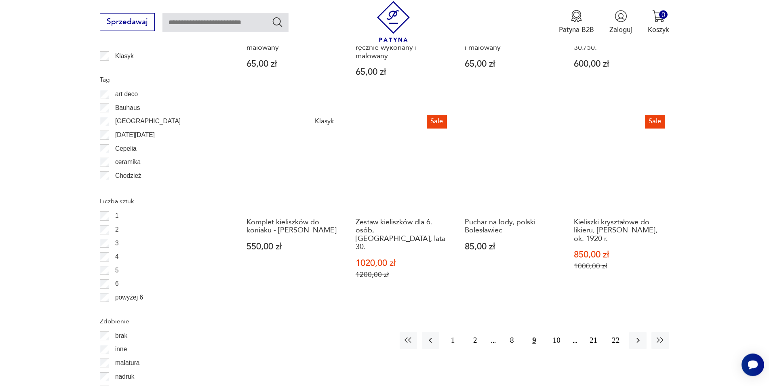
scroll to position [969, 0]
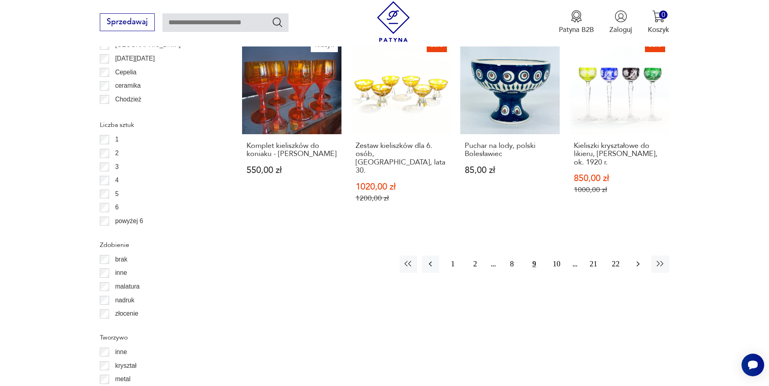
click at [637, 259] on icon "button" at bounding box center [638, 264] width 10 height 10
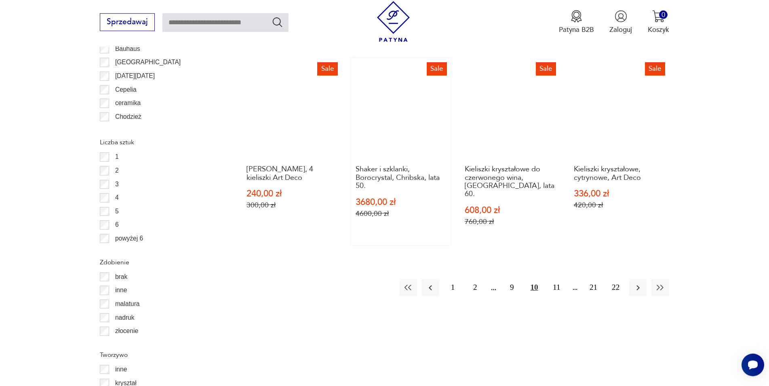
scroll to position [969, 0]
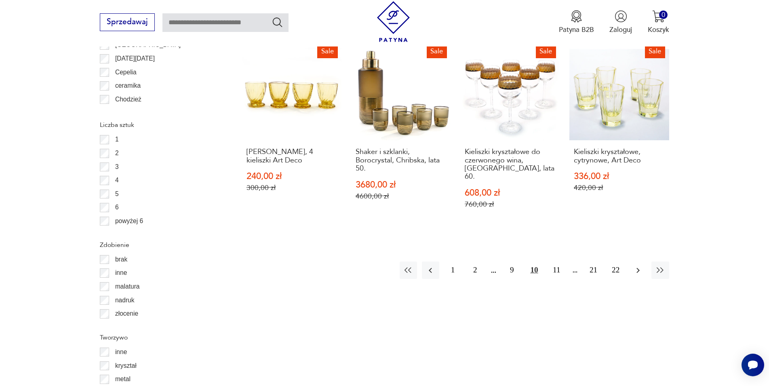
click at [635, 265] on icon "button" at bounding box center [638, 270] width 10 height 10
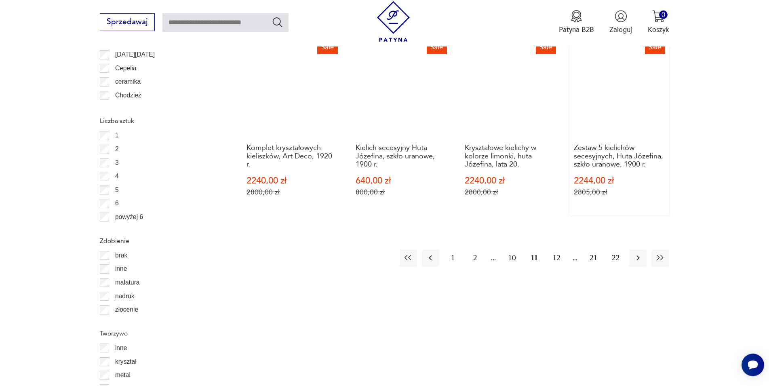
scroll to position [1010, 0]
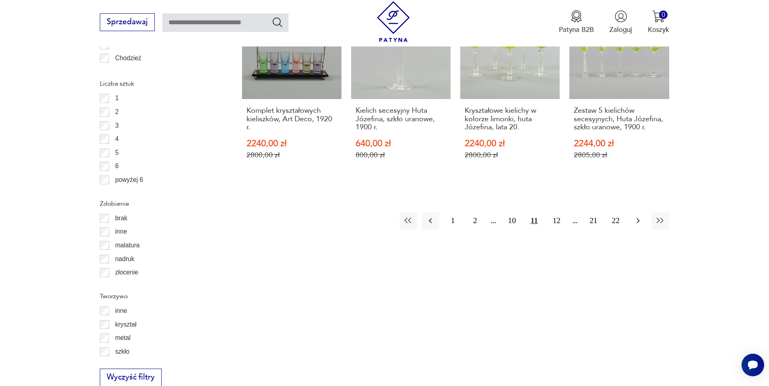
click at [637, 218] on icon "button" at bounding box center [637, 220] width 3 height 5
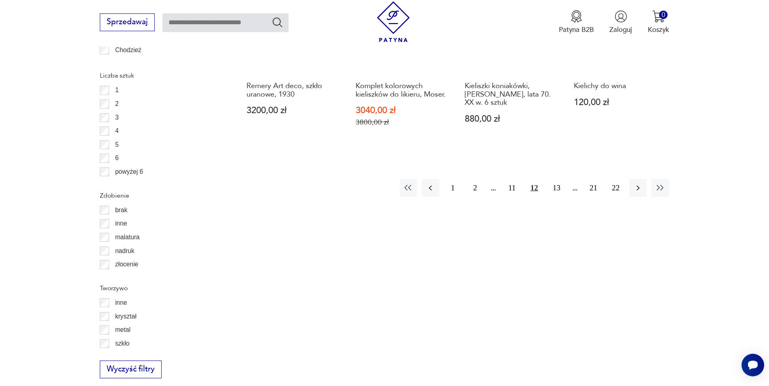
scroll to position [1052, 0]
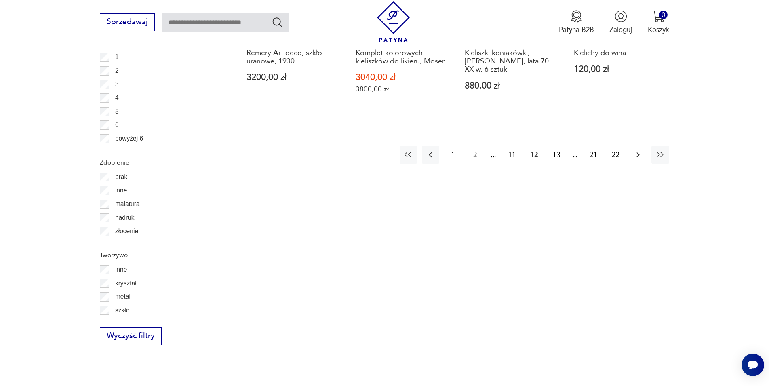
click at [635, 160] on icon "button" at bounding box center [638, 155] width 10 height 10
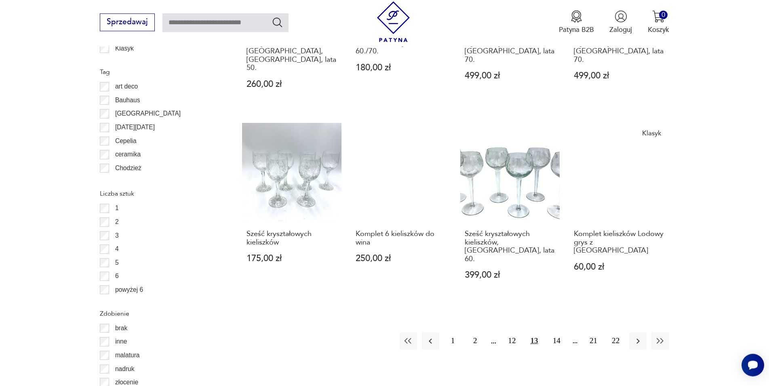
scroll to position [928, 0]
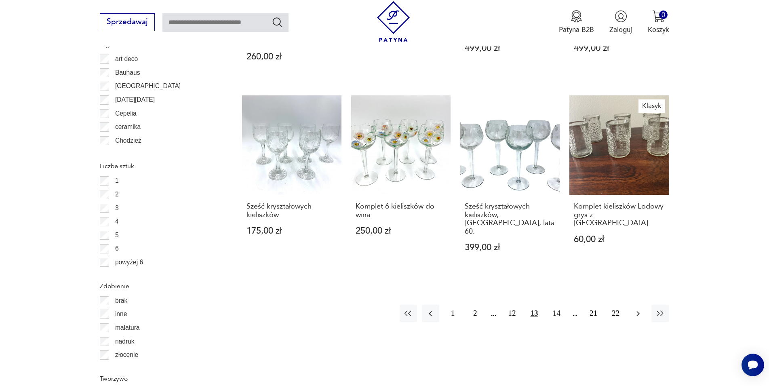
click at [634, 309] on icon "button" at bounding box center [638, 314] width 10 height 10
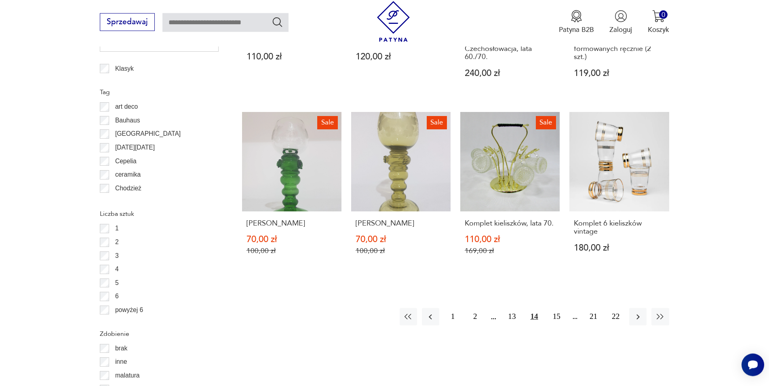
scroll to position [887, 0]
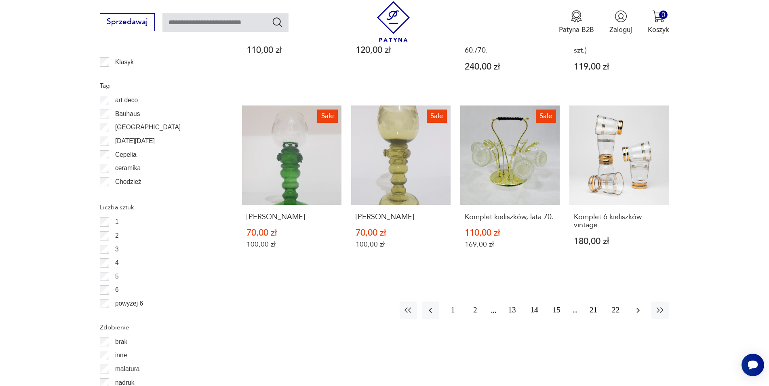
click at [641, 305] on icon "button" at bounding box center [638, 310] width 10 height 10
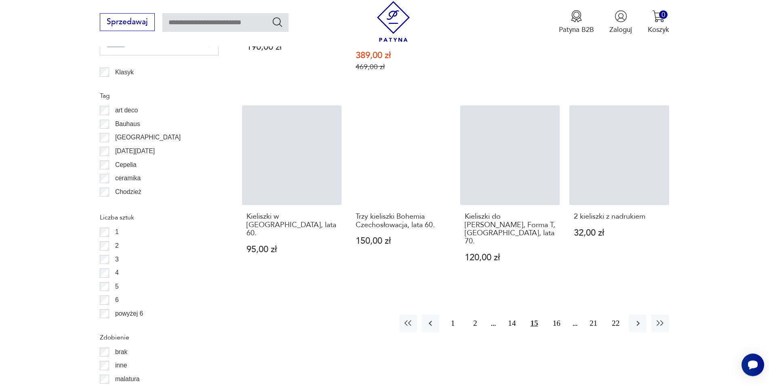
scroll to position [928, 0]
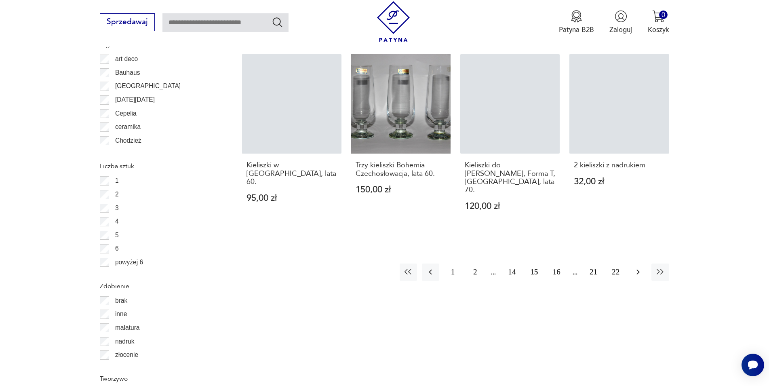
click at [638, 267] on icon "button" at bounding box center [638, 272] width 10 height 10
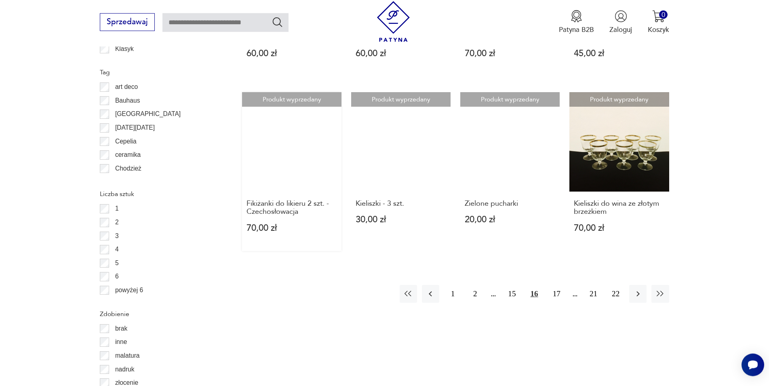
scroll to position [928, 0]
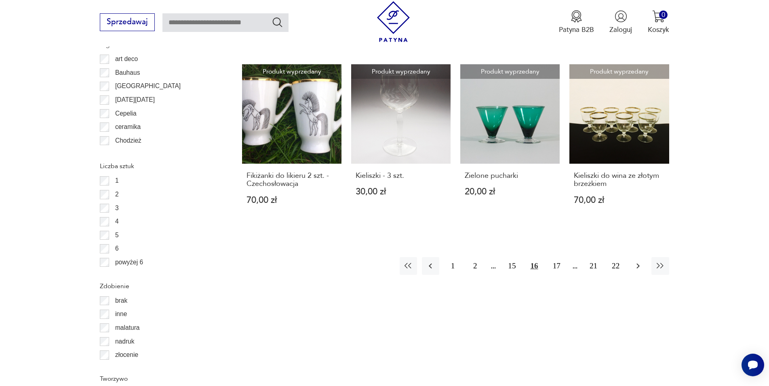
click at [638, 261] on icon "button" at bounding box center [638, 266] width 10 height 10
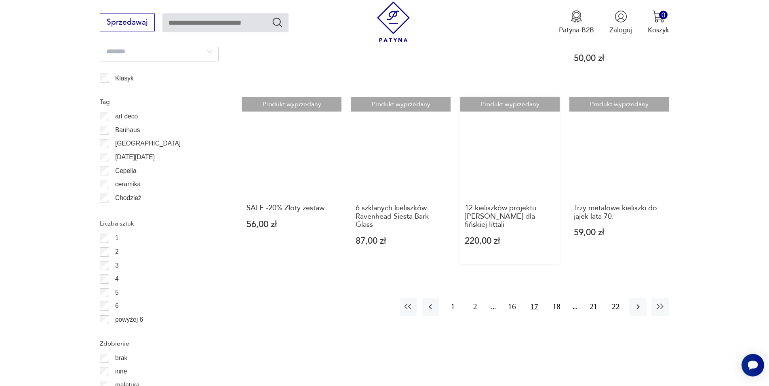
scroll to position [887, 0]
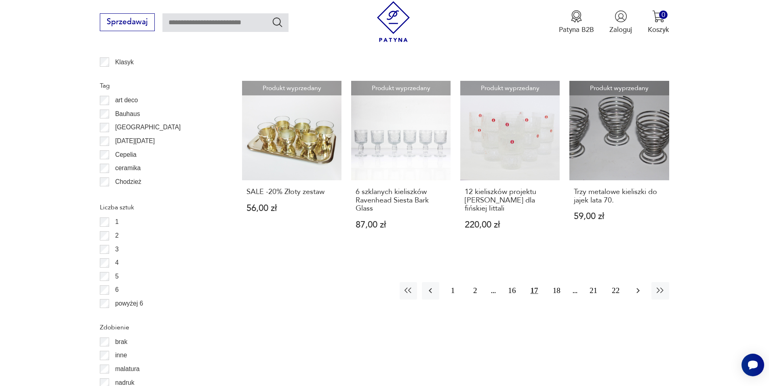
click at [637, 291] on icon "button" at bounding box center [638, 291] width 10 height 10
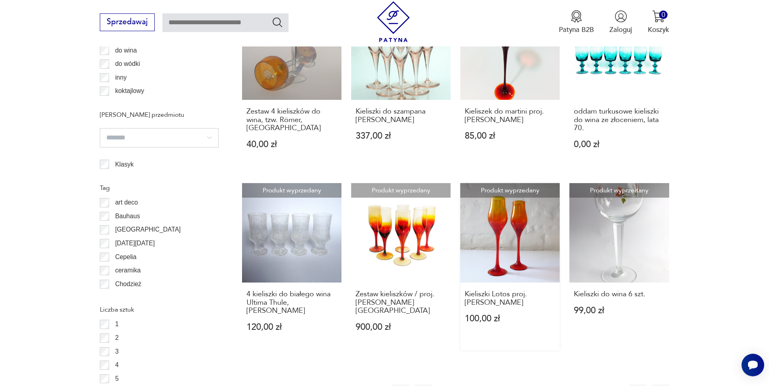
scroll to position [846, 0]
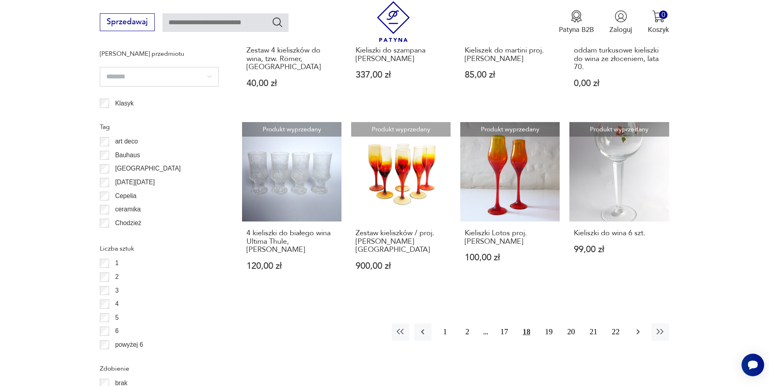
click at [641, 327] on icon "button" at bounding box center [638, 332] width 10 height 10
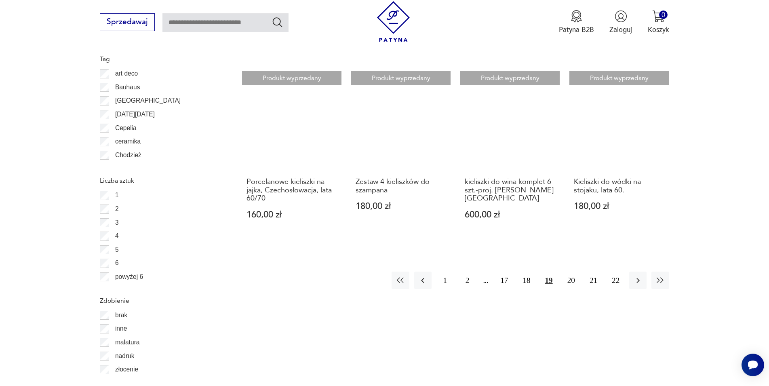
scroll to position [928, 0]
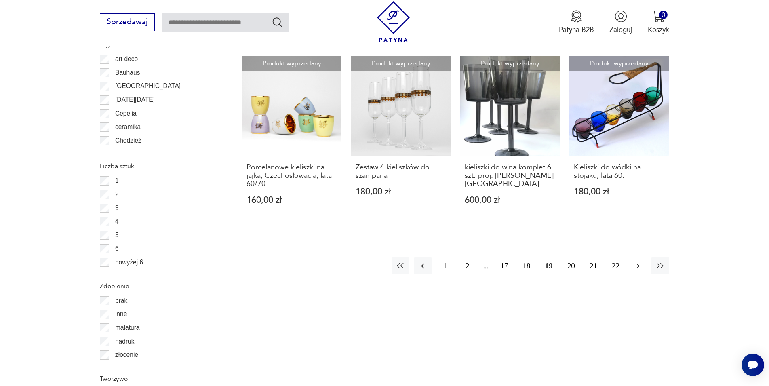
click at [634, 264] on button "button" at bounding box center [637, 265] width 17 height 17
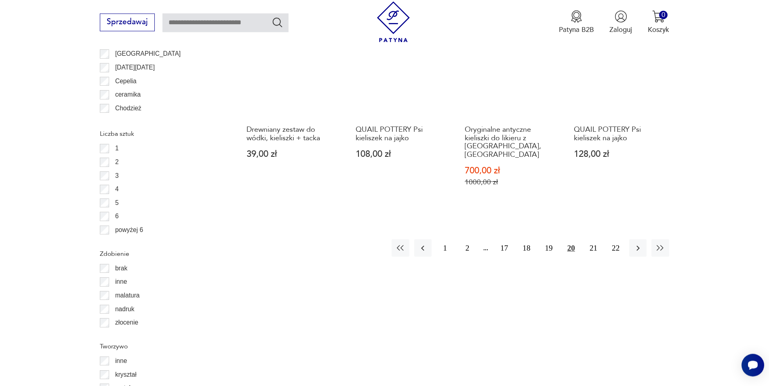
scroll to position [969, 0]
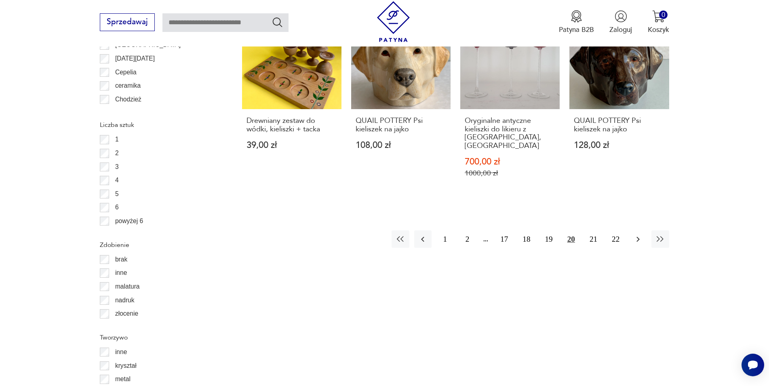
click at [637, 234] on icon "button" at bounding box center [638, 239] width 10 height 10
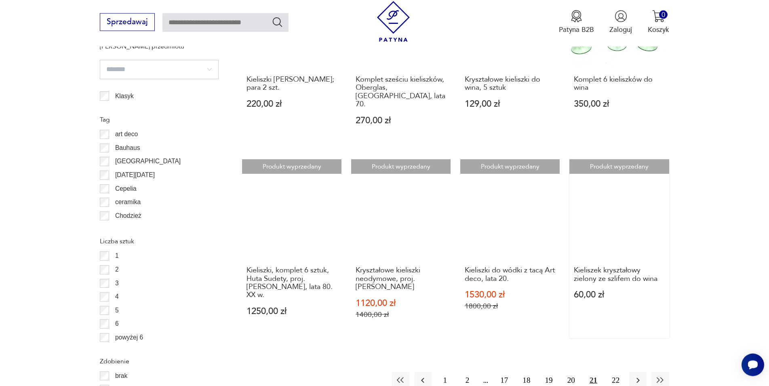
scroll to position [887, 0]
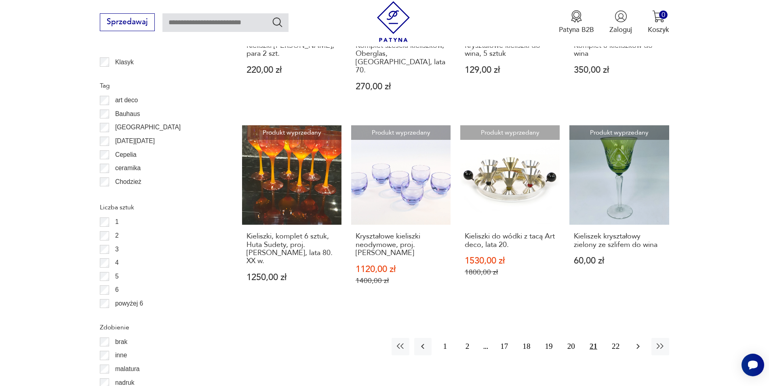
click at [637, 341] on icon "button" at bounding box center [638, 346] width 10 height 10
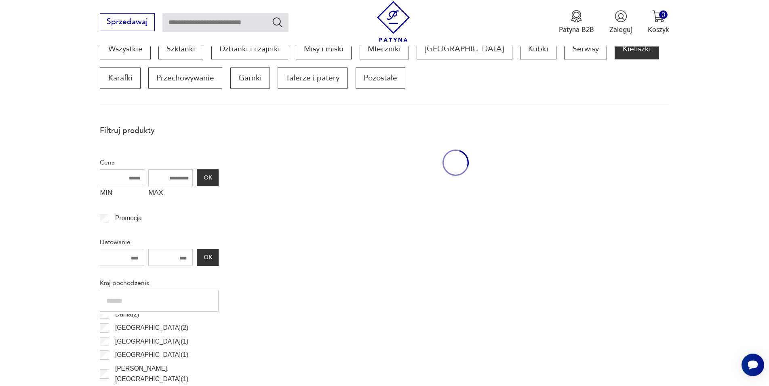
scroll to position [269, 0]
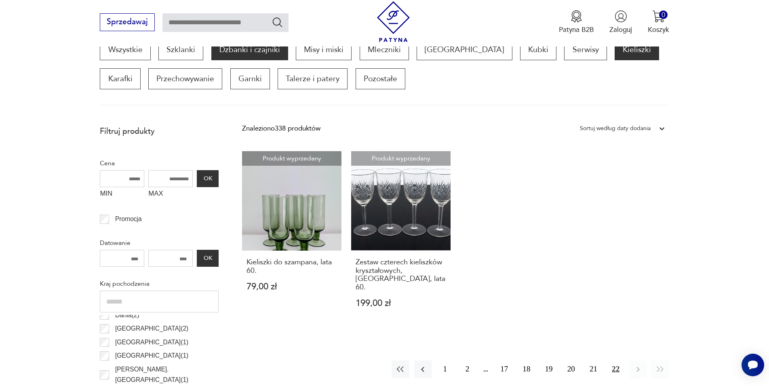
click at [268, 54] on p "Dzbanki i czajniki" at bounding box center [249, 49] width 77 height 21
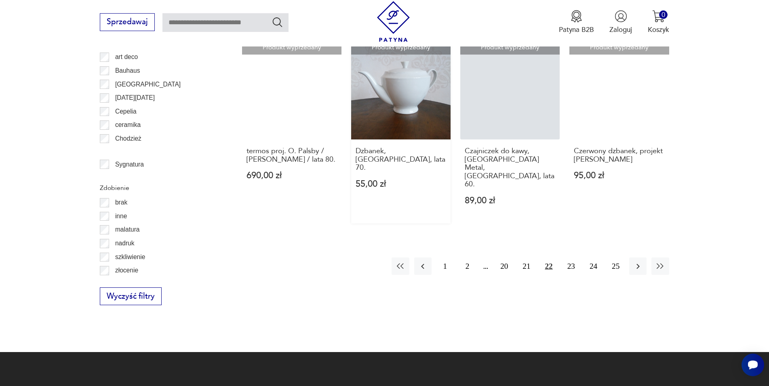
scroll to position [928, 0]
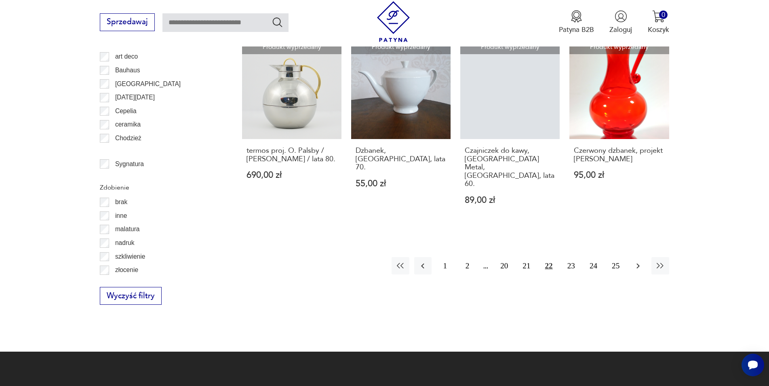
click at [634, 261] on icon "button" at bounding box center [638, 266] width 10 height 10
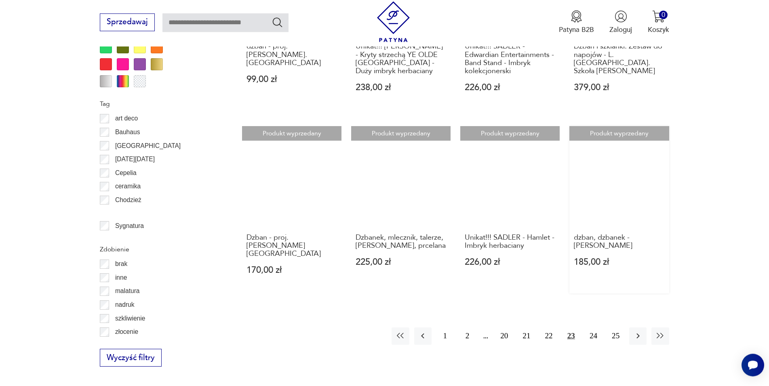
scroll to position [928, 0]
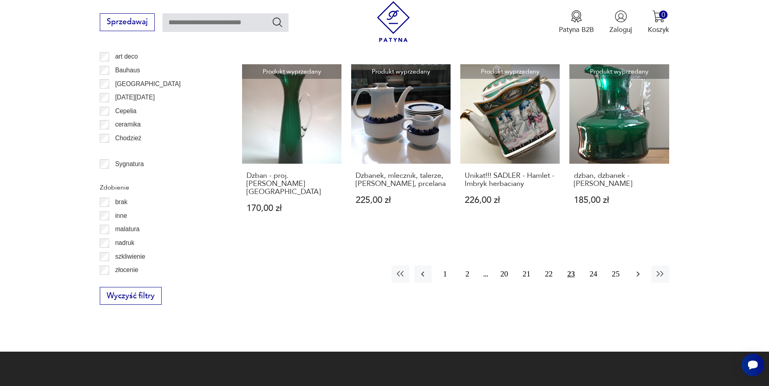
click at [643, 265] on button "button" at bounding box center [637, 273] width 17 height 17
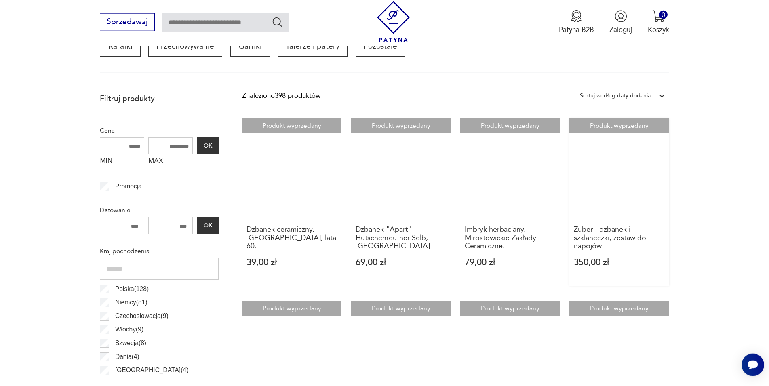
scroll to position [269, 0]
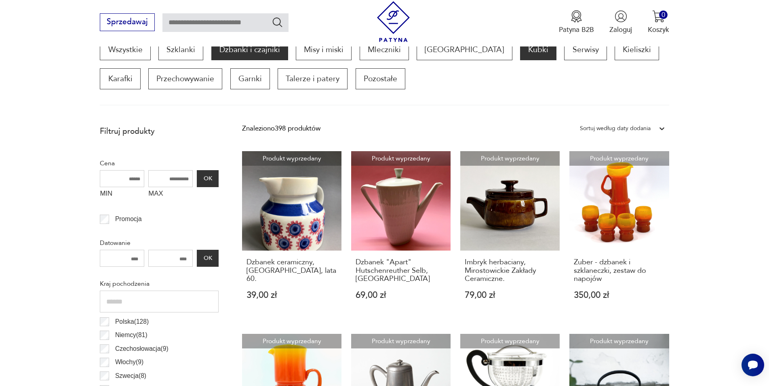
click at [520, 51] on p "Kubki" at bounding box center [538, 49] width 36 height 21
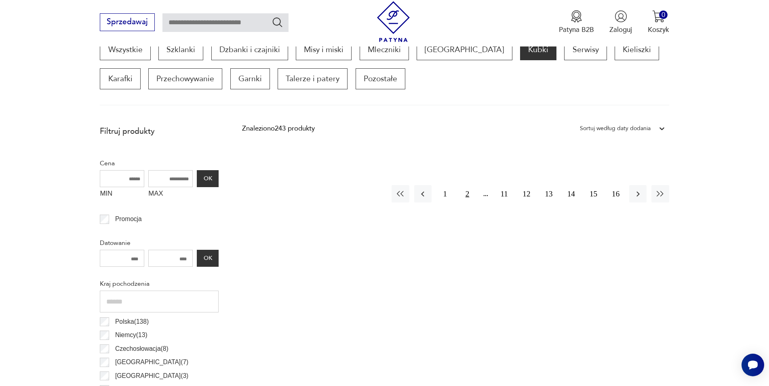
click at [468, 195] on button "2" at bounding box center [466, 193] width 17 height 17
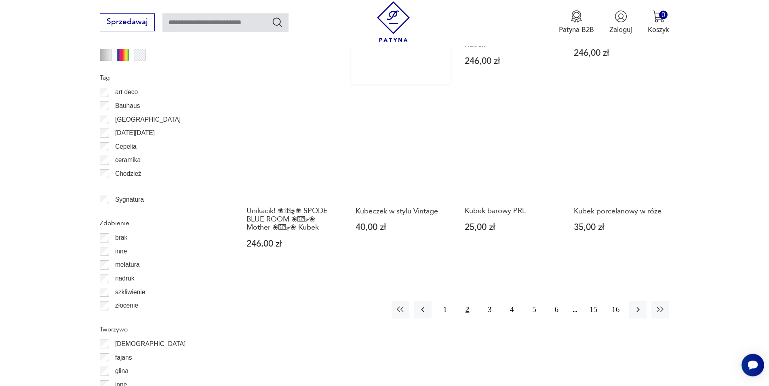
scroll to position [969, 0]
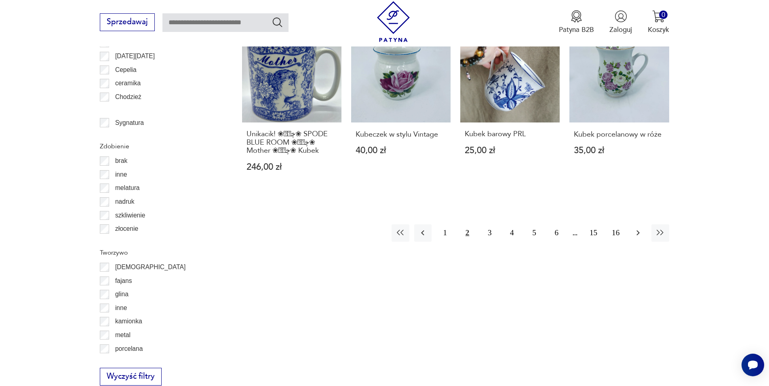
click at [639, 228] on icon "button" at bounding box center [638, 233] width 10 height 10
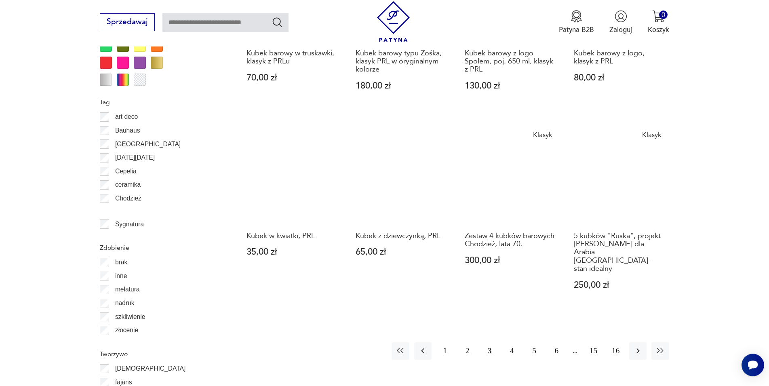
scroll to position [887, 0]
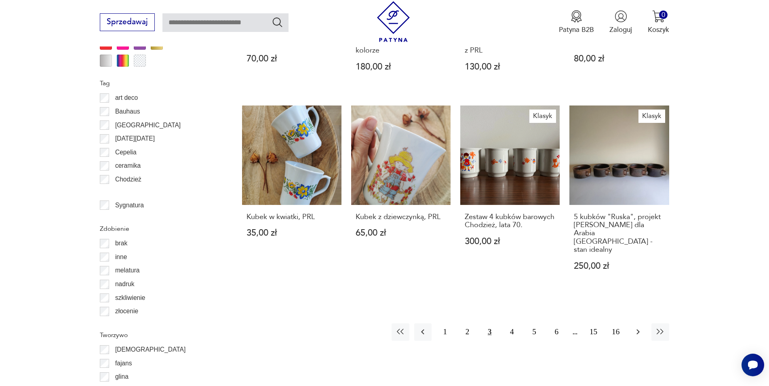
click at [640, 327] on icon "button" at bounding box center [638, 332] width 10 height 10
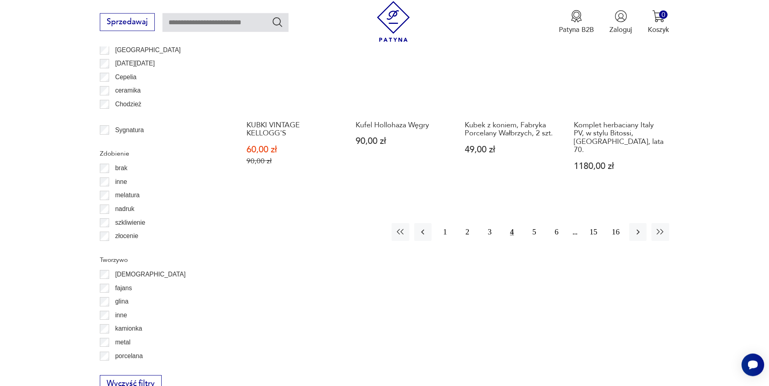
scroll to position [969, 0]
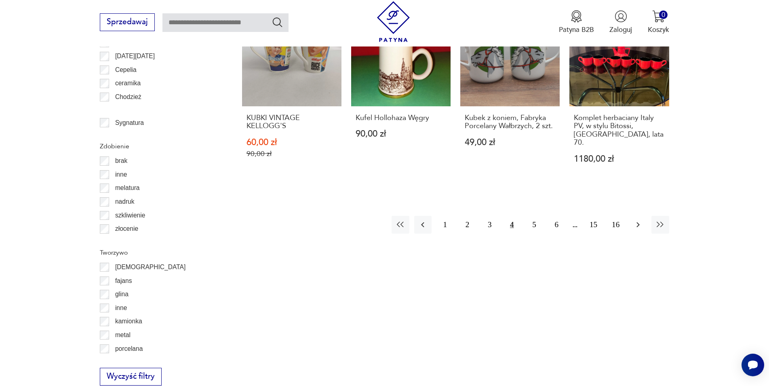
click at [637, 220] on icon "button" at bounding box center [638, 225] width 10 height 10
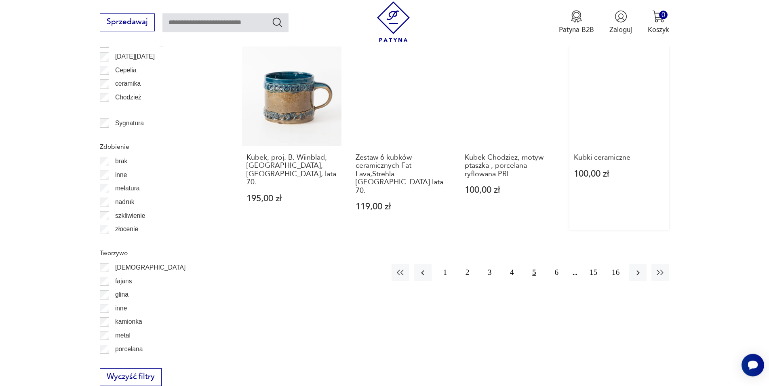
scroll to position [969, 0]
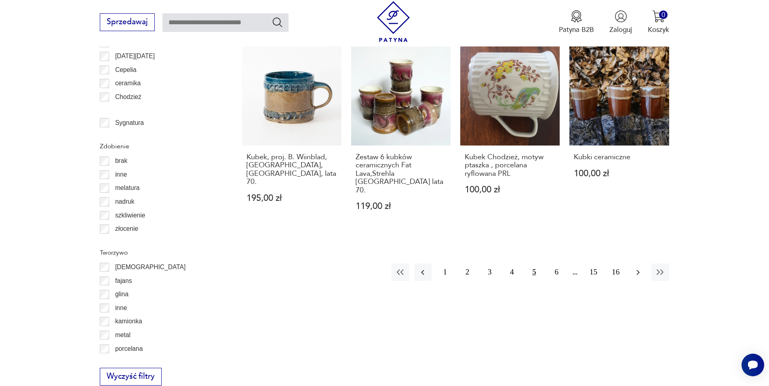
click at [638, 267] on icon "button" at bounding box center [638, 272] width 10 height 10
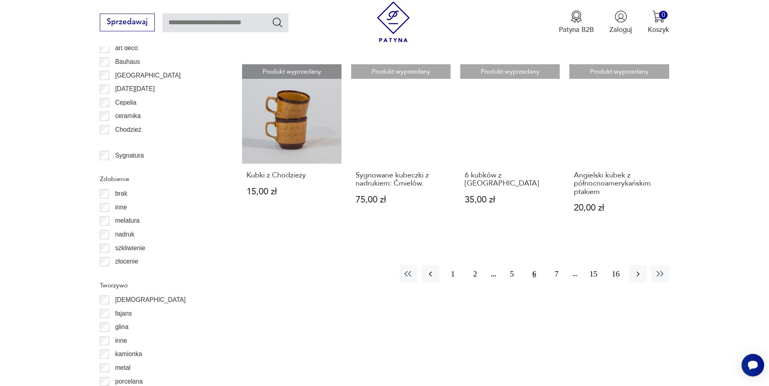
scroll to position [969, 0]
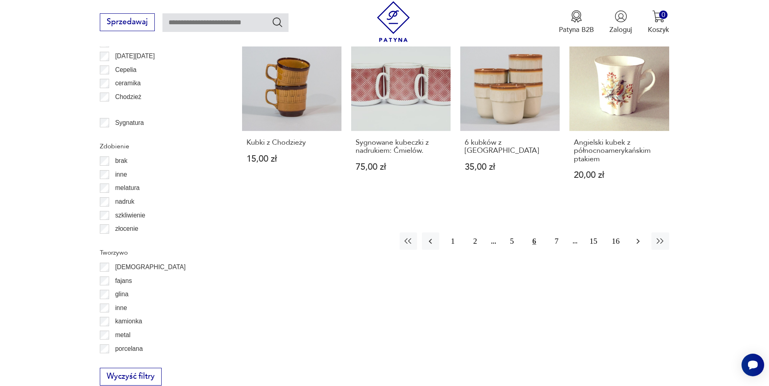
click at [637, 236] on icon "button" at bounding box center [638, 241] width 10 height 10
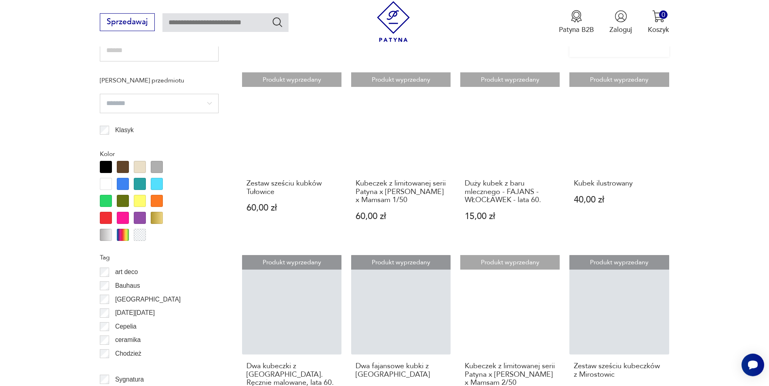
scroll to position [763, 0]
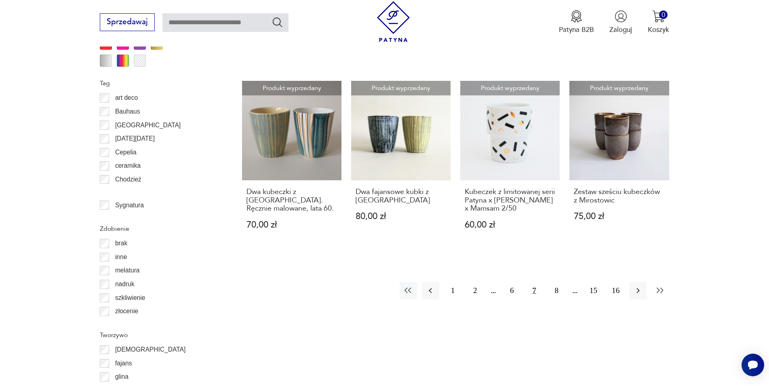
scroll to position [887, 0]
click at [638, 293] on icon "button" at bounding box center [638, 291] width 10 height 10
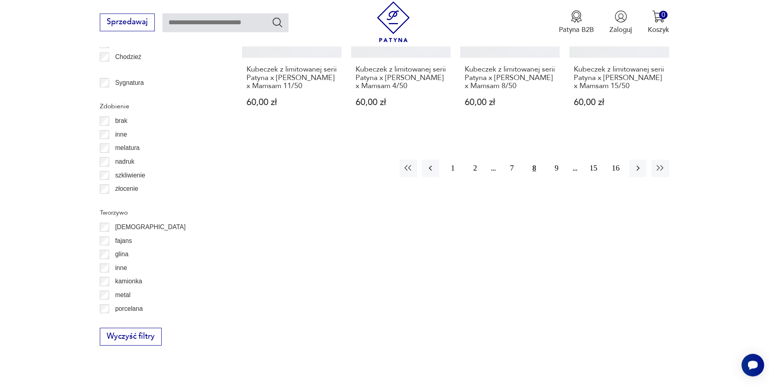
scroll to position [1010, 0]
click at [637, 172] on icon "button" at bounding box center [638, 167] width 10 height 10
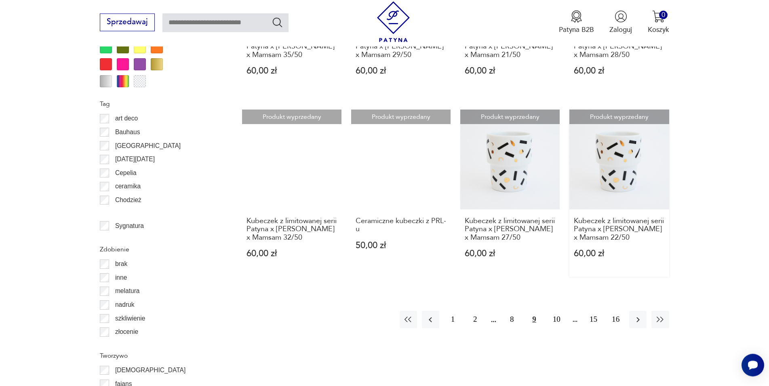
scroll to position [928, 0]
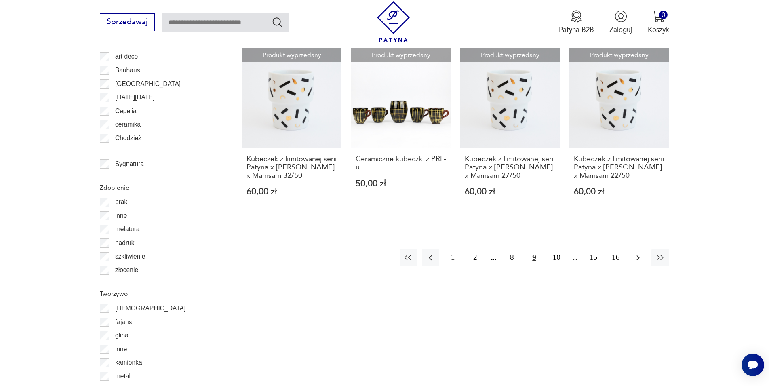
click at [642, 263] on icon "button" at bounding box center [638, 258] width 10 height 10
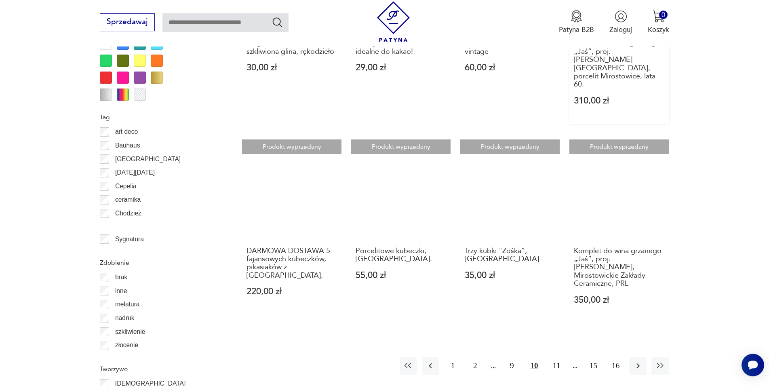
scroll to position [928, 0]
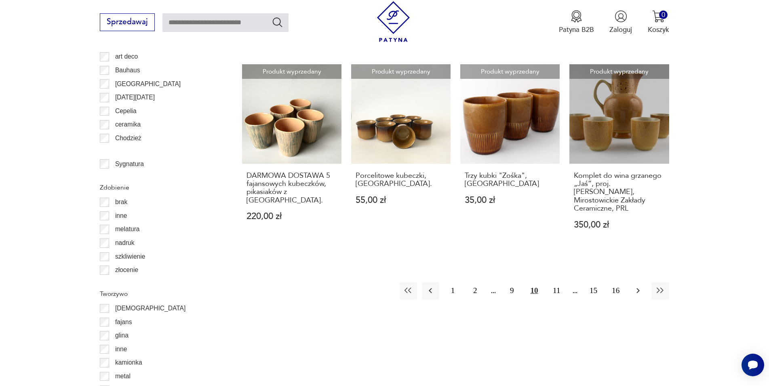
click at [637, 286] on icon "button" at bounding box center [638, 291] width 10 height 10
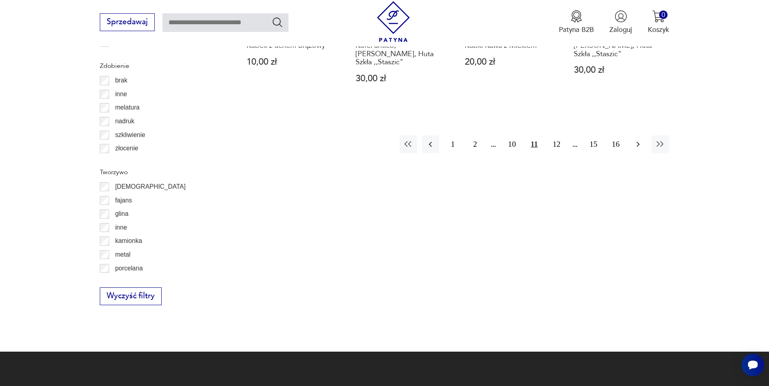
scroll to position [1052, 0]
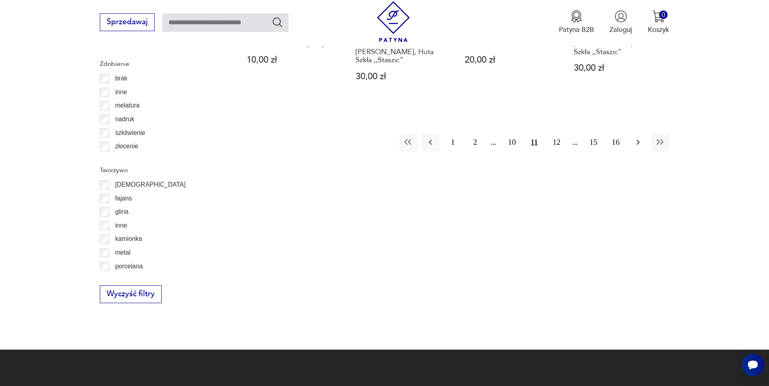
click at [633, 137] on icon "button" at bounding box center [638, 142] width 10 height 10
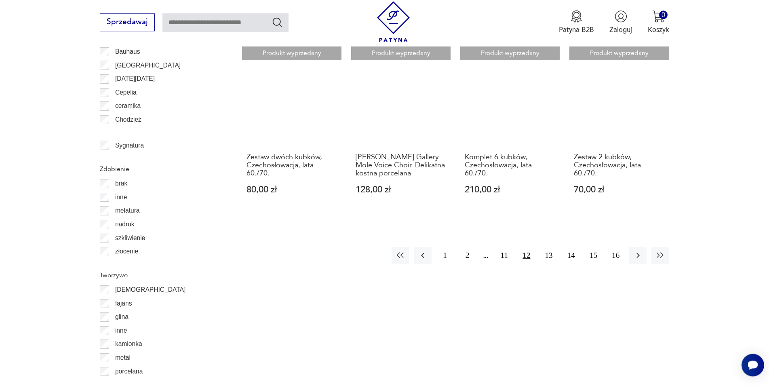
scroll to position [969, 0]
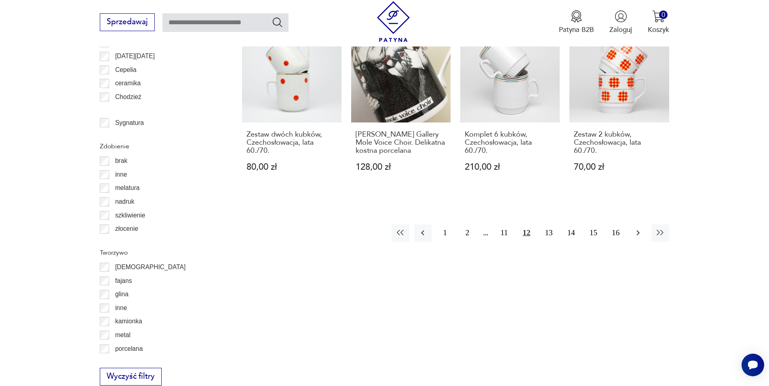
click at [638, 228] on icon "button" at bounding box center [638, 233] width 10 height 10
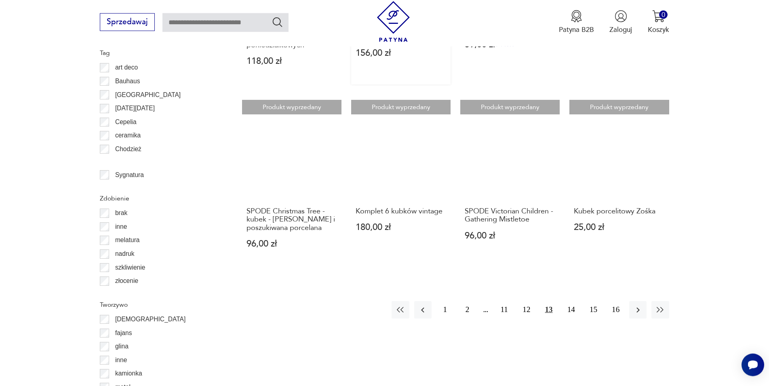
scroll to position [928, 0]
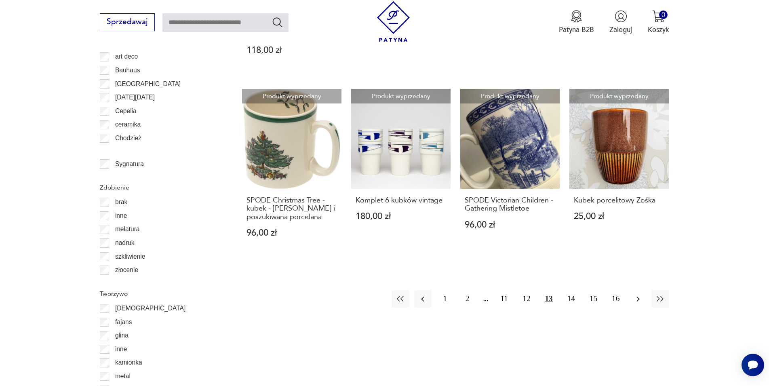
click at [639, 296] on icon "button" at bounding box center [637, 298] width 3 height 5
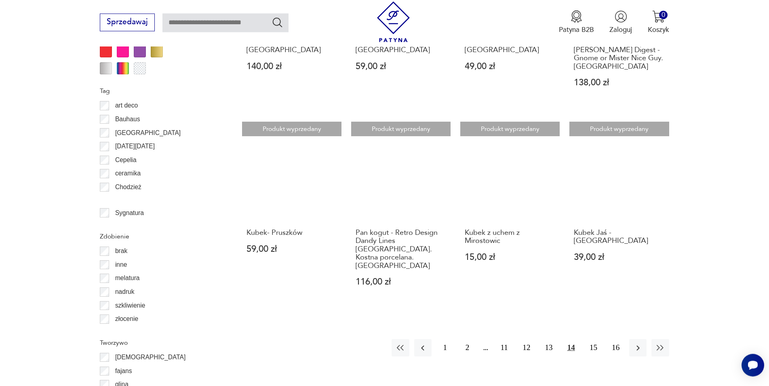
scroll to position [928, 0]
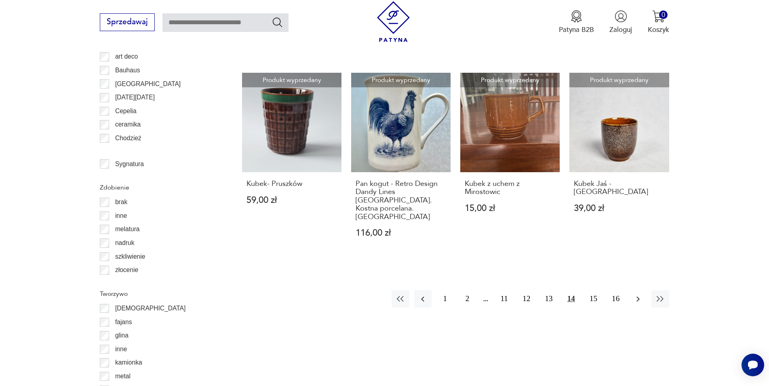
click at [634, 294] on icon "button" at bounding box center [638, 299] width 10 height 10
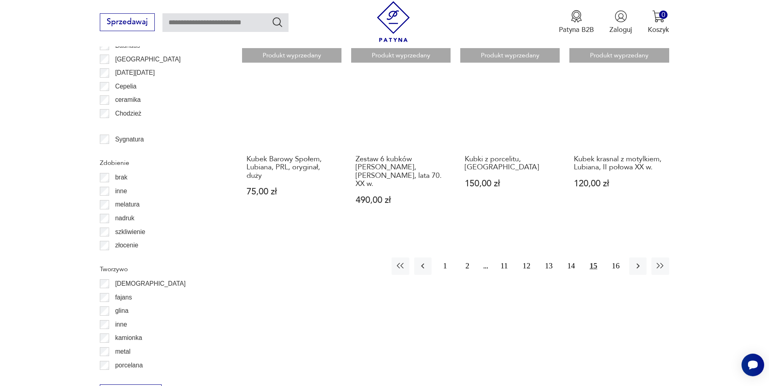
scroll to position [969, 0]
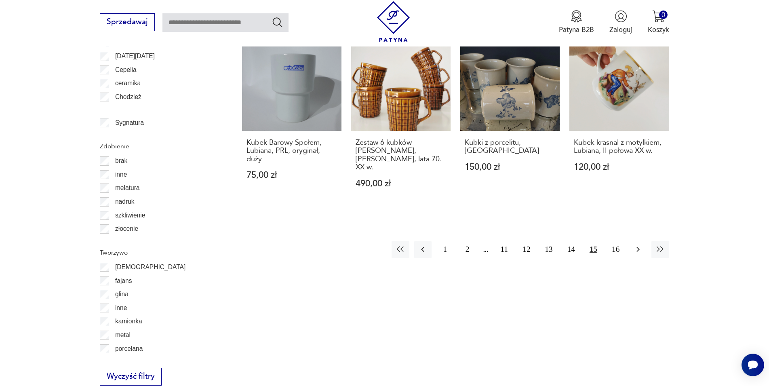
click at [633, 244] on icon "button" at bounding box center [638, 249] width 10 height 10
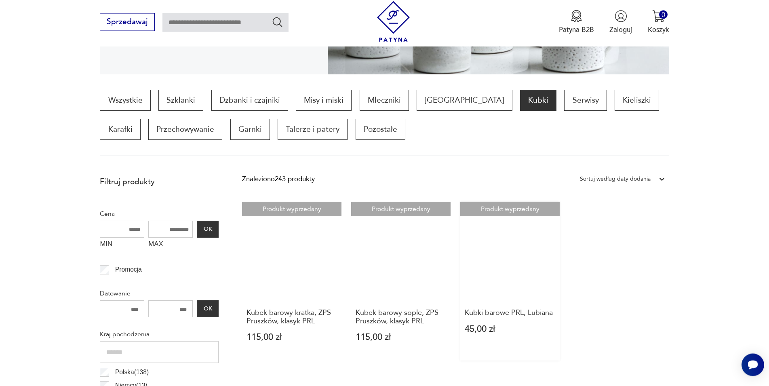
scroll to position [187, 0]
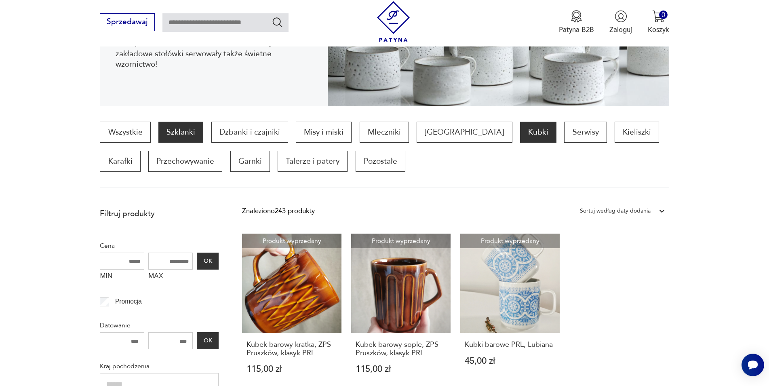
click at [185, 132] on p "Szklanki" at bounding box center [180, 132] width 45 height 21
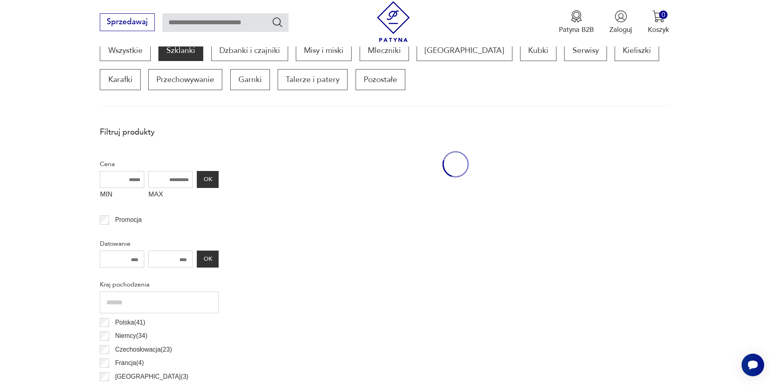
scroll to position [269, 0]
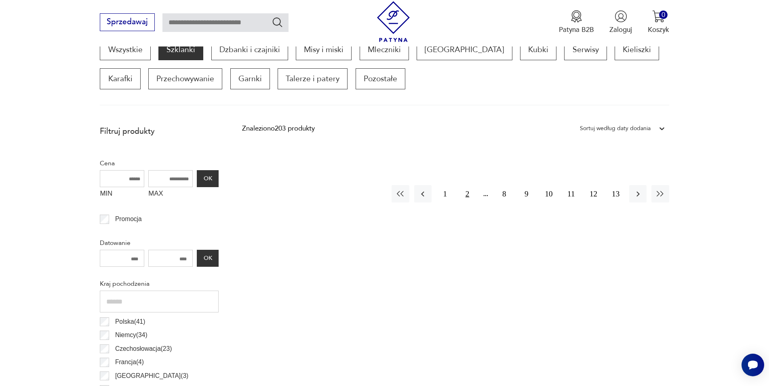
click at [466, 193] on button "2" at bounding box center [466, 193] width 17 height 17
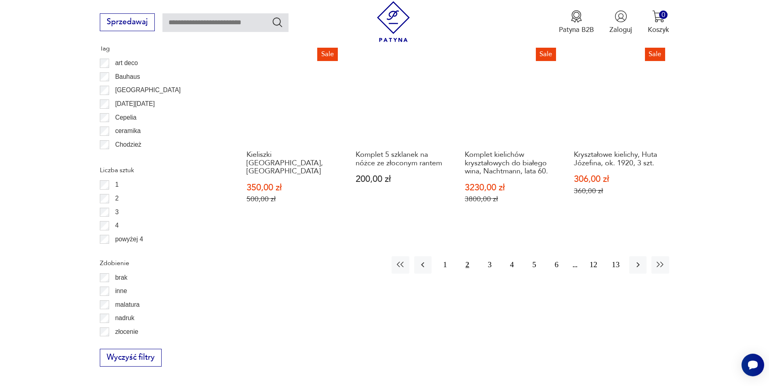
scroll to position [928, 0]
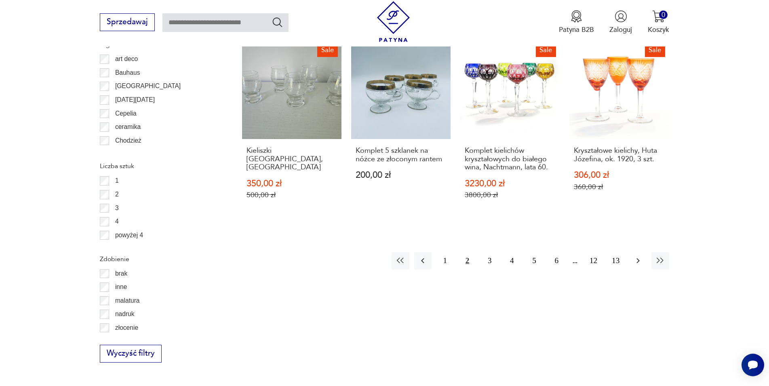
click at [634, 256] on icon "button" at bounding box center [638, 261] width 10 height 10
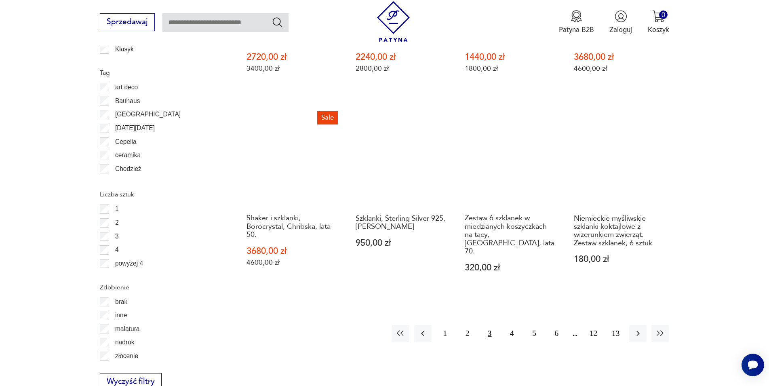
scroll to position [928, 0]
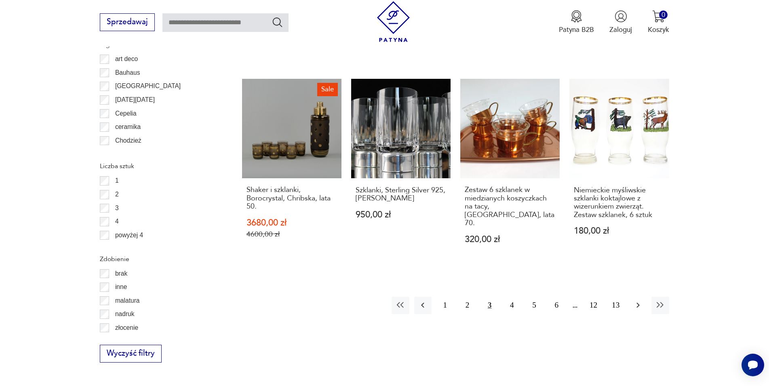
click at [638, 300] on icon "button" at bounding box center [638, 305] width 10 height 10
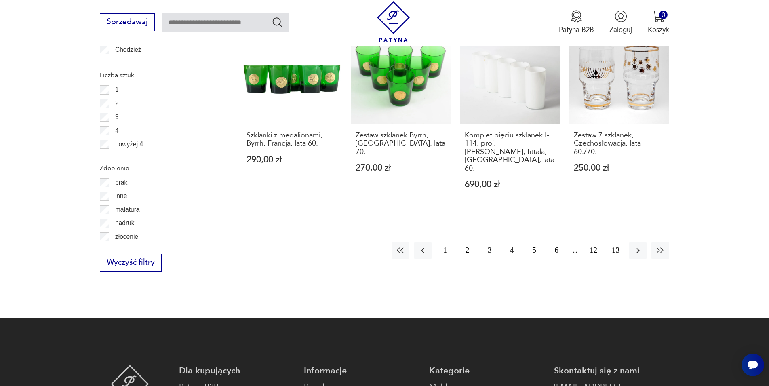
scroll to position [1052, 0]
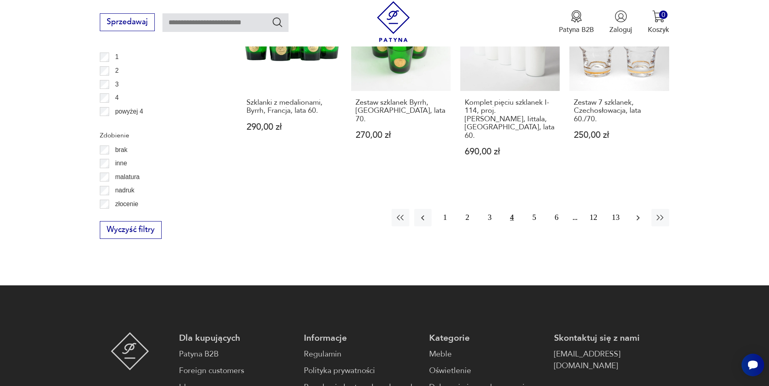
click at [631, 209] on button "button" at bounding box center [637, 217] width 17 height 17
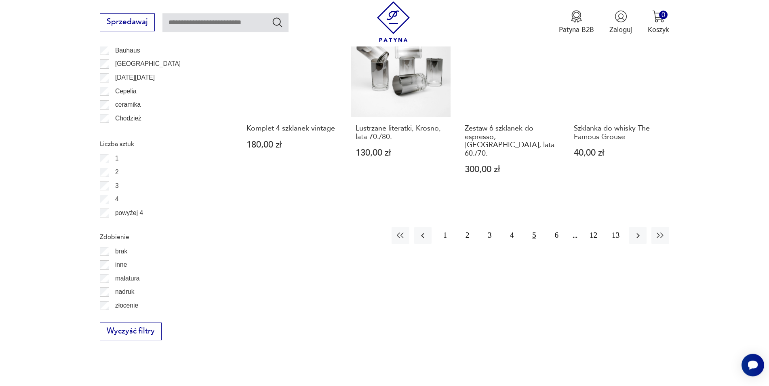
scroll to position [969, 0]
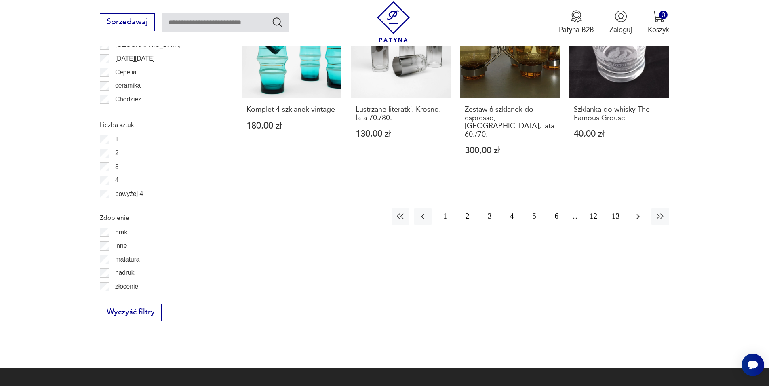
click at [639, 214] on icon "button" at bounding box center [637, 216] width 3 height 5
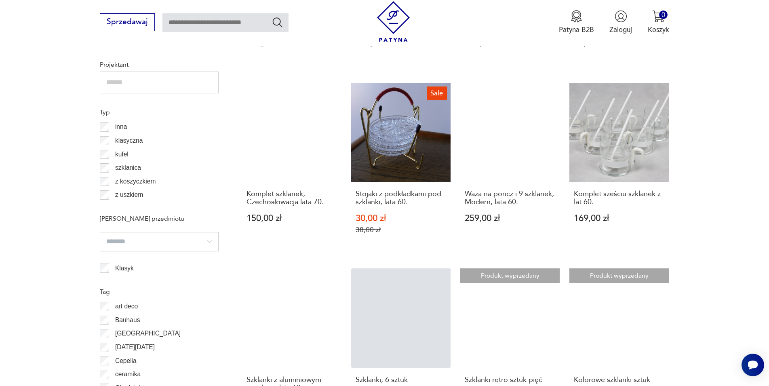
scroll to position [846, 0]
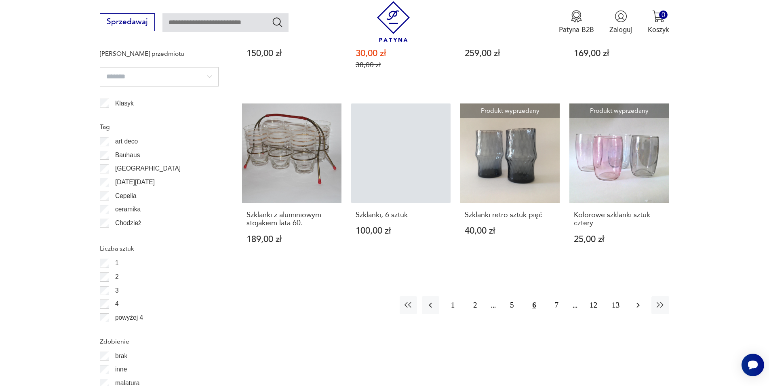
click at [642, 310] on icon "button" at bounding box center [638, 305] width 10 height 10
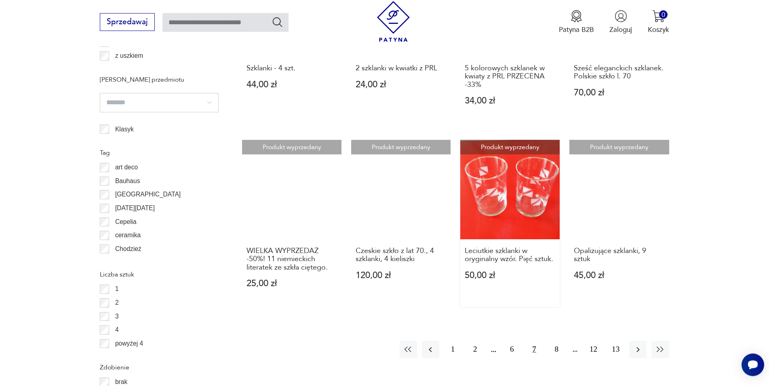
scroll to position [846, 0]
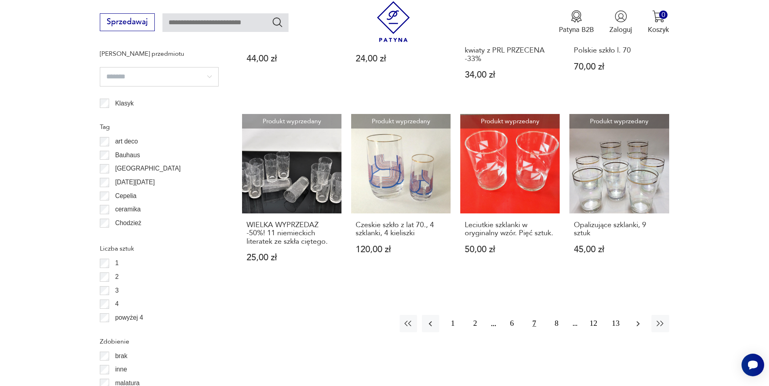
click at [635, 321] on icon "button" at bounding box center [638, 324] width 10 height 10
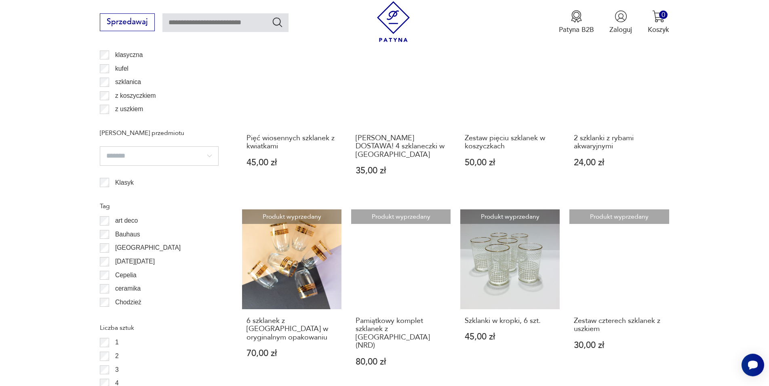
scroll to position [846, 0]
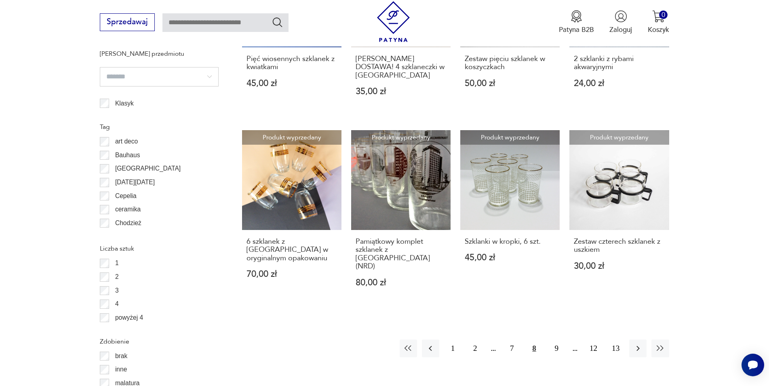
drag, startPoint x: 635, startPoint y: 313, endPoint x: 629, endPoint y: 311, distance: 6.5
click at [635, 343] on icon "button" at bounding box center [638, 348] width 10 height 10
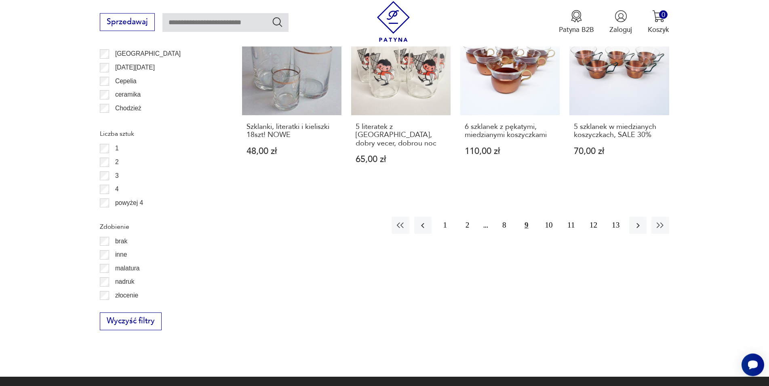
scroll to position [969, 0]
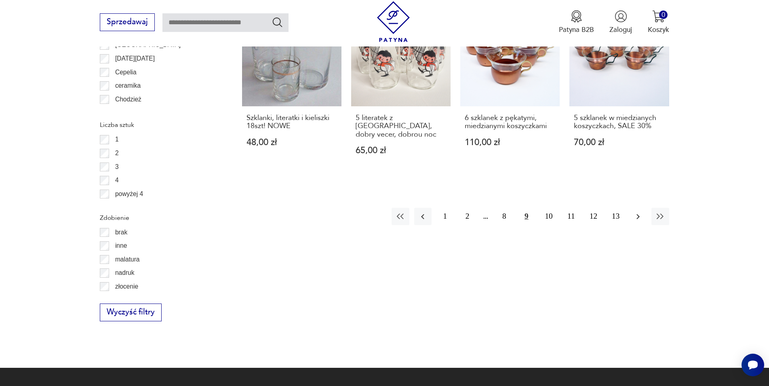
click at [642, 221] on icon "button" at bounding box center [638, 217] width 10 height 10
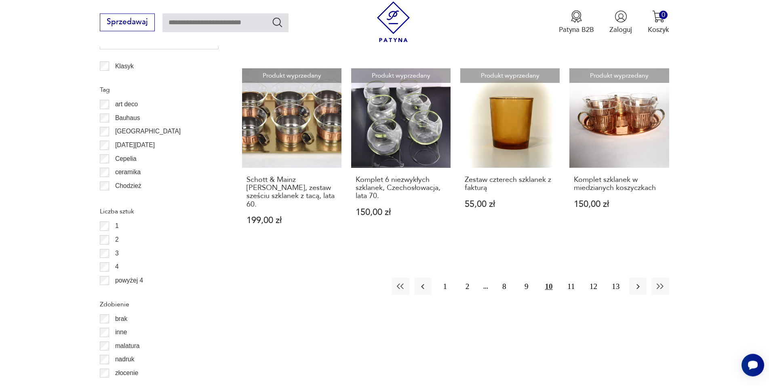
scroll to position [887, 0]
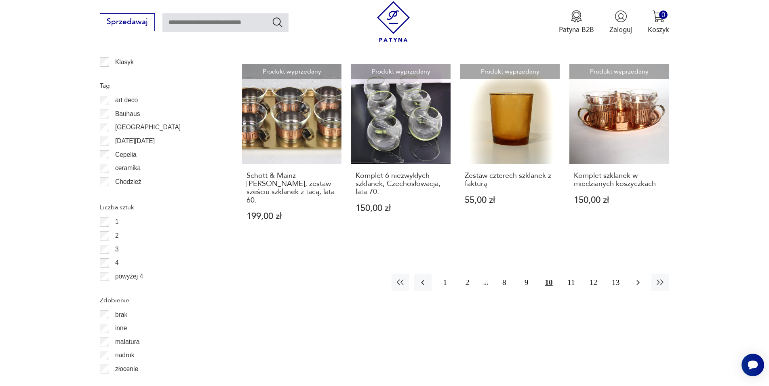
click at [635, 277] on icon "button" at bounding box center [638, 282] width 10 height 10
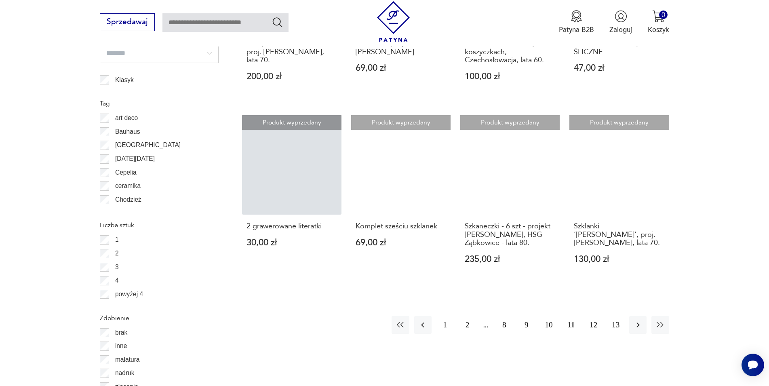
scroll to position [969, 0]
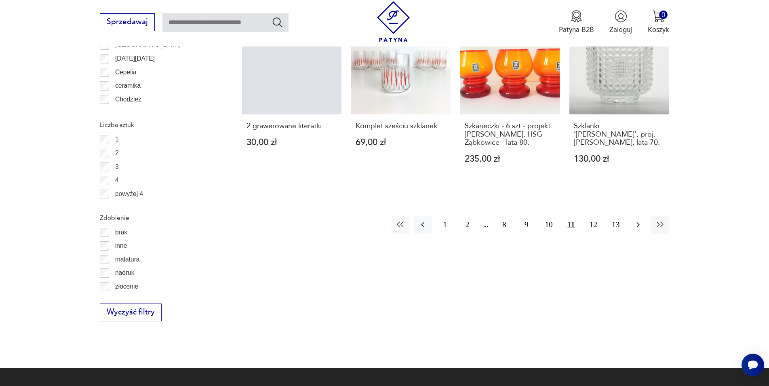
click at [636, 220] on icon "button" at bounding box center [638, 225] width 10 height 10
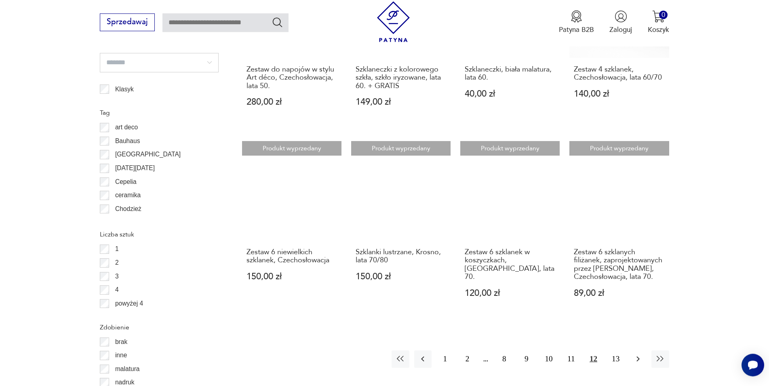
scroll to position [928, 0]
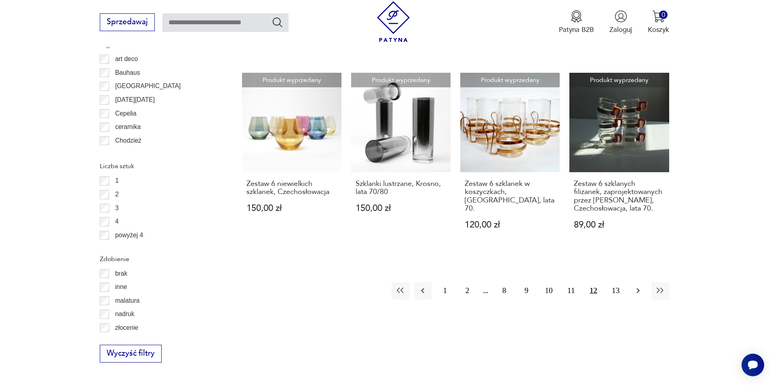
click at [641, 286] on icon "button" at bounding box center [638, 291] width 10 height 10
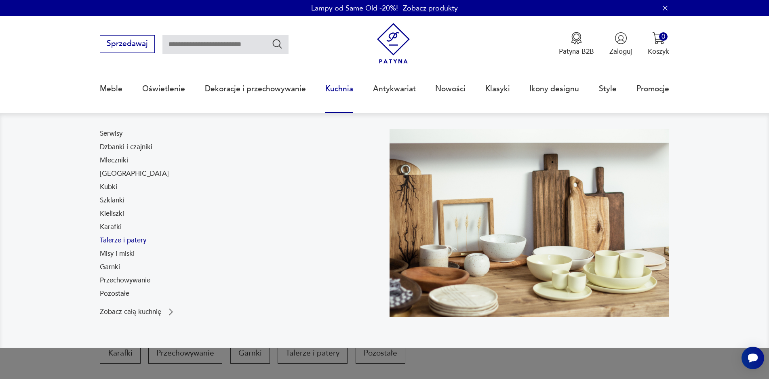
click at [138, 241] on link "Talerze i patery" at bounding box center [123, 240] width 46 height 10
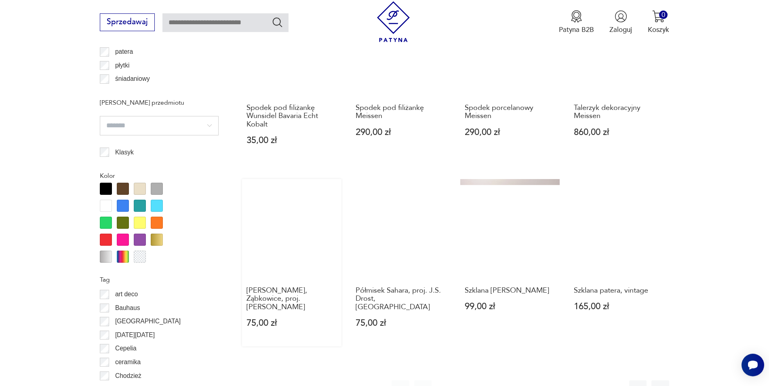
scroll to position [887, 0]
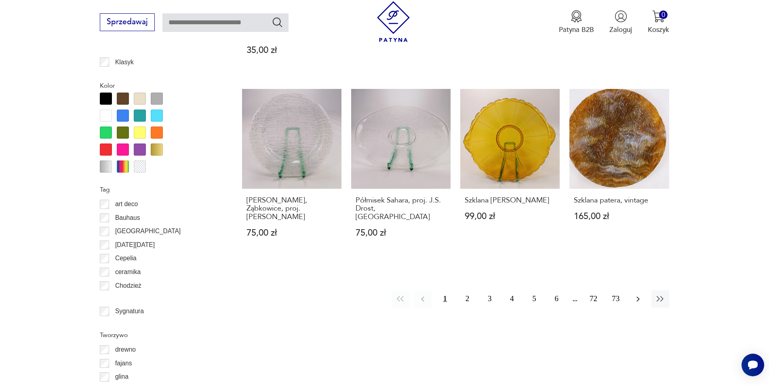
click at [638, 296] on icon "button" at bounding box center [637, 298] width 3 height 5
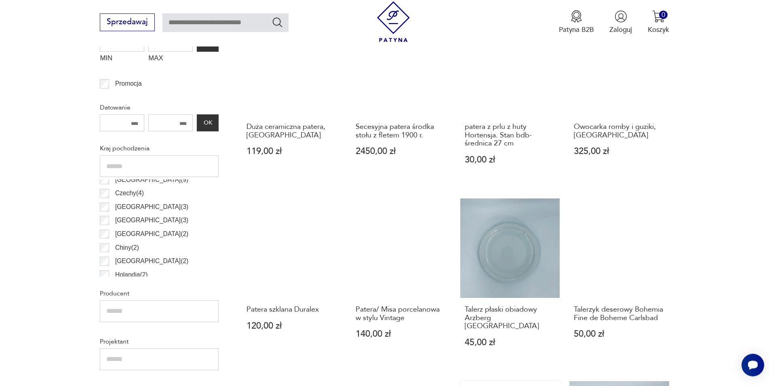
scroll to position [516, 0]
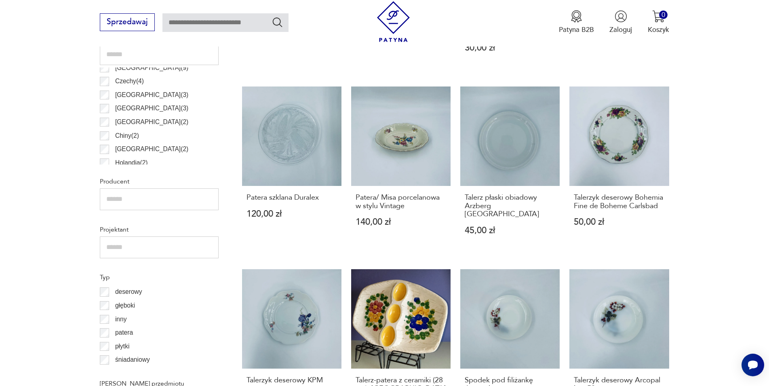
scroll to position [887, 0]
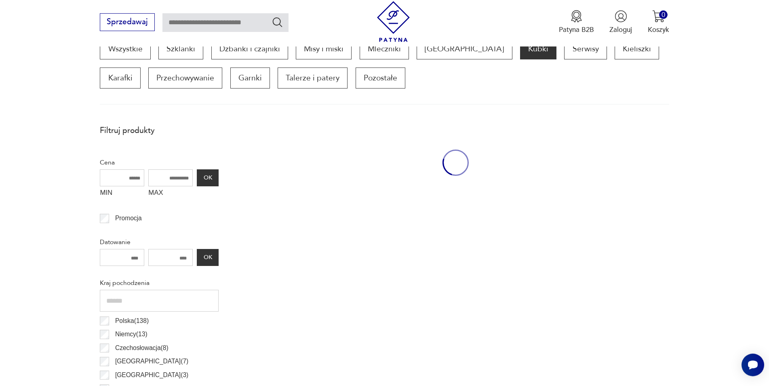
scroll to position [269, 0]
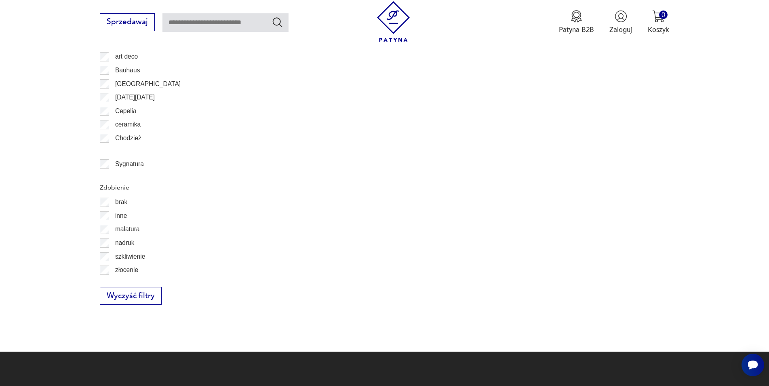
scroll to position [269, 0]
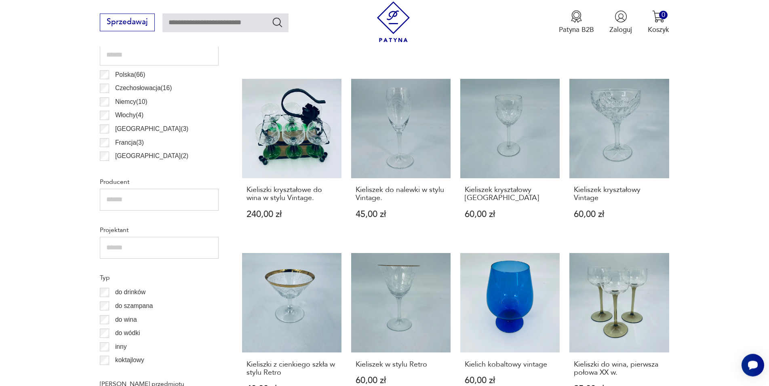
scroll to position [518, 0]
